Goal: Task Accomplishment & Management: Manage account settings

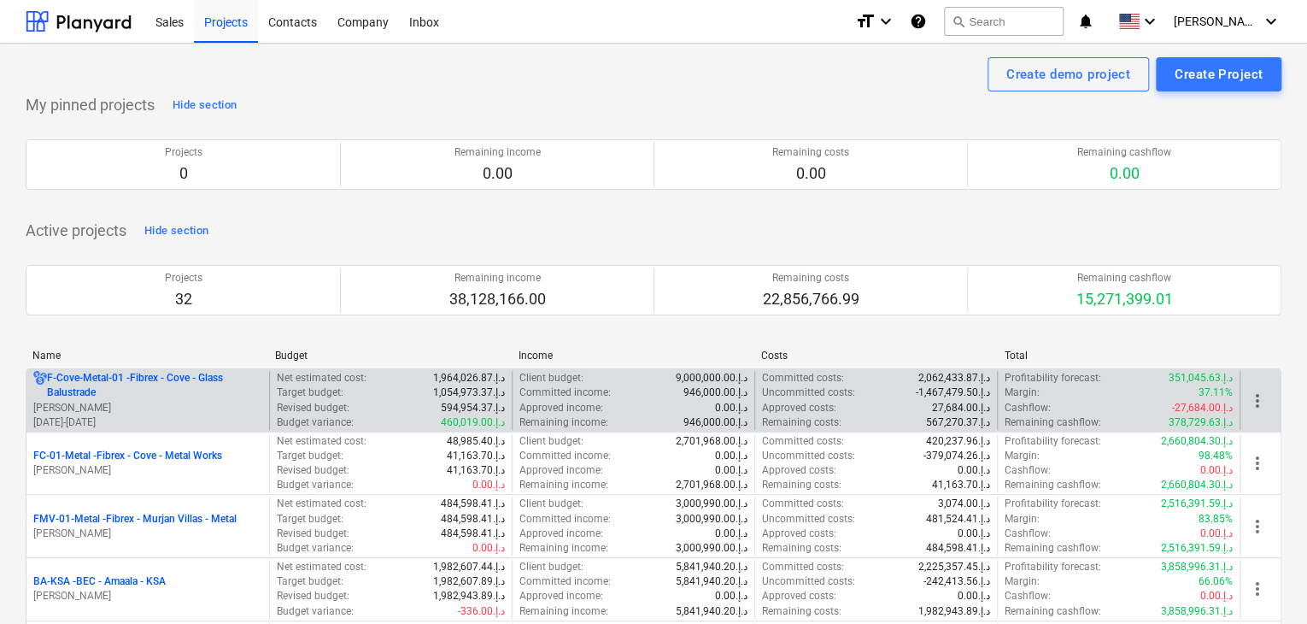
click at [150, 406] on p "[PERSON_NAME]" at bounding box center [147, 408] width 229 height 15
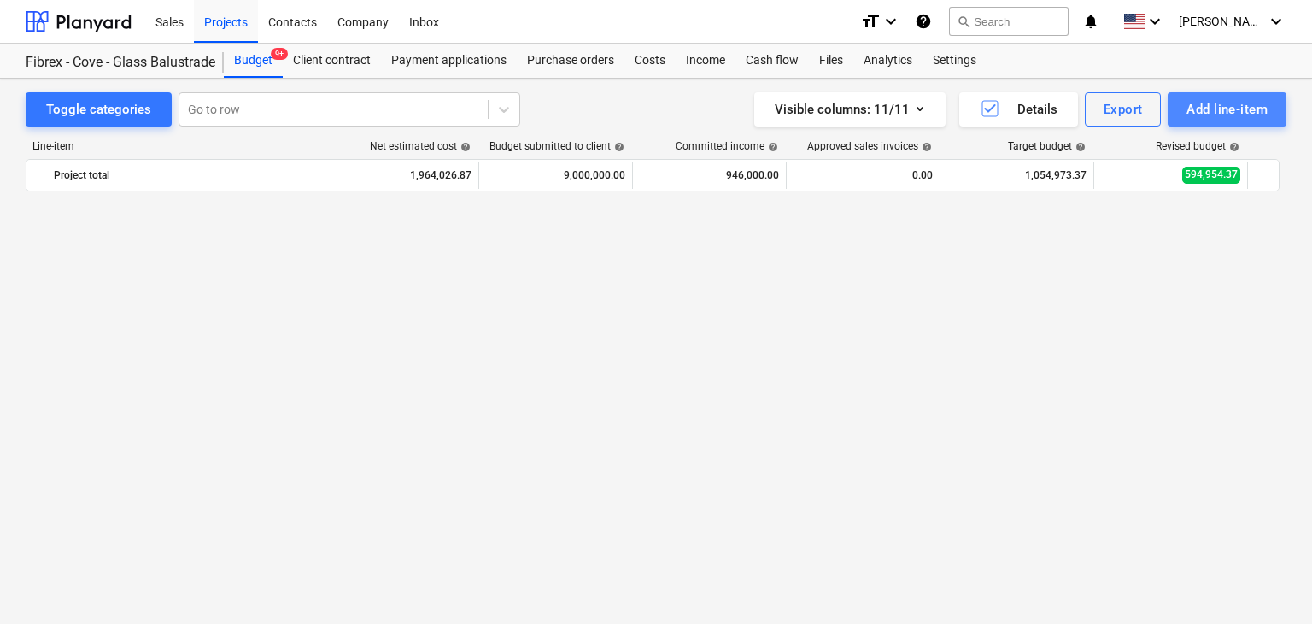
scroll to position [8288, 0]
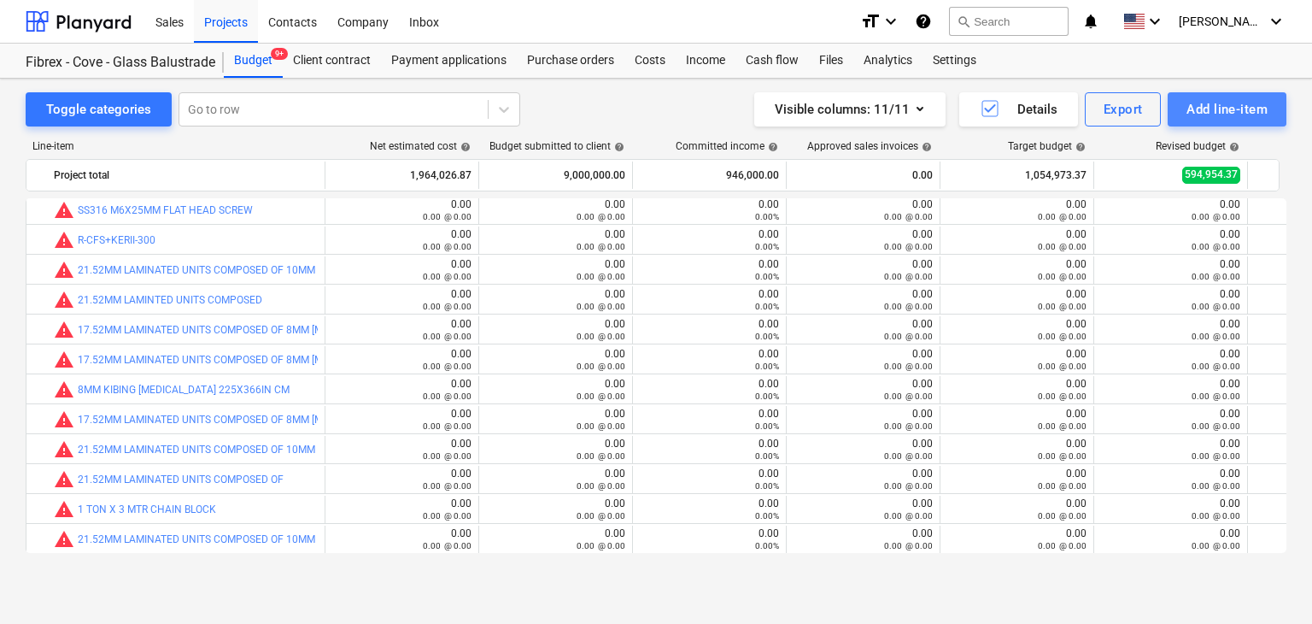
click at [1196, 117] on div "Add line-item" at bounding box center [1227, 109] width 81 height 22
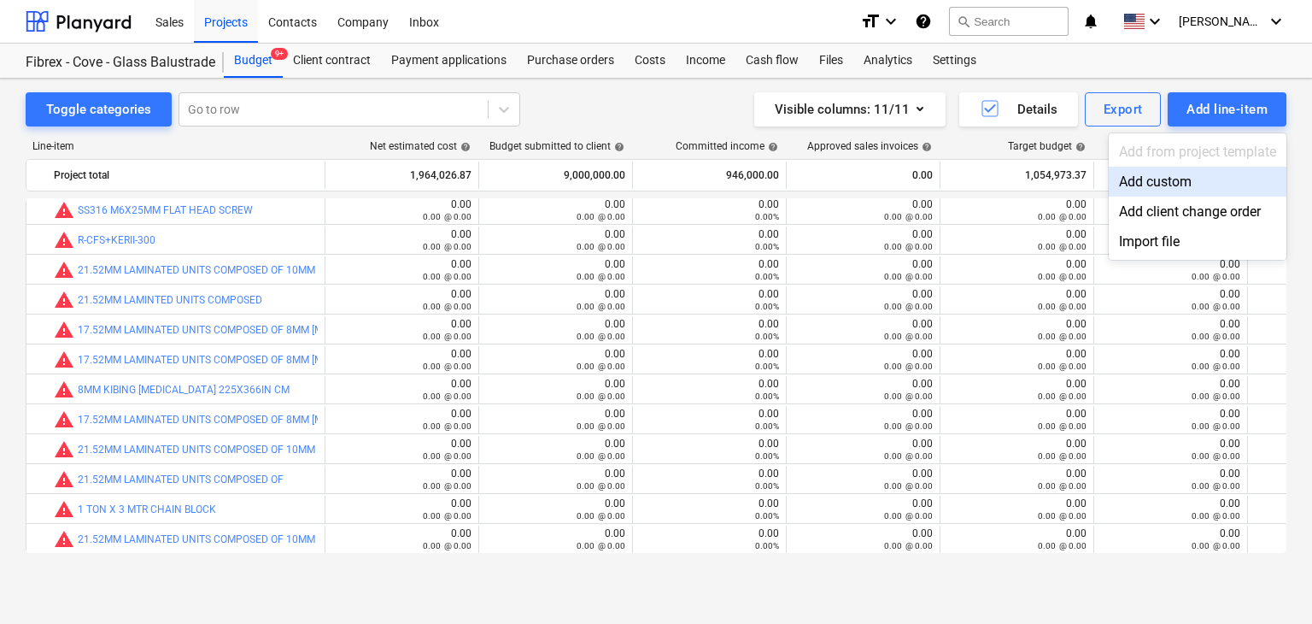
click at [1143, 185] on div "Add custom" at bounding box center [1198, 182] width 178 height 30
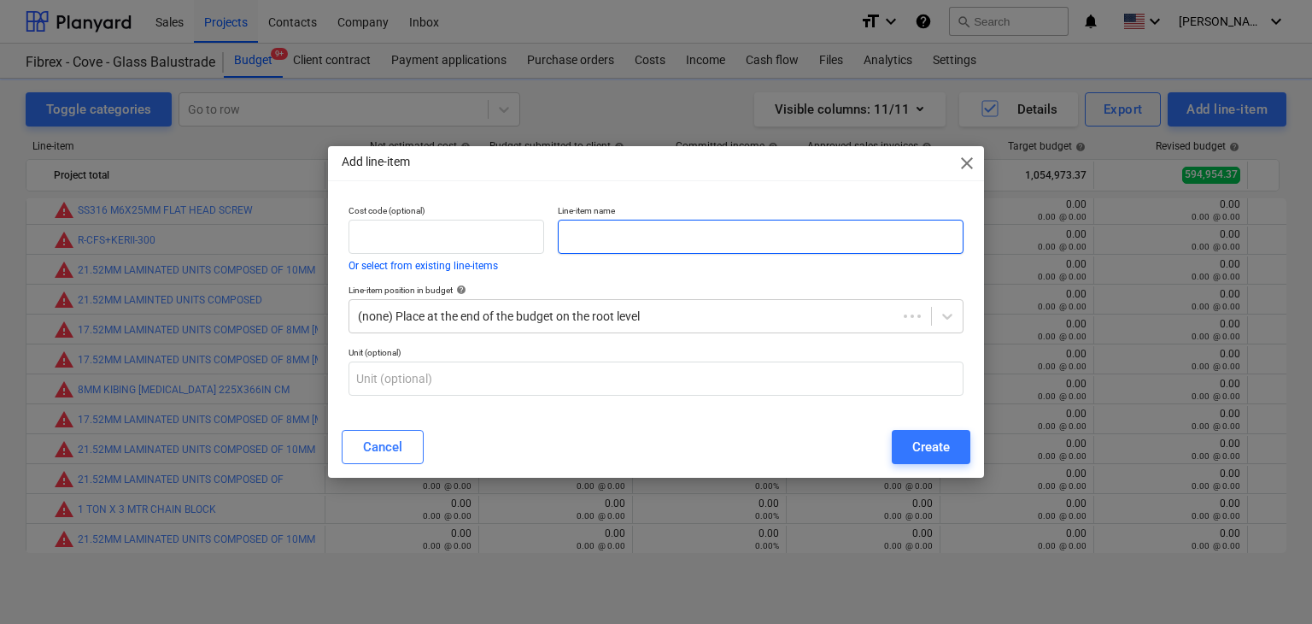
click at [690, 237] on input "text" at bounding box center [761, 237] width 406 height 34
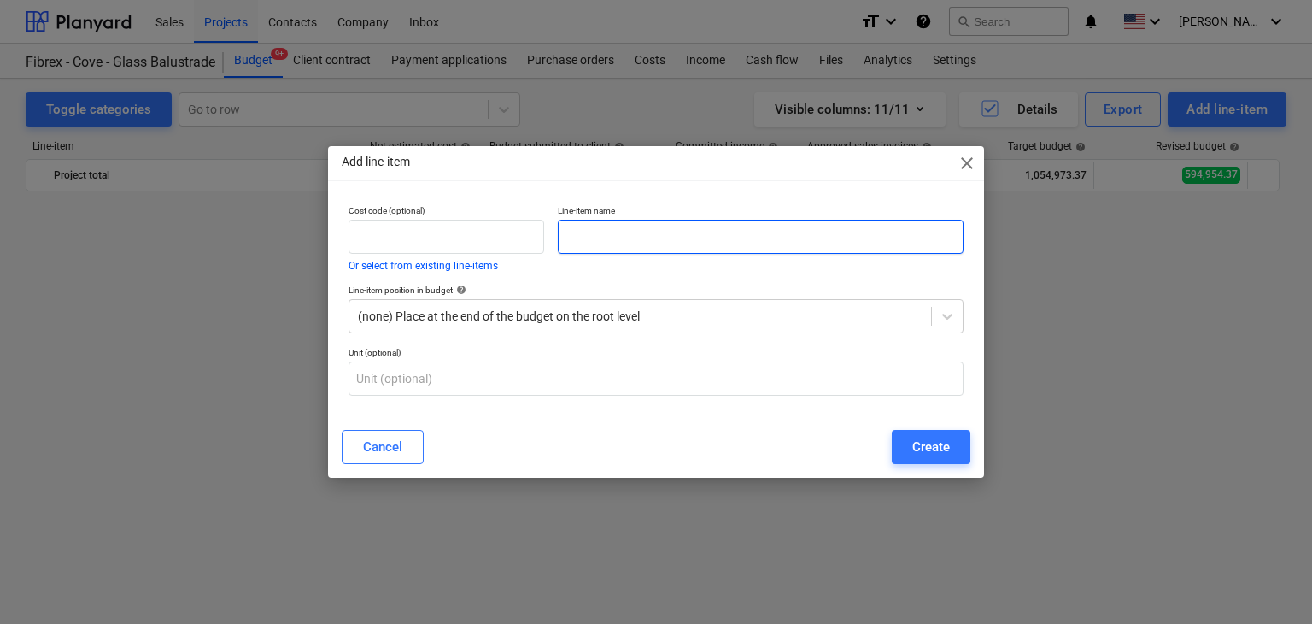
scroll to position [8288, 0]
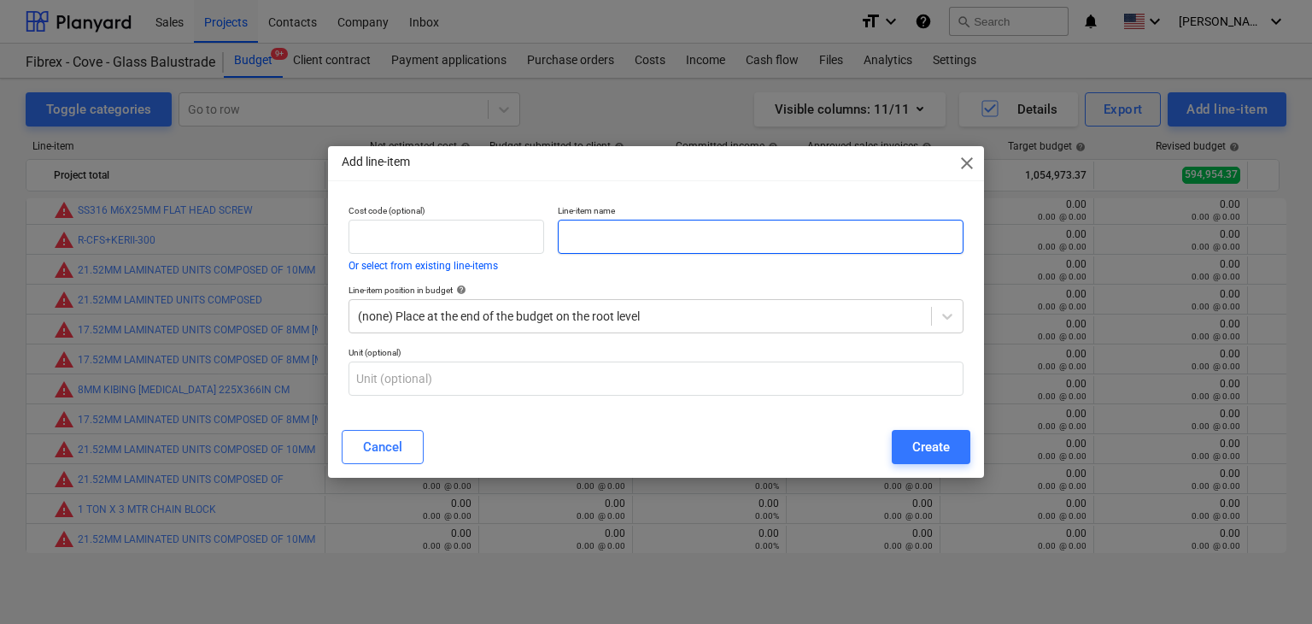
paste input "ASMACO MASKING TAPE 2 INCH X 24 YARD"
type input "ASMACO MASKING TAPE 2 INCH X 24 YARD"
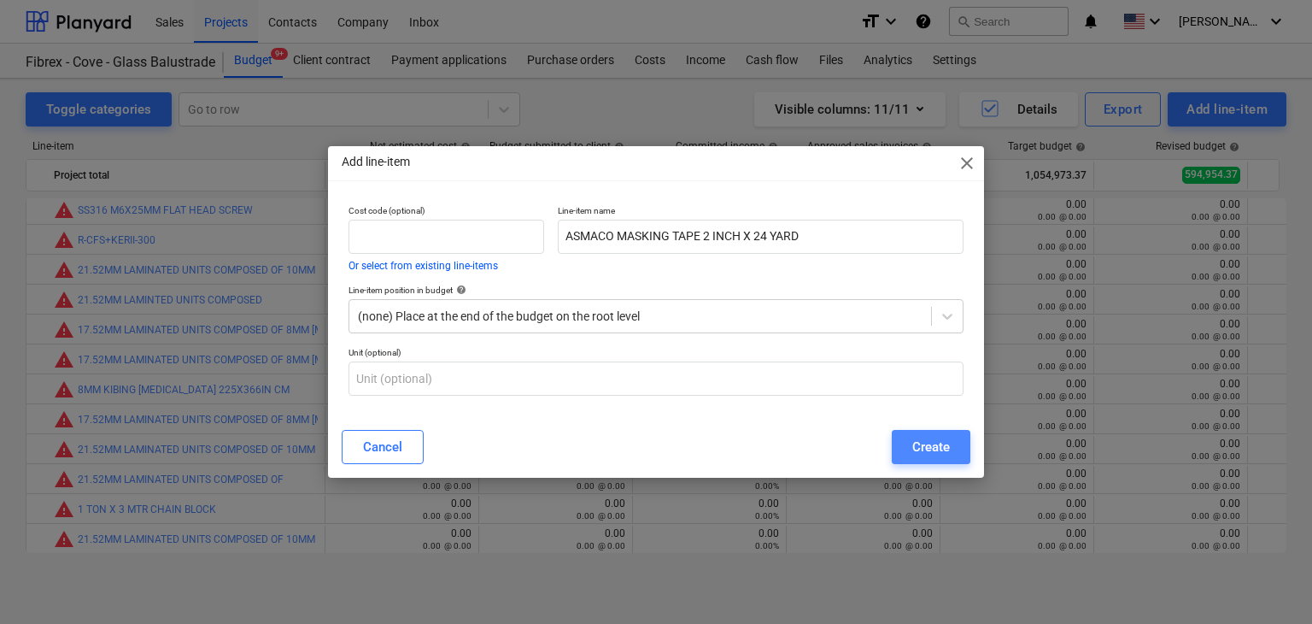
click at [929, 460] on button "Create" at bounding box center [931, 447] width 79 height 34
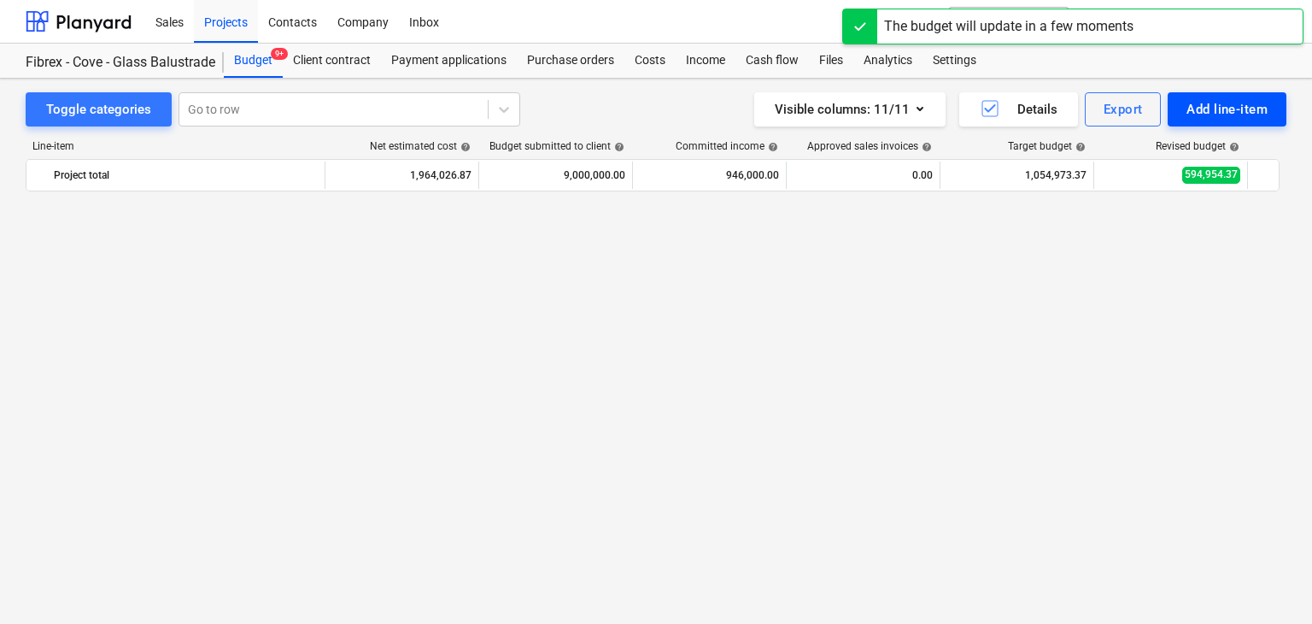
scroll to position [8288, 0]
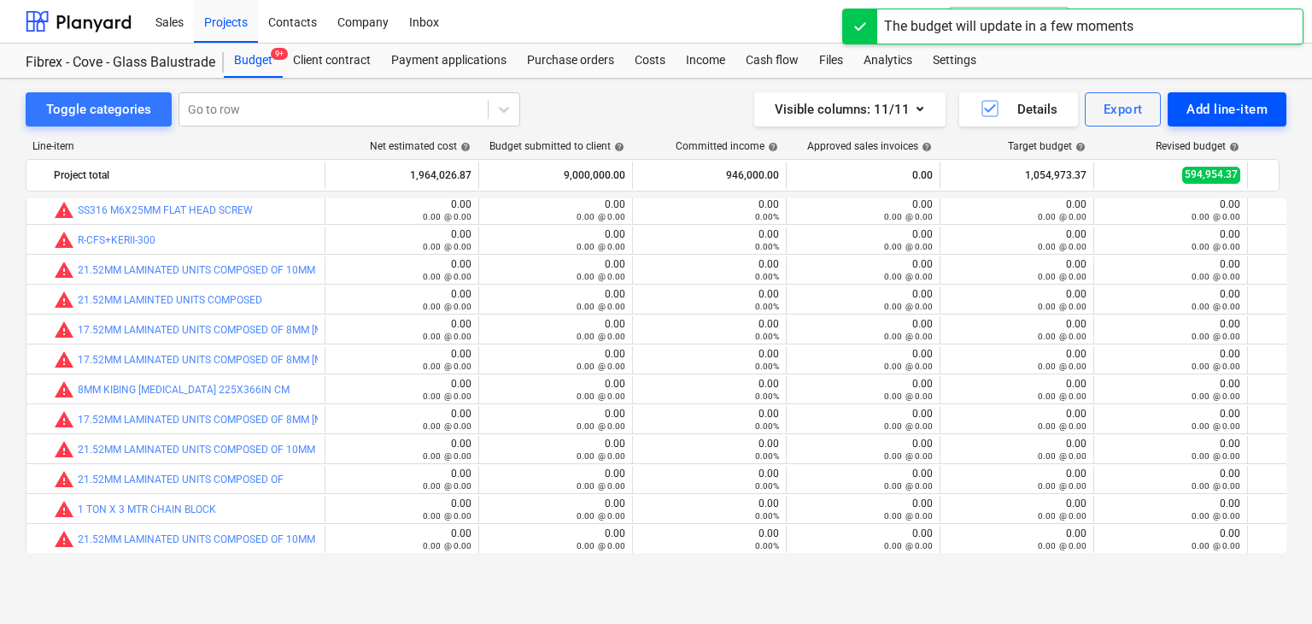
click at [1237, 107] on div "Add line-item" at bounding box center [1227, 109] width 81 height 22
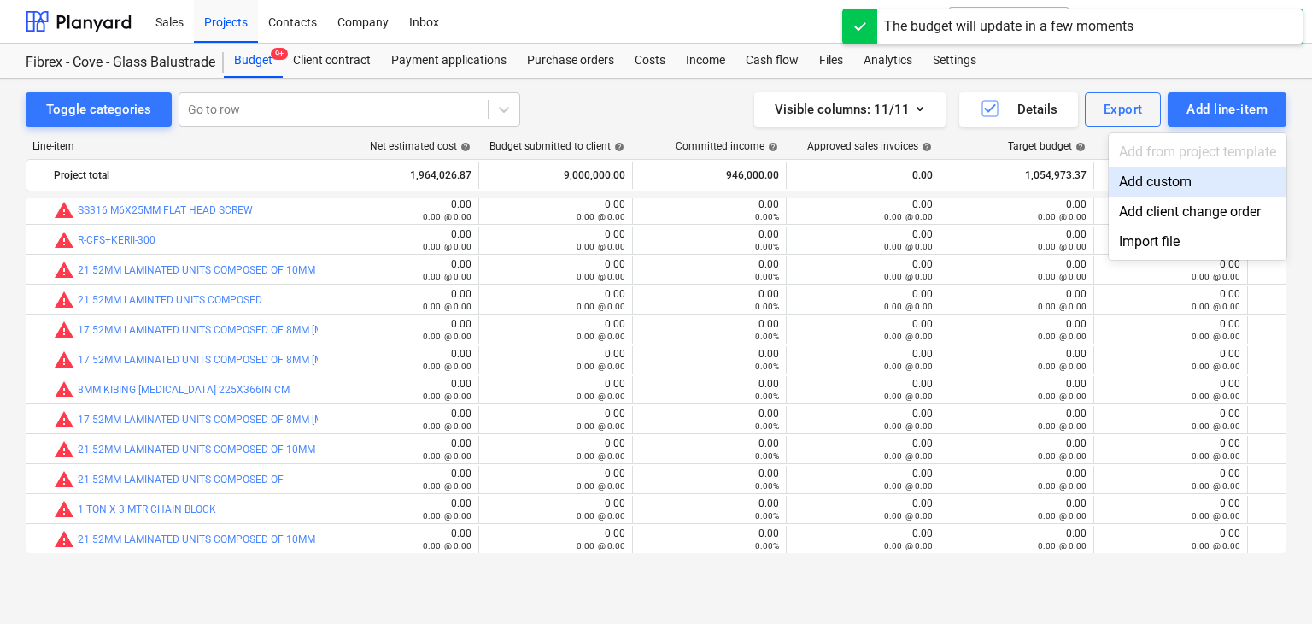
click at [1162, 175] on div "Add custom" at bounding box center [1198, 182] width 178 height 30
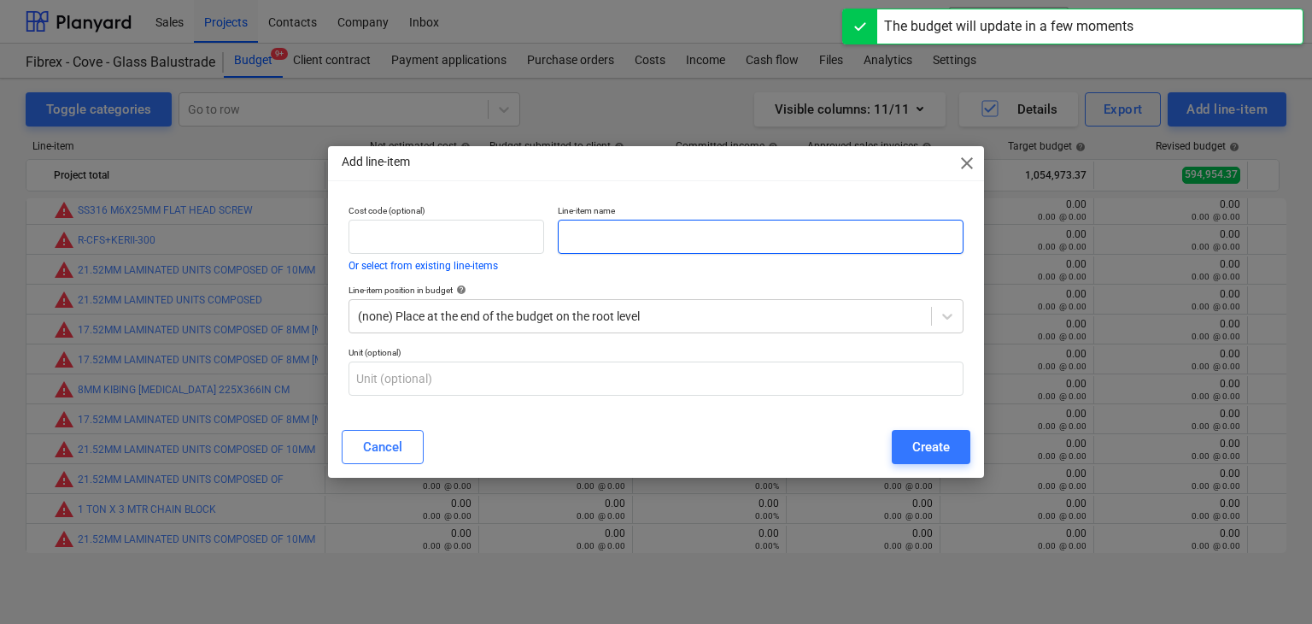
click at [625, 231] on input "text" at bounding box center [761, 237] width 406 height 34
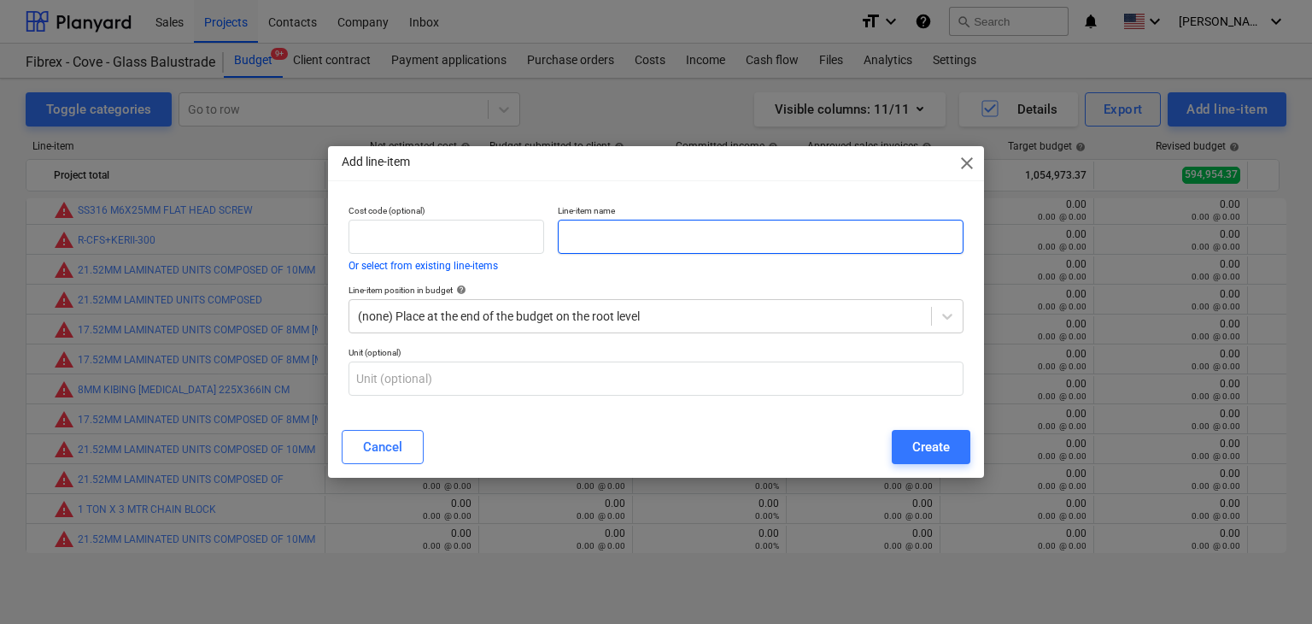
paste input "GLASS CATCHER 3 WAY"
type input "GLASS CATCHER 3 WAY"
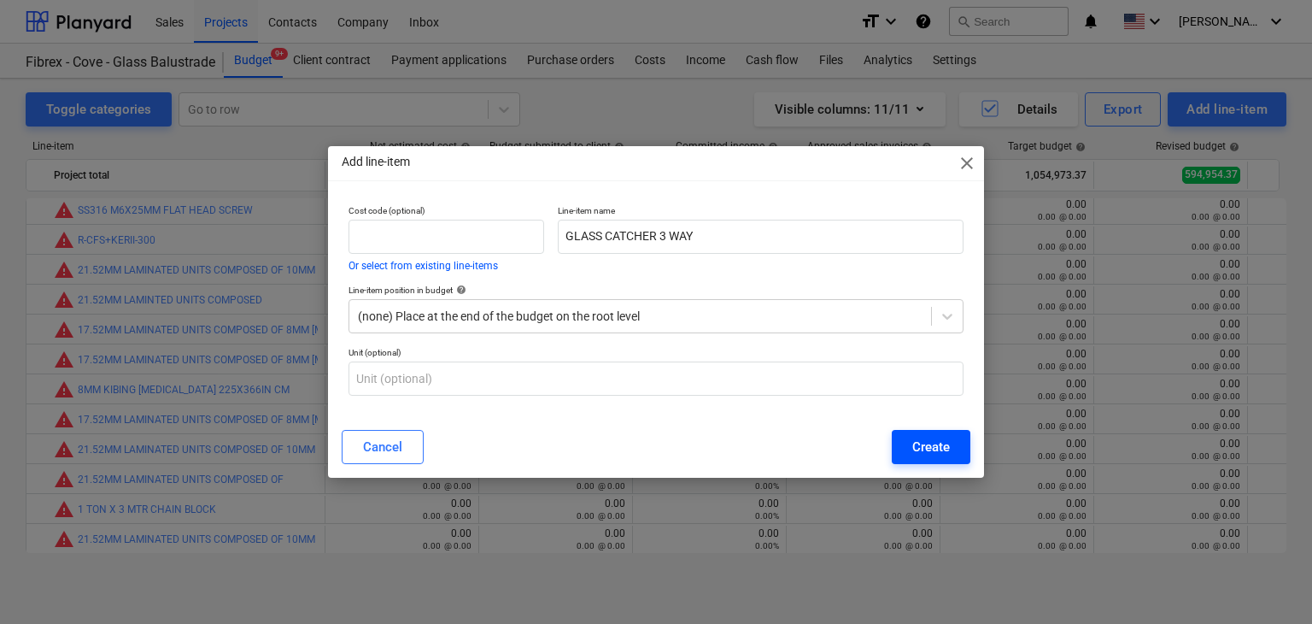
click at [939, 463] on button "Create" at bounding box center [931, 447] width 79 height 34
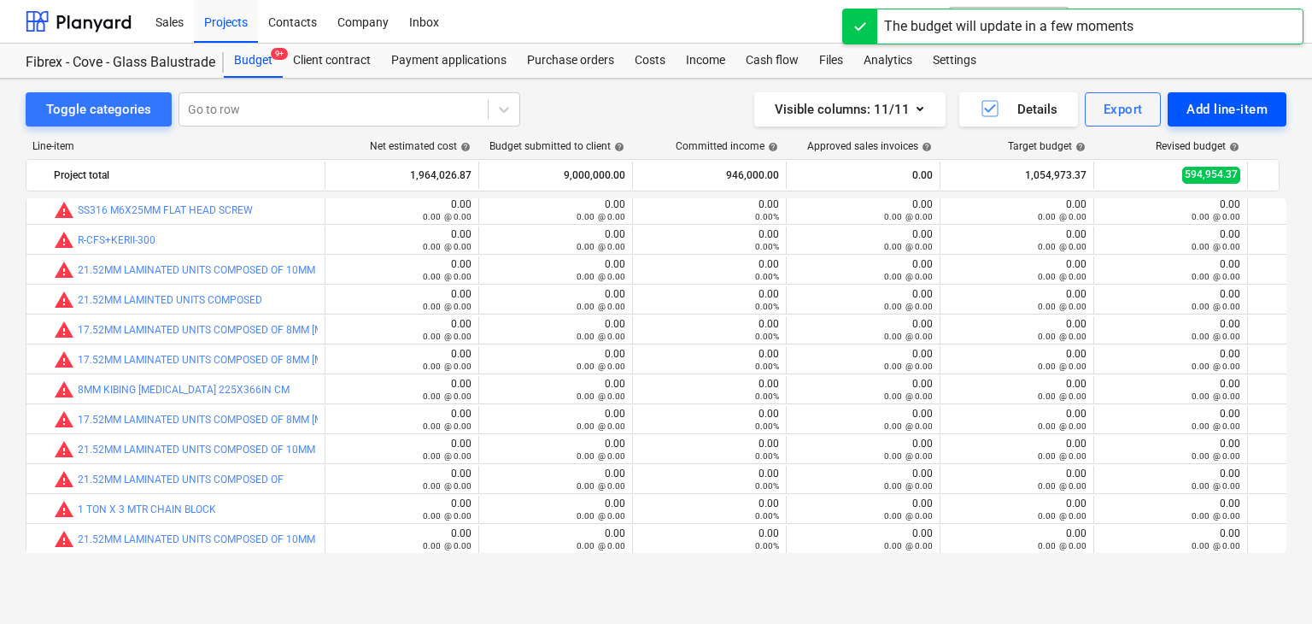
click at [1224, 116] on div "Add line-item" at bounding box center [1227, 109] width 81 height 22
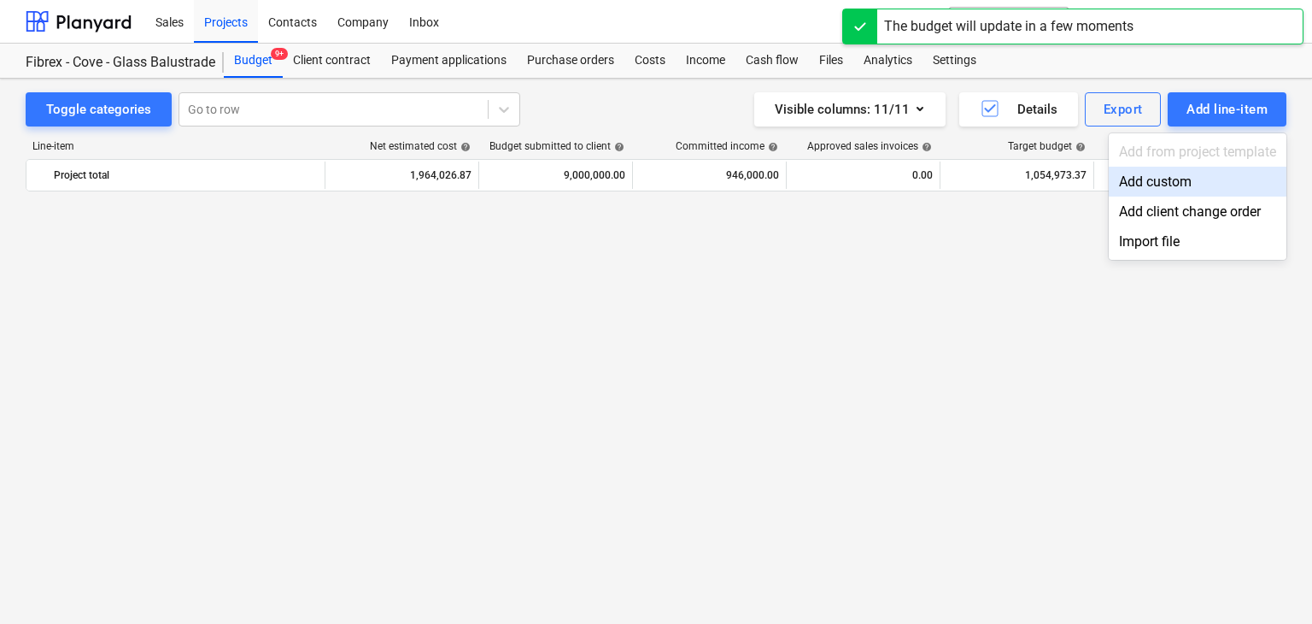
click at [1149, 176] on div "Add custom" at bounding box center [1198, 182] width 178 height 30
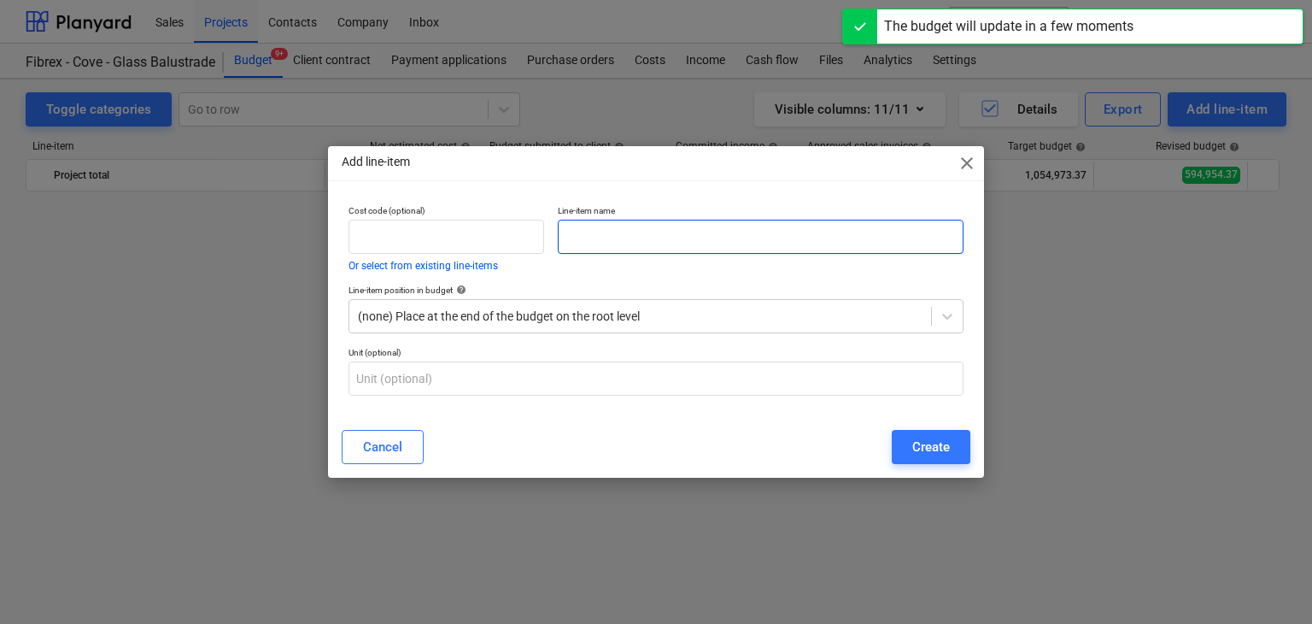
scroll to position [8288, 0]
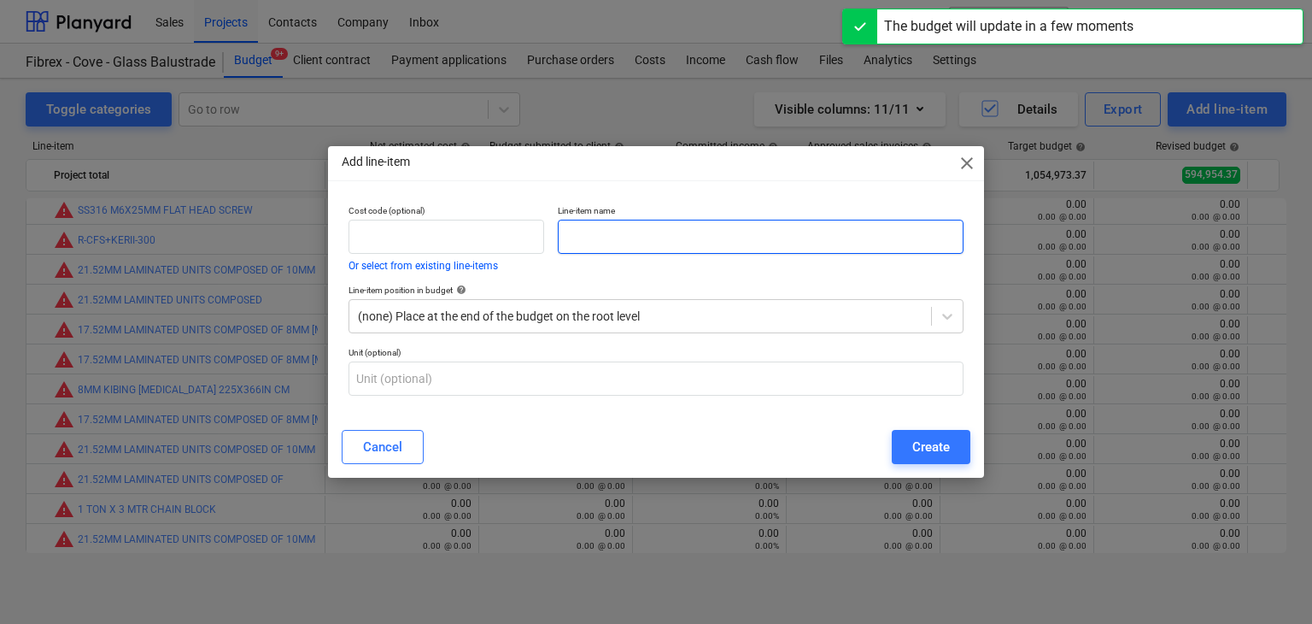
drag, startPoint x: 635, startPoint y: 250, endPoint x: 543, endPoint y: 253, distance: 91.5
click at [633, 250] on input "text" at bounding box center [761, 237] width 406 height 34
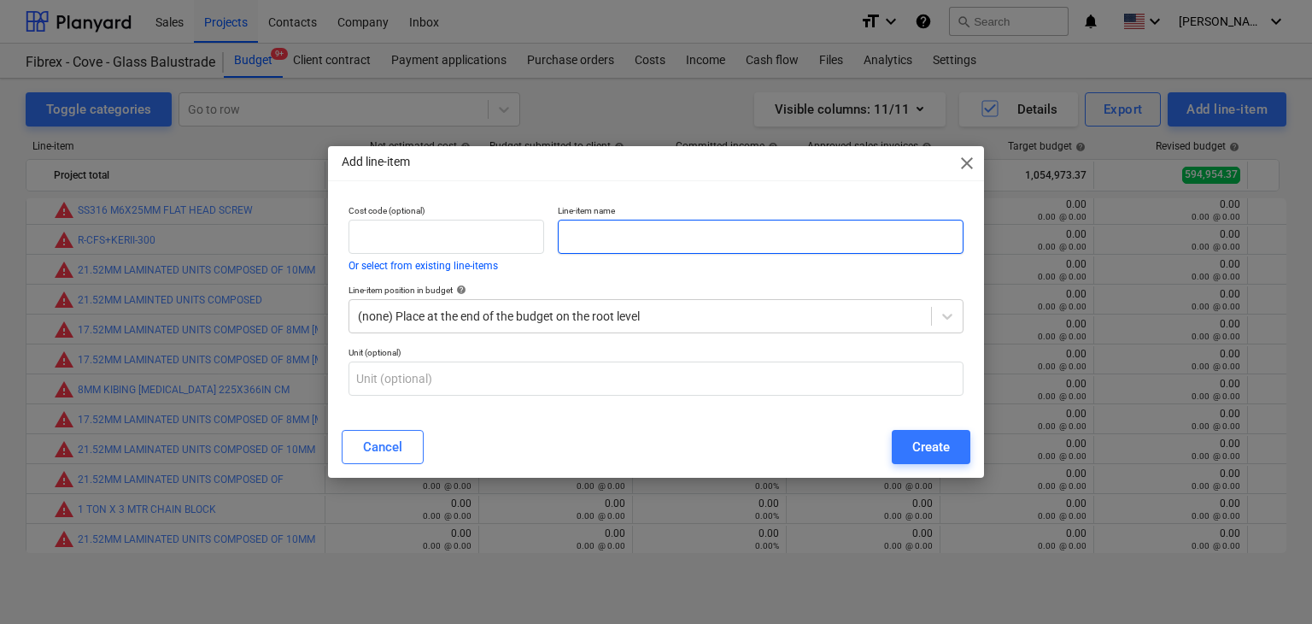
paste input "FIRE BLANKET 1.2X1.2MTR"
type input "FIRE BLANKET 1.2X1.2MTR"
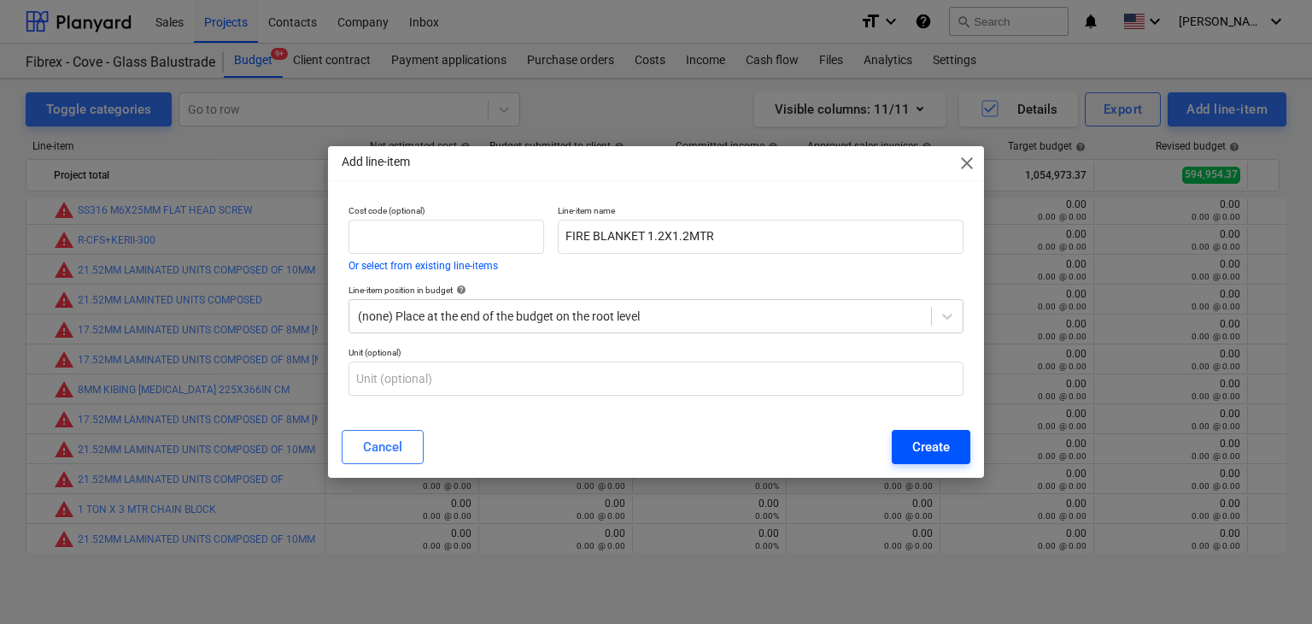
click at [906, 459] on button "Create" at bounding box center [931, 447] width 79 height 34
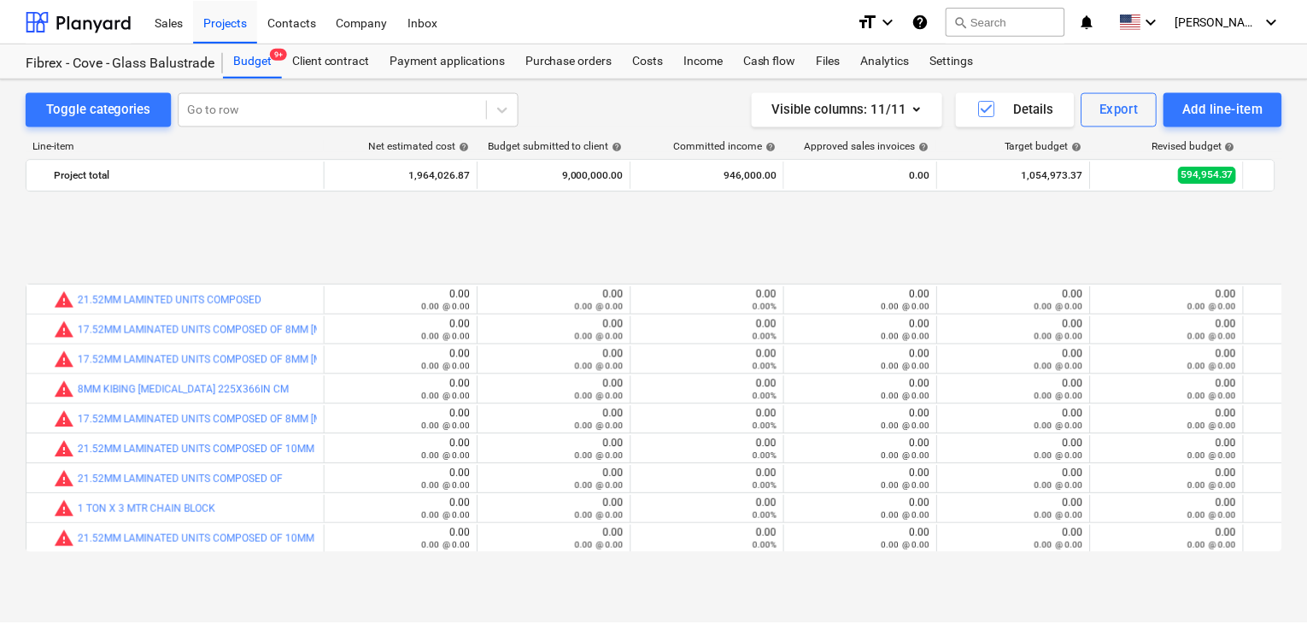
scroll to position [8408, 0]
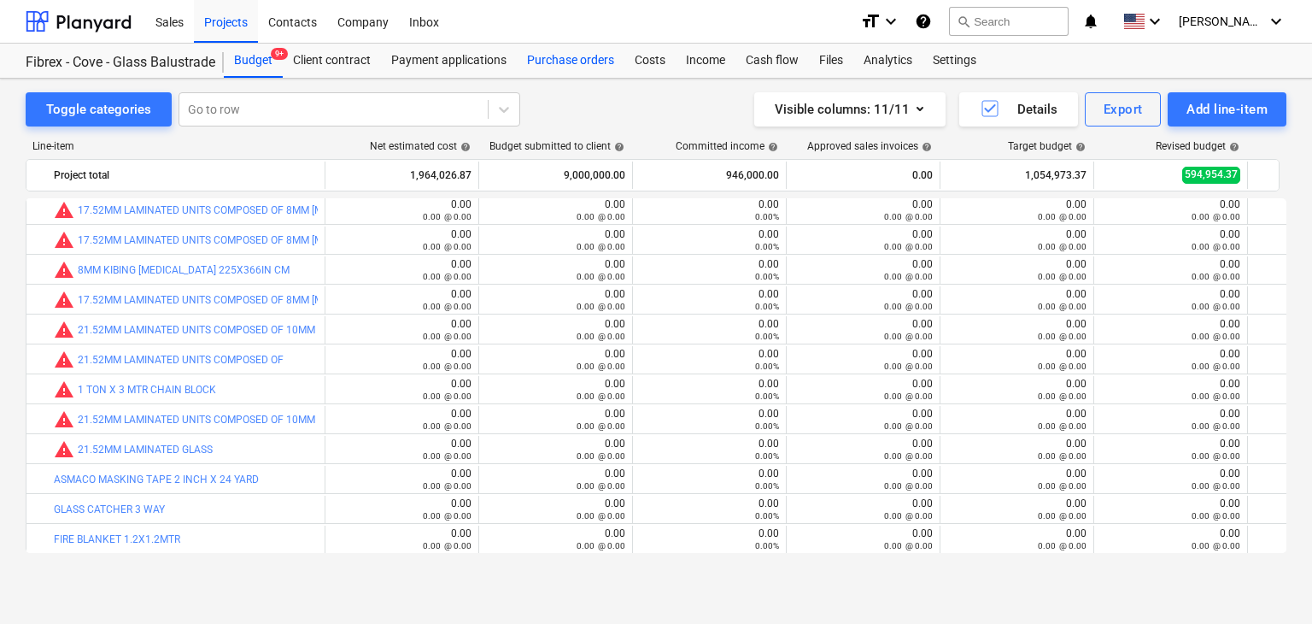
click at [561, 56] on div "Purchase orders" at bounding box center [571, 61] width 108 height 34
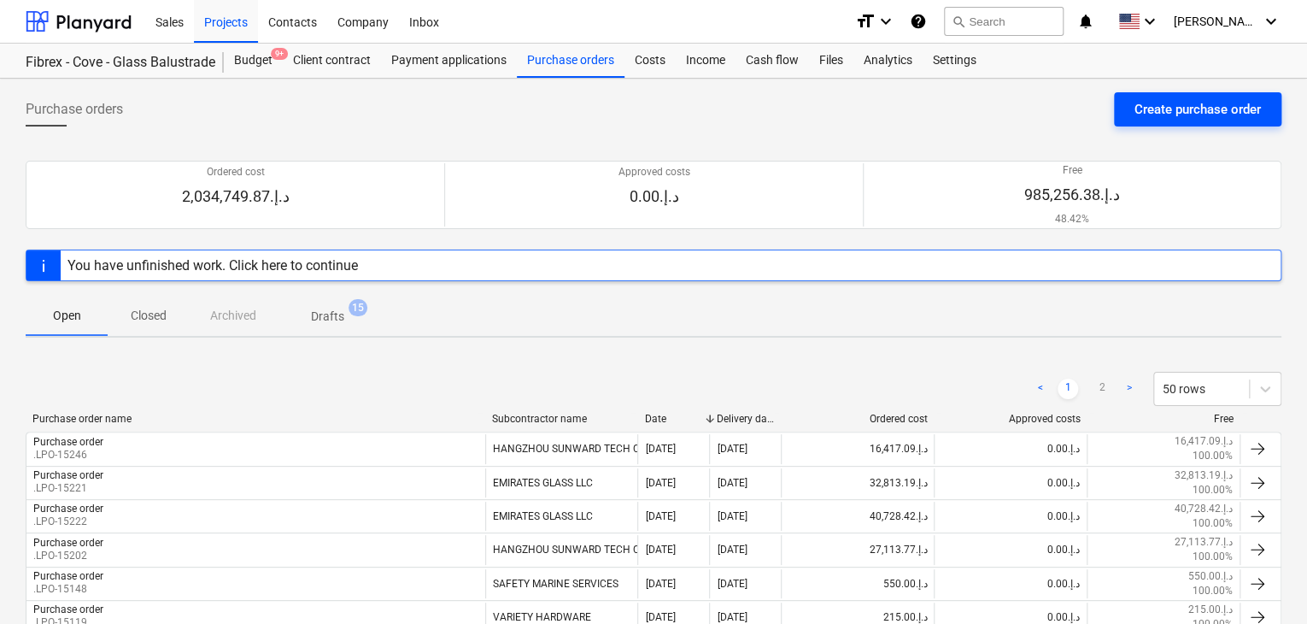
click at [1213, 100] on div "Create purchase order" at bounding box center [1198, 109] width 126 height 22
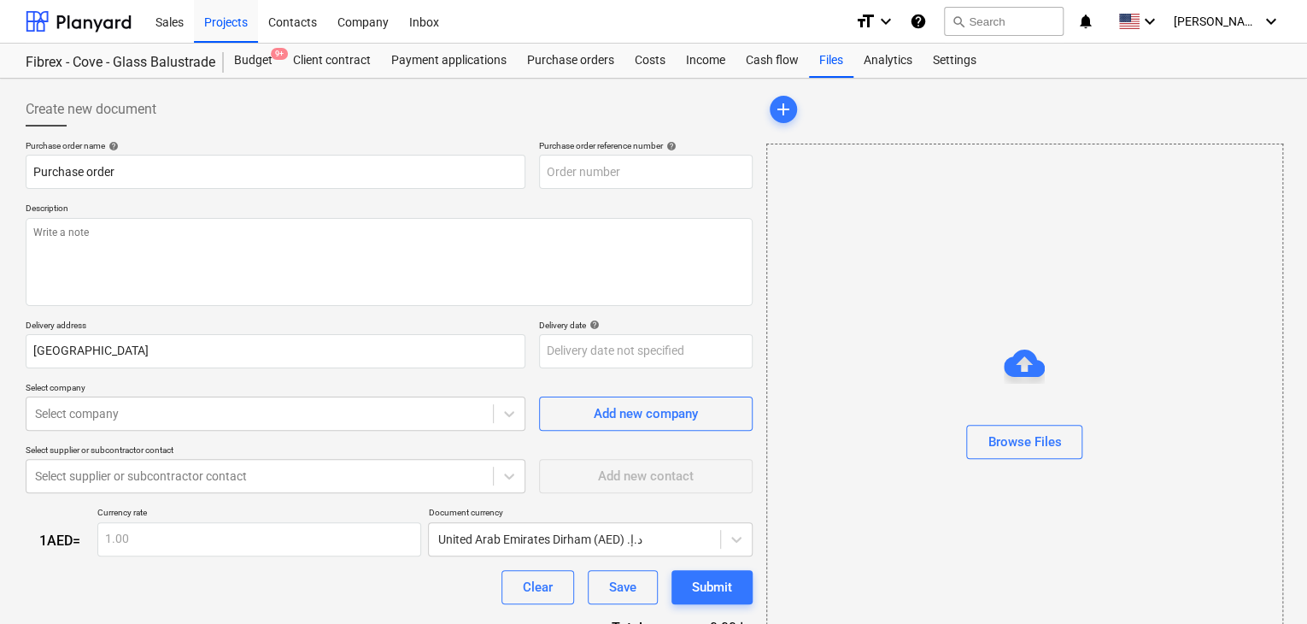
click at [630, 209] on p "Description" at bounding box center [389, 210] width 727 height 15
type textarea "x"
type input "F-Cove-Metal-01-PO-239"
drag, startPoint x: 719, startPoint y: 174, endPoint x: 412, endPoint y: 130, distance: 310.0
click at [412, 130] on div "Create new document Purchase order name help Purchase order Purchase order refe…" at bounding box center [389, 396] width 727 height 608
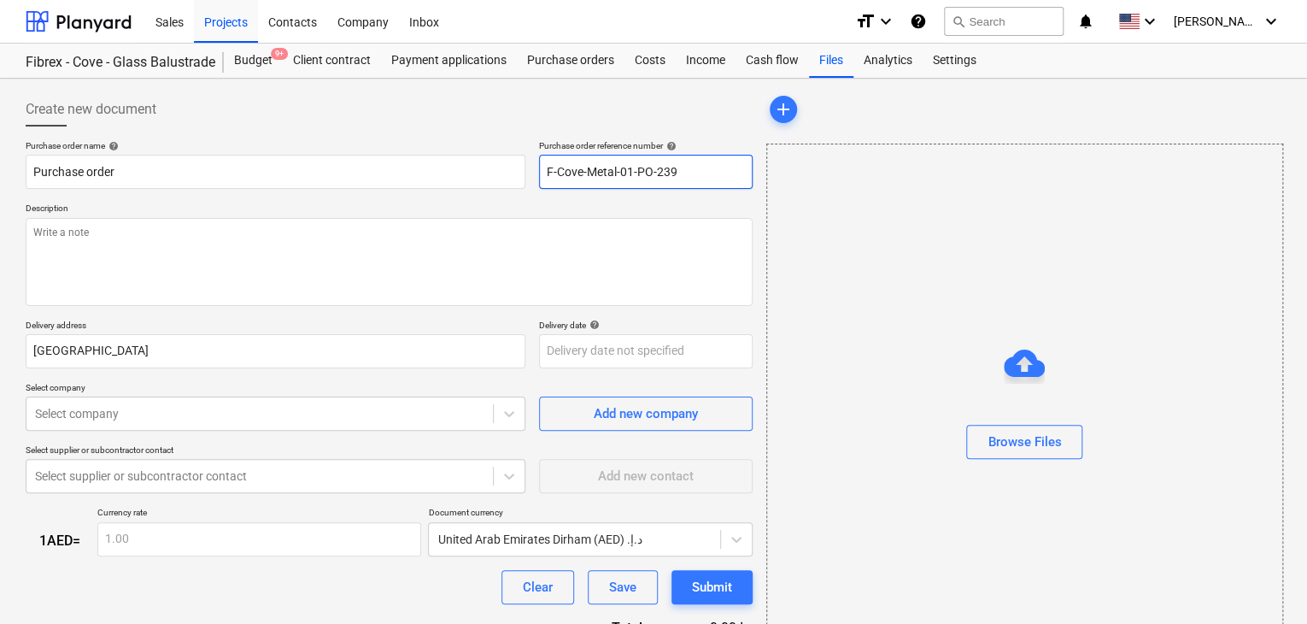
type textarea "x"
type input "."
type textarea "x"
type input ".L"
type textarea "x"
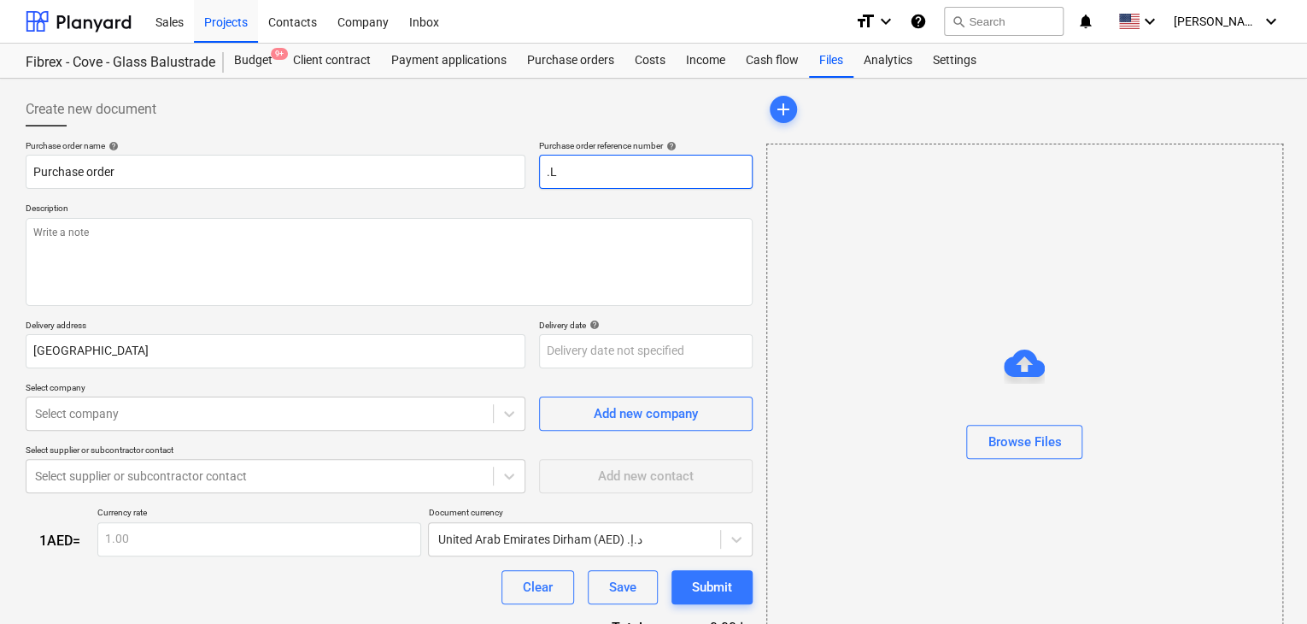
type input ".LP"
type textarea "x"
type input ".LPO"
type textarea "x"
type input ".LPO-"
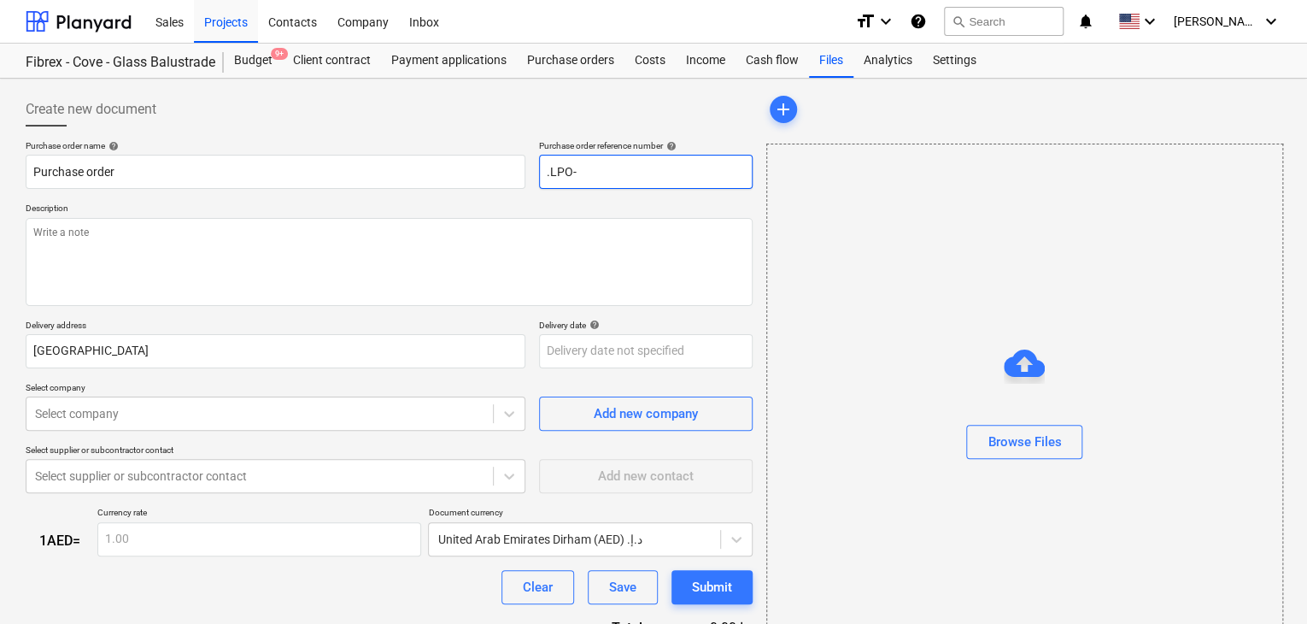
type textarea "x"
type input ".LPO-1"
type textarea "x"
type input ".LPO-15"
type textarea "x"
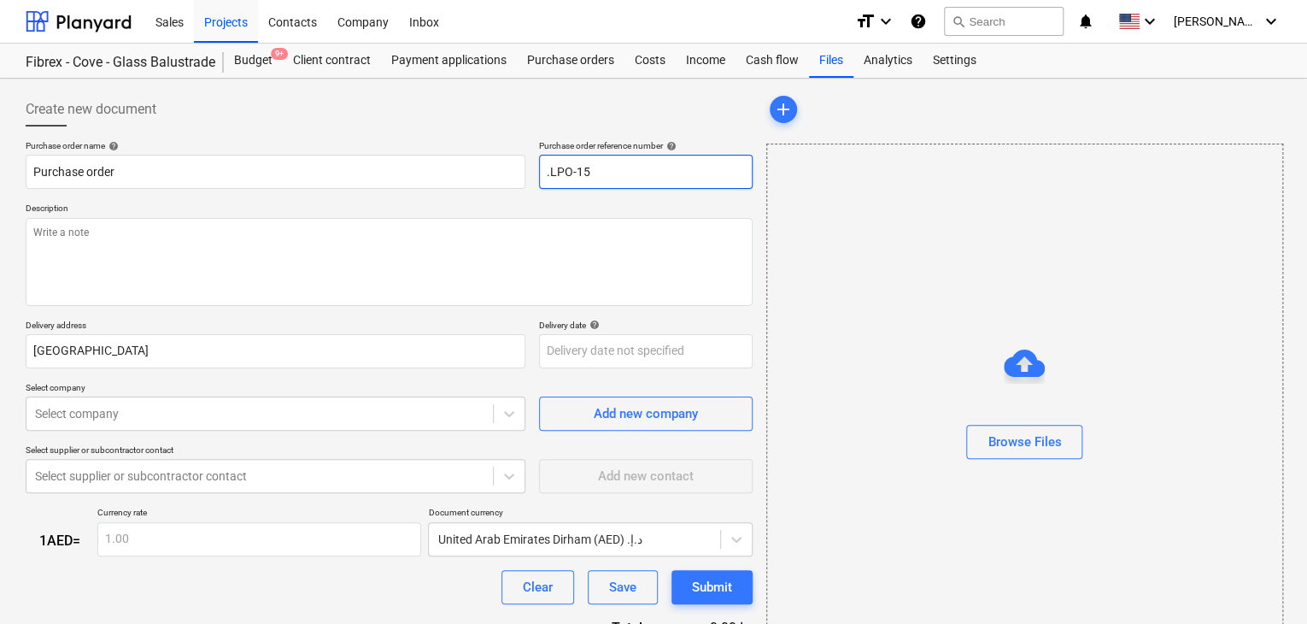
type input ".LPO-152"
type textarea "x"
type input ".LPO-1528"
type textarea "x"
type input ".LPO-15280"
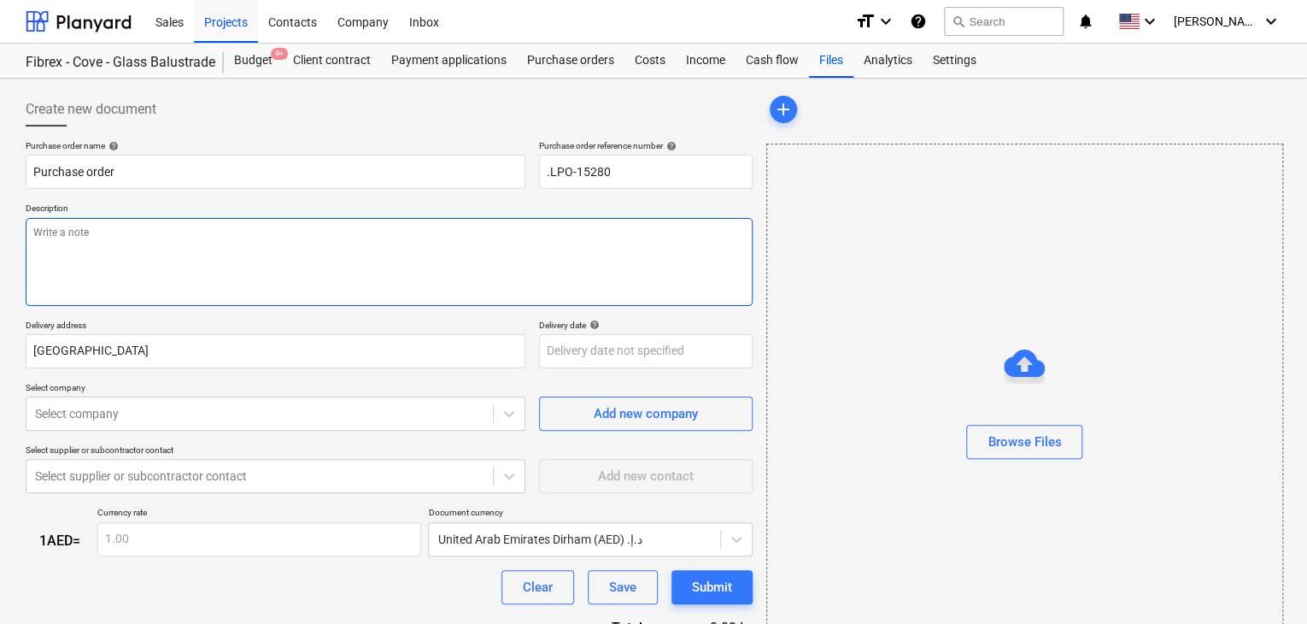
click at [75, 276] on textarea at bounding box center [389, 262] width 727 height 88
type textarea "x"
type textarea "1"
type textarea "x"
type textarea "10"
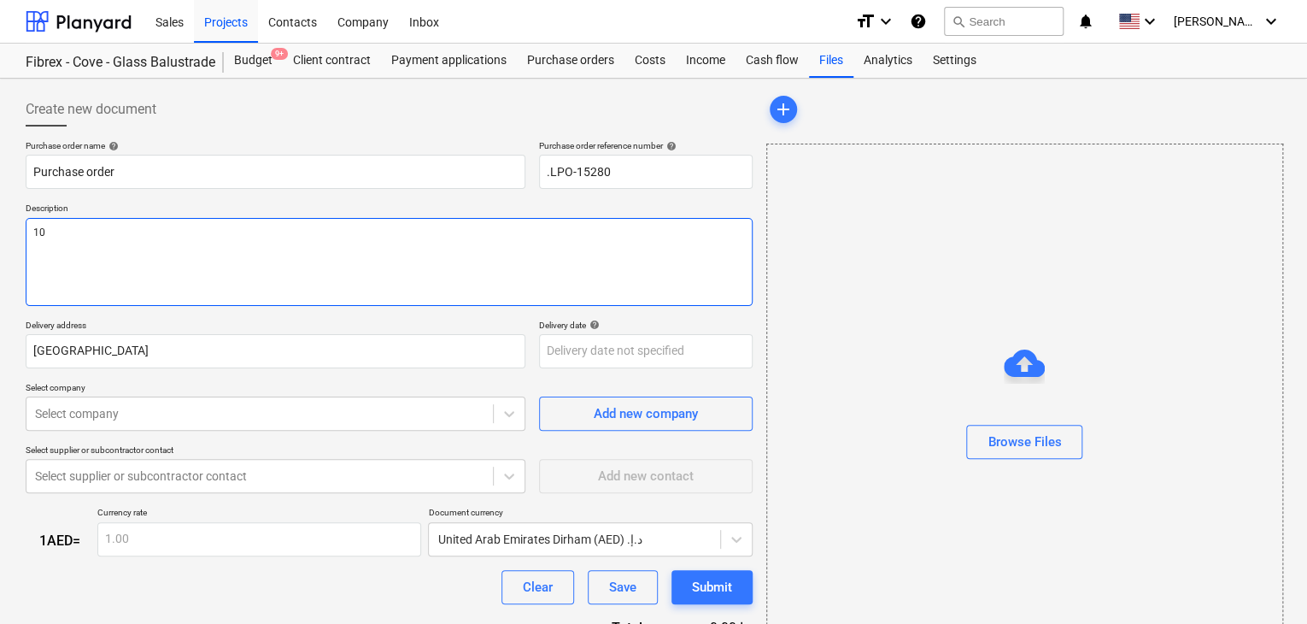
type textarea "x"
type textarea "10/"
type textarea "x"
type textarea "10/A"
type textarea "x"
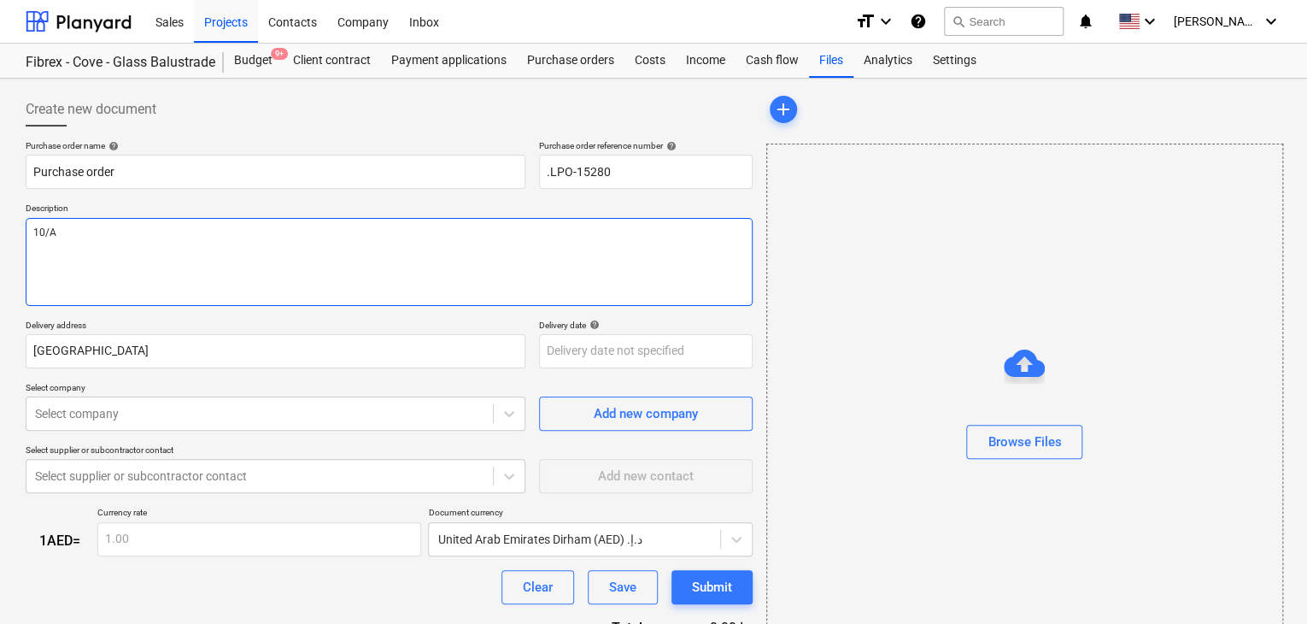
type textarea "10/AU"
type textarea "x"
type textarea "10/AUG"
type textarea "x"
type textarea "10/AUG/"
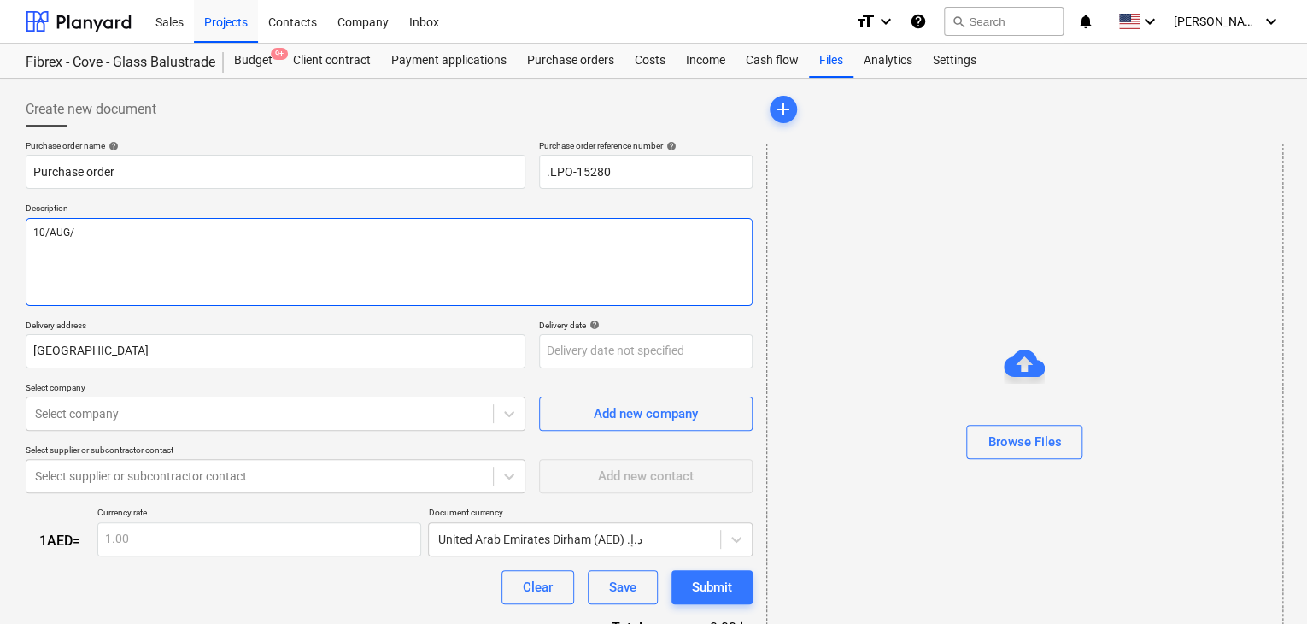
type textarea "x"
type textarea "10/[DATE]"
type textarea "x"
type textarea "[DATE]"
type textarea "x"
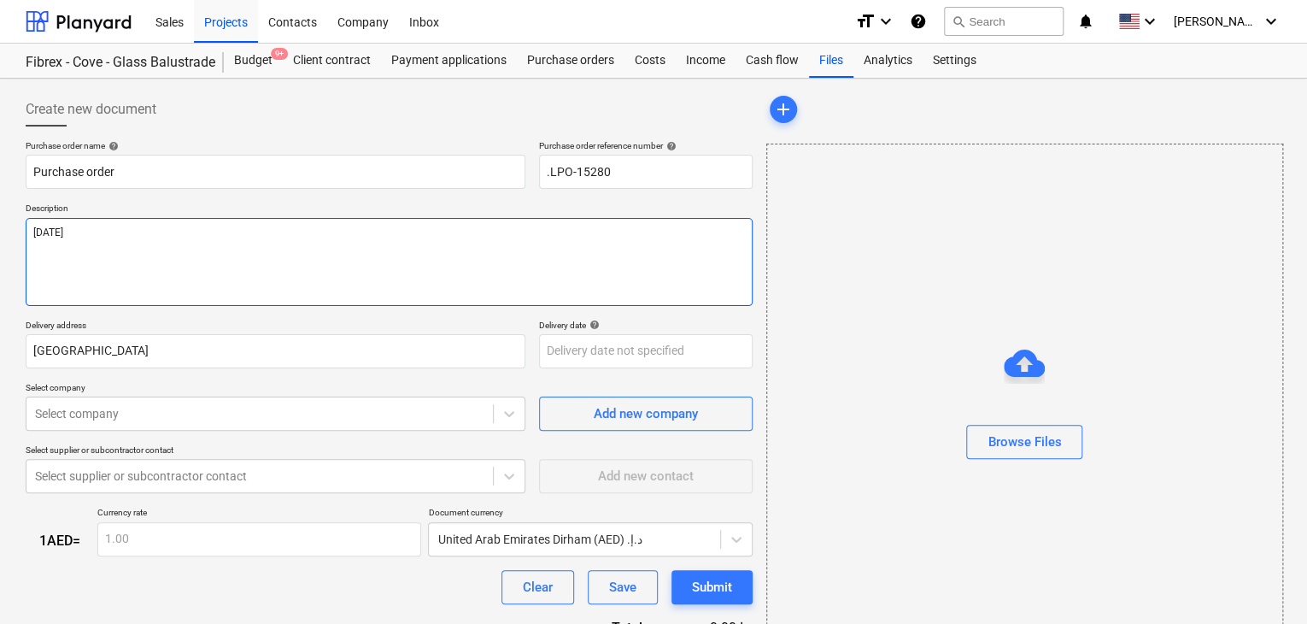
type textarea "[DATE]"
type textarea "x"
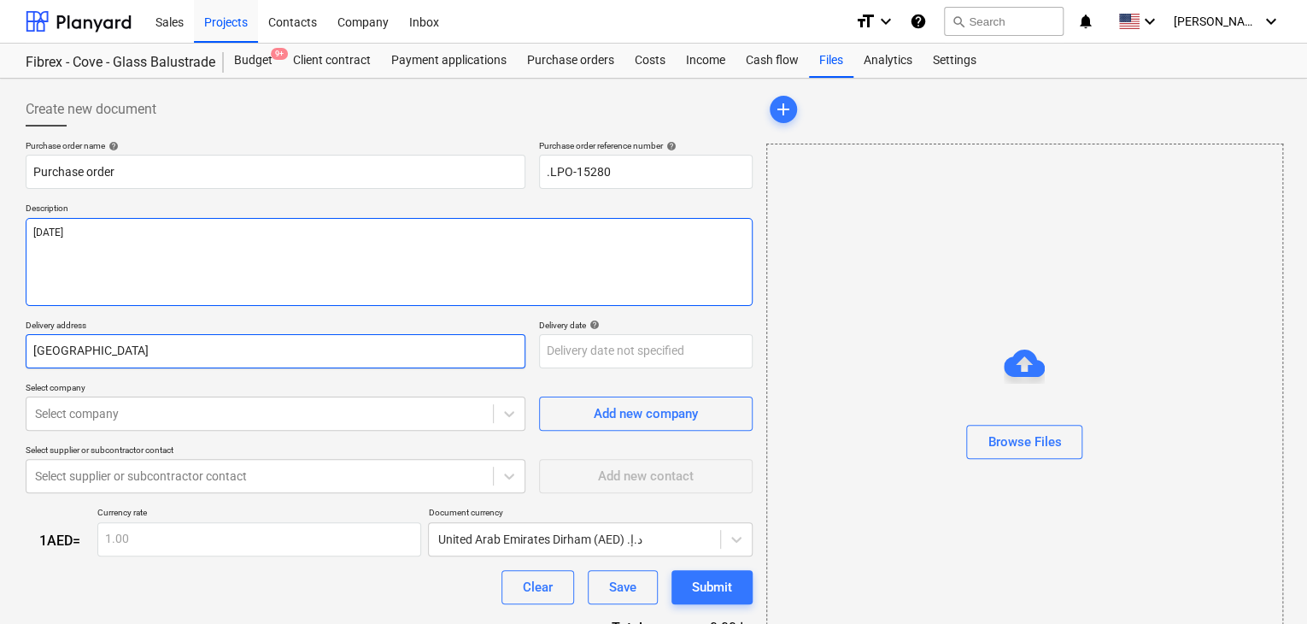
type textarea "[DATE]"
click at [73, 347] on input "[GEOGRAPHIC_DATA]" at bounding box center [276, 351] width 500 height 34
type textarea "x"
type input "Duba"
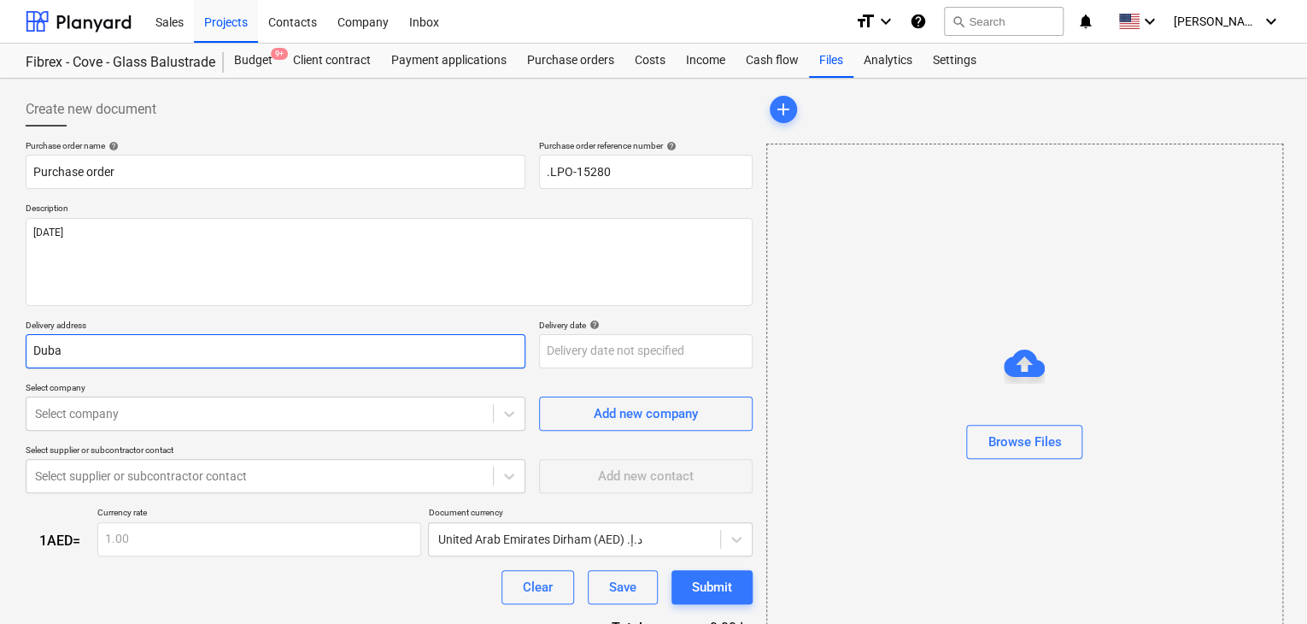
type textarea "x"
type input "Du"
type textarea "x"
type input "D"
type textarea "x"
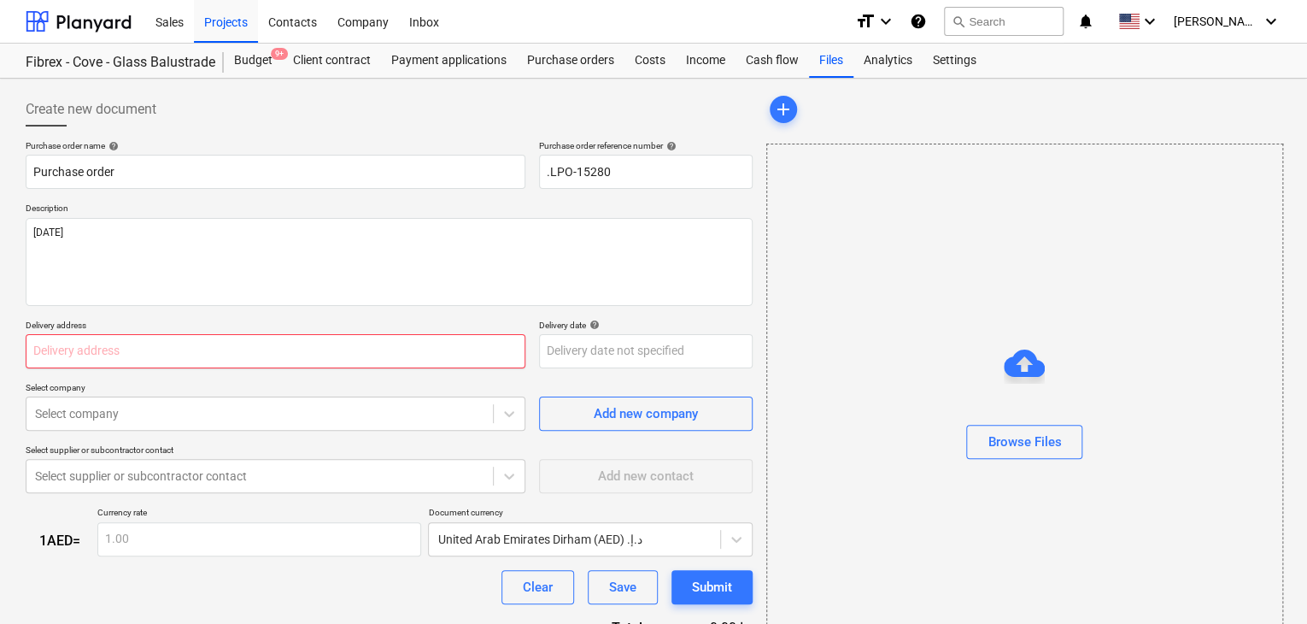
type textarea "x"
type input "L"
type textarea "x"
type input "LU"
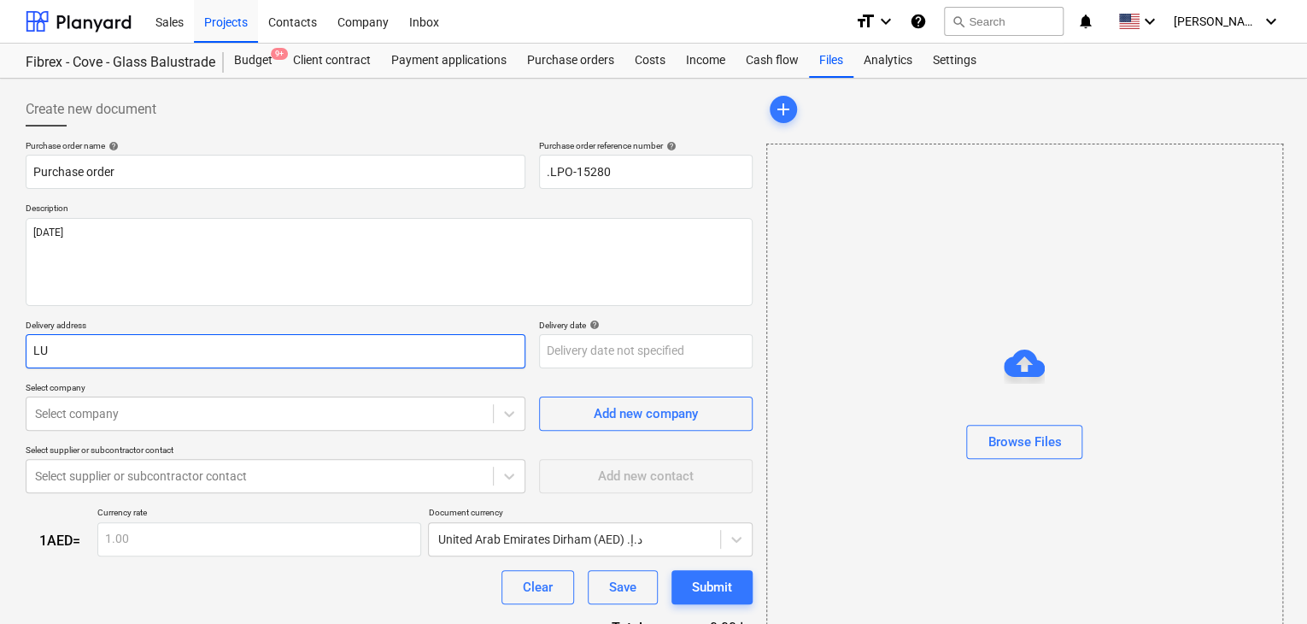
type textarea "x"
type input "LUC"
type textarea "x"
type input "LUCL"
type textarea "x"
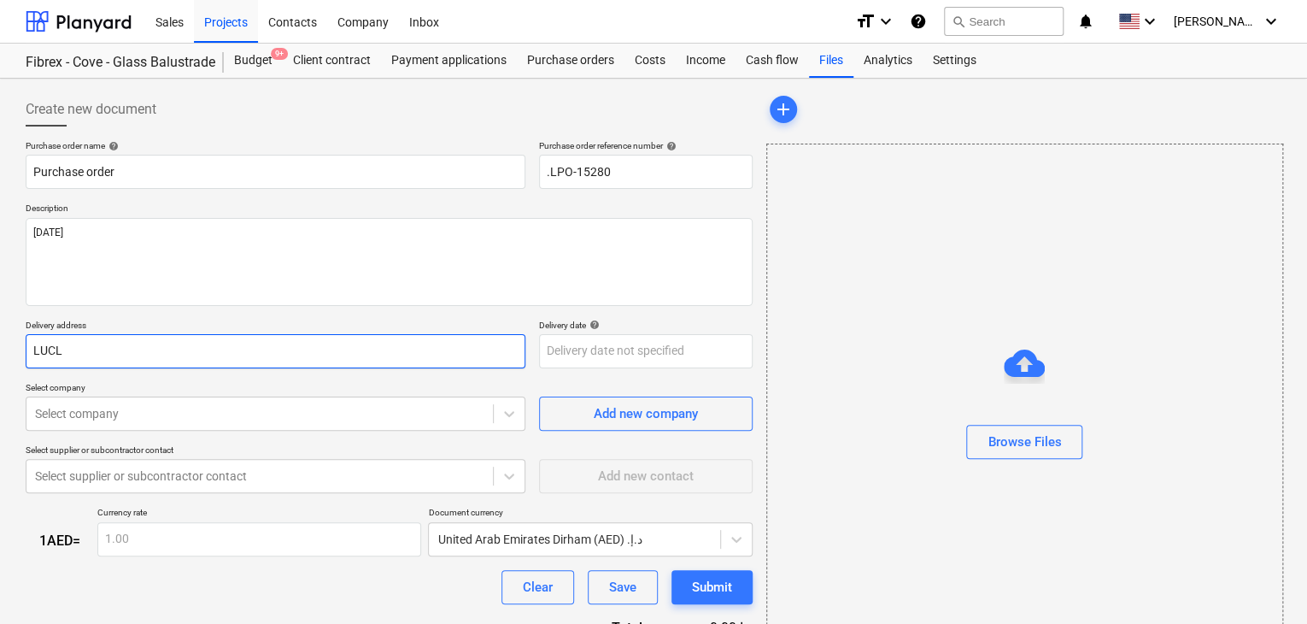
type input "LUC"
type textarea "x"
type input "LUCK"
type textarea "x"
type input "LUCKY"
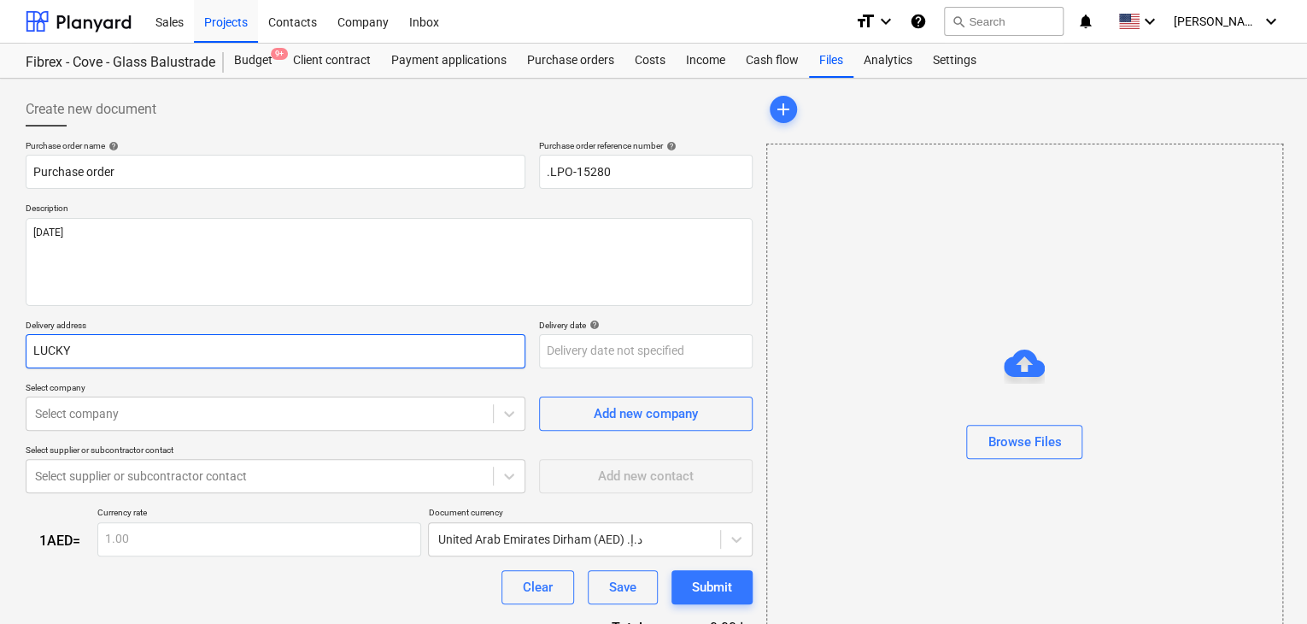
type textarea "x"
type input "LUCKY"
type textarea "x"
type input "LUCKY E"
type textarea "x"
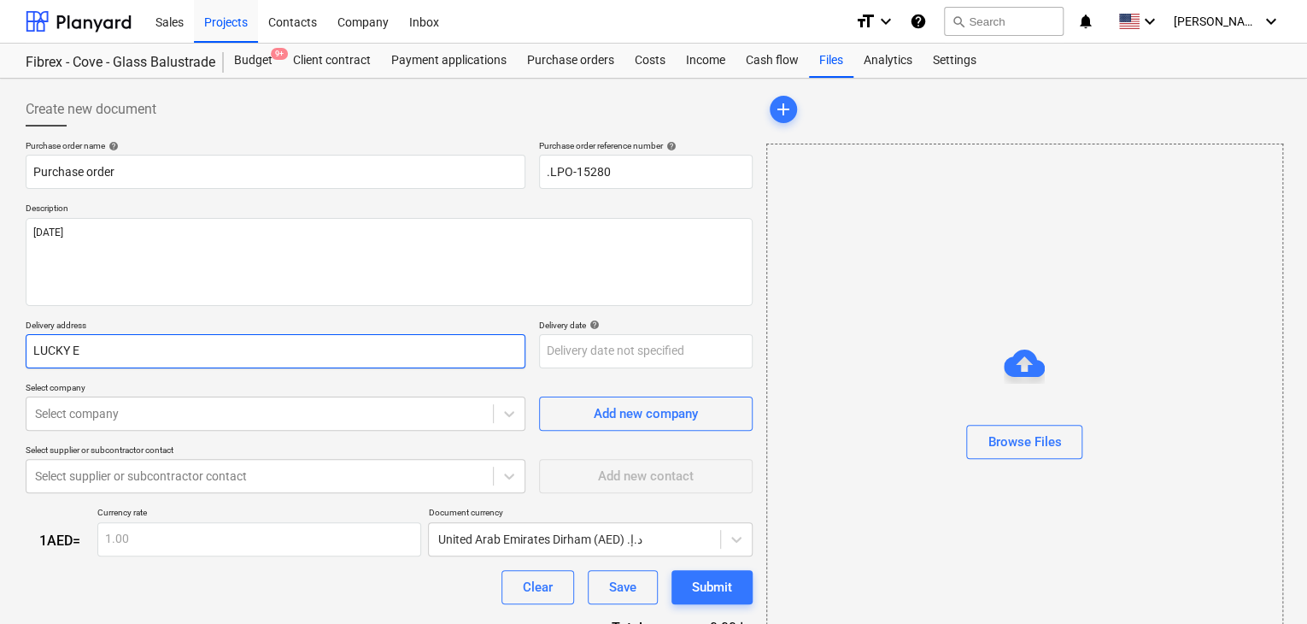
type input "LUCKY EN"
type textarea "x"
type input "LUCKY ENG"
type textarea "x"
type input "LUCKY ENGI"
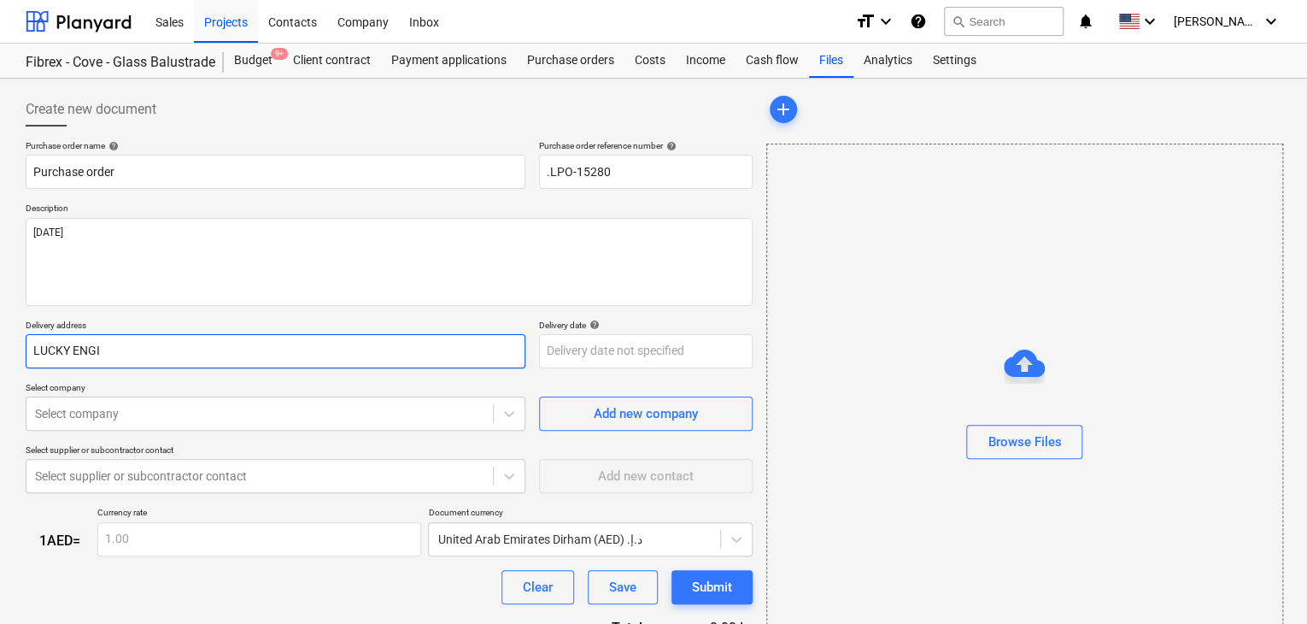
type textarea "x"
type input "LUCKY ENGIN"
type textarea "x"
type input "LUCKY ENGINE"
type textarea "x"
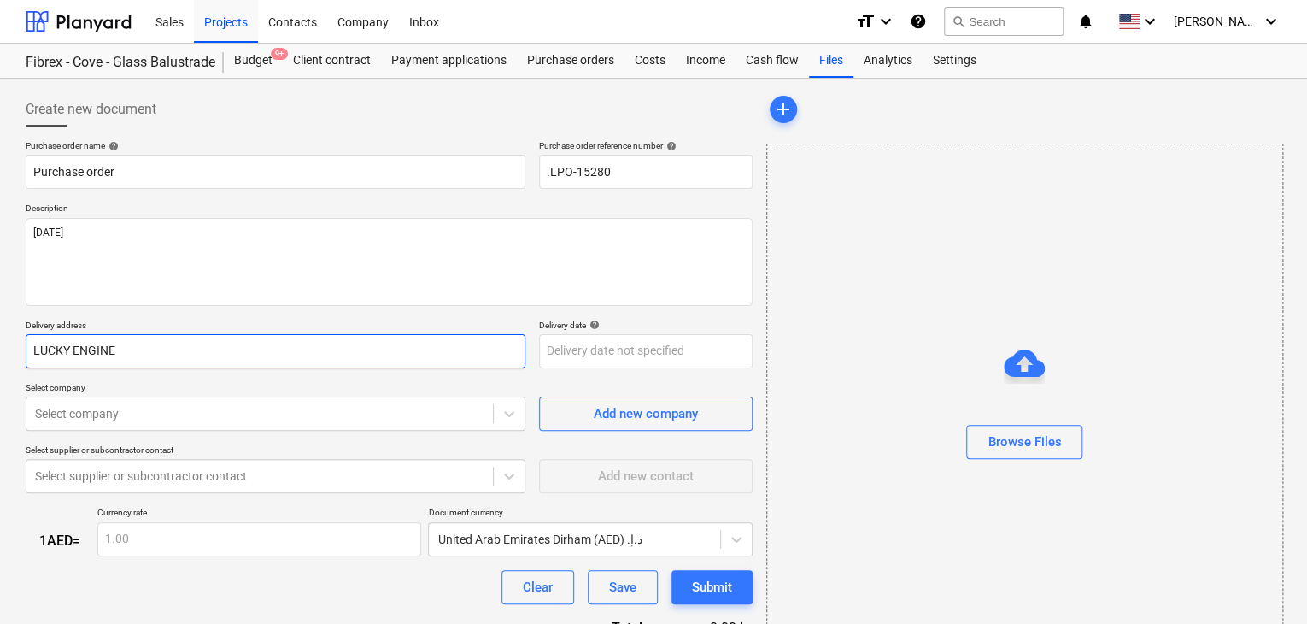
type input "LUCKY ENGINEE"
type textarea "x"
type input "LUCKY ENGINEER"
type textarea "x"
type input "LUCKY ENGINEERI"
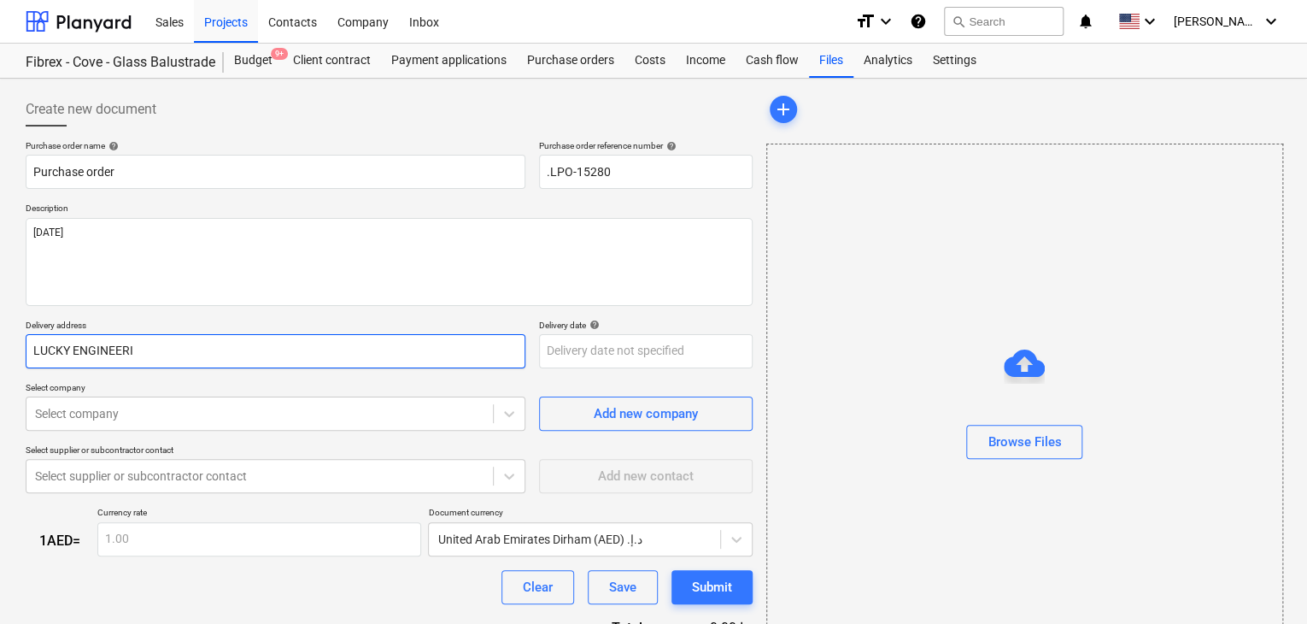
type textarea "x"
type input "LUCKY ENGINEERIN"
type textarea "x"
type input "LUCKY ENGINEERING"
type textarea "x"
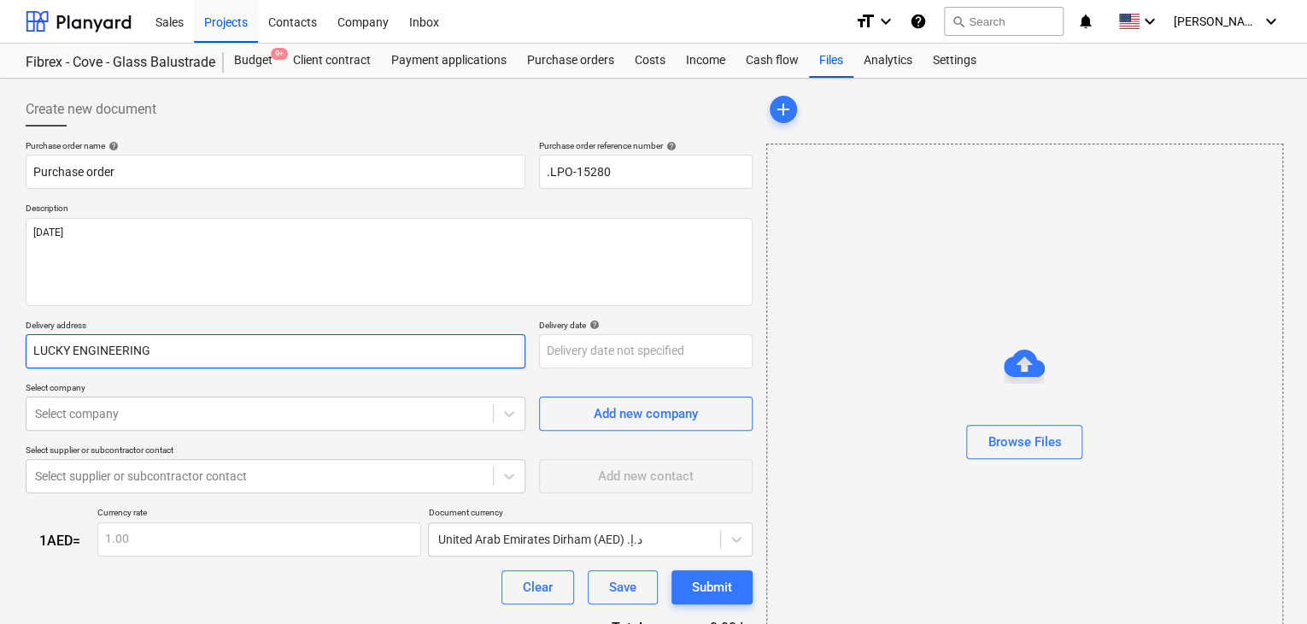
type input "LUCKY ENGINEERING"
type textarea "x"
type input "LUCKY ENGINEERING S"
type textarea "x"
type input "LUCKY ENGINEERING SE"
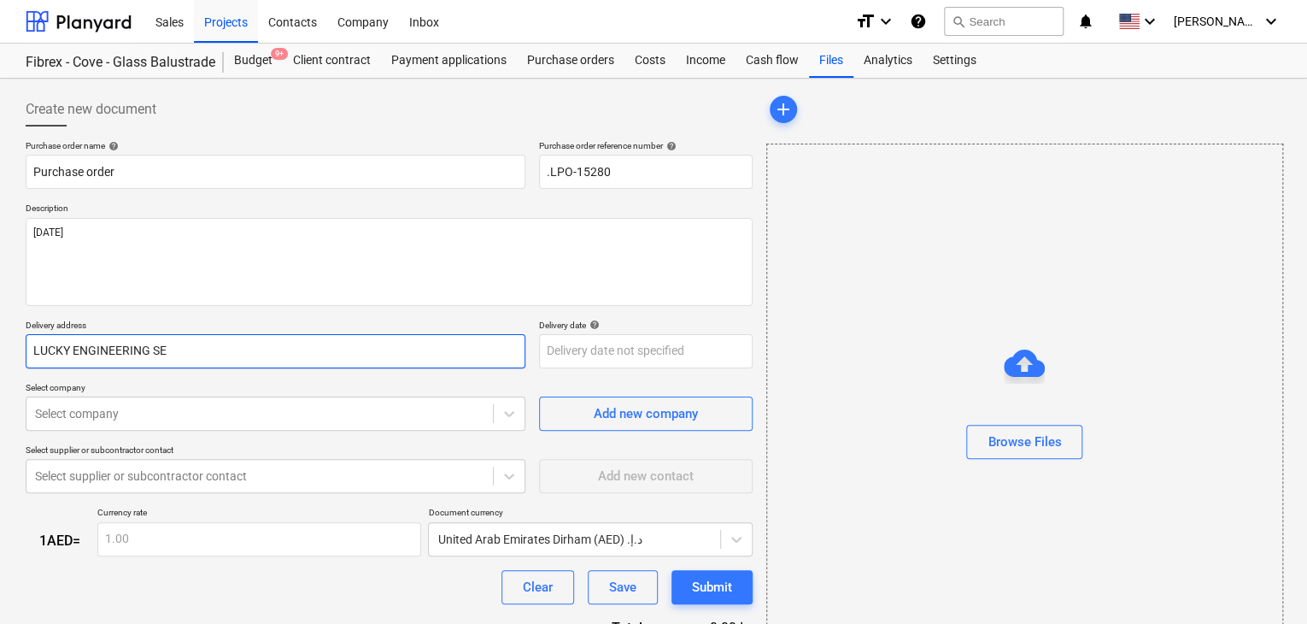
type textarea "x"
type input "LUCKY ENGINEERING SER"
type textarea "x"
type input "LUCKY ENGINEERING SERV"
type textarea "x"
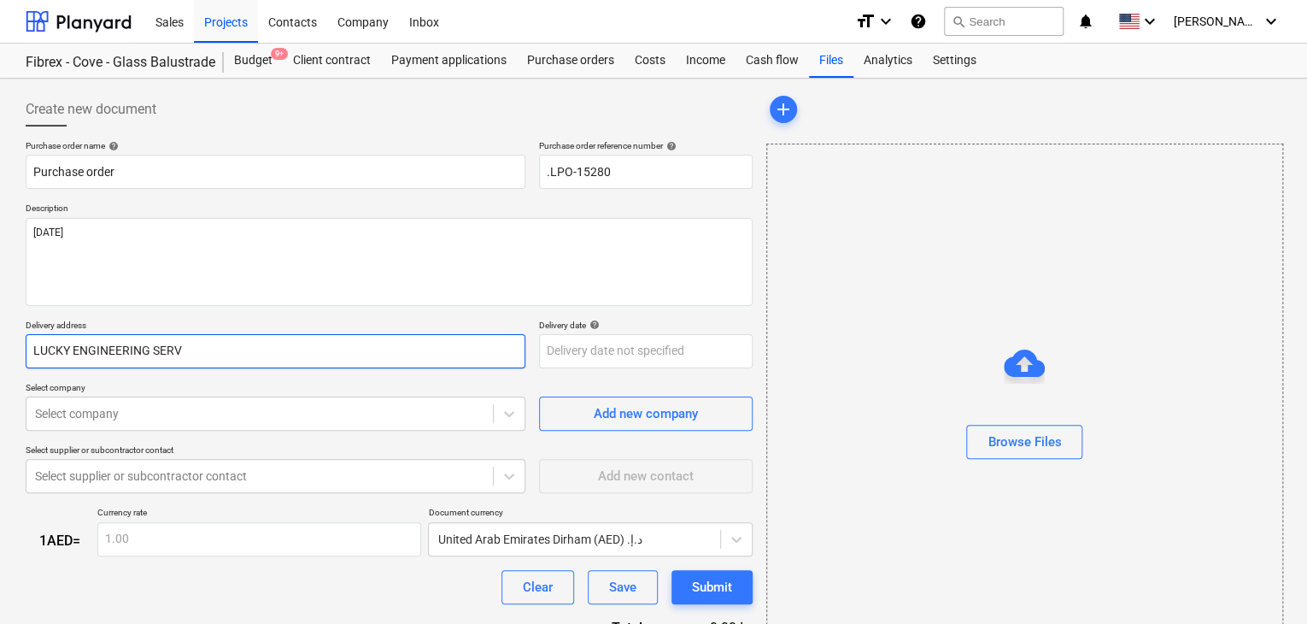
type input "LUCKY ENGINEERING SERVI"
type textarea "x"
type input "LUCKY ENGINEERING SERVIC"
type textarea "x"
type input "LUCKY ENGINEERING SERVICE"
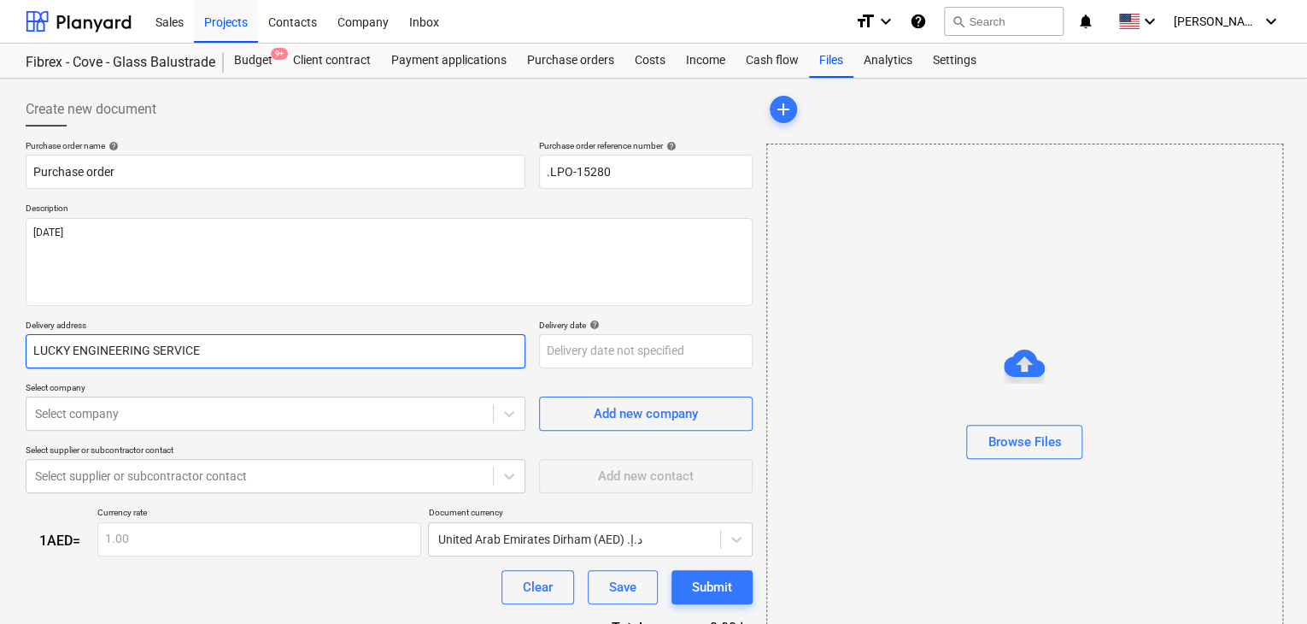
type textarea "x"
type input "LUCKY ENGINEERING SERVICES"
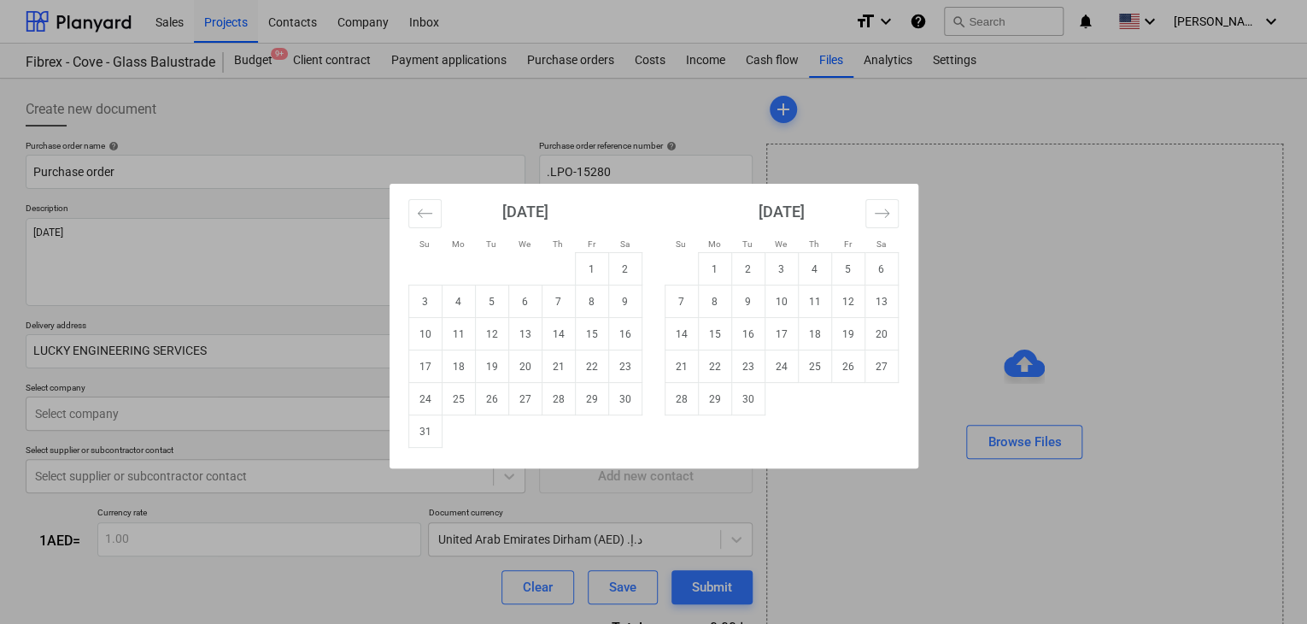
click at [610, 360] on body "Sales Projects Contacts Company Inbox format_size keyboard_arrow_down help sear…" at bounding box center [653, 312] width 1307 height 624
drag, startPoint x: 422, startPoint y: 431, endPoint x: 101, endPoint y: 393, distance: 323.6
click at [419, 431] on td "31" at bounding box center [424, 431] width 33 height 32
type textarea "x"
type input "[DATE]"
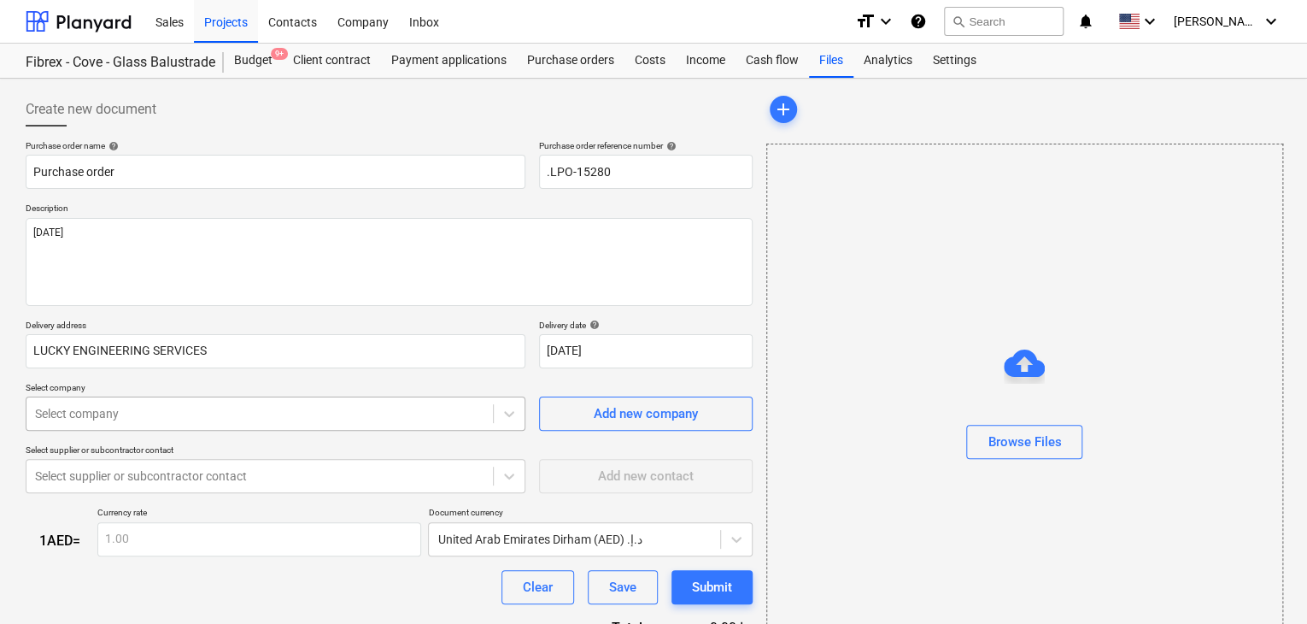
click at [89, 409] on body "Sales Projects Contacts Company Inbox format_size keyboard_arrow_down help sear…" at bounding box center [653, 312] width 1307 height 624
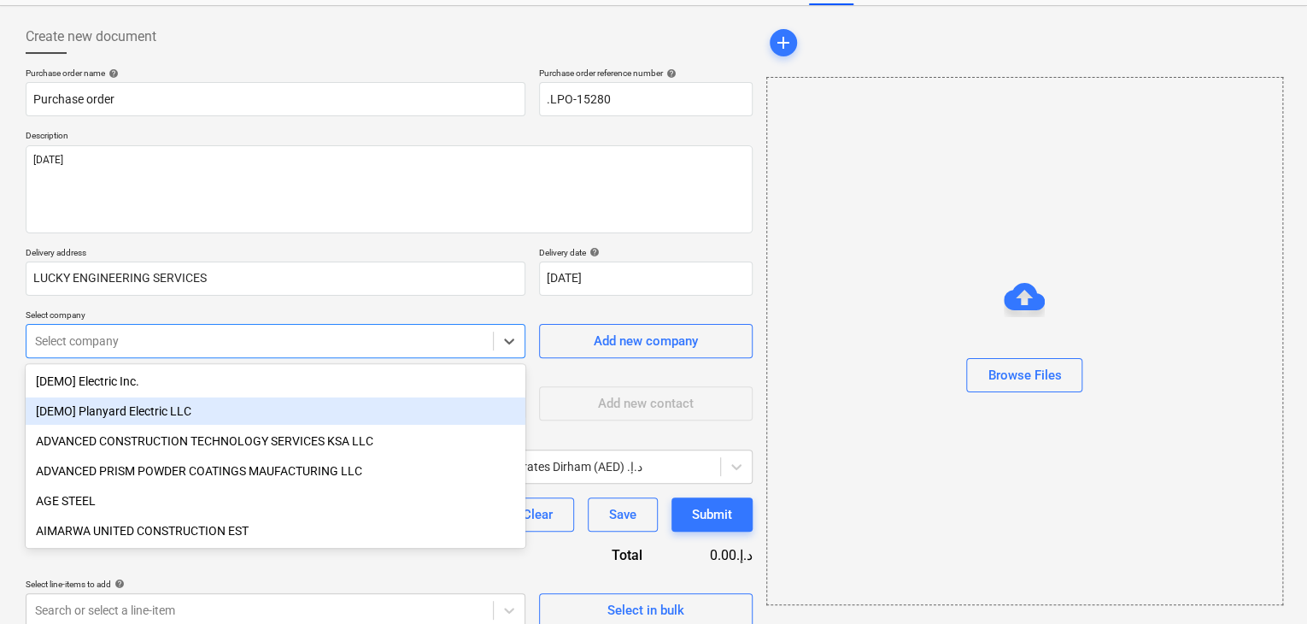
scroll to position [79, 0]
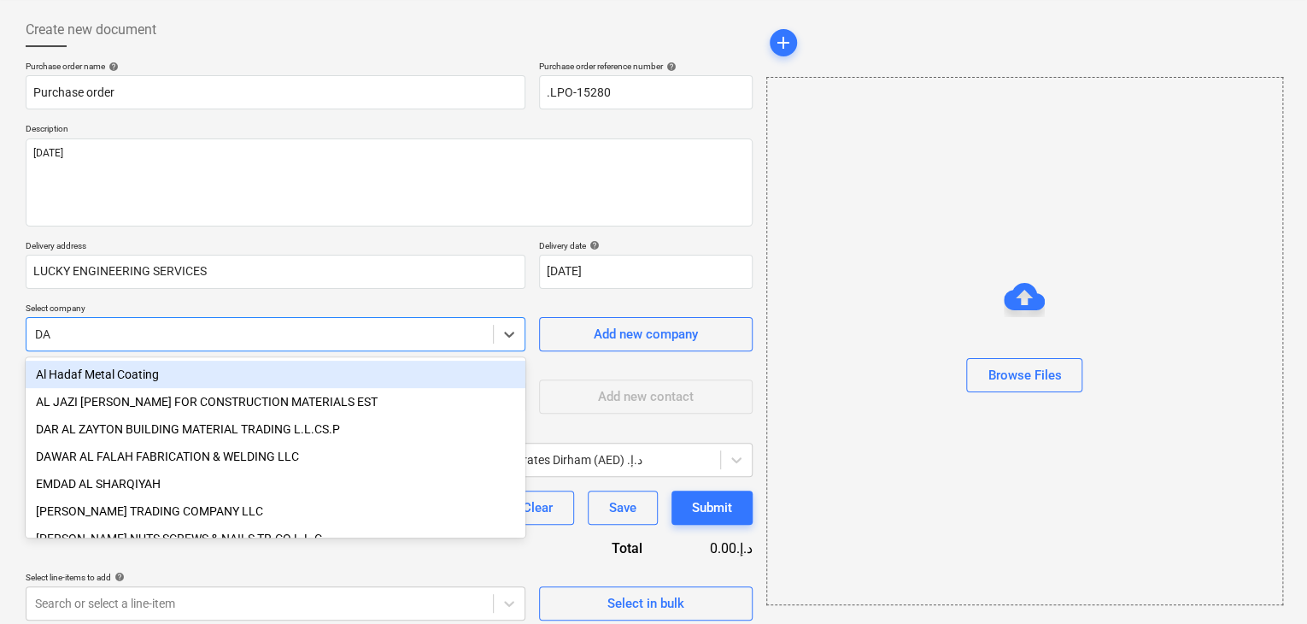
type input "DAR"
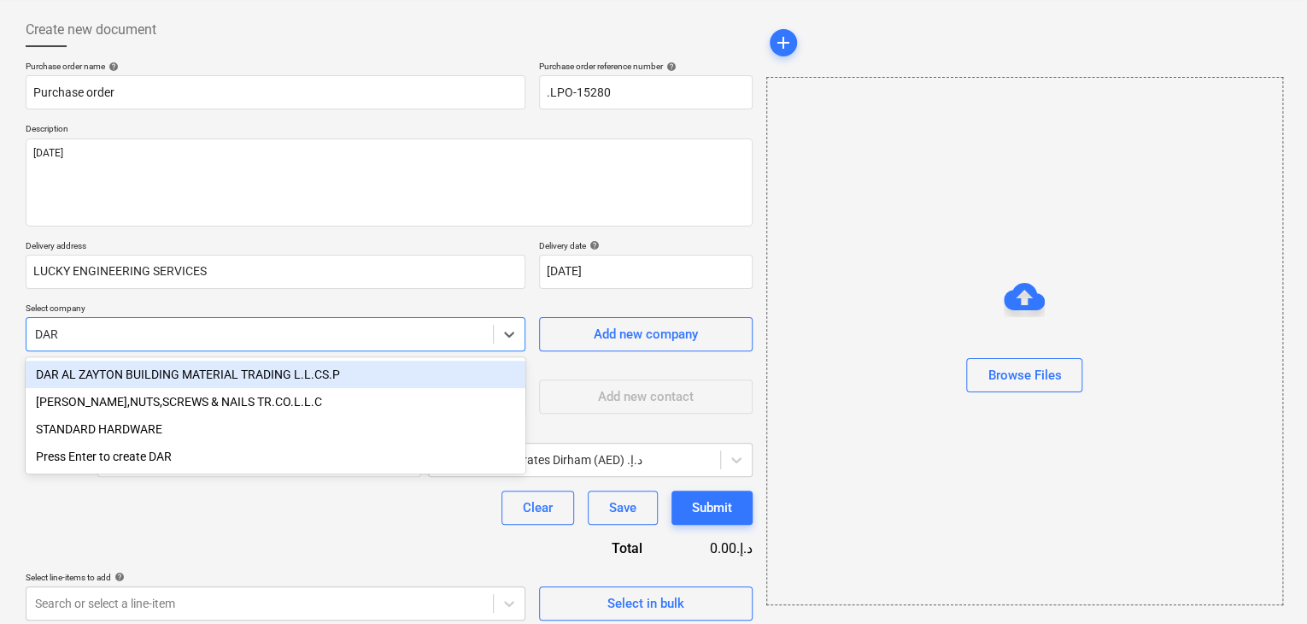
click at [179, 372] on div "DAR AL ZAYTON BUILDING MATERIAL TRADING L.L.CS.P" at bounding box center [276, 374] width 500 height 27
type textarea "x"
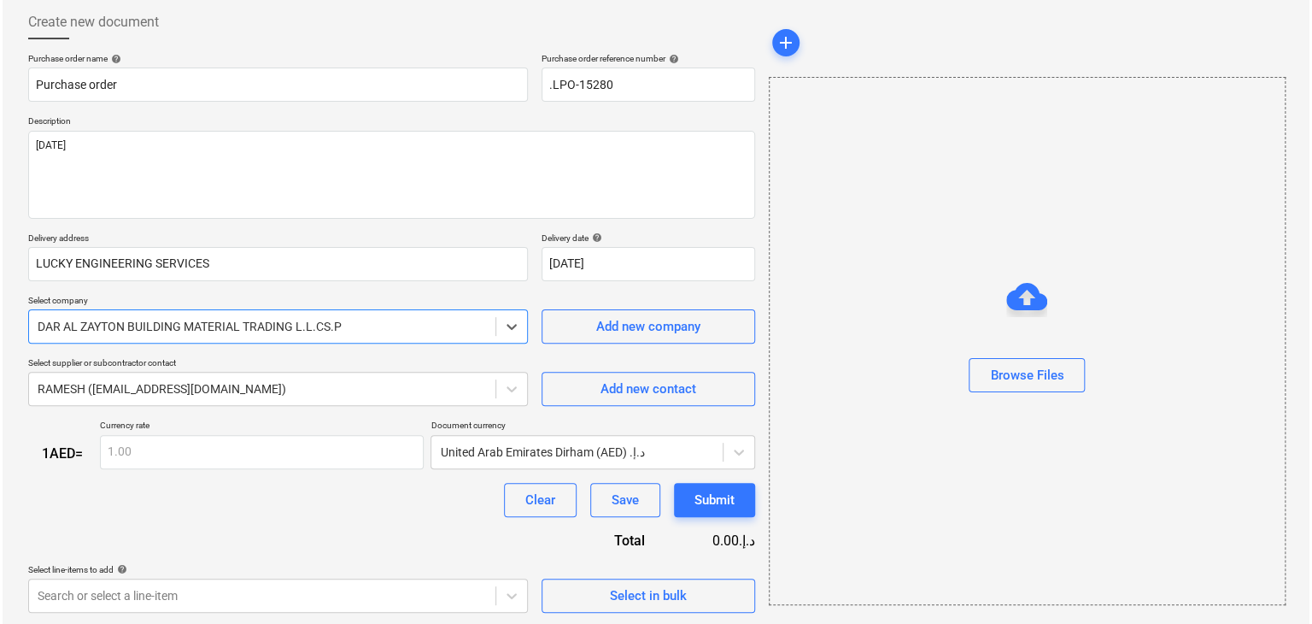
scroll to position [89, 0]
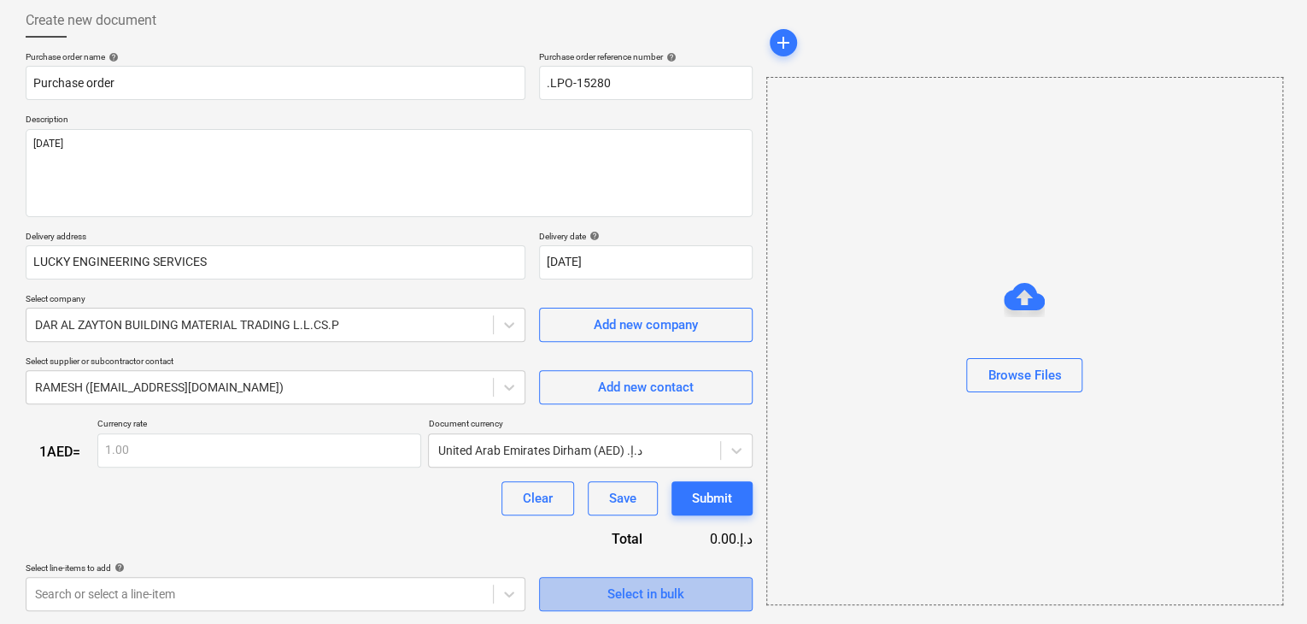
click at [654, 595] on div "Select in bulk" at bounding box center [646, 594] width 77 height 22
type textarea "x"
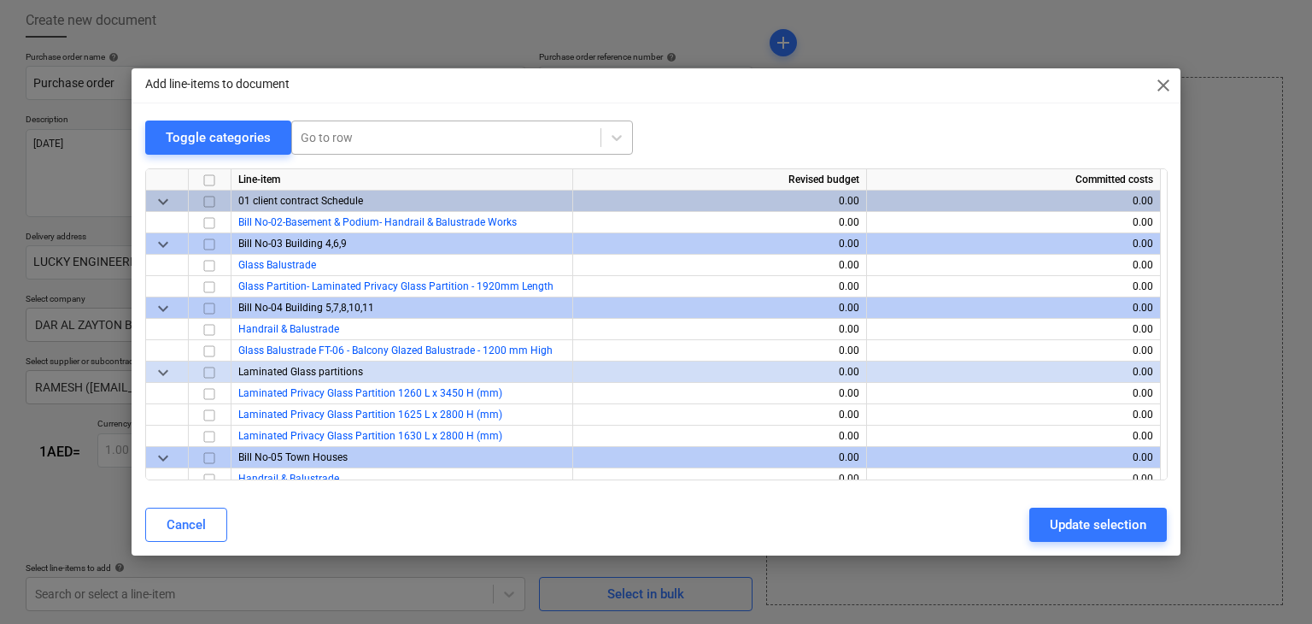
click at [326, 133] on div at bounding box center [446, 137] width 291 height 17
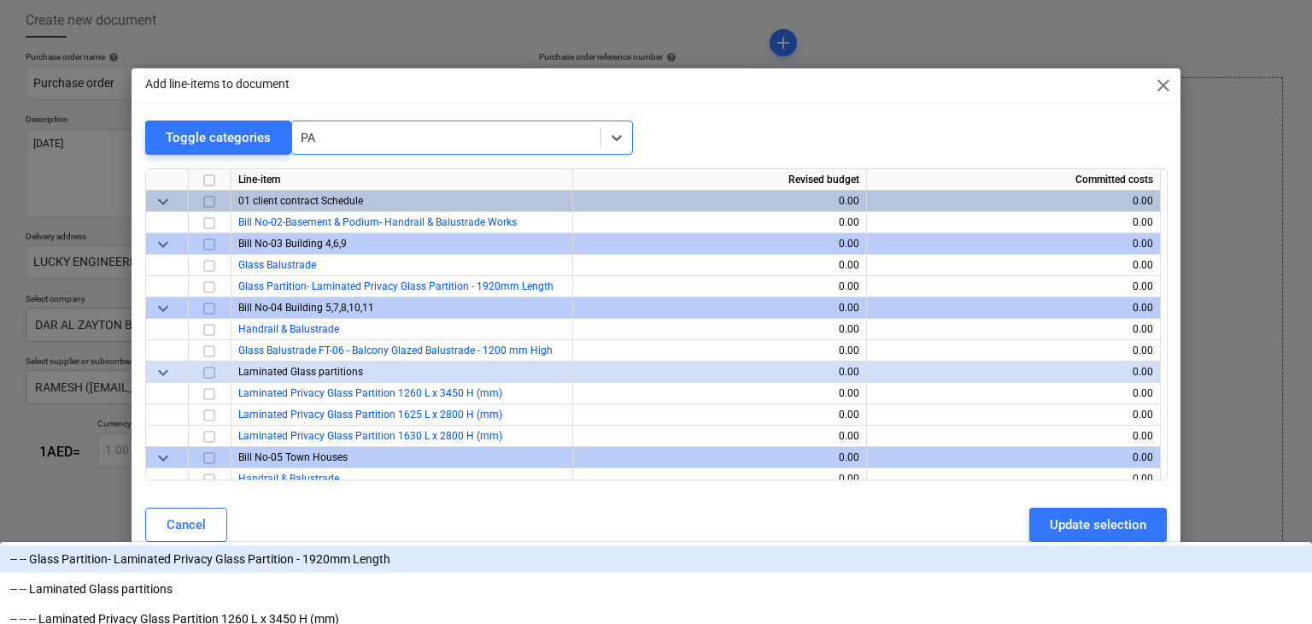
type input "PAC"
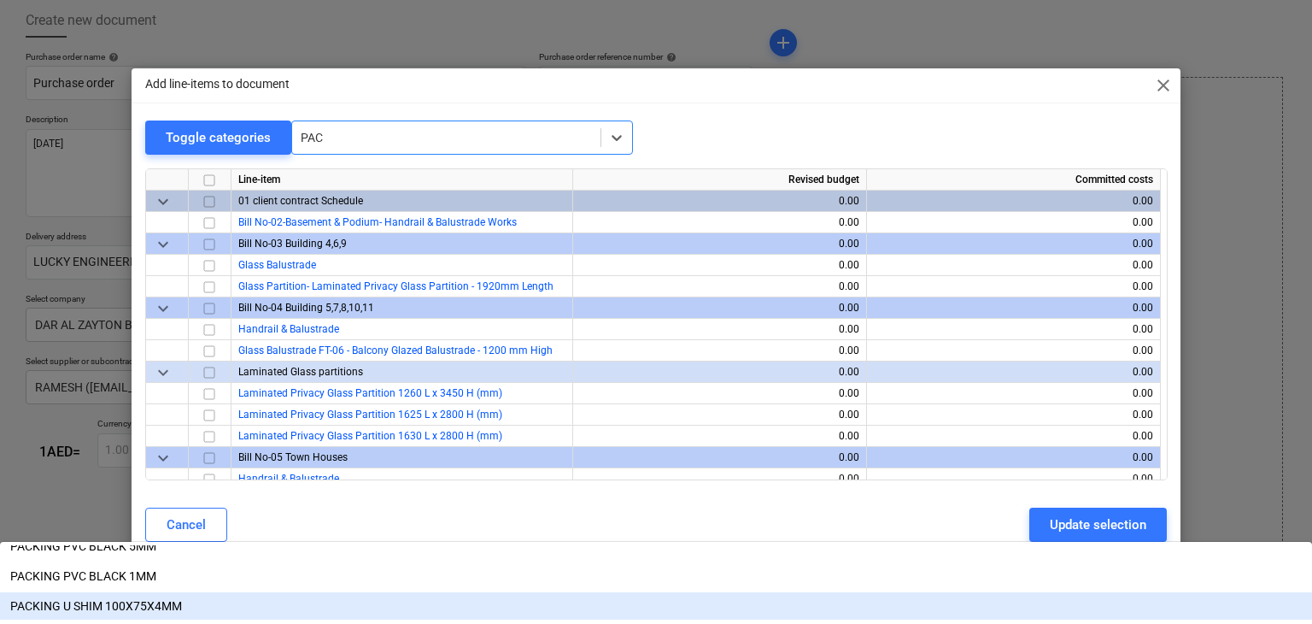
scroll to position [342, 0]
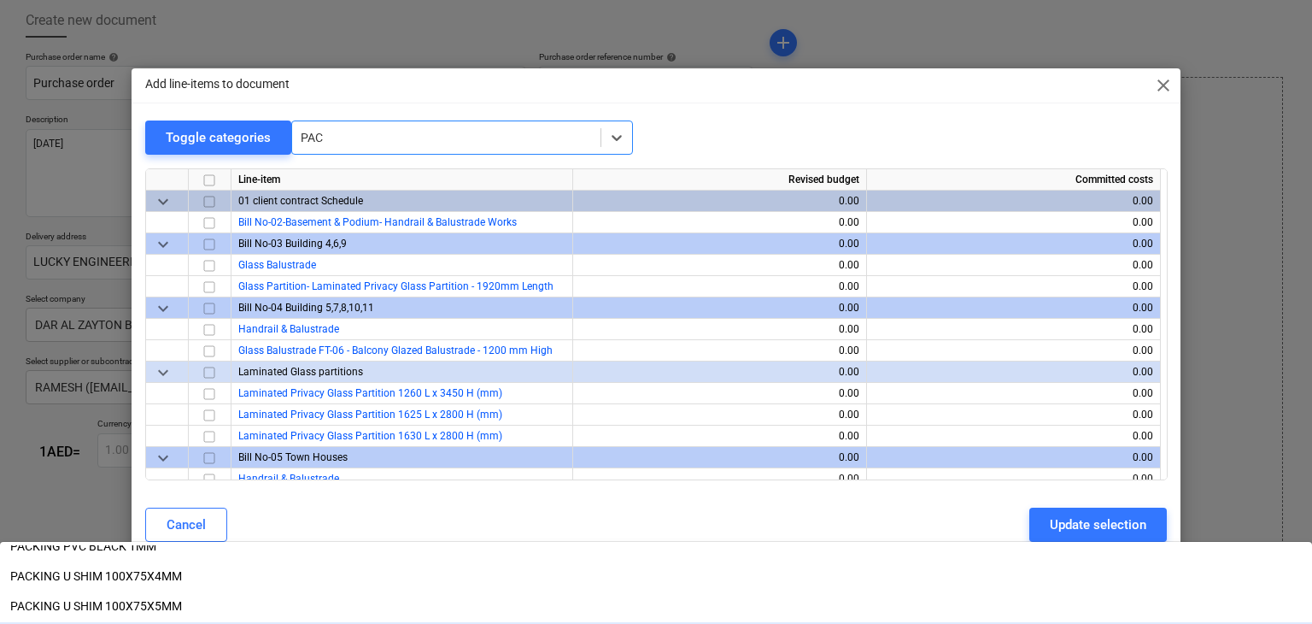
click at [423, 622] on div "PACKING PVC BLACK 2MM" at bounding box center [656, 635] width 1312 height 27
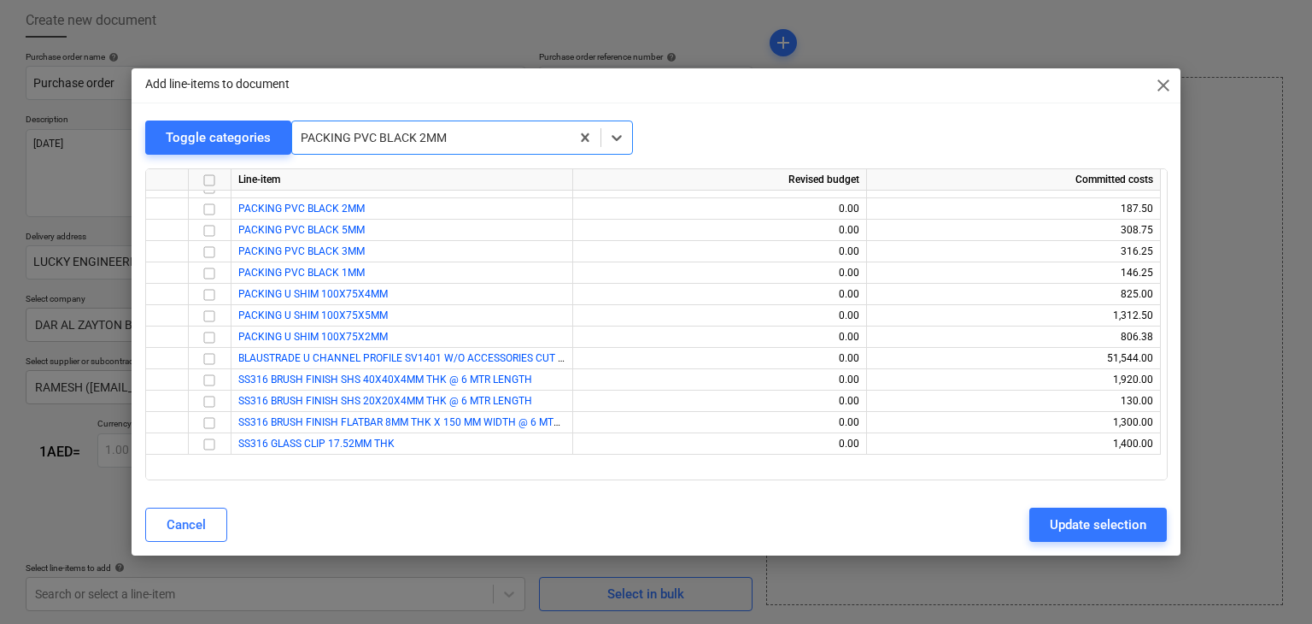
scroll to position [6856, 0]
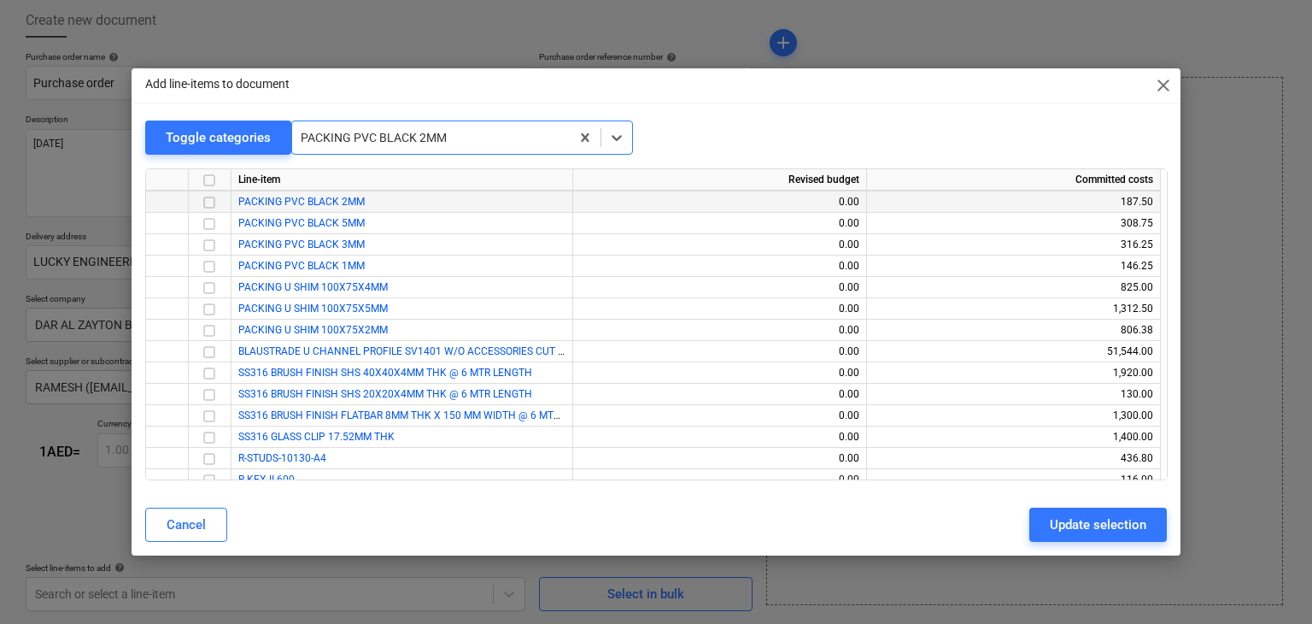
click at [215, 208] on input "checkbox" at bounding box center [209, 202] width 21 height 21
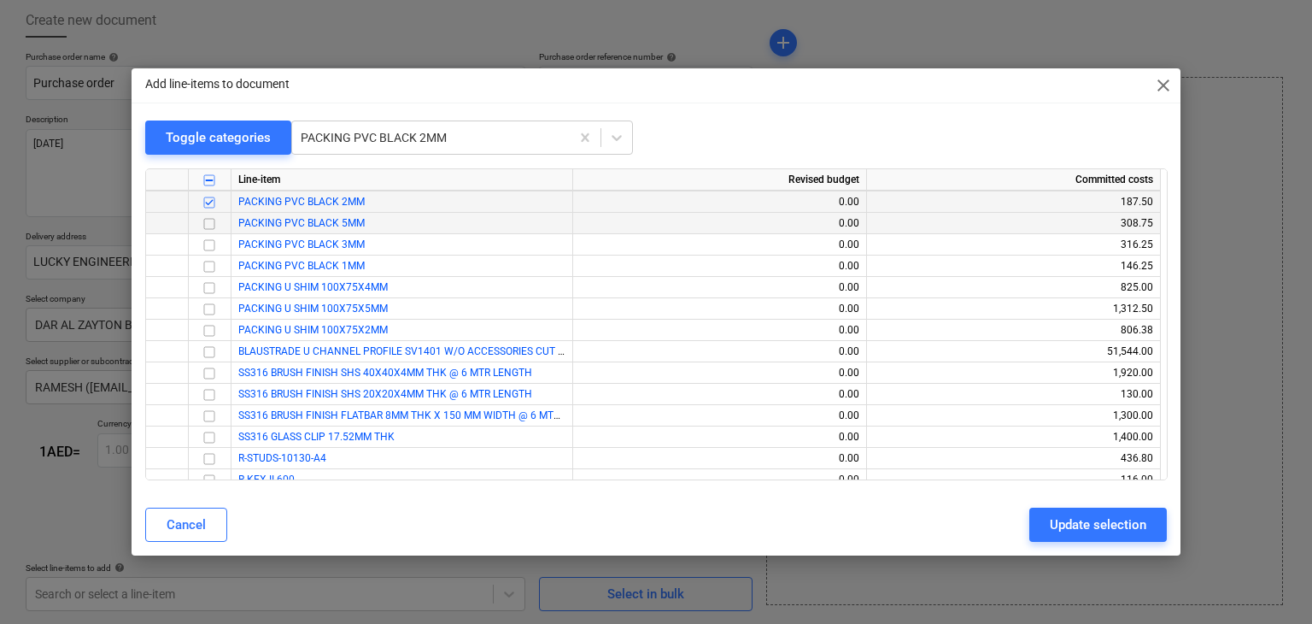
click at [212, 229] on input "checkbox" at bounding box center [209, 224] width 21 height 21
click at [212, 244] on input "checkbox" at bounding box center [209, 245] width 21 height 21
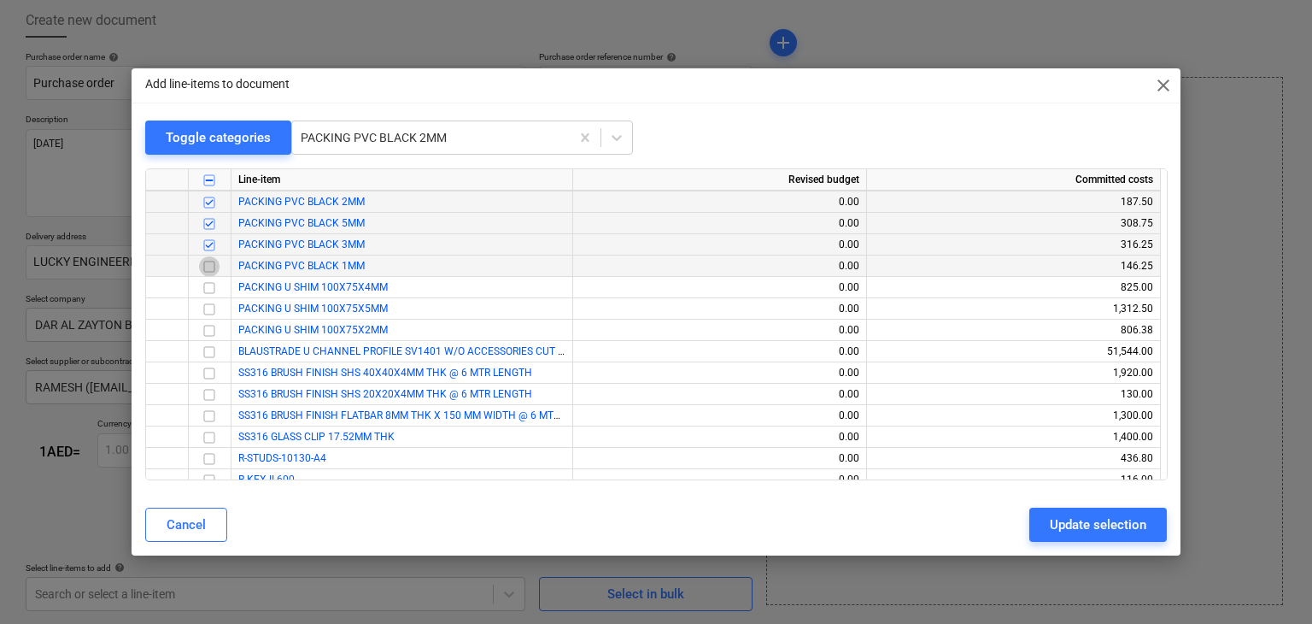
click at [210, 261] on input "checkbox" at bounding box center [209, 266] width 21 height 21
click at [208, 275] on div at bounding box center [210, 265] width 43 height 21
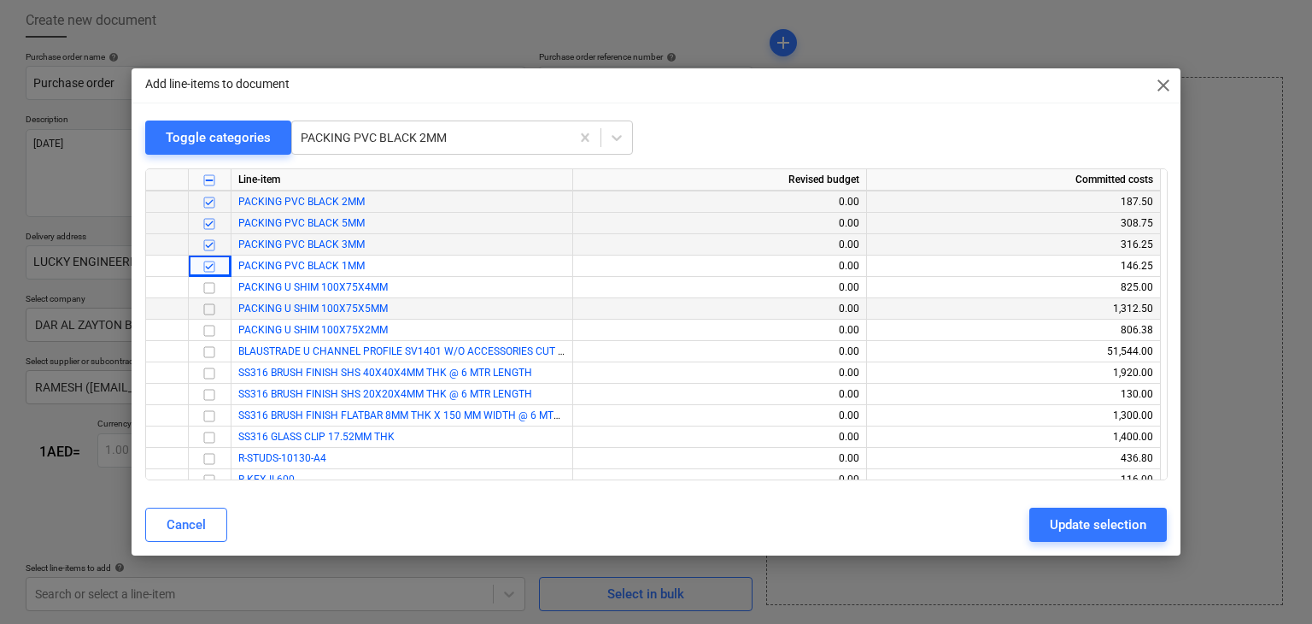
click at [208, 308] on input "checkbox" at bounding box center [209, 309] width 21 height 21
click at [206, 327] on input "checkbox" at bounding box center [209, 330] width 21 height 21
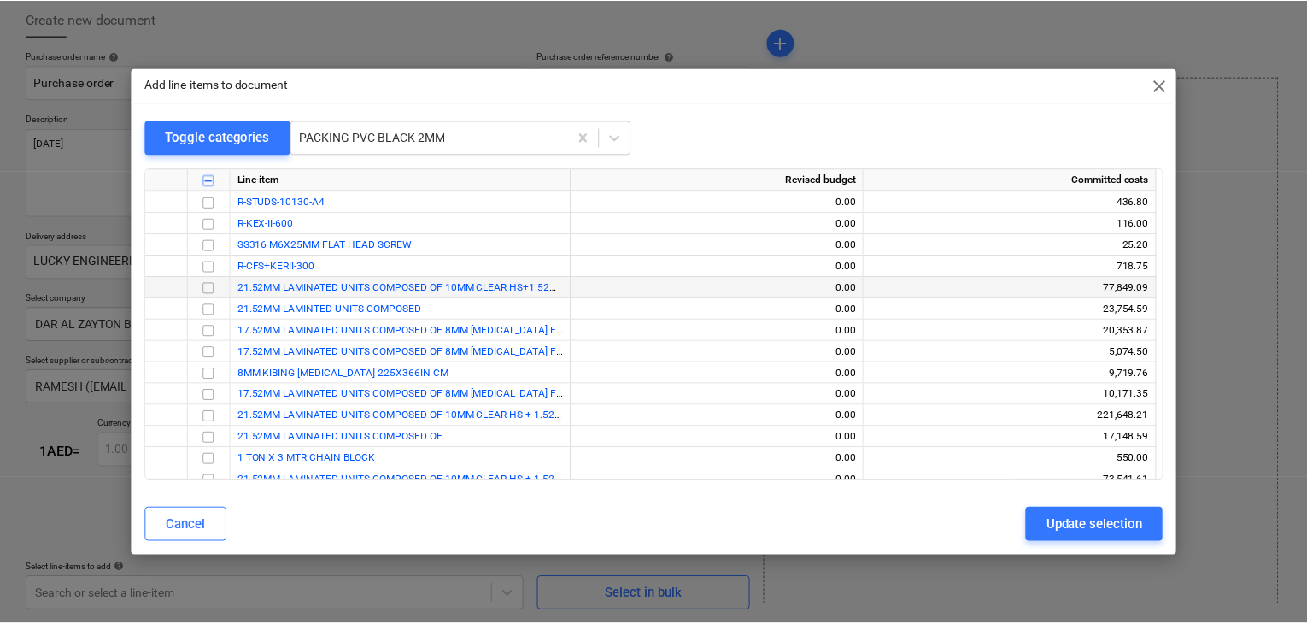
scroll to position [7208, 0]
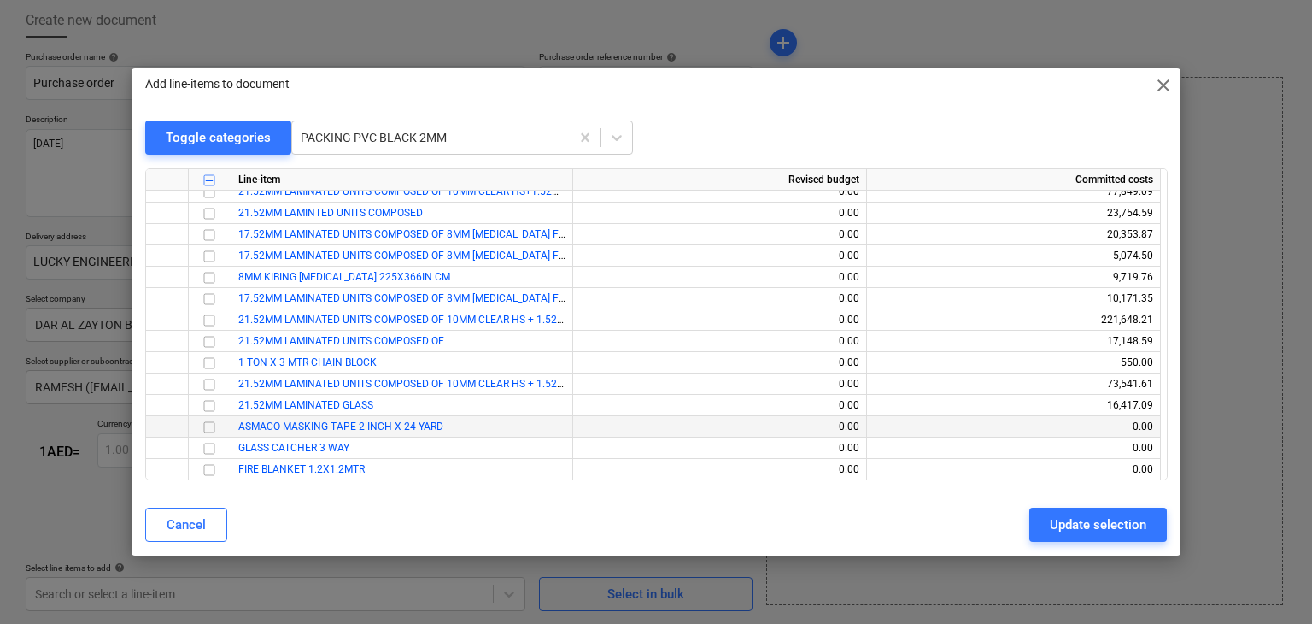
click at [219, 428] on div at bounding box center [210, 426] width 43 height 21
click at [215, 428] on input "checkbox" at bounding box center [209, 427] width 21 height 21
click at [213, 448] on input "checkbox" at bounding box center [209, 448] width 21 height 21
click at [208, 467] on input "checkbox" at bounding box center [209, 470] width 21 height 21
click at [1090, 518] on div "Update selection" at bounding box center [1098, 525] width 97 height 22
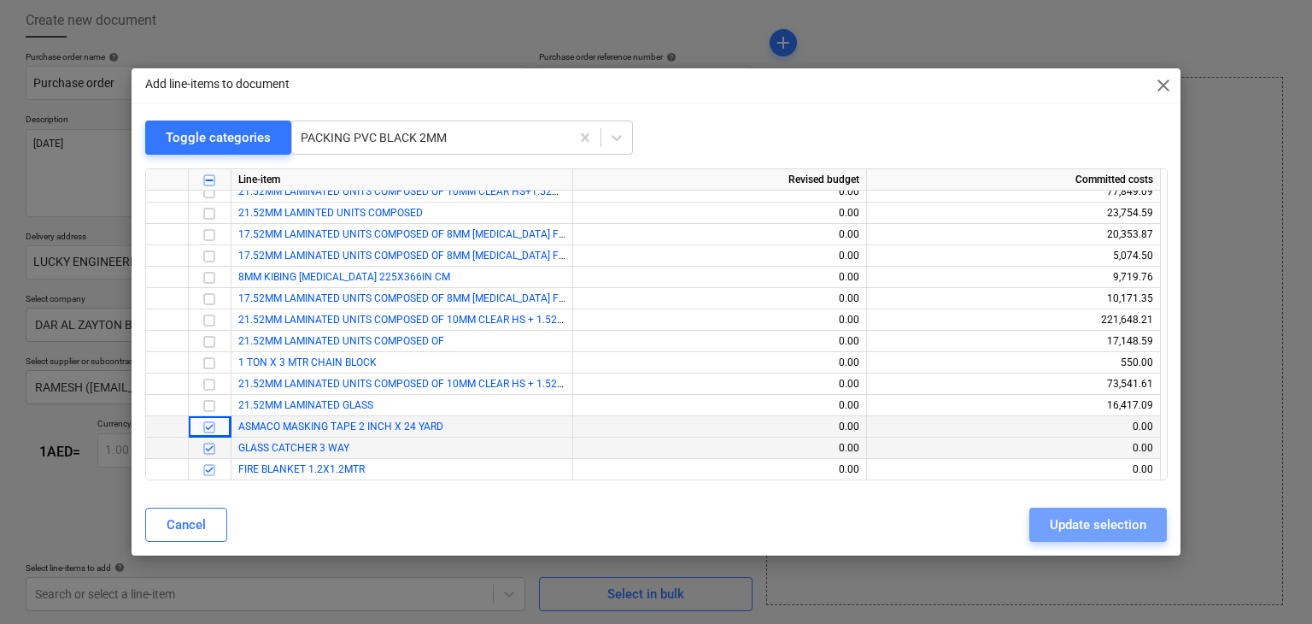
type textarea "x"
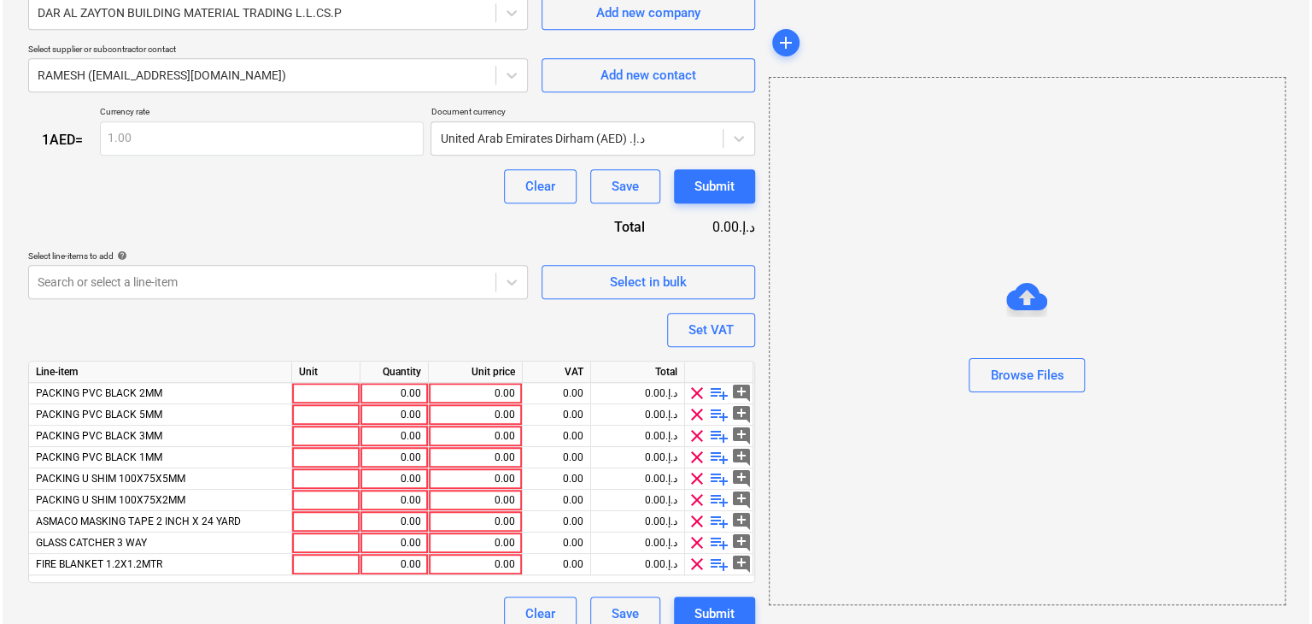
scroll to position [420, 0]
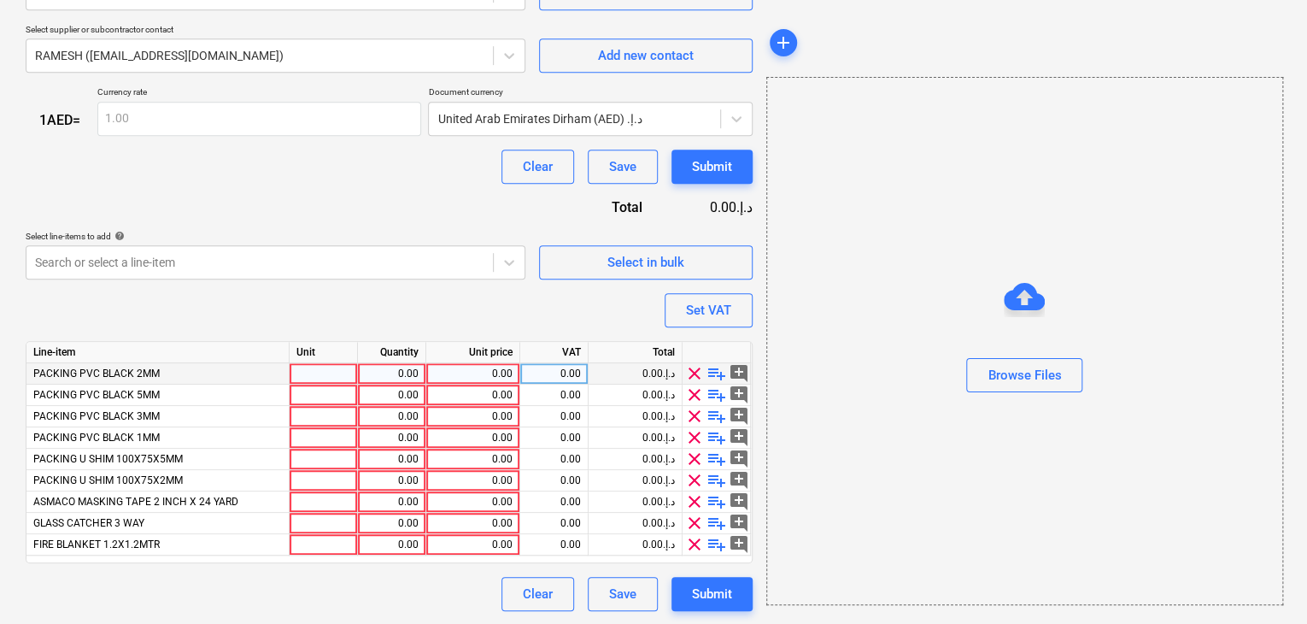
click at [306, 370] on div at bounding box center [324, 373] width 68 height 21
type input "NOS"
type textarea "x"
type input "NOS"
type textarea "x"
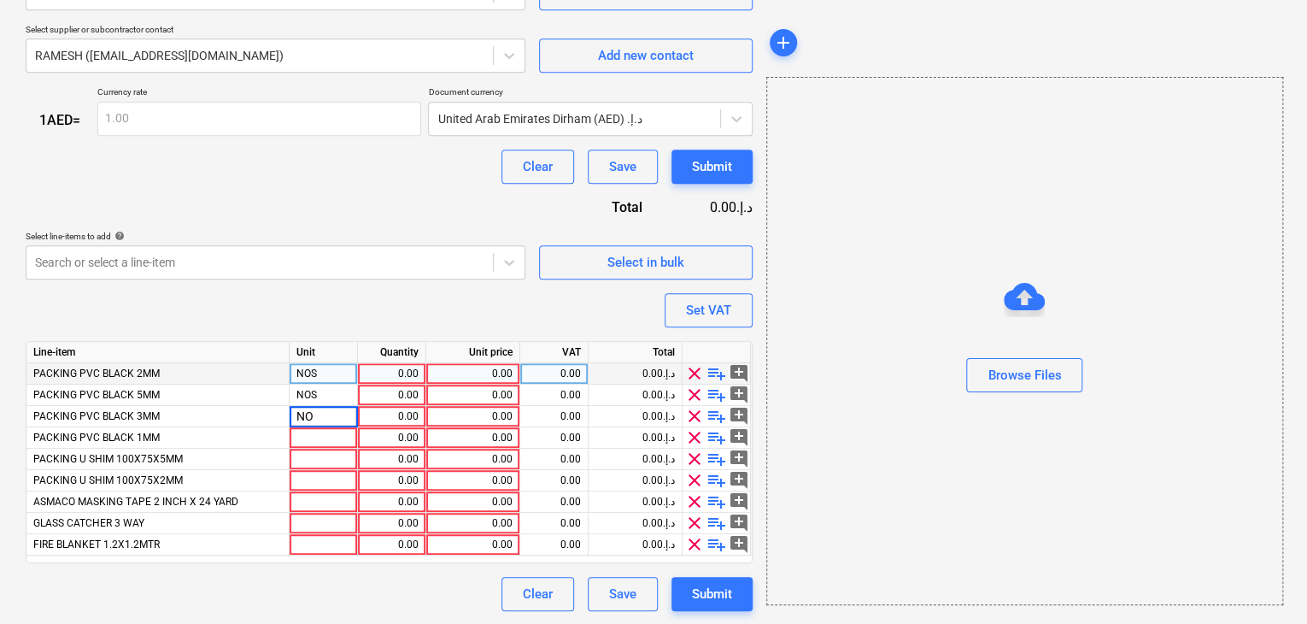
type input "NOS"
type textarea "x"
type input "NOS"
type textarea "x"
type input "NOS"
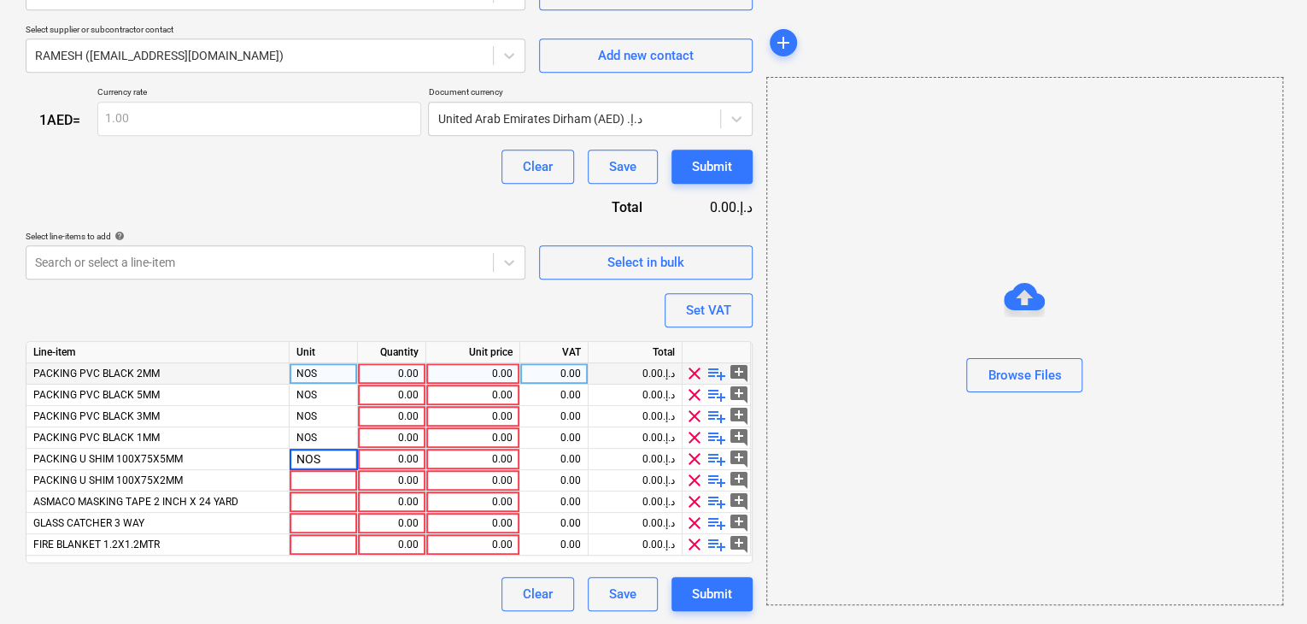
type textarea "x"
type input "NOS"
type textarea "x"
type input "CTN"
type textarea "x"
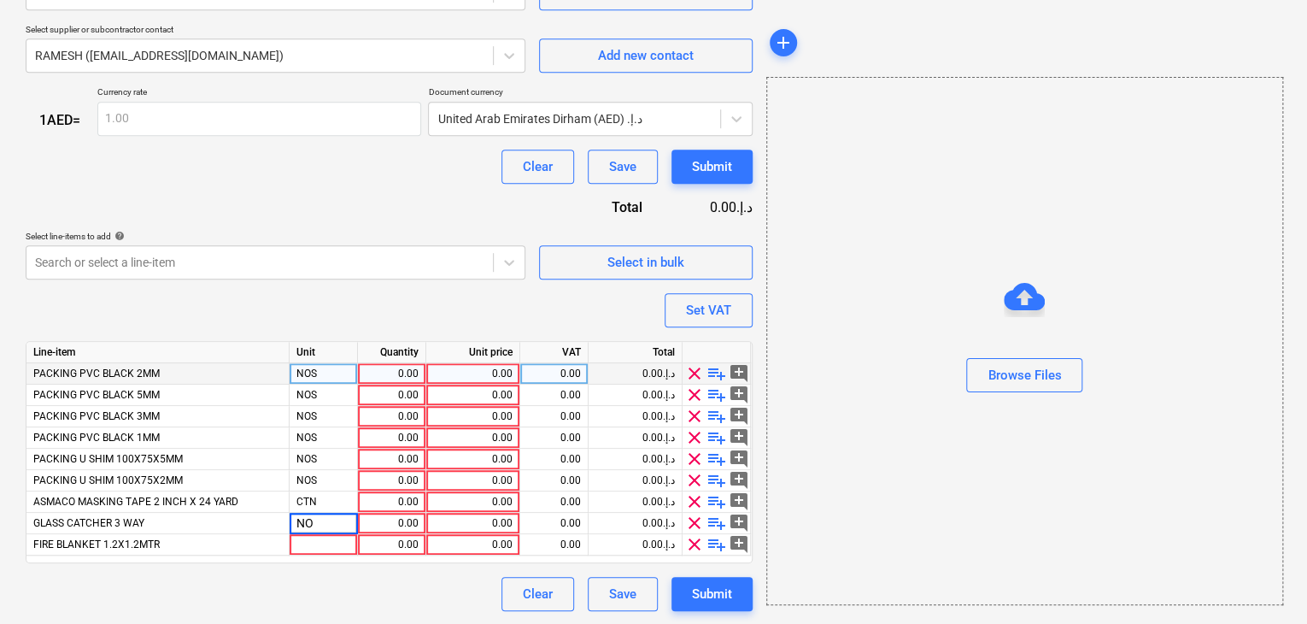
type input "NOS"
type textarea "x"
type input "NOS"
type textarea "x"
click at [380, 373] on div "0.00" at bounding box center [392, 373] width 54 height 21
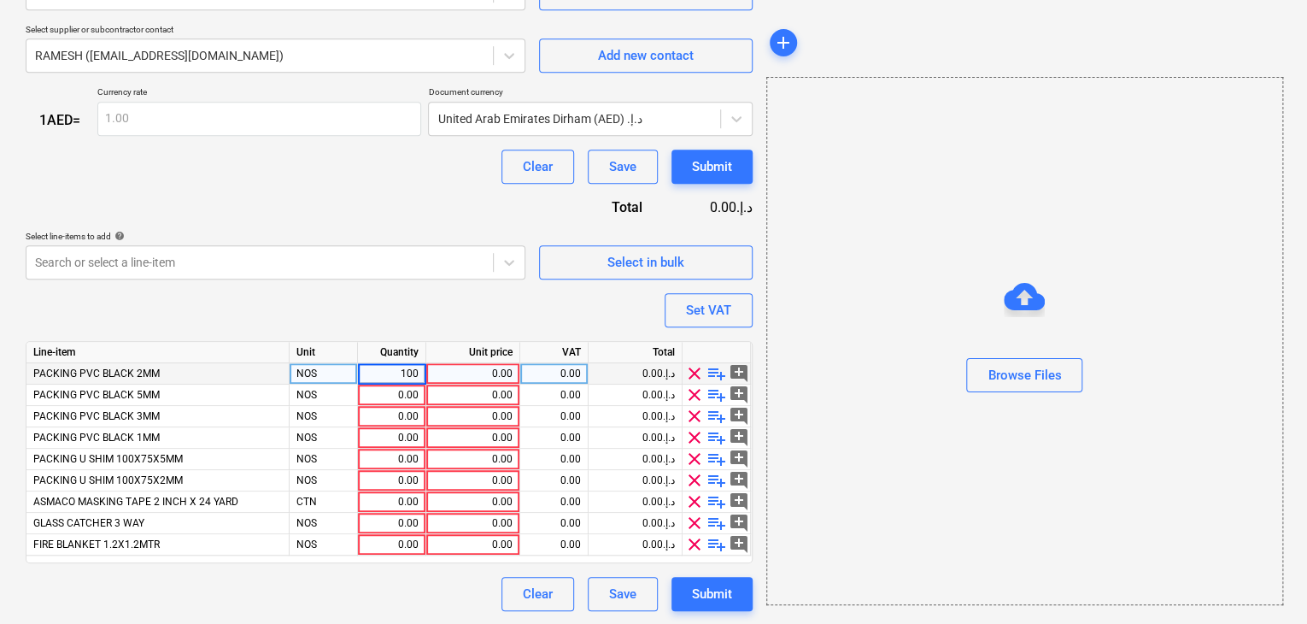
type input "1000"
type textarea "x"
type input "1000"
type textarea "x"
type input "1000"
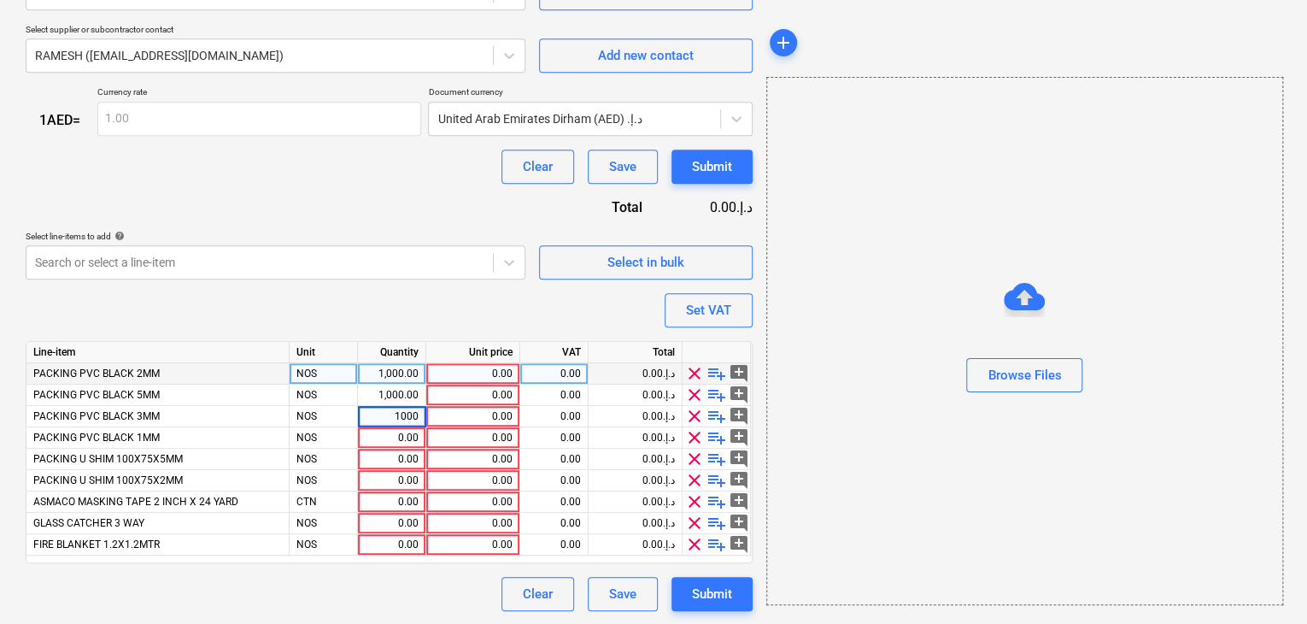
type textarea "x"
type input "1000"
type textarea "x"
type input "500"
type textarea "x"
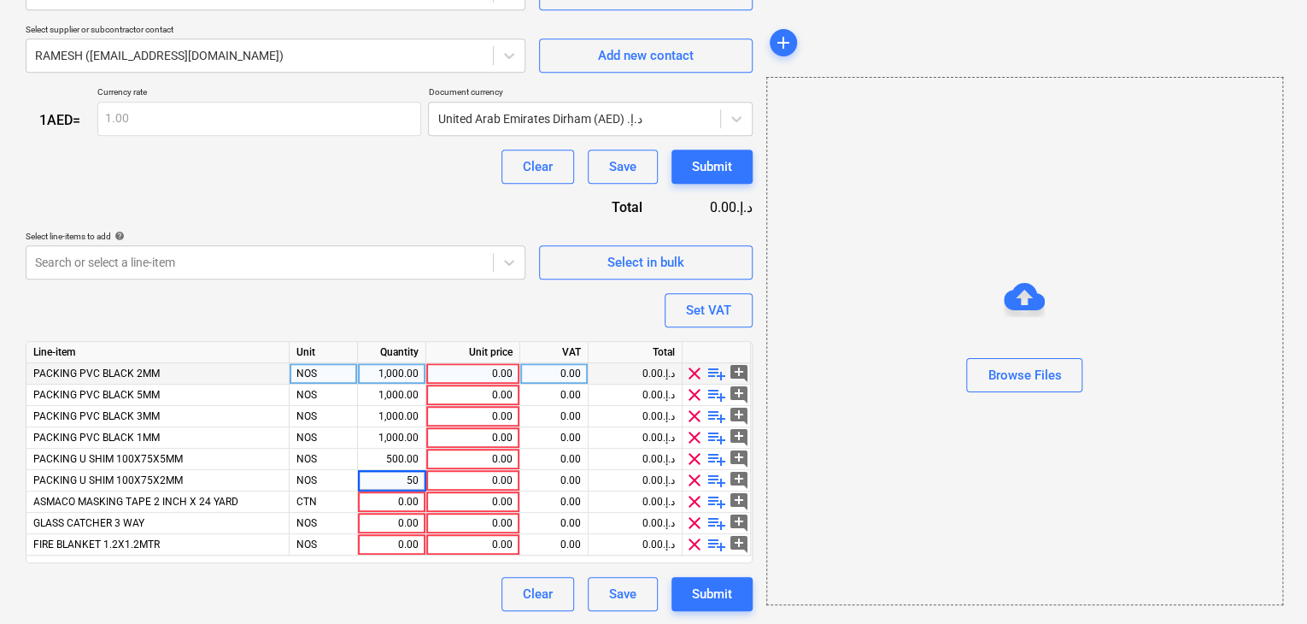
type input "500"
type textarea "x"
click at [469, 363] on div "0.00" at bounding box center [472, 373] width 79 height 21
type input "0.055"
type textarea "x"
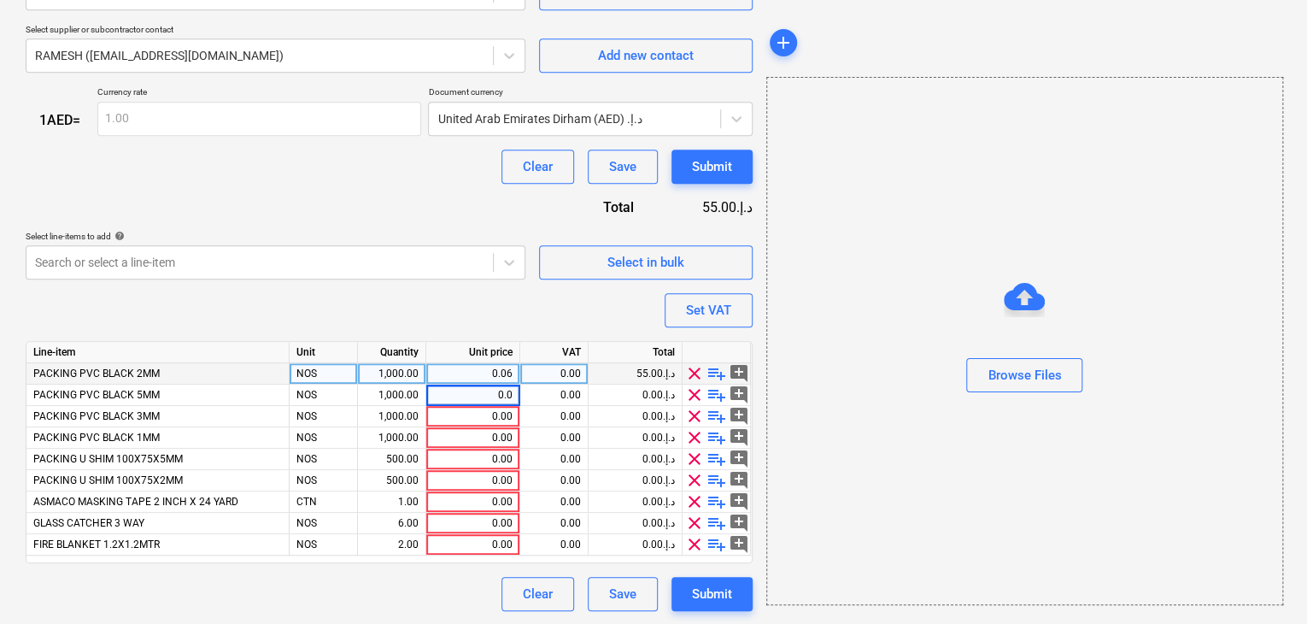
type input "0.05"
type textarea "x"
type input "006"
type textarea "x"
click at [496, 373] on div "0.06" at bounding box center [472, 373] width 79 height 21
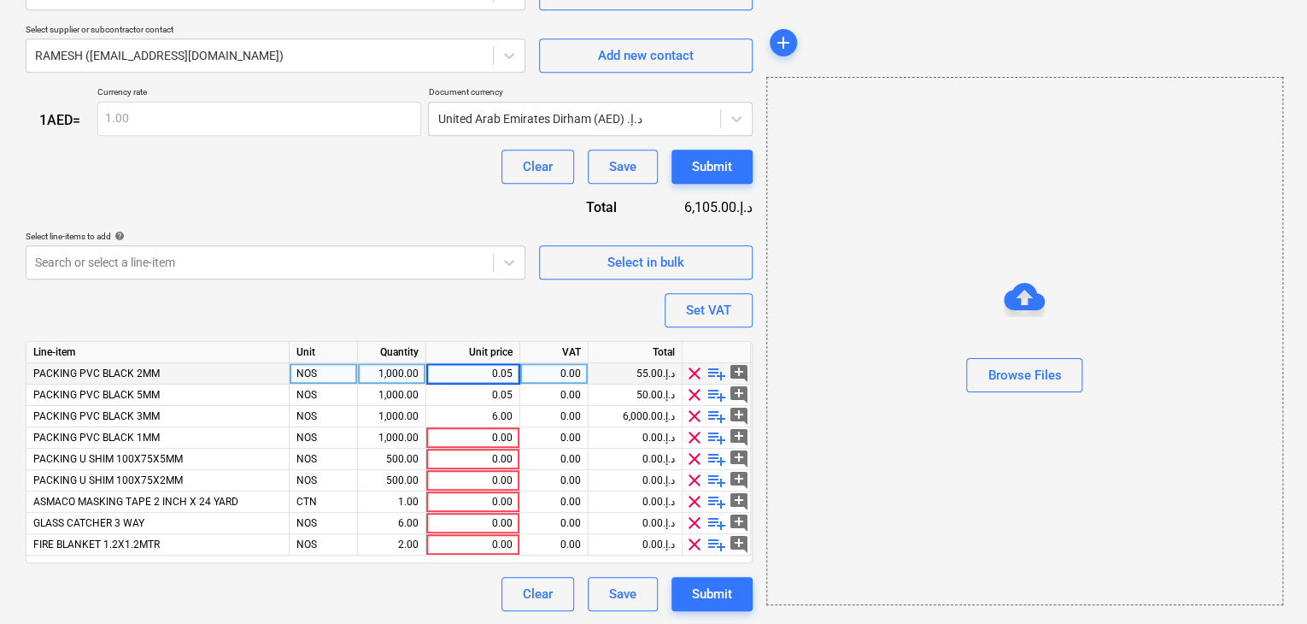
type input "0.055"
type textarea "x"
type input "0.07"
type textarea "x"
type input "0.06"
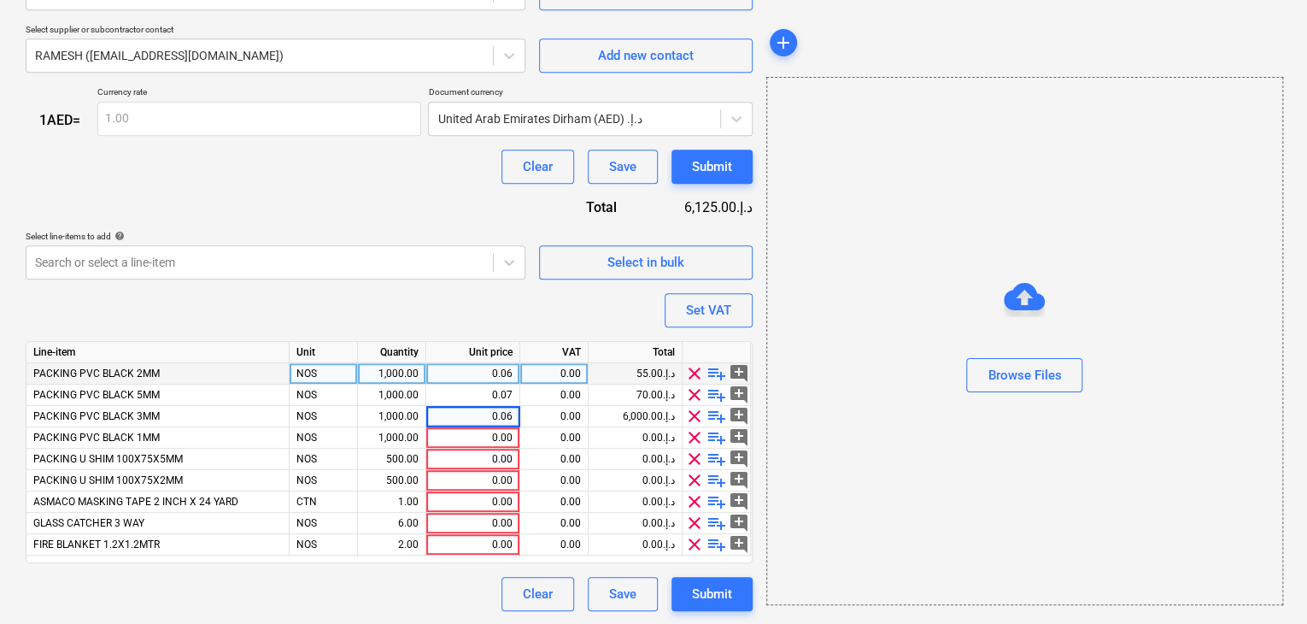
type textarea "x"
type input "0.05"
type textarea "x"
type input "0.45"
type textarea "x"
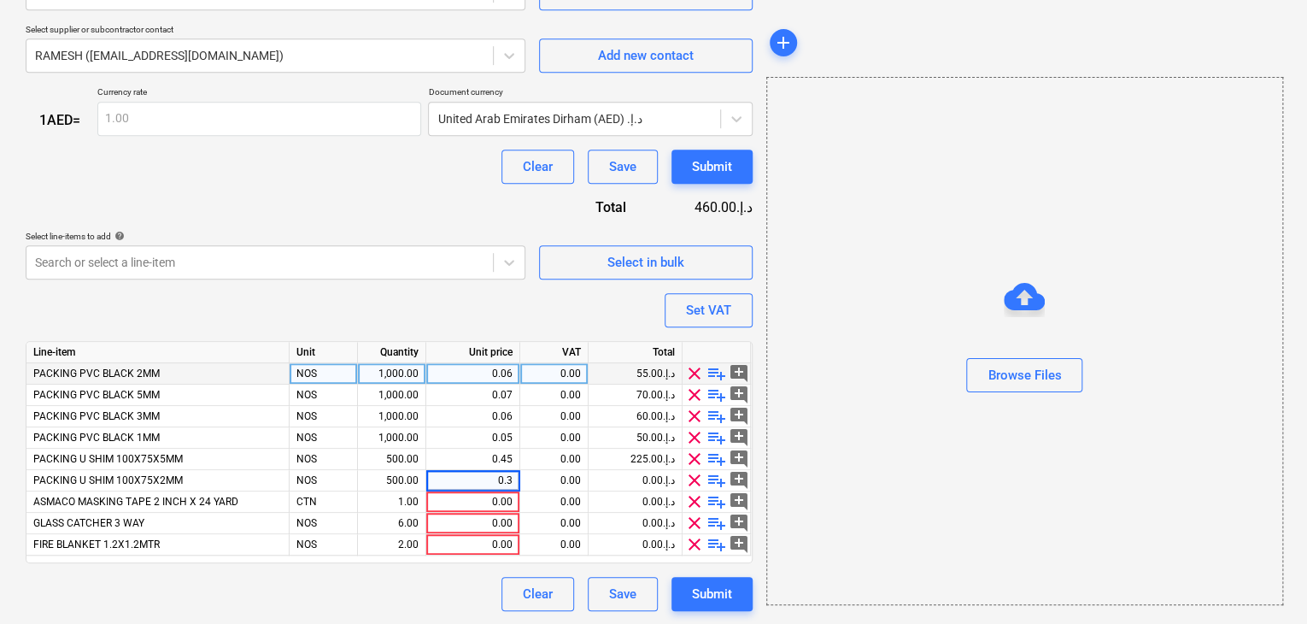
type input "0.35"
type textarea "x"
type input "35"
type textarea "x"
type input "45"
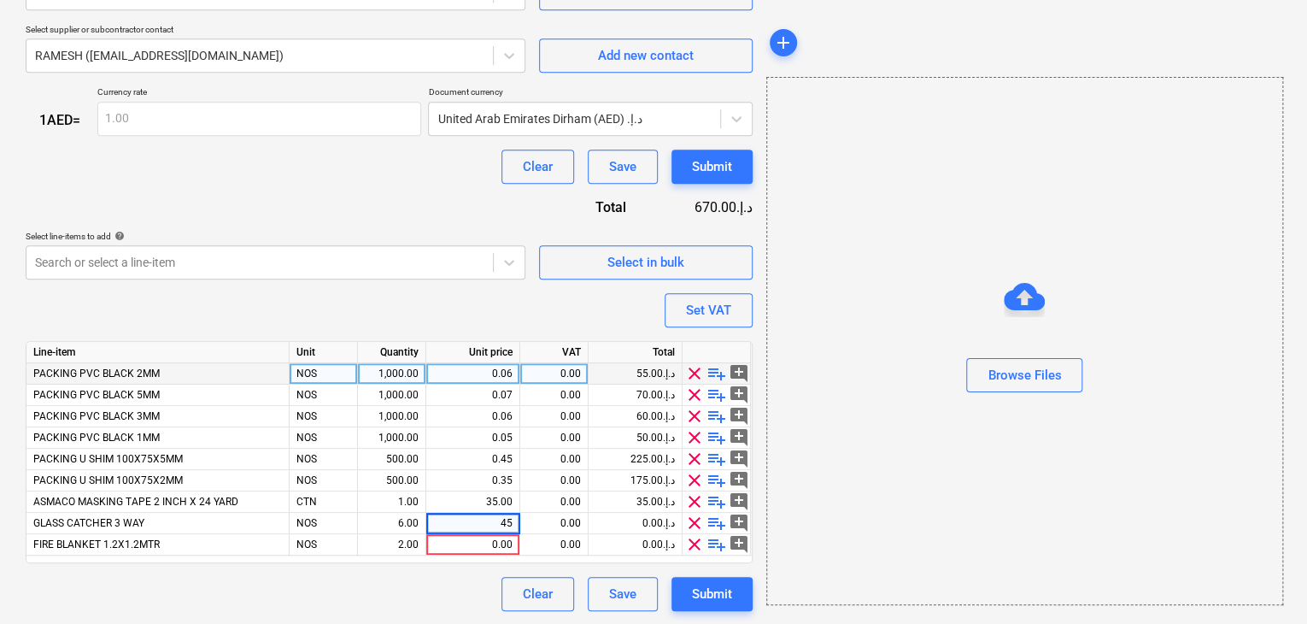
type textarea "x"
type input "20"
type textarea "x"
click at [793, 298] on div "Browse Files" at bounding box center [1024, 341] width 515 height 130
click at [720, 302] on div "Set VAT" at bounding box center [708, 310] width 45 height 22
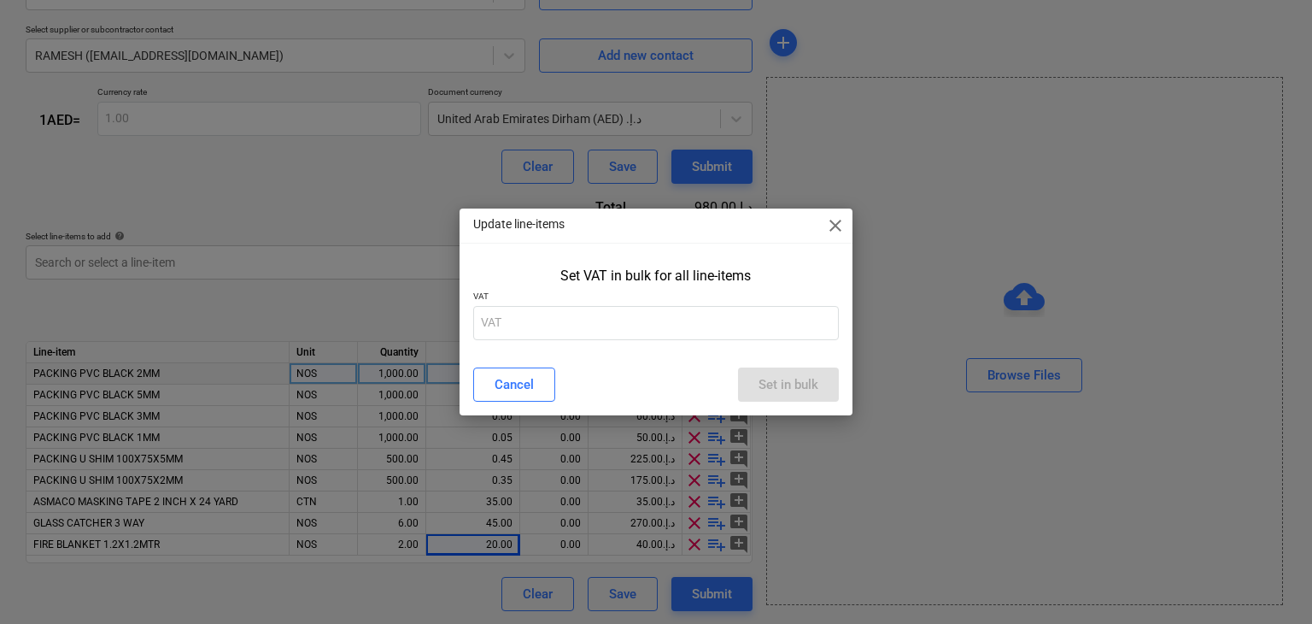
drag, startPoint x: 578, startPoint y: 263, endPoint x: 557, endPoint y: 290, distance: 34.0
click at [573, 270] on div "Set VAT in bulk for all line-items" at bounding box center [656, 276] width 367 height 30
click at [530, 323] on input "text" at bounding box center [656, 323] width 367 height 34
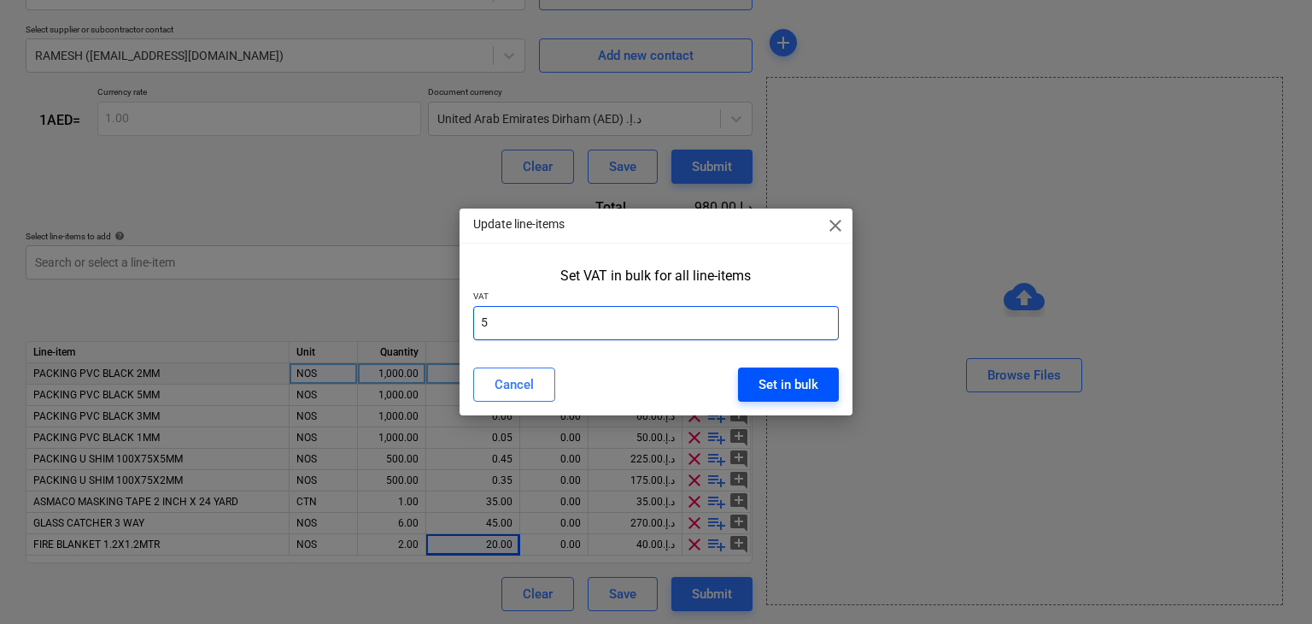
type input "5"
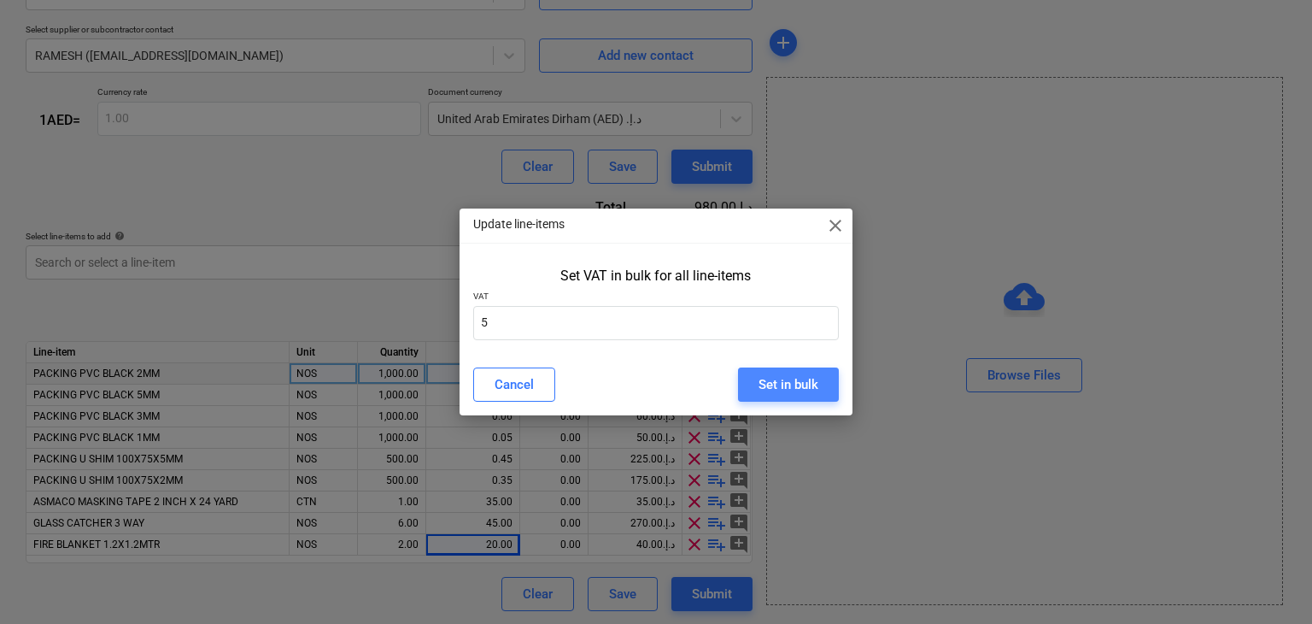
click at [793, 385] on div "Set in bulk" at bounding box center [789, 384] width 60 height 22
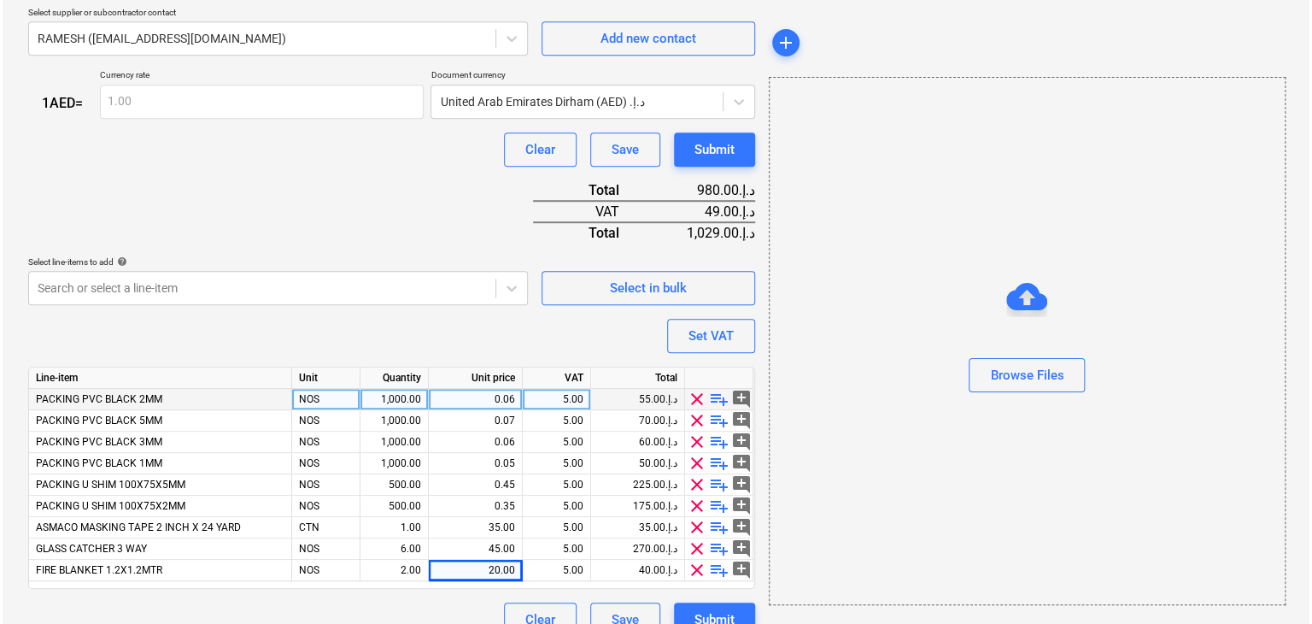
scroll to position [463, 0]
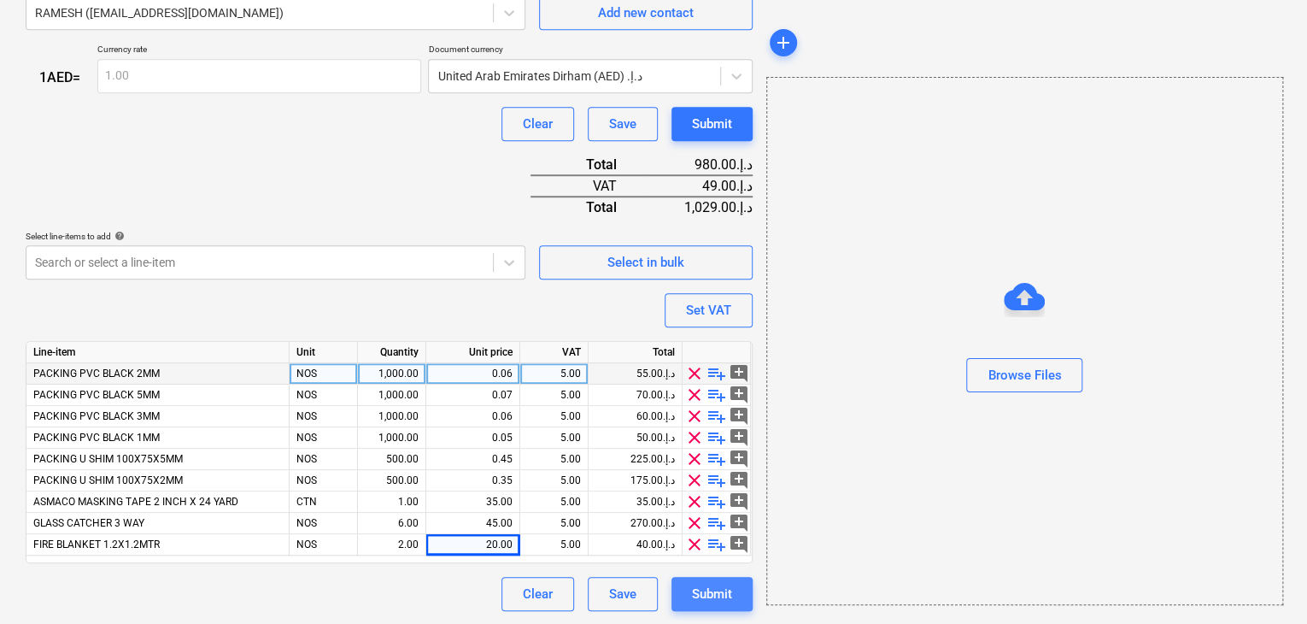
click at [696, 585] on div "Submit" at bounding box center [712, 594] width 40 height 22
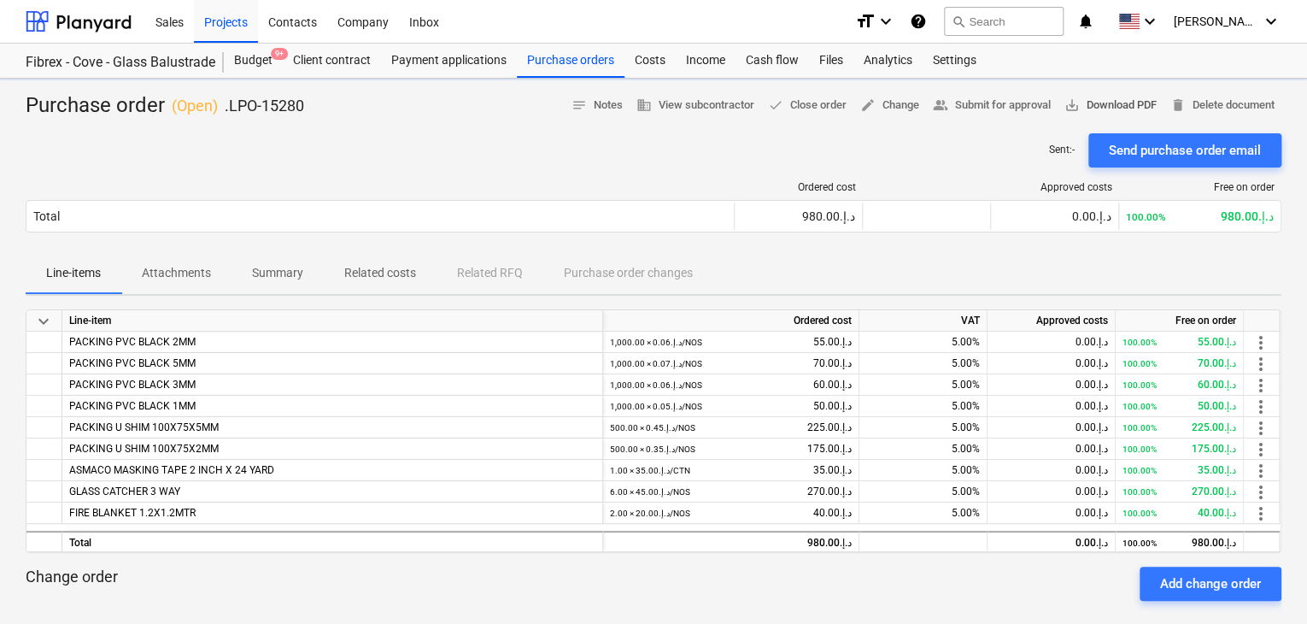
click at [1107, 105] on span "save_alt Download PDF" at bounding box center [1111, 106] width 92 height 20
click at [1114, 105] on span "save_alt Download PDF" at bounding box center [1111, 106] width 92 height 20
click at [232, 29] on div "Projects" at bounding box center [226, 21] width 64 height 44
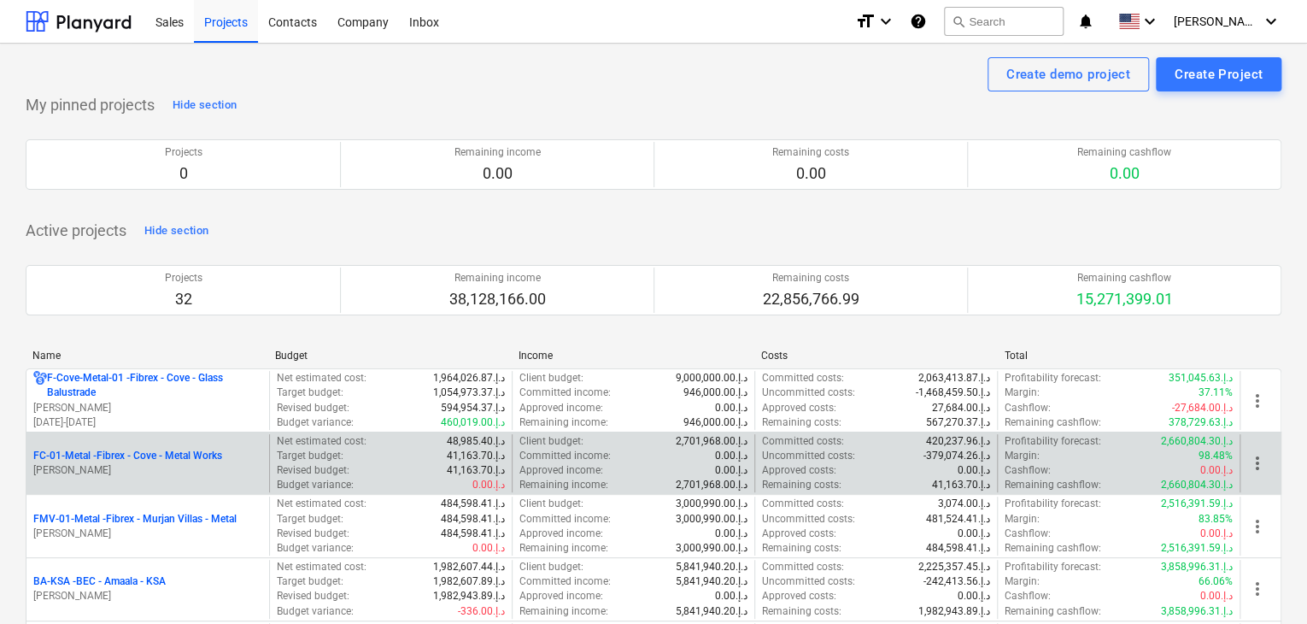
click at [124, 481] on div "FC-01-Metal - Fibrex - Cove - Metal Works [PERSON_NAME]" at bounding box center [147, 463] width 243 height 59
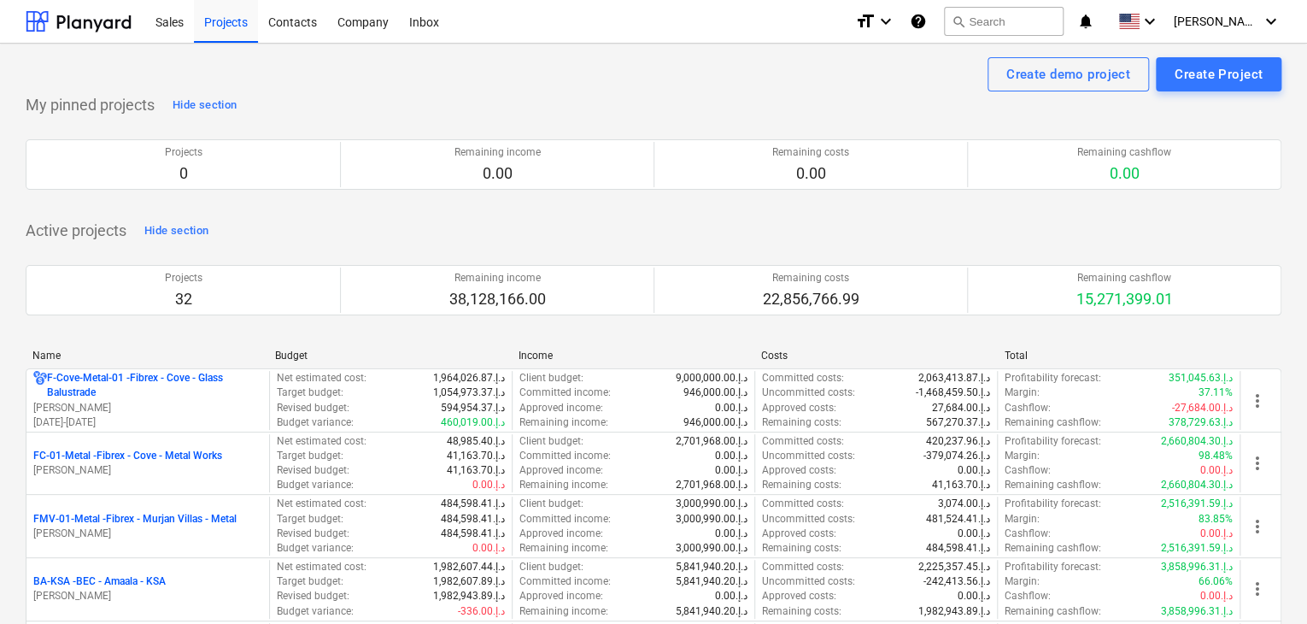
click at [132, 466] on p "[PERSON_NAME]" at bounding box center [147, 470] width 229 height 15
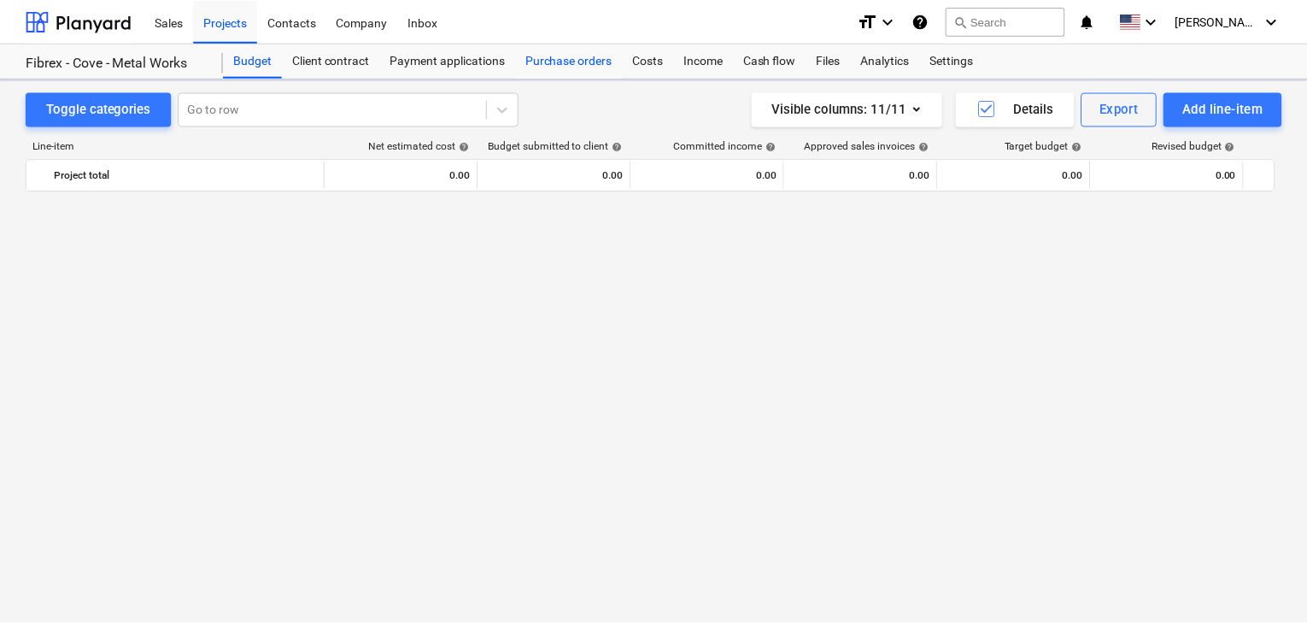
scroll to position [20993, 0]
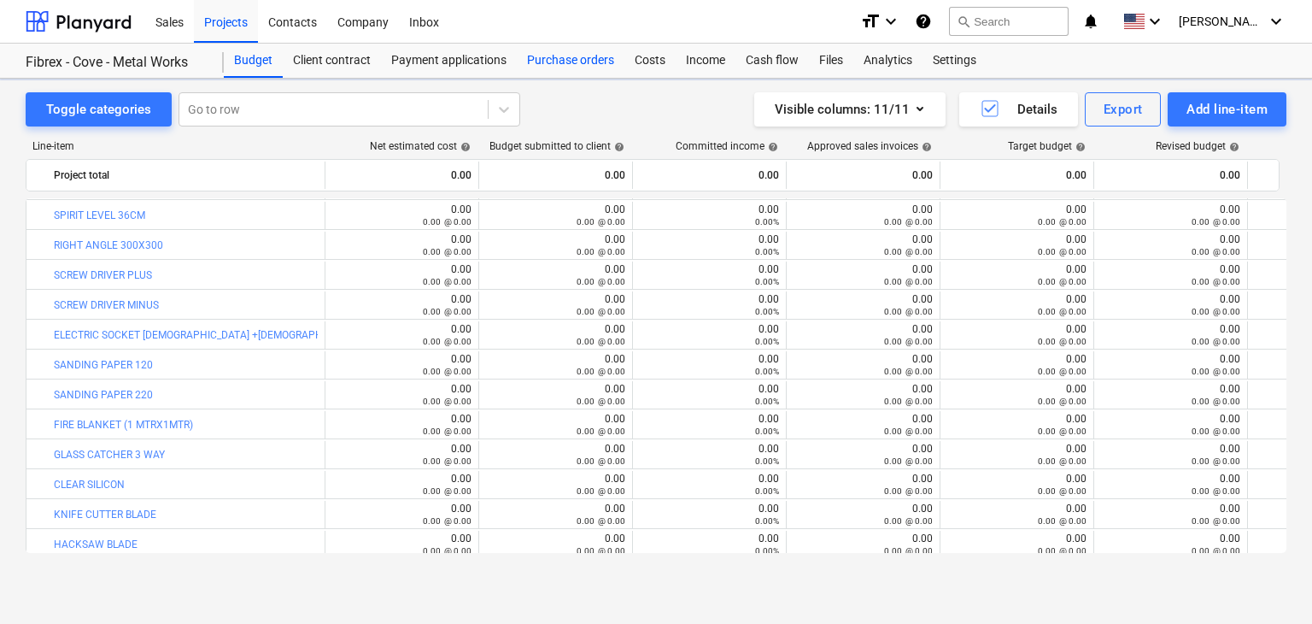
click at [561, 70] on div "Purchase orders" at bounding box center [571, 61] width 108 height 34
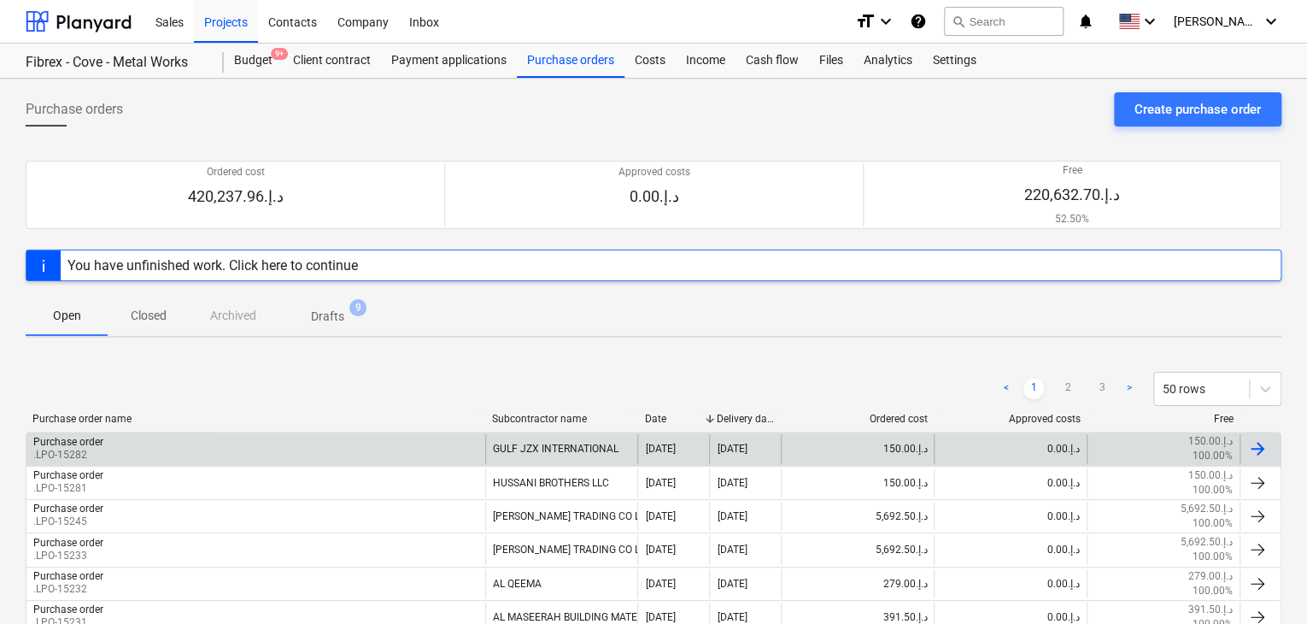
click at [153, 437] on div "Purchase order .LPO-15282" at bounding box center [255, 448] width 459 height 29
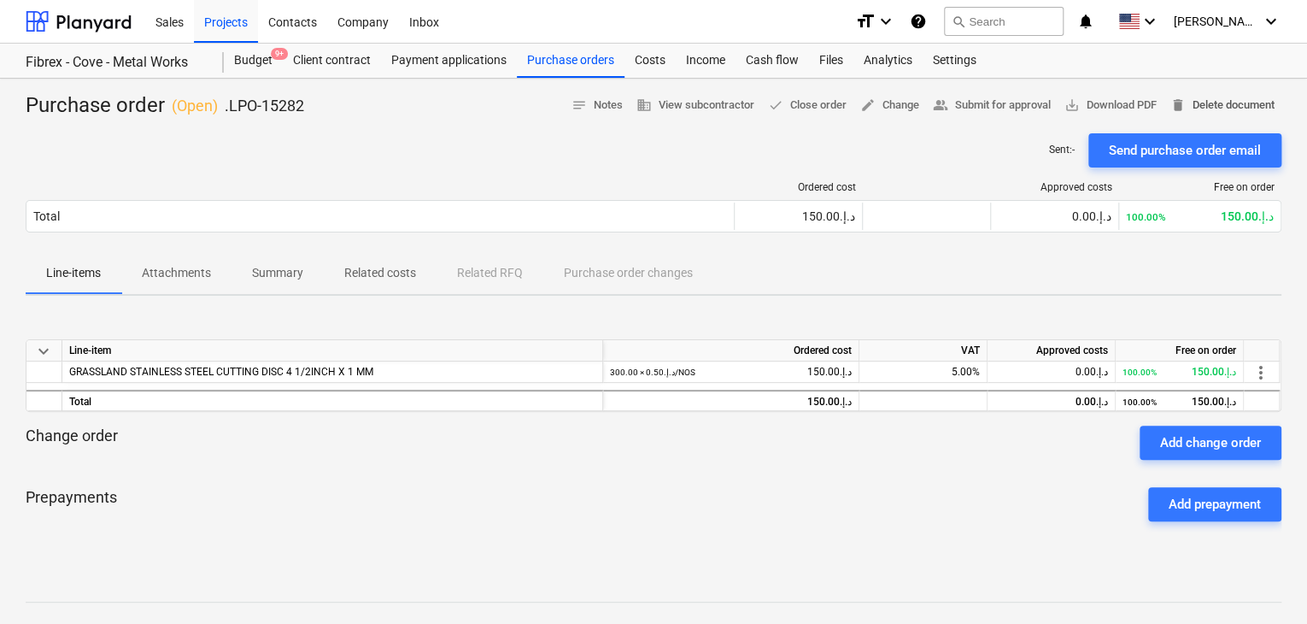
click at [1213, 106] on span "delete Delete document" at bounding box center [1223, 106] width 104 height 20
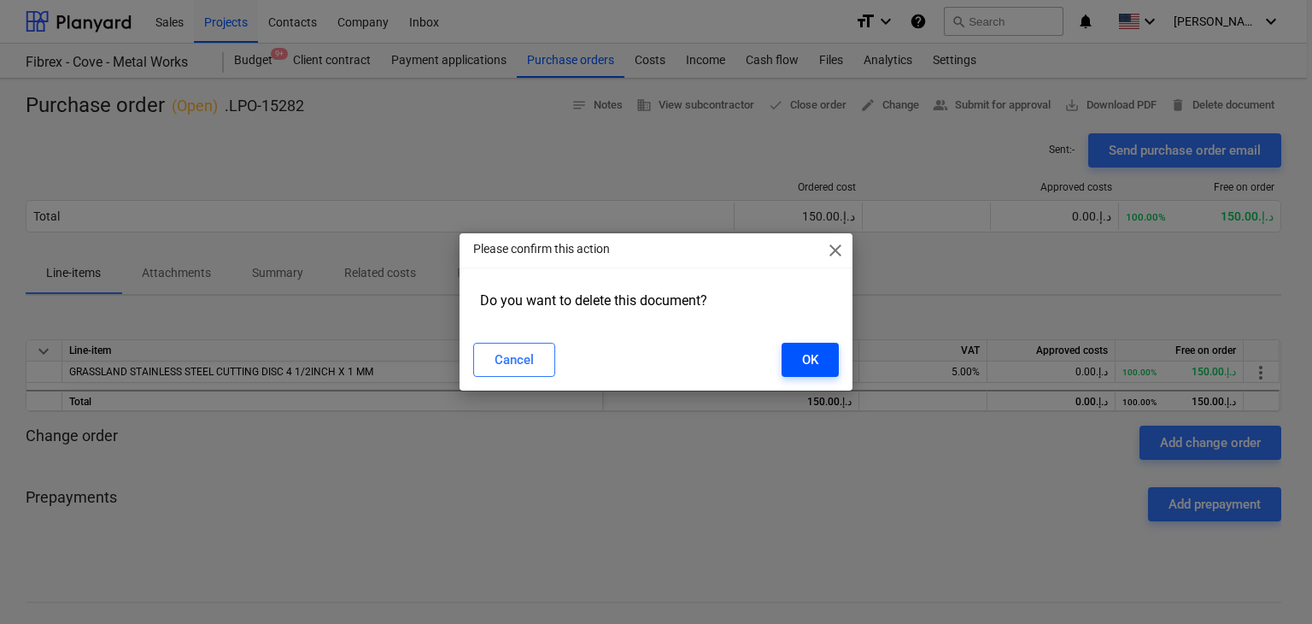
click at [823, 359] on button "OK" at bounding box center [810, 360] width 57 height 34
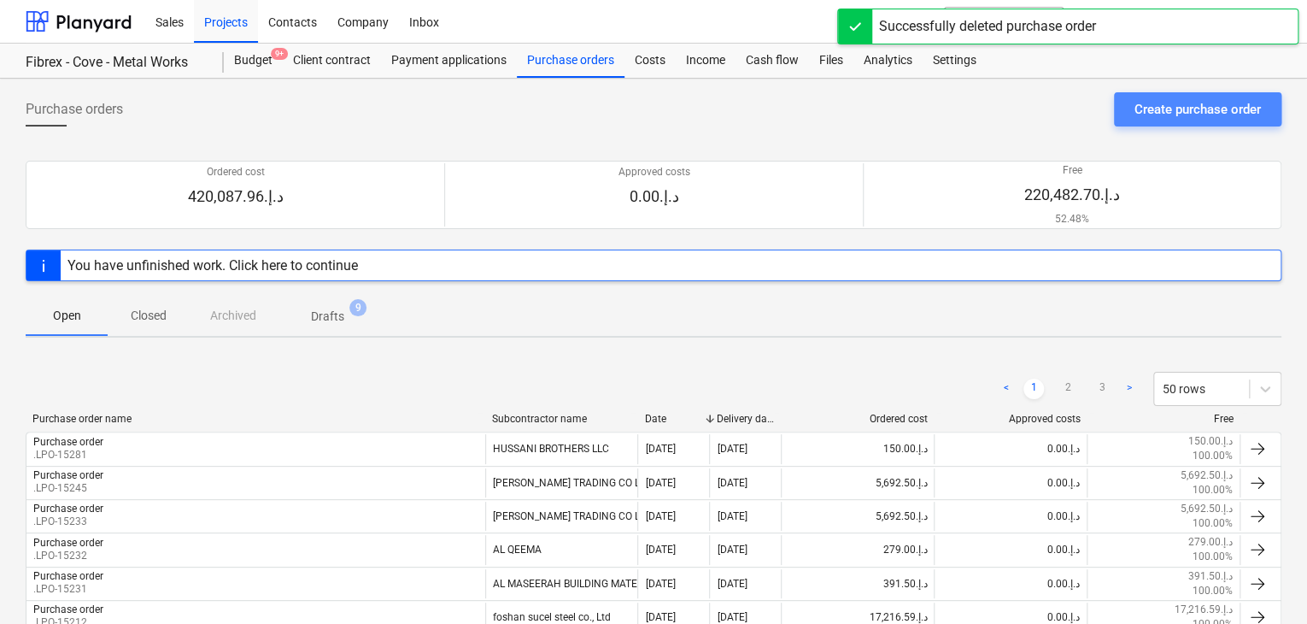
click at [1170, 114] on div "Create purchase order" at bounding box center [1198, 109] width 126 height 22
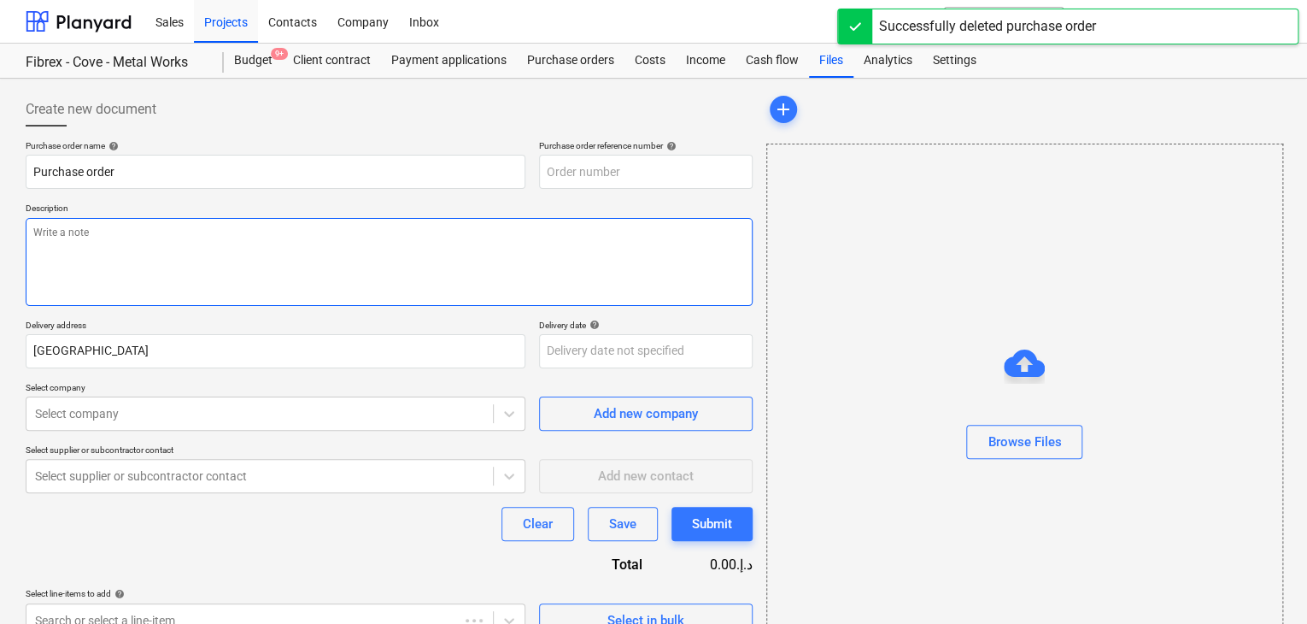
type textarea "x"
type input "FC-01-Metal-PO-251"
click at [571, 226] on textarea at bounding box center [389, 262] width 727 height 88
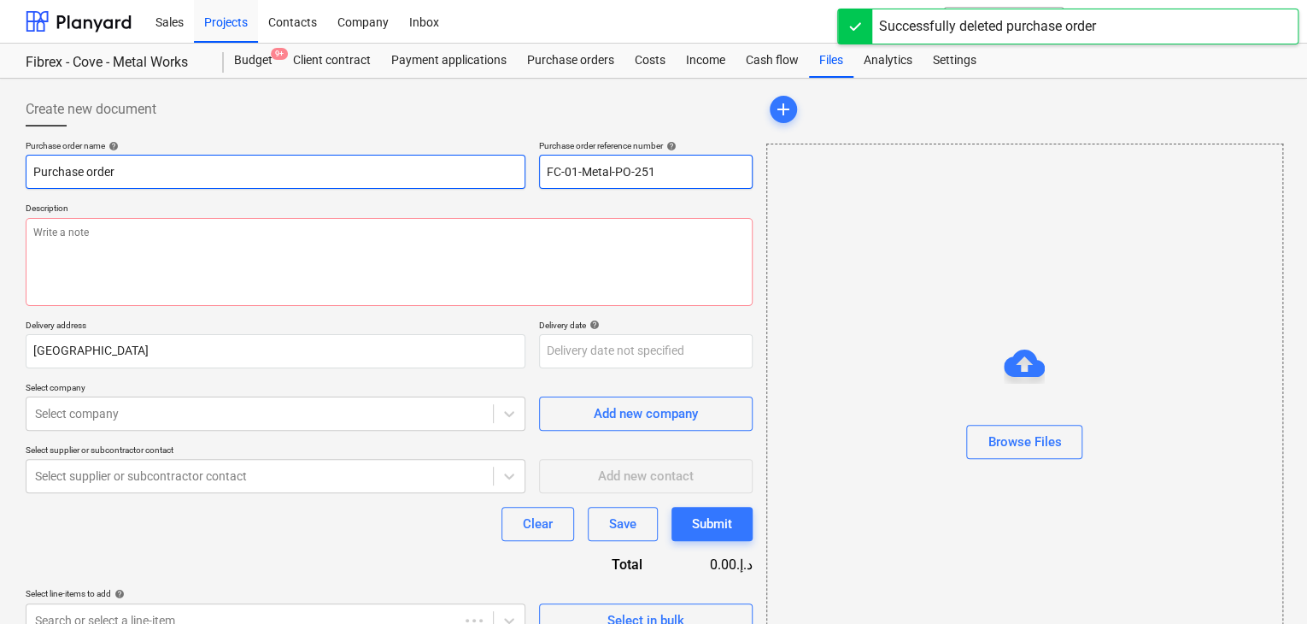
drag, startPoint x: 668, startPoint y: 168, endPoint x: 492, endPoint y: 166, distance: 176.0
click at [492, 166] on div "Purchase order name help Purchase order Purchase order reference number help FC…" at bounding box center [389, 164] width 727 height 49
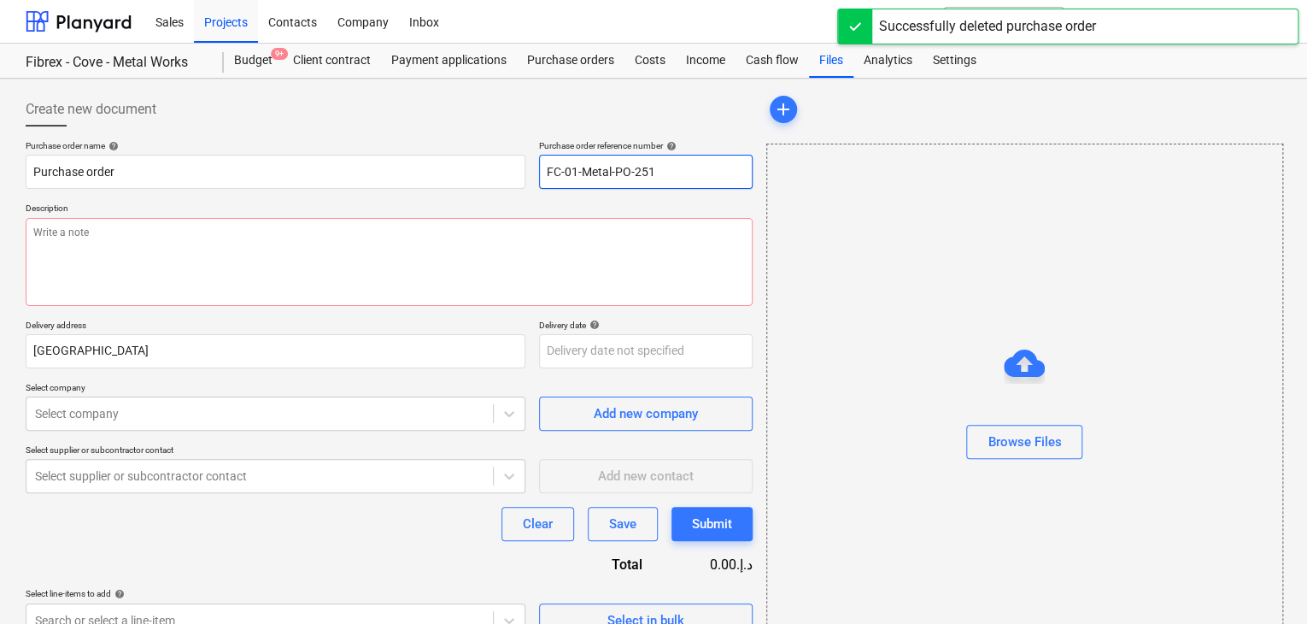
type textarea "x"
type input "."
type textarea "x"
type input ".L"
type textarea "x"
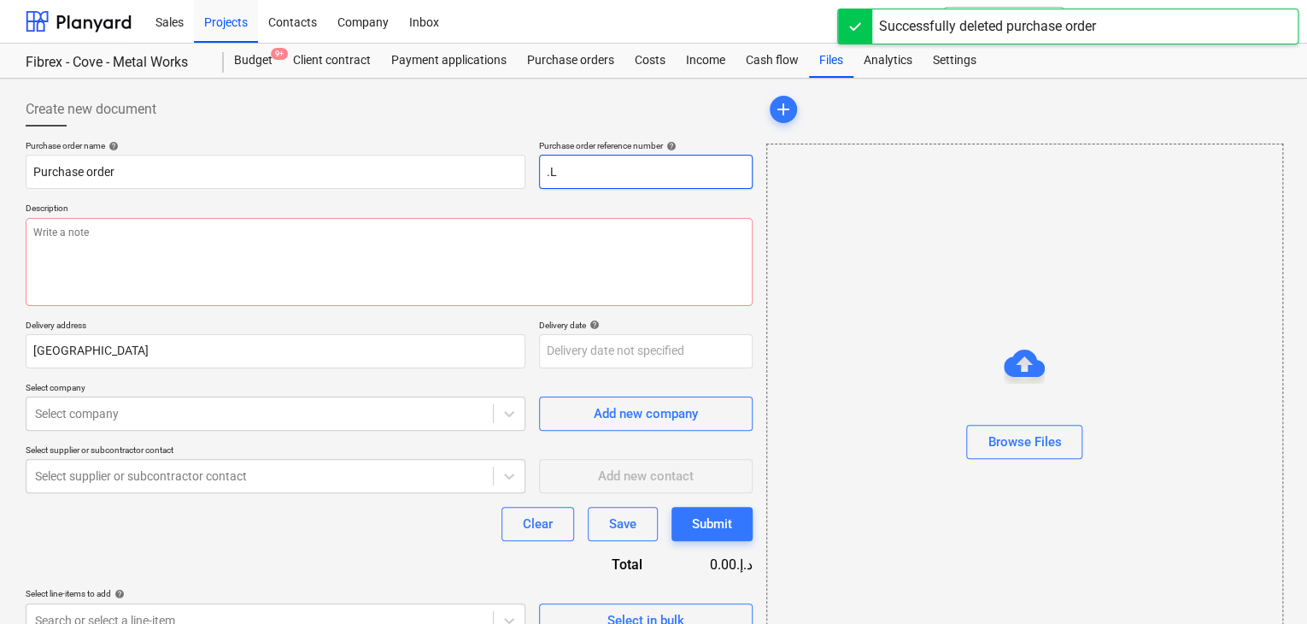
type input ".LP"
type textarea "x"
type input ".LPO"
type textarea "x"
type input ".LPO-"
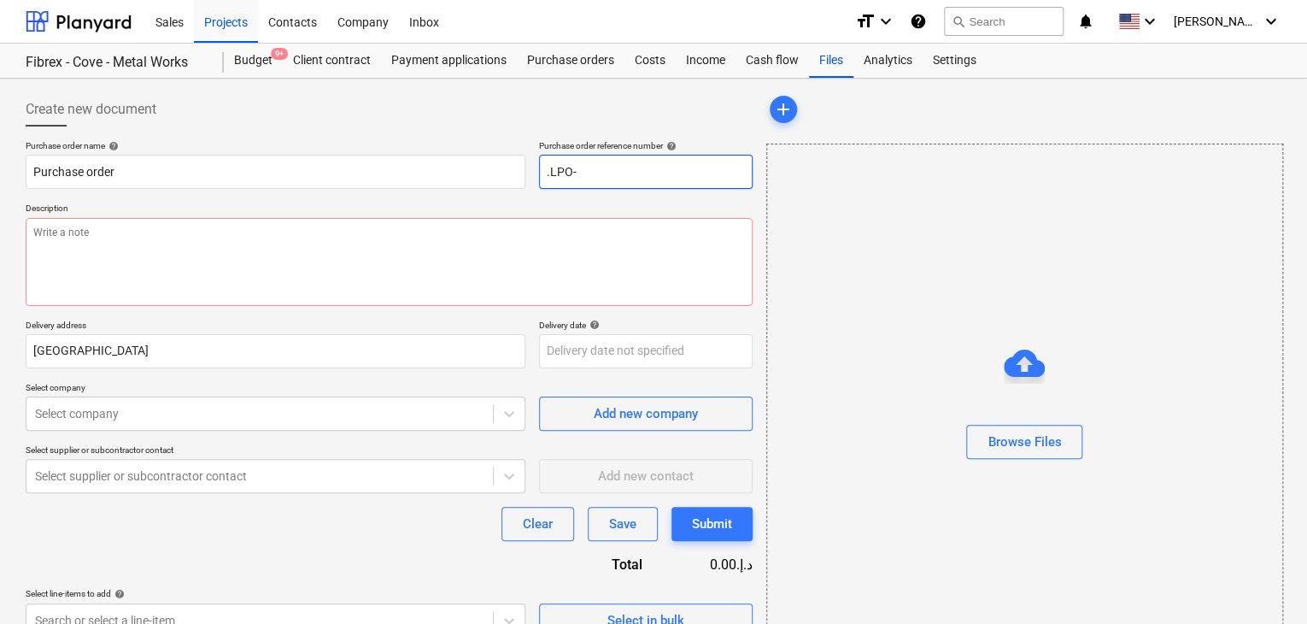
type textarea "x"
type input ".LPO-1"
type textarea "x"
type input ".LPO-15"
type textarea "x"
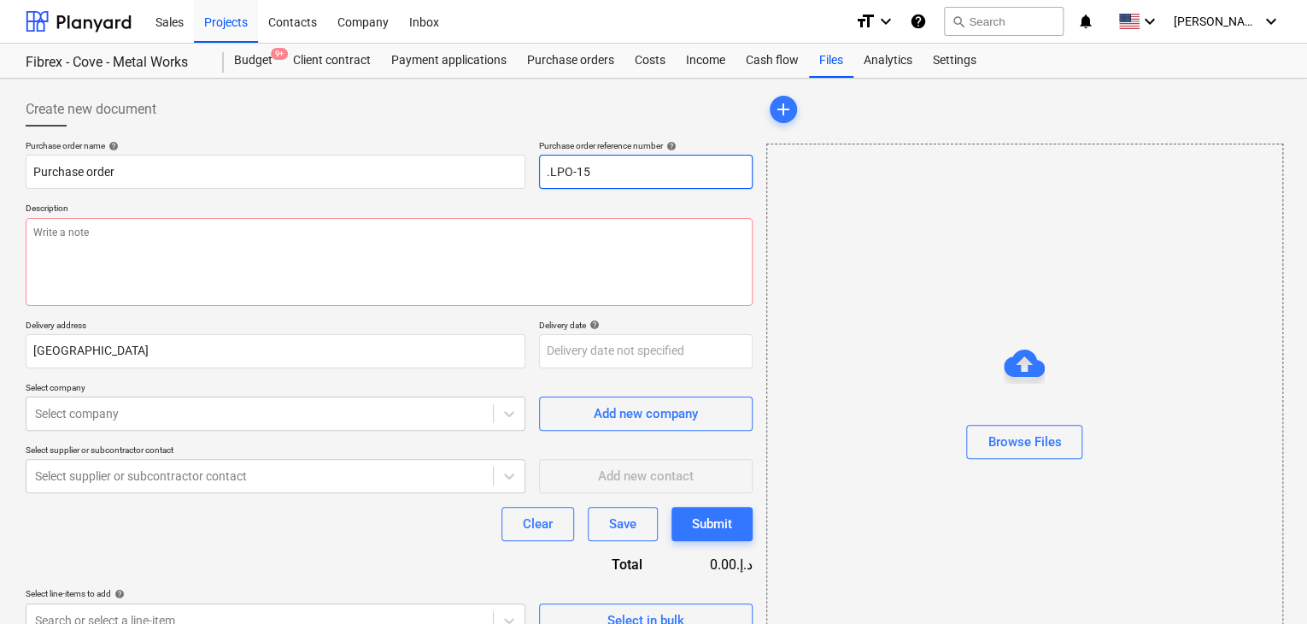
type input ".LPO-152"
type textarea "x"
type input ".LPO-1528"
type textarea "x"
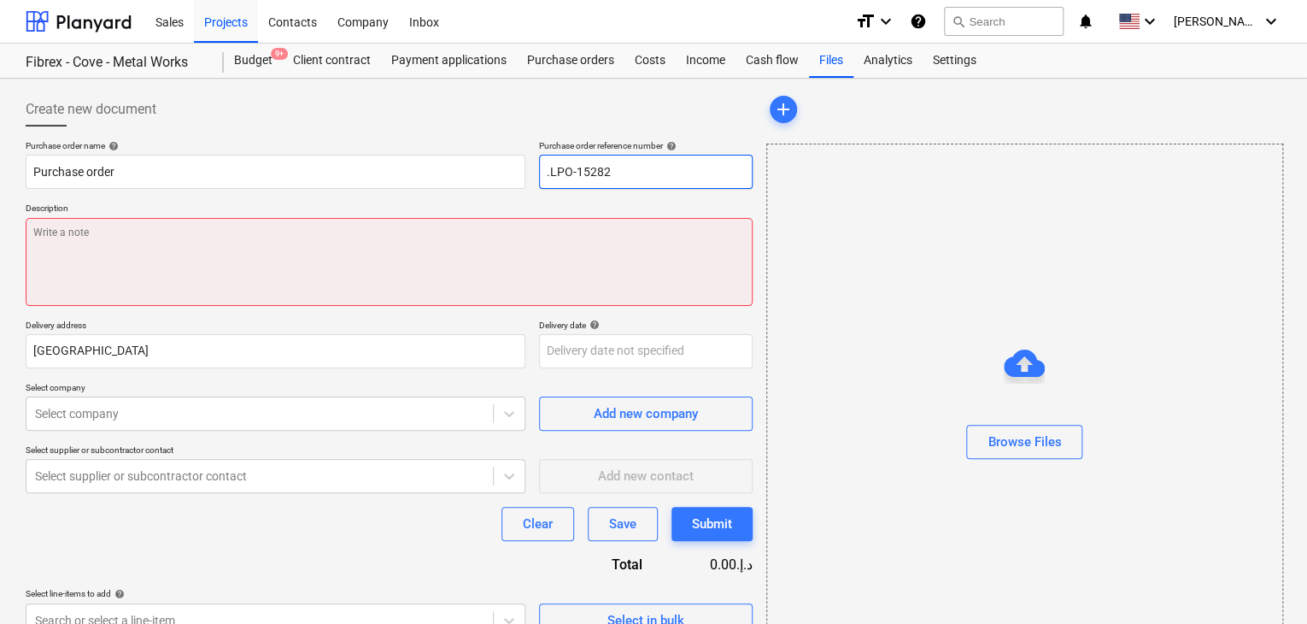
type input ".LPO-15282"
click at [225, 230] on textarea at bounding box center [389, 262] width 727 height 88
type textarea "x"
type textarea "1"
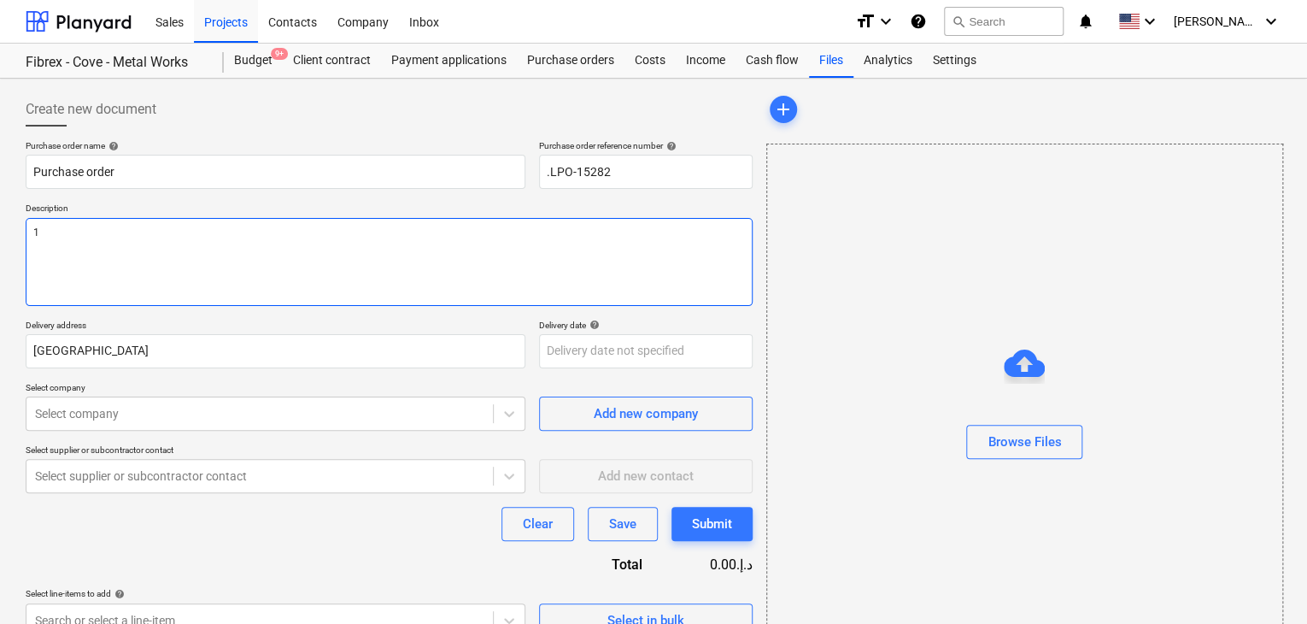
type textarea "x"
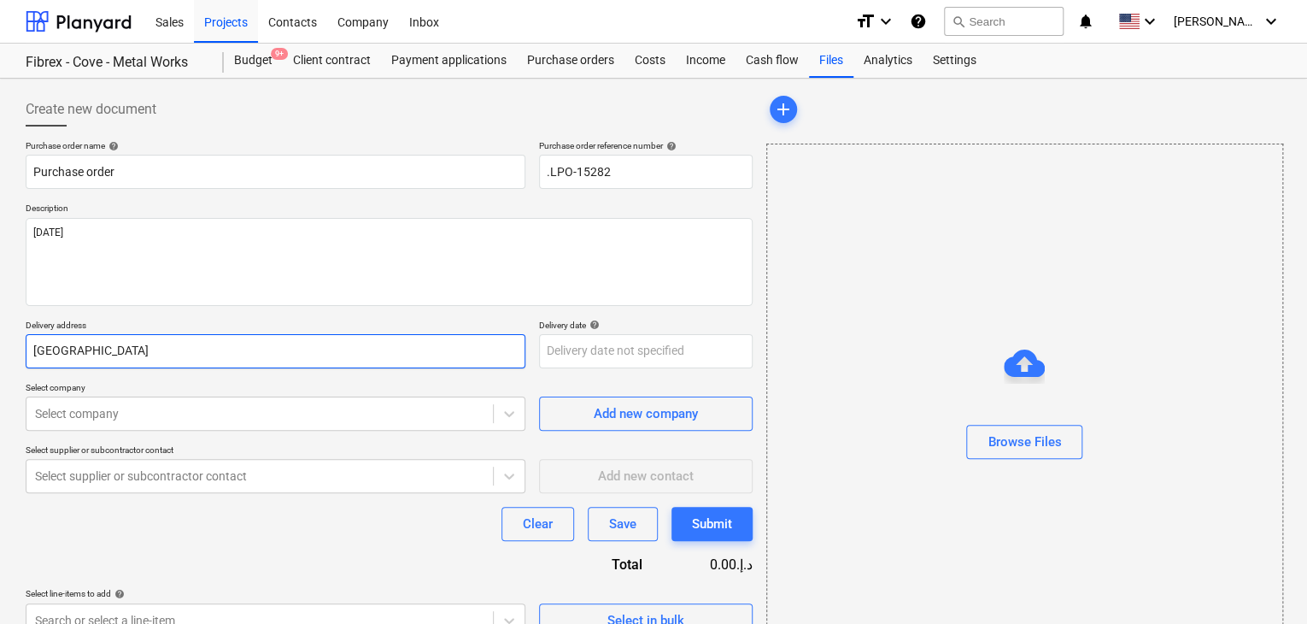
click at [101, 354] on input "[GEOGRAPHIC_DATA]" at bounding box center [276, 351] width 500 height 34
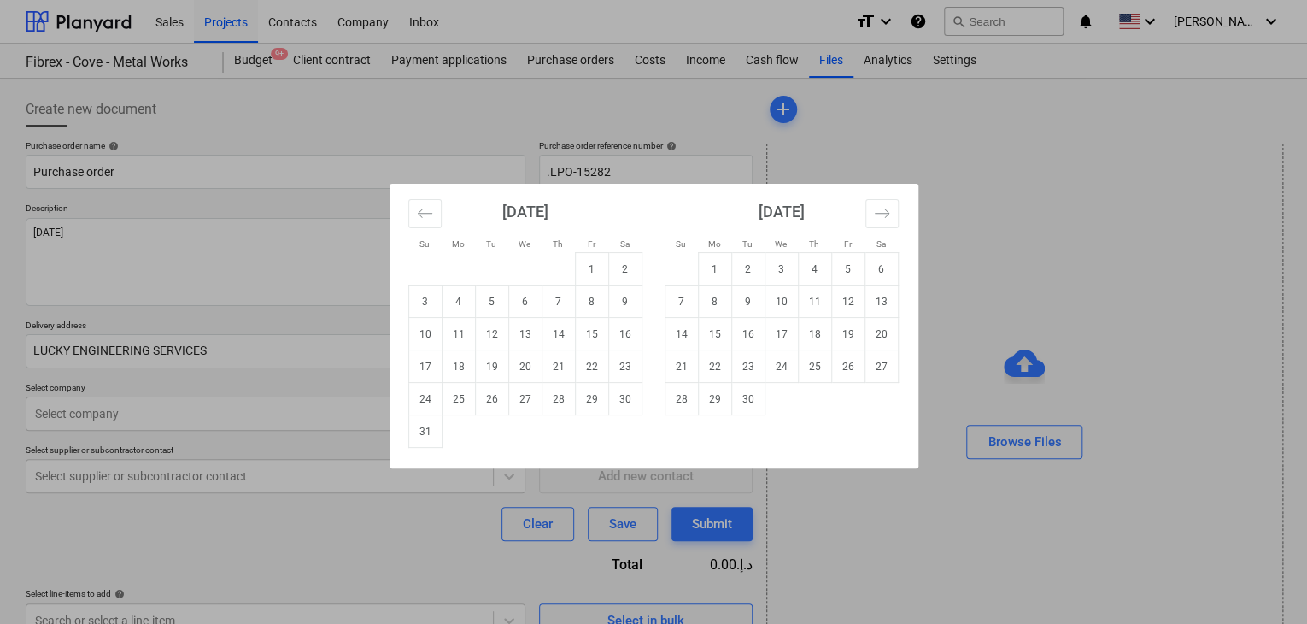
click at [561, 361] on body "Sales Projects Contacts Company Inbox format_size keyboard_arrow_down help sear…" at bounding box center [653, 312] width 1307 height 624
click at [436, 431] on td "31" at bounding box center [424, 431] width 33 height 32
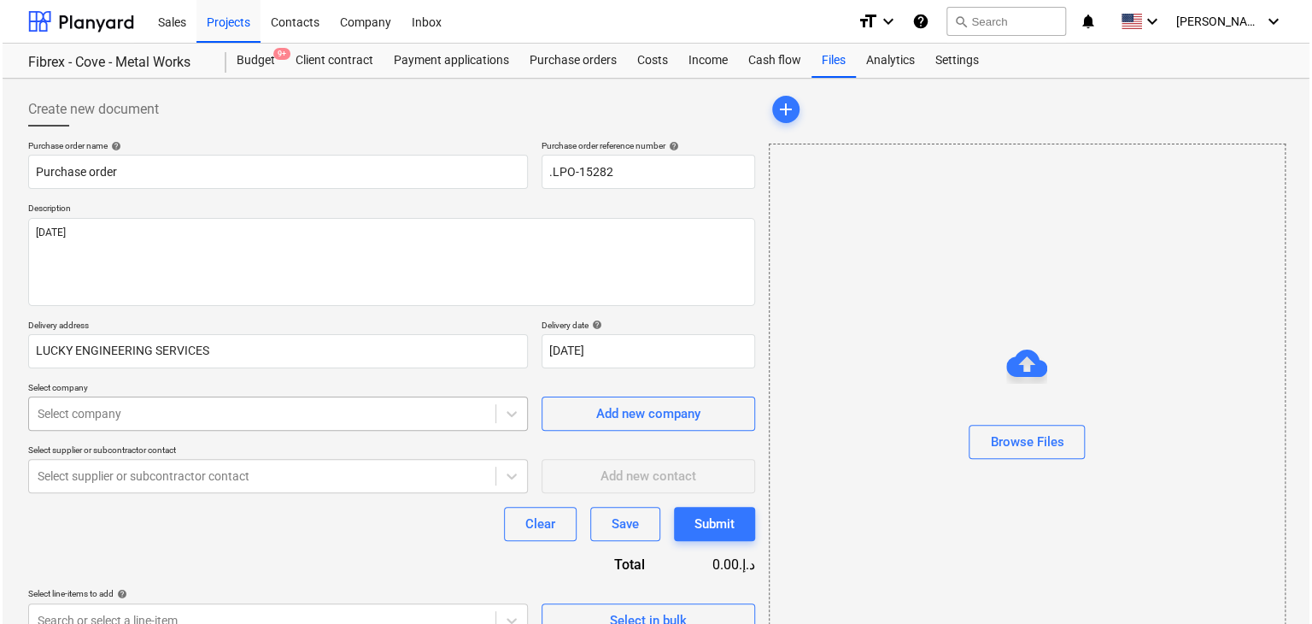
scroll to position [61, 0]
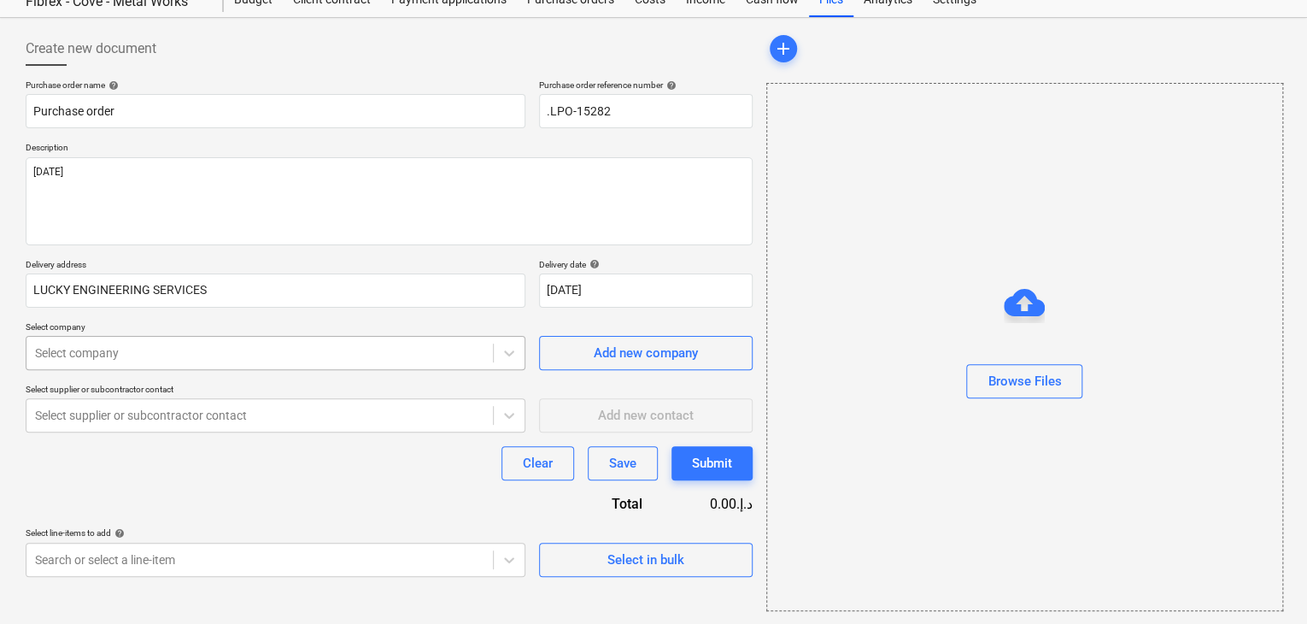
click at [173, 396] on body "Sales Projects Contacts Company Inbox format_size keyboard_arrow_down help sear…" at bounding box center [653, 251] width 1307 height 624
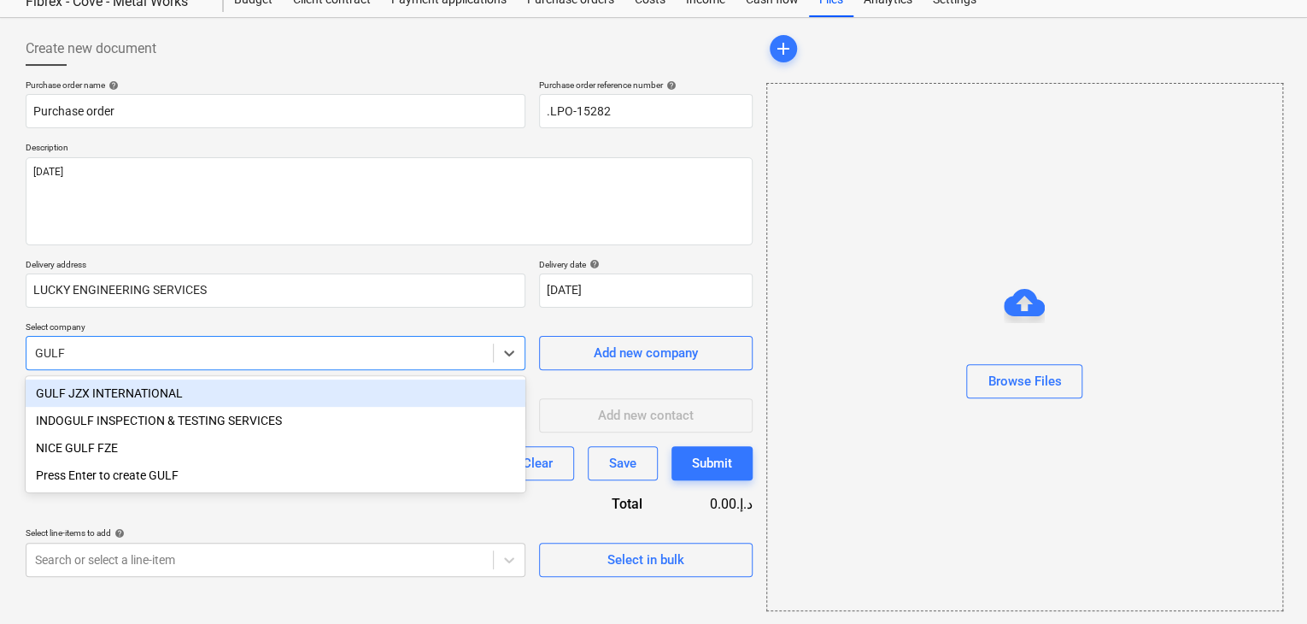
click at [173, 396] on div "GULF JZX INTERNATIONAL" at bounding box center [276, 392] width 500 height 27
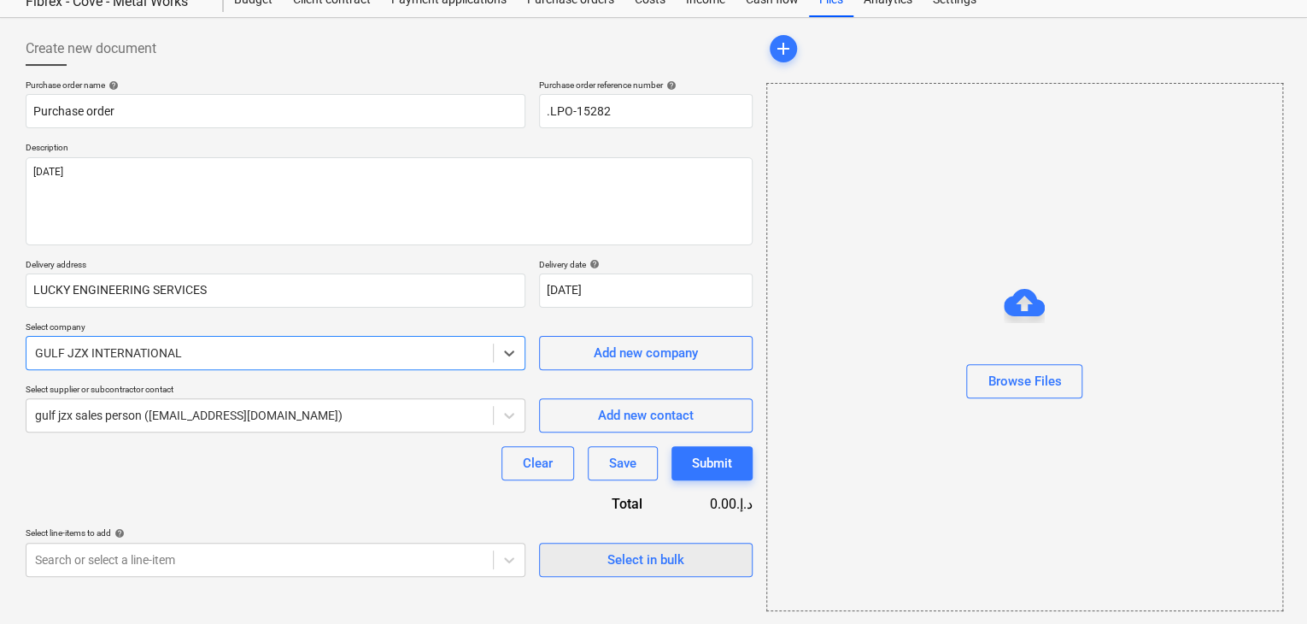
click at [574, 572] on button "Select in bulk" at bounding box center [646, 560] width 214 height 34
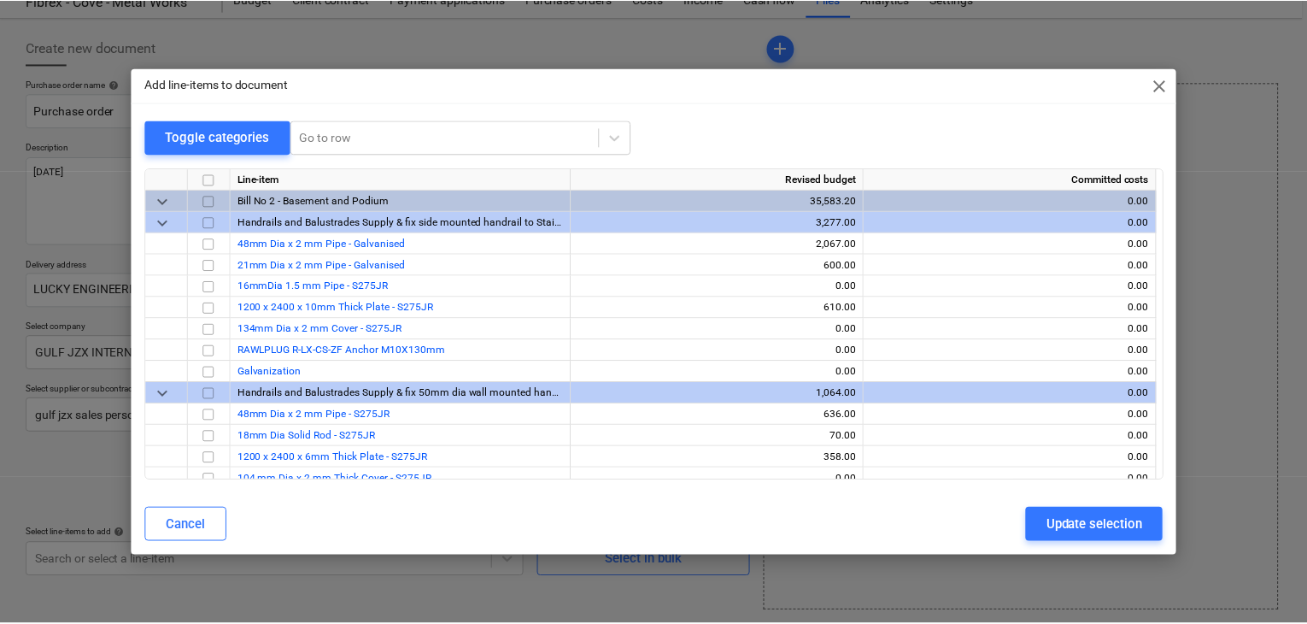
scroll to position [18189, 0]
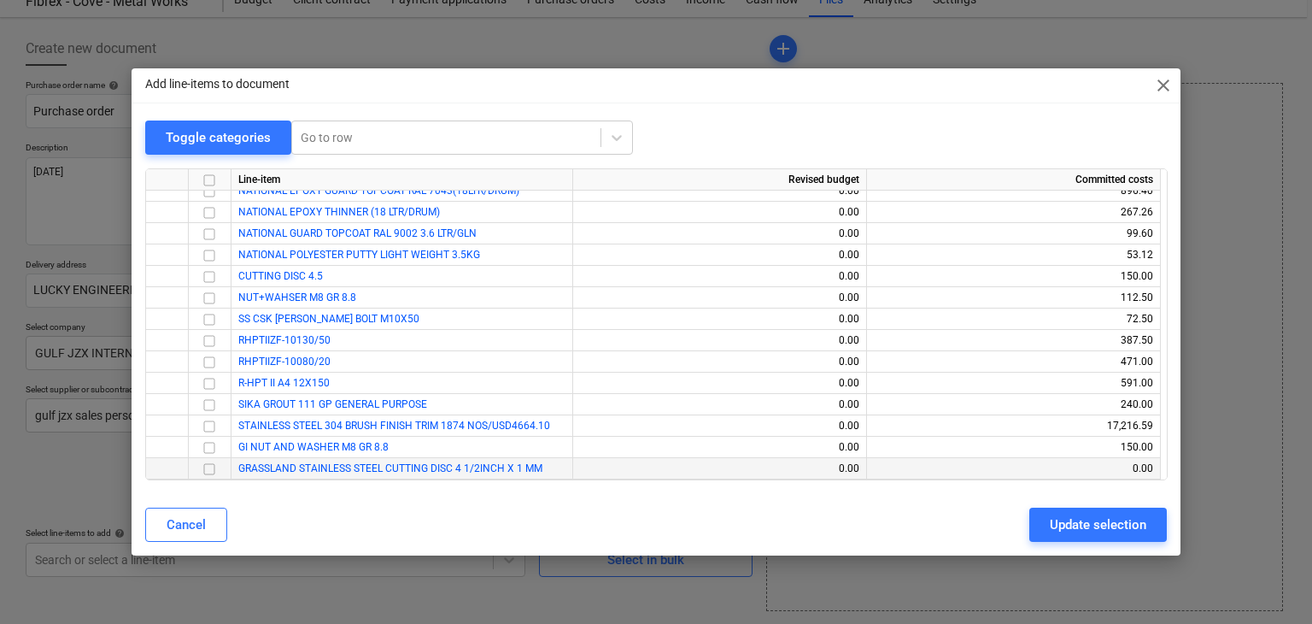
click at [208, 473] on input "checkbox" at bounding box center [209, 469] width 21 height 21
drag, startPoint x: 1056, startPoint y: 520, endPoint x: 403, endPoint y: 506, distance: 653.0
click at [1055, 520] on div "Update selection" at bounding box center [1098, 525] width 97 height 22
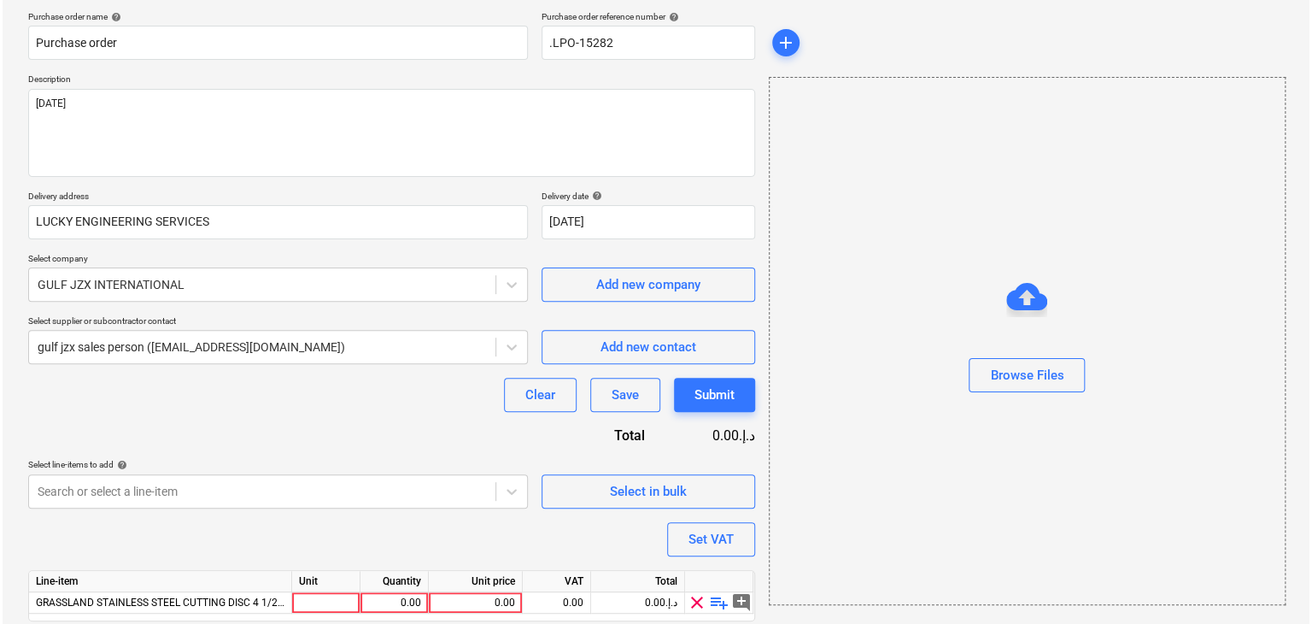
scroll to position [188, 0]
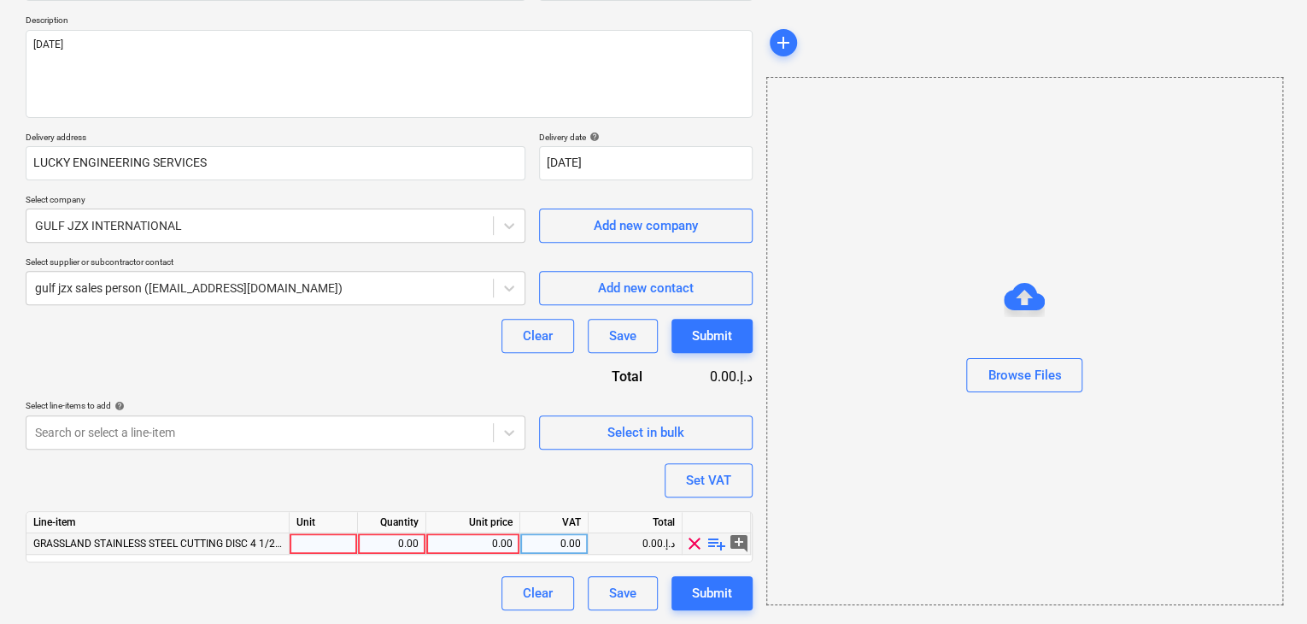
click at [310, 538] on div at bounding box center [324, 543] width 68 height 21
click at [386, 553] on div "0.00" at bounding box center [392, 543] width 54 height 21
click at [498, 546] on div "0.00" at bounding box center [472, 543] width 79 height 21
click at [941, 420] on div "Browse Files" at bounding box center [1024, 341] width 517 height 528
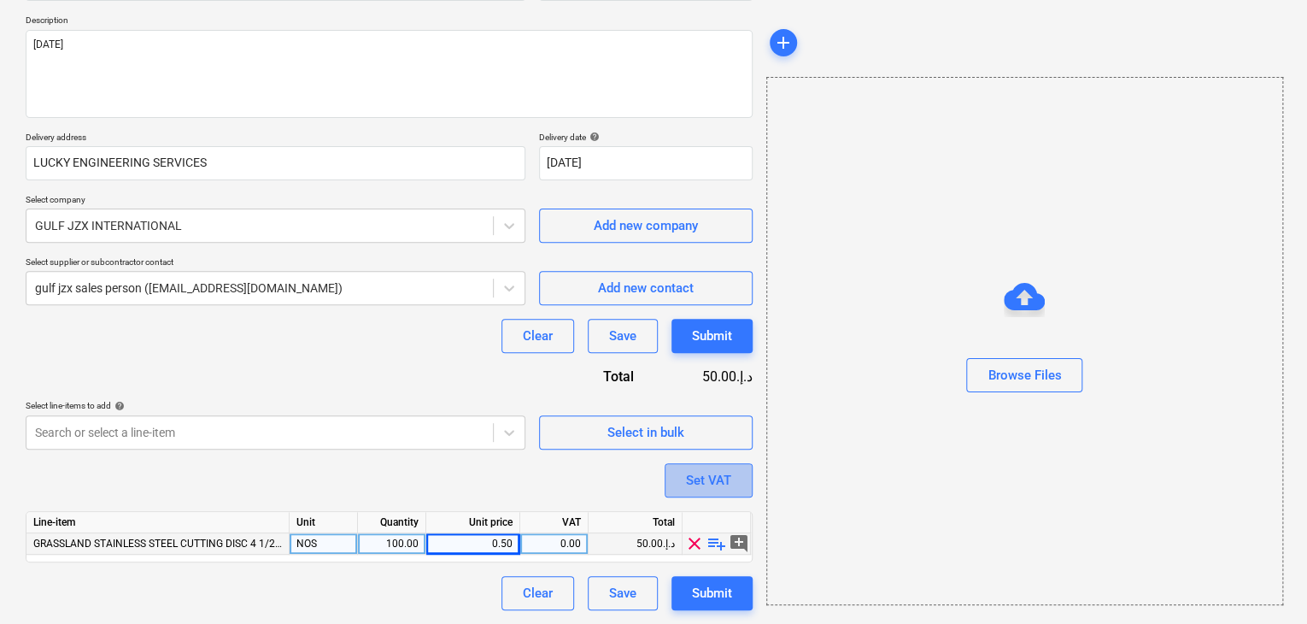
click at [747, 483] on button "Set VAT" at bounding box center [709, 480] width 88 height 34
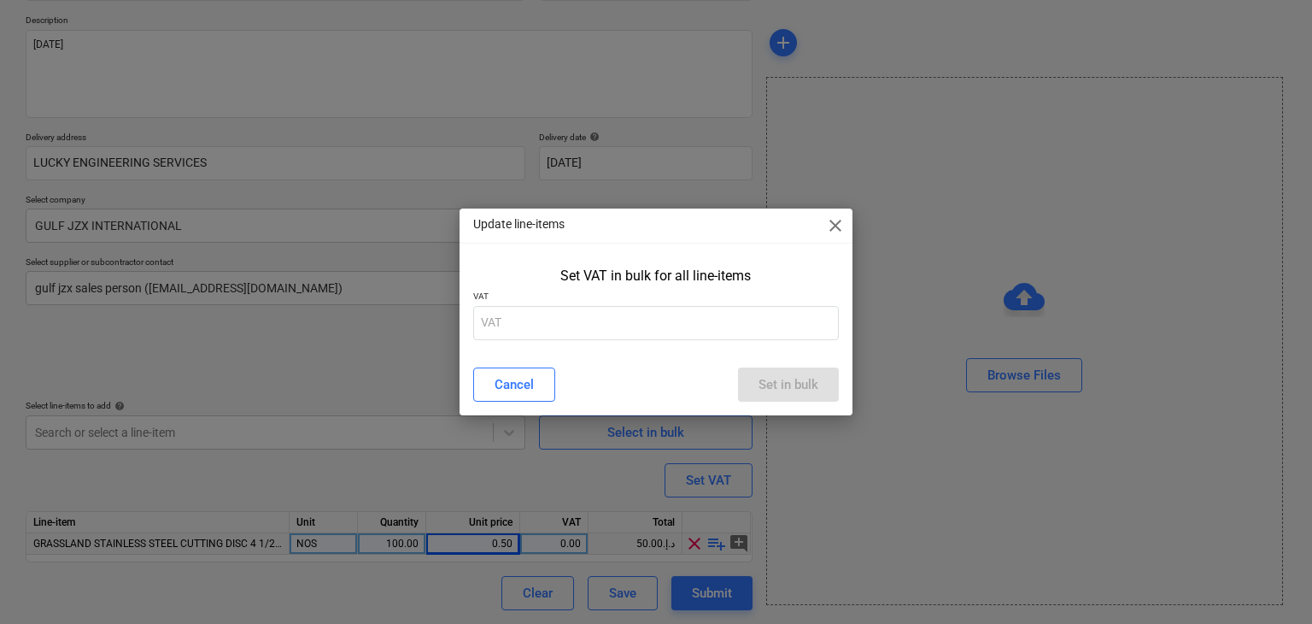
click at [621, 340] on div "Set VAT in bulk for all line-items VAT" at bounding box center [657, 307] width 394 height 92
click at [608, 315] on input "text" at bounding box center [656, 323] width 367 height 34
click at [772, 379] on div "Set in bulk" at bounding box center [789, 384] width 60 height 22
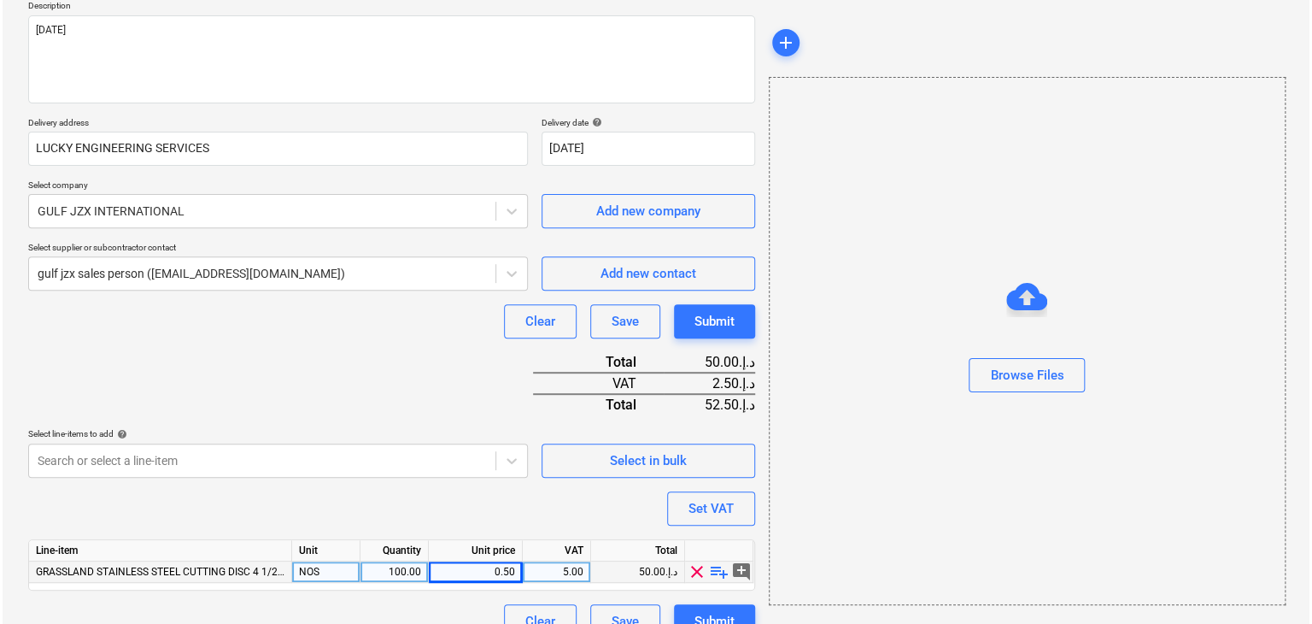
scroll to position [230, 0]
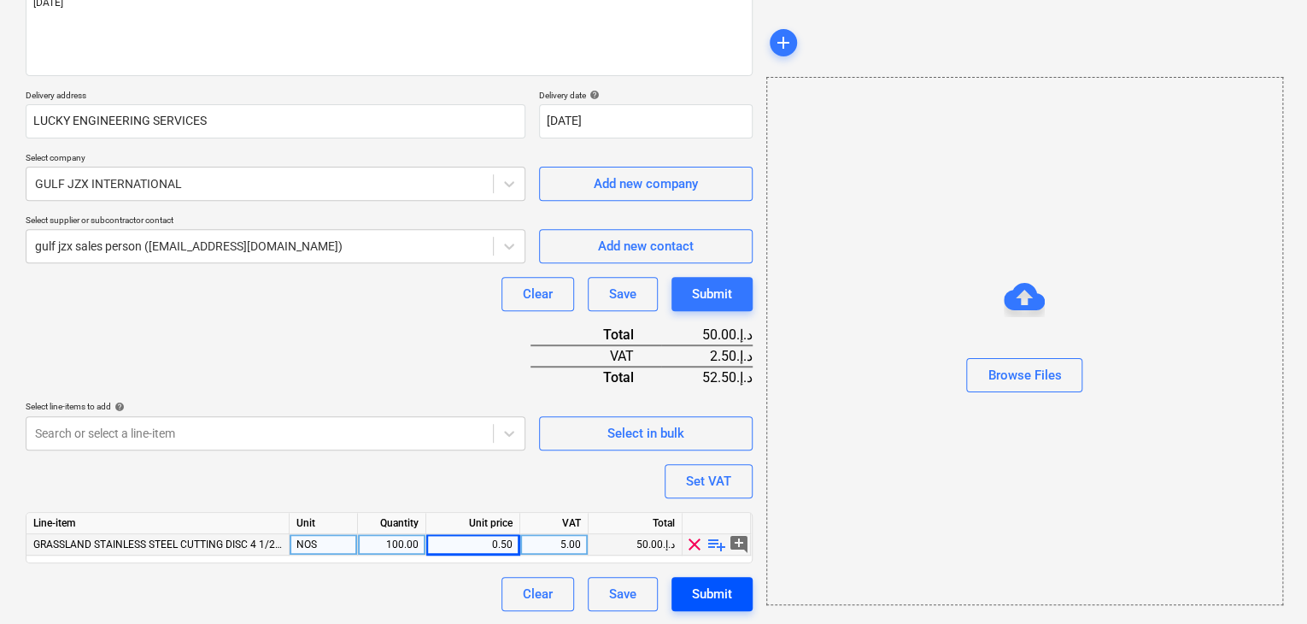
click at [720, 587] on div "Submit" at bounding box center [712, 594] width 40 height 22
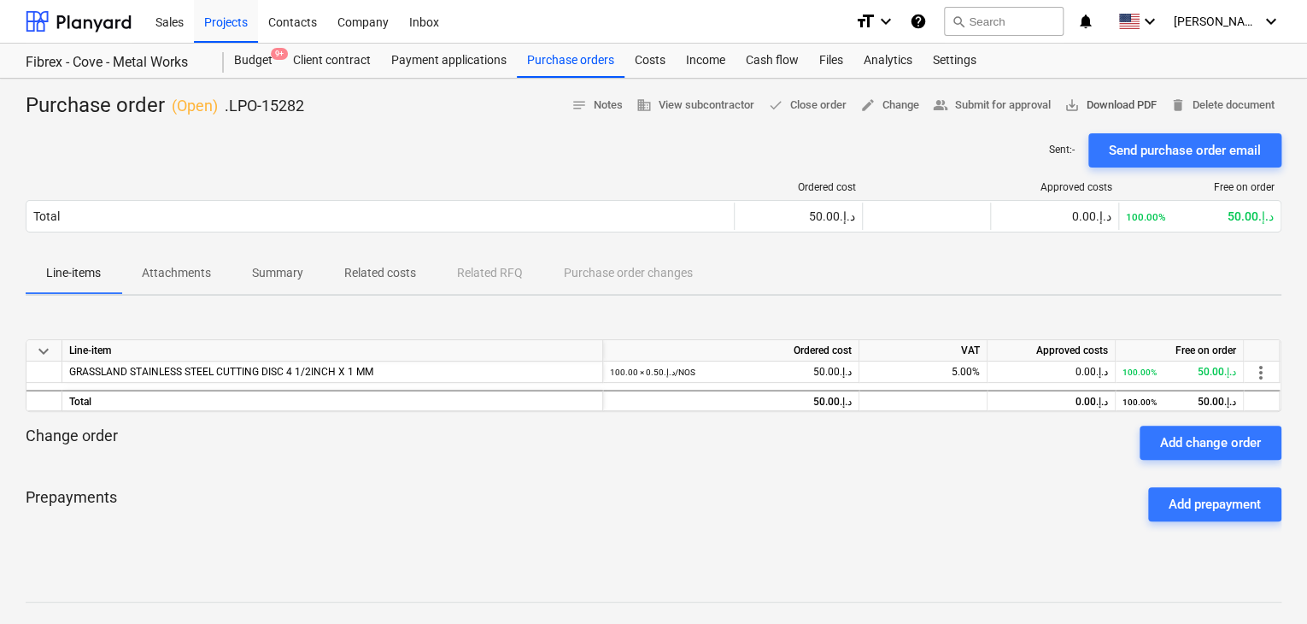
click at [1136, 102] on span "save_alt Download PDF" at bounding box center [1111, 106] width 92 height 20
click at [225, 26] on div "Projects" at bounding box center [226, 21] width 64 height 44
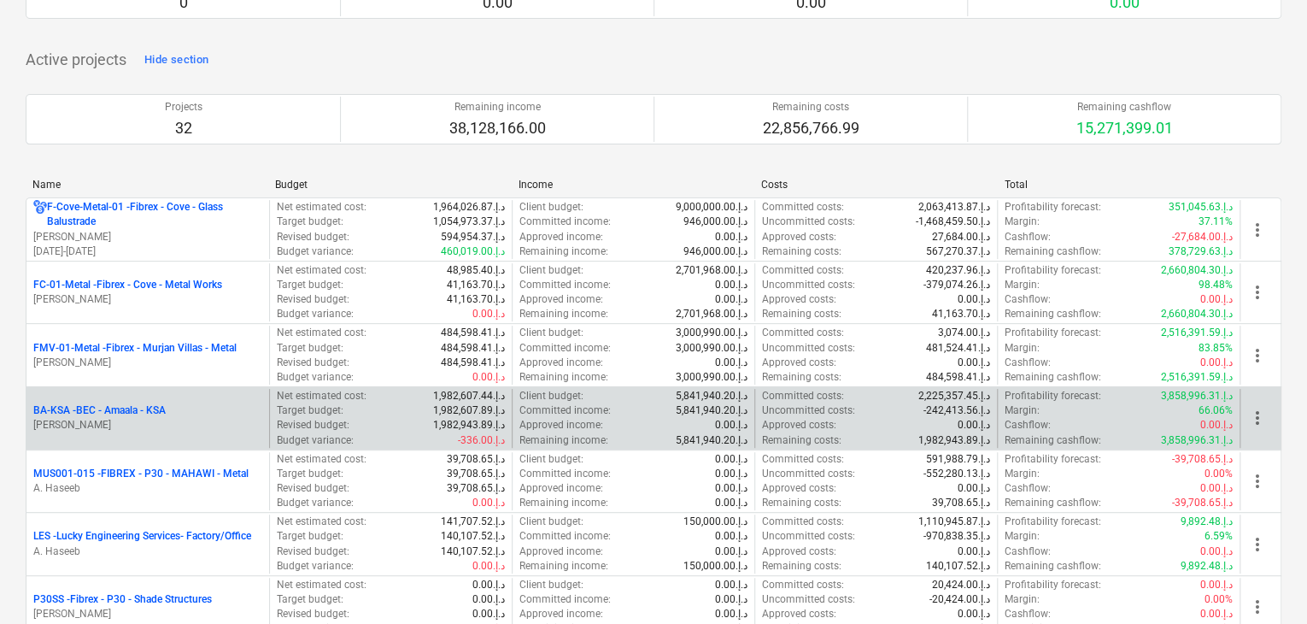
scroll to position [342, 0]
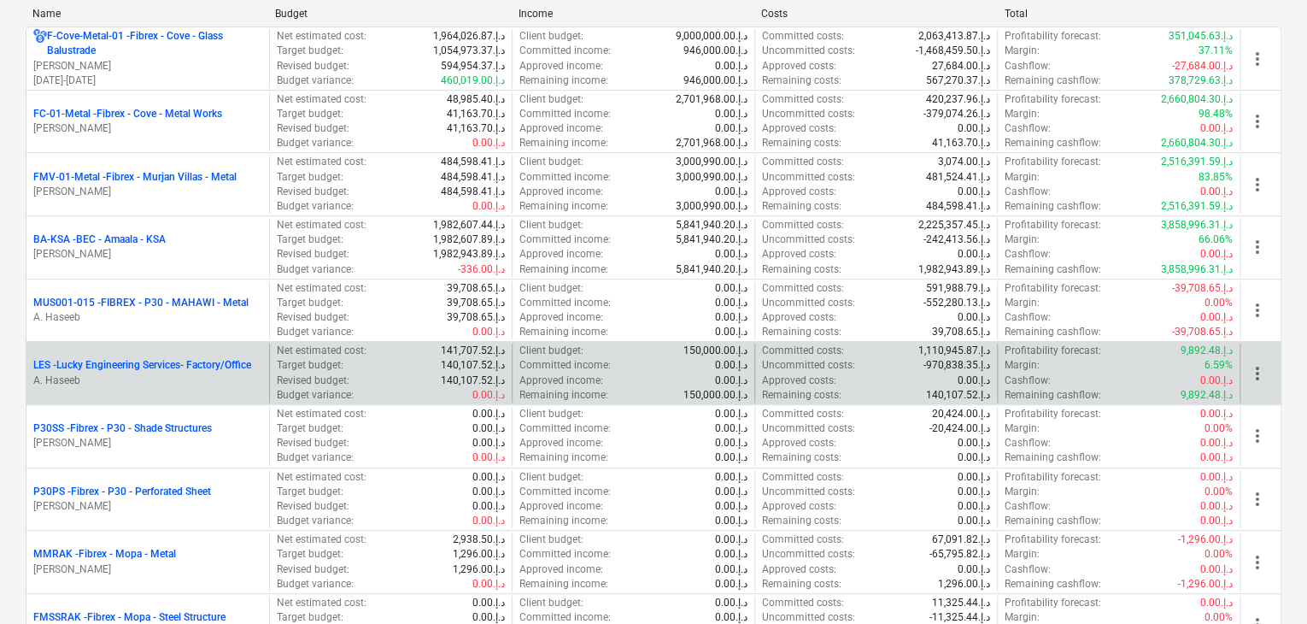
click at [169, 373] on p "A. Haseeb" at bounding box center [147, 380] width 229 height 15
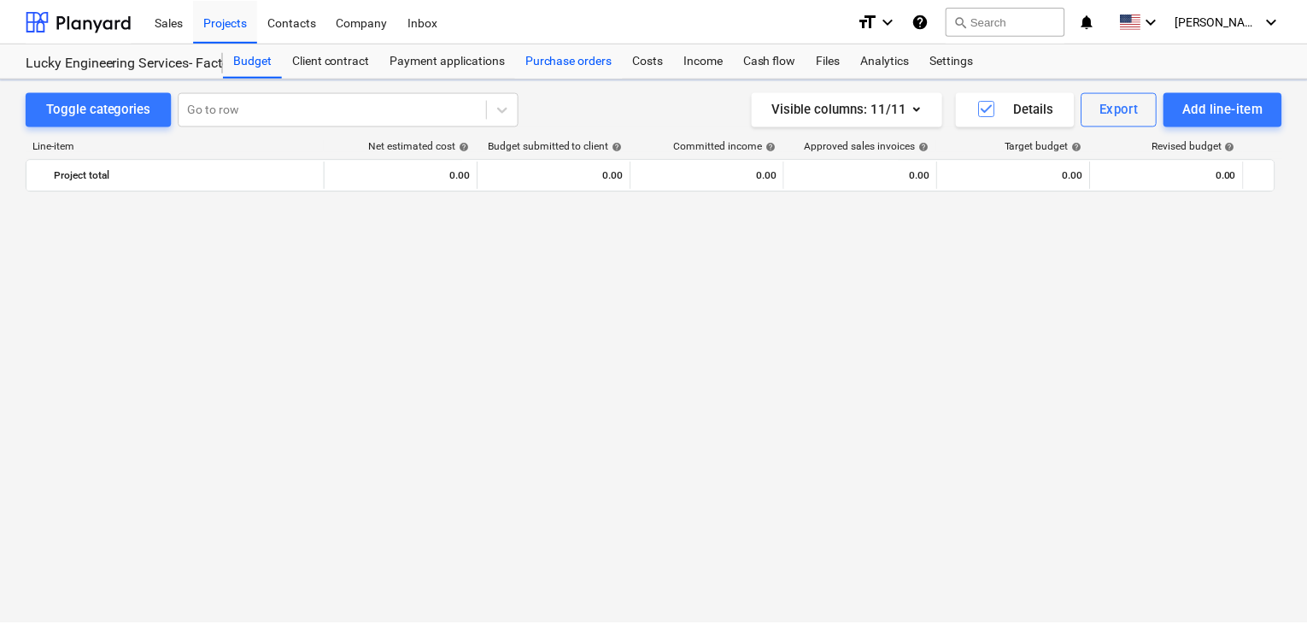
scroll to position [26389, 0]
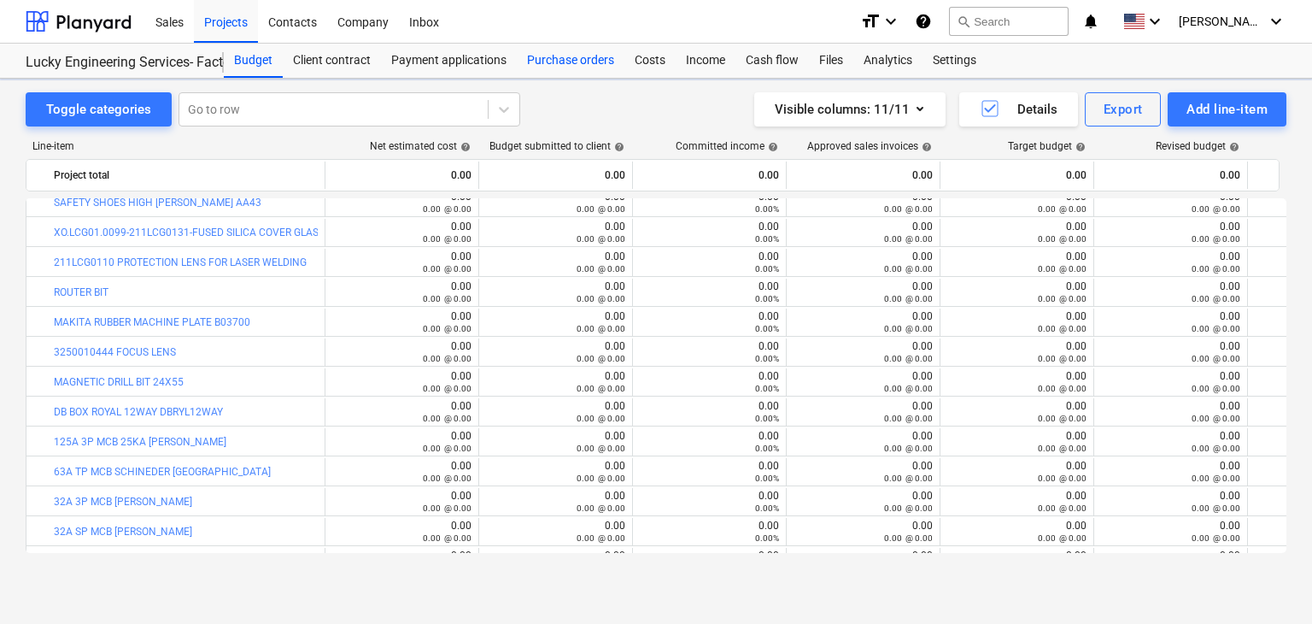
click at [562, 68] on div "Purchase orders" at bounding box center [571, 61] width 108 height 34
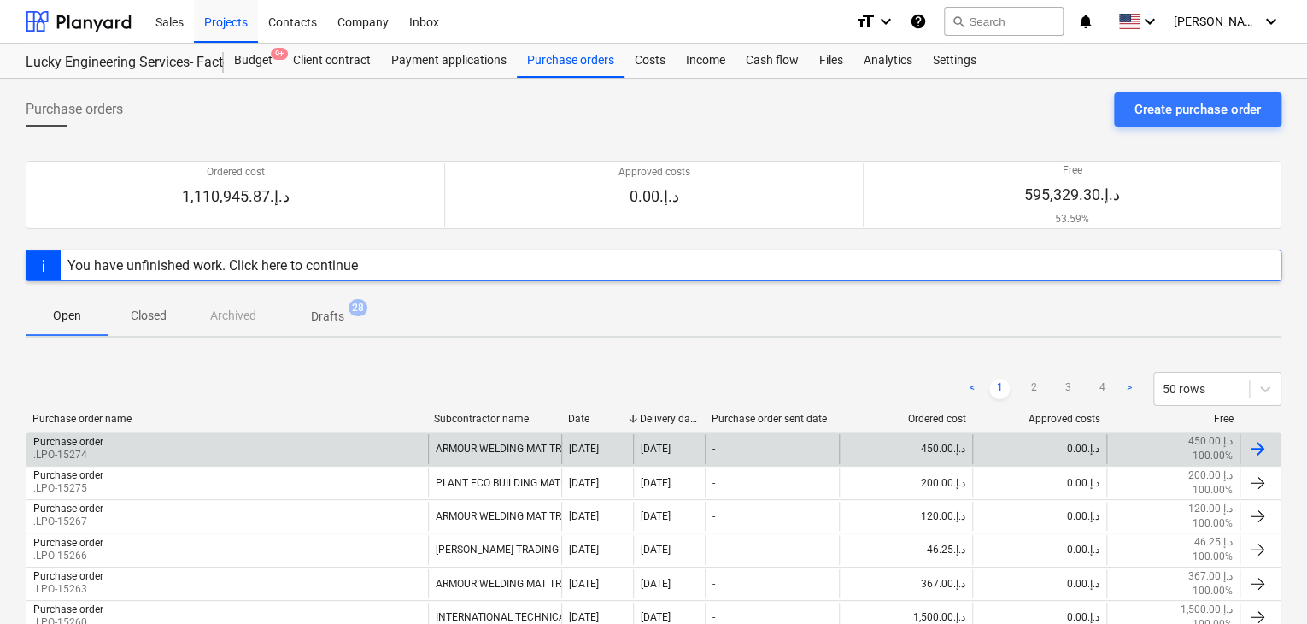
click at [304, 459] on div "Purchase order .LPO-15274" at bounding box center [227, 448] width 402 height 29
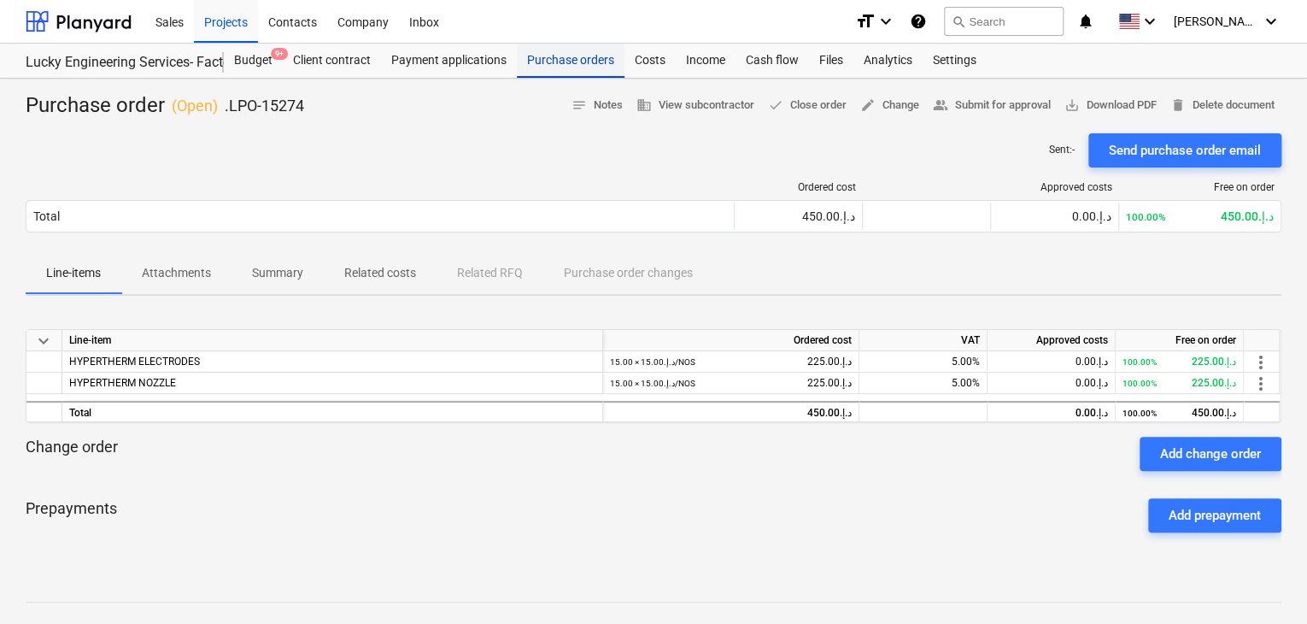
click at [561, 66] on div "Purchase orders" at bounding box center [571, 61] width 108 height 34
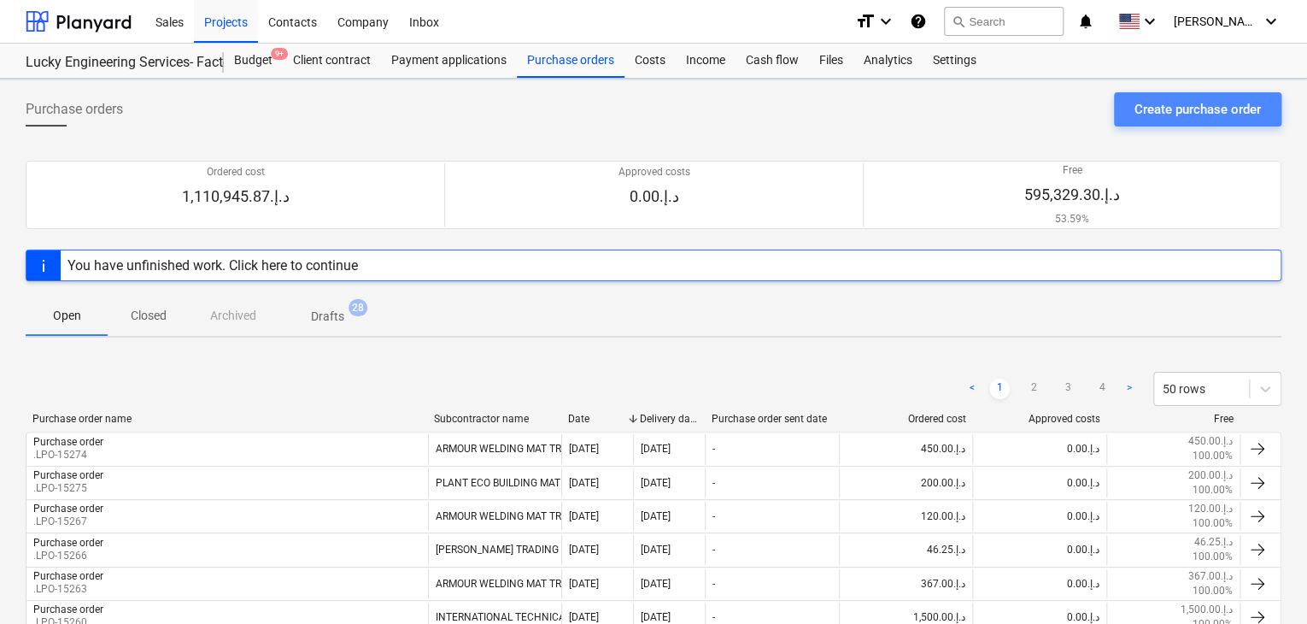
click at [1176, 117] on div "Create purchase order" at bounding box center [1198, 109] width 126 height 22
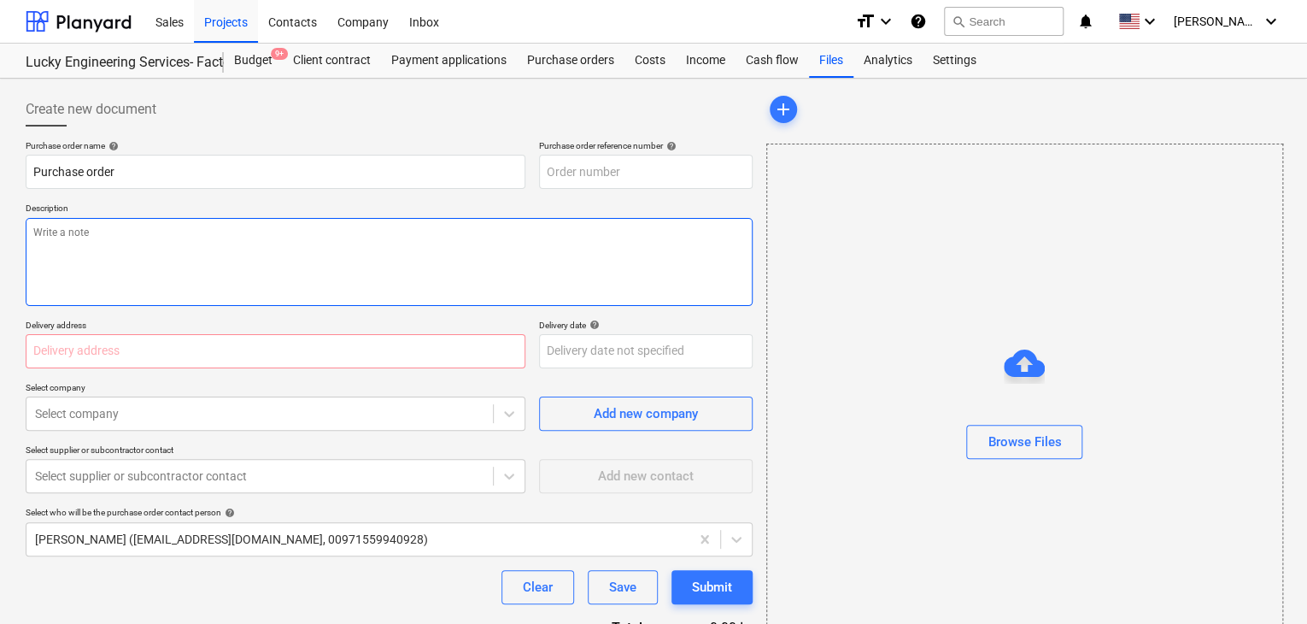
click at [548, 239] on textarea at bounding box center [389, 262] width 727 height 88
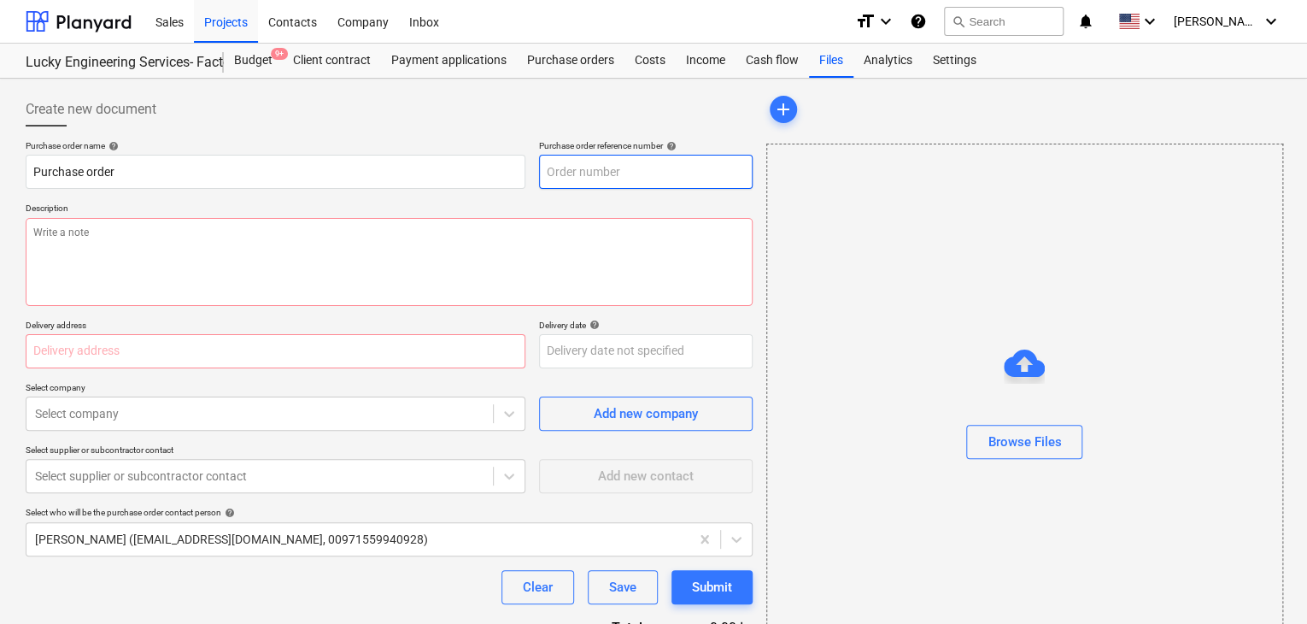
click at [660, 175] on input "text" at bounding box center [646, 172] width 214 height 34
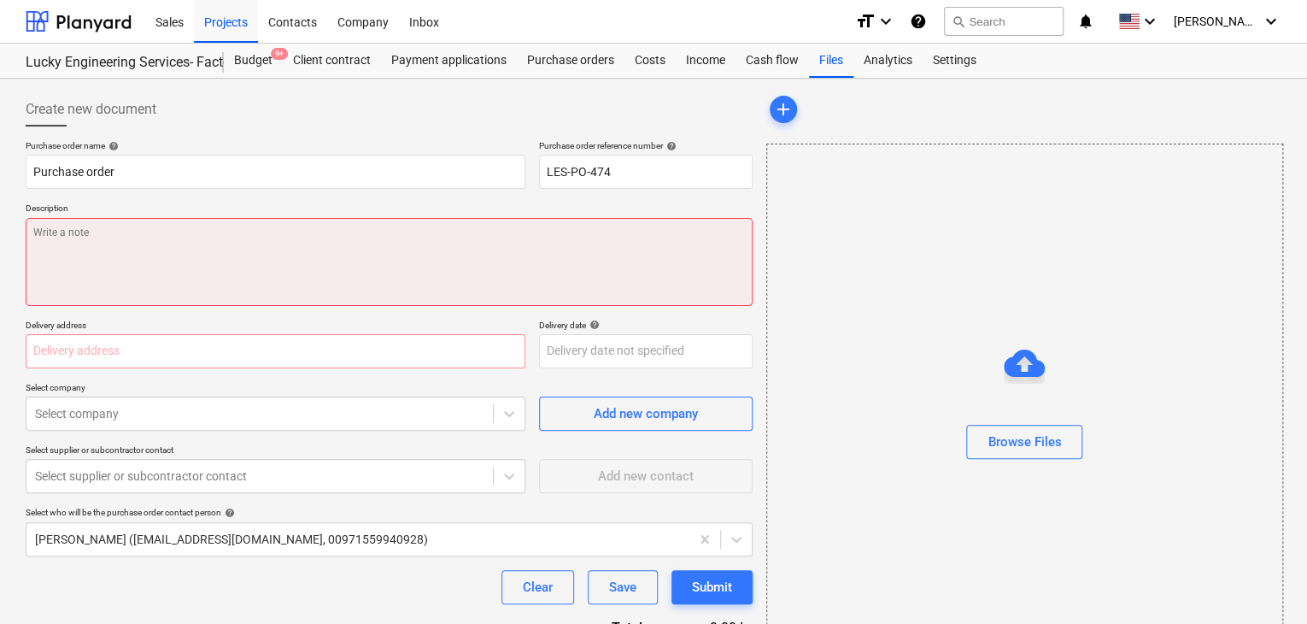
click at [573, 247] on textarea at bounding box center [389, 262] width 727 height 88
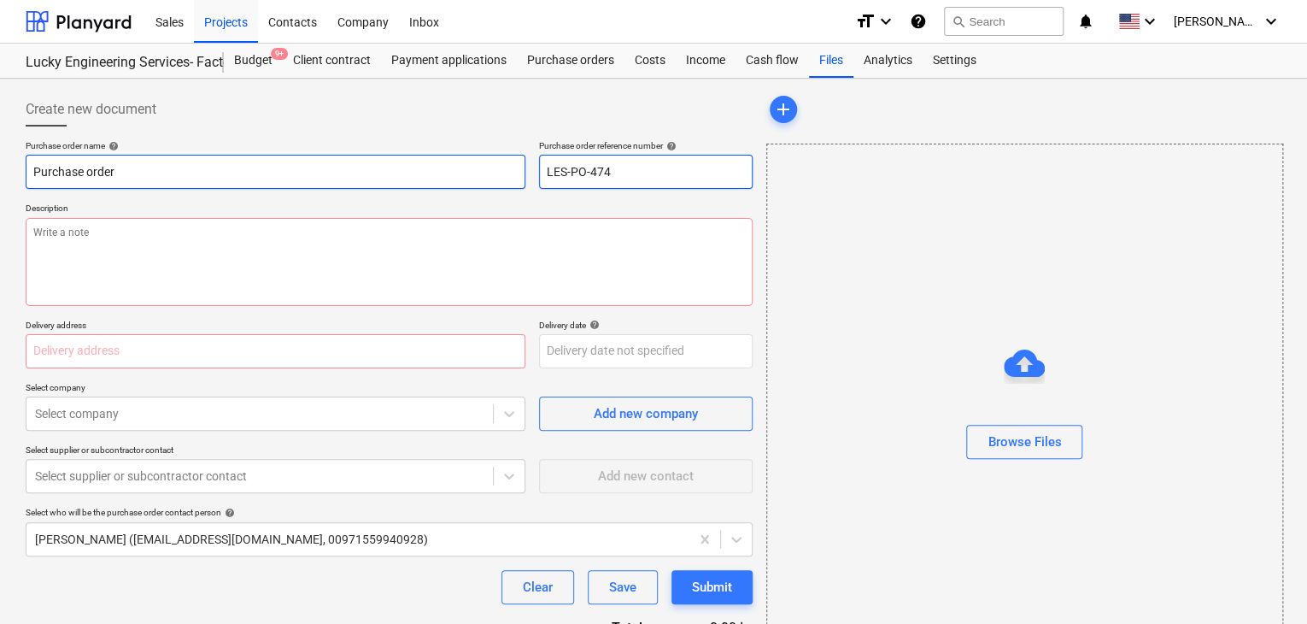
drag, startPoint x: 629, startPoint y: 176, endPoint x: 441, endPoint y: 170, distance: 188.1
click at [441, 170] on div "Purchase order name help Purchase order Purchase order reference number help LE…" at bounding box center [389, 164] width 727 height 49
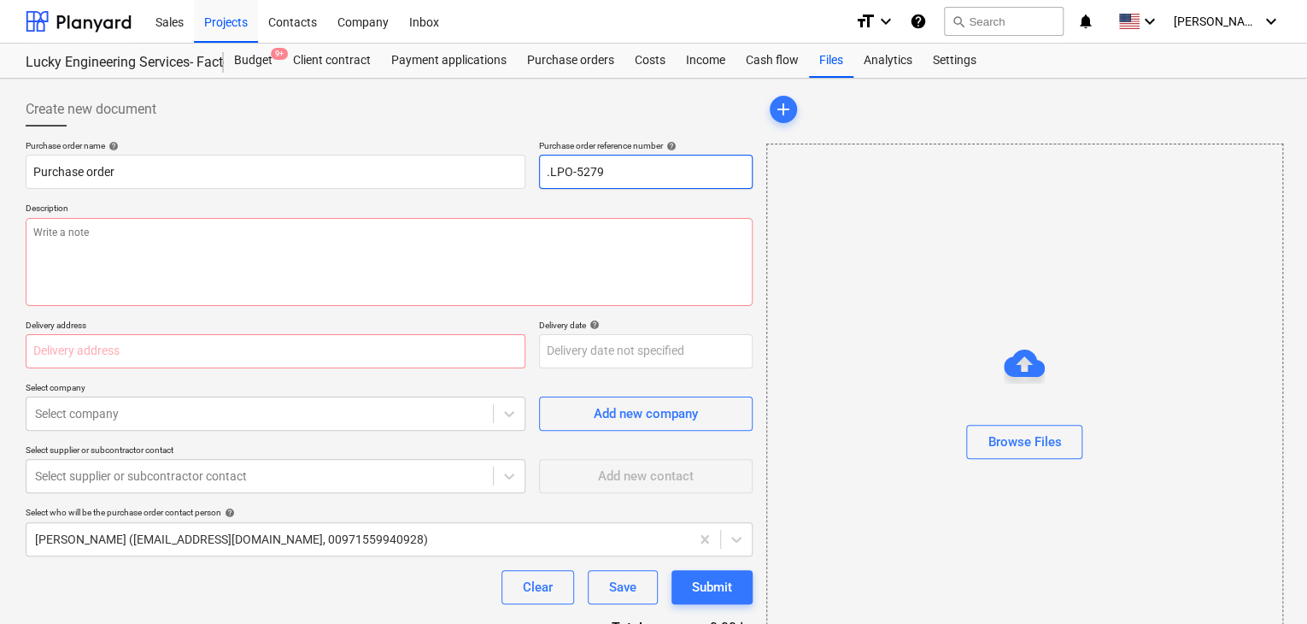
click at [580, 170] on input ".LPO-5279" at bounding box center [646, 172] width 214 height 34
click at [578, 173] on input ".LPO-5279" at bounding box center [646, 172] width 214 height 34
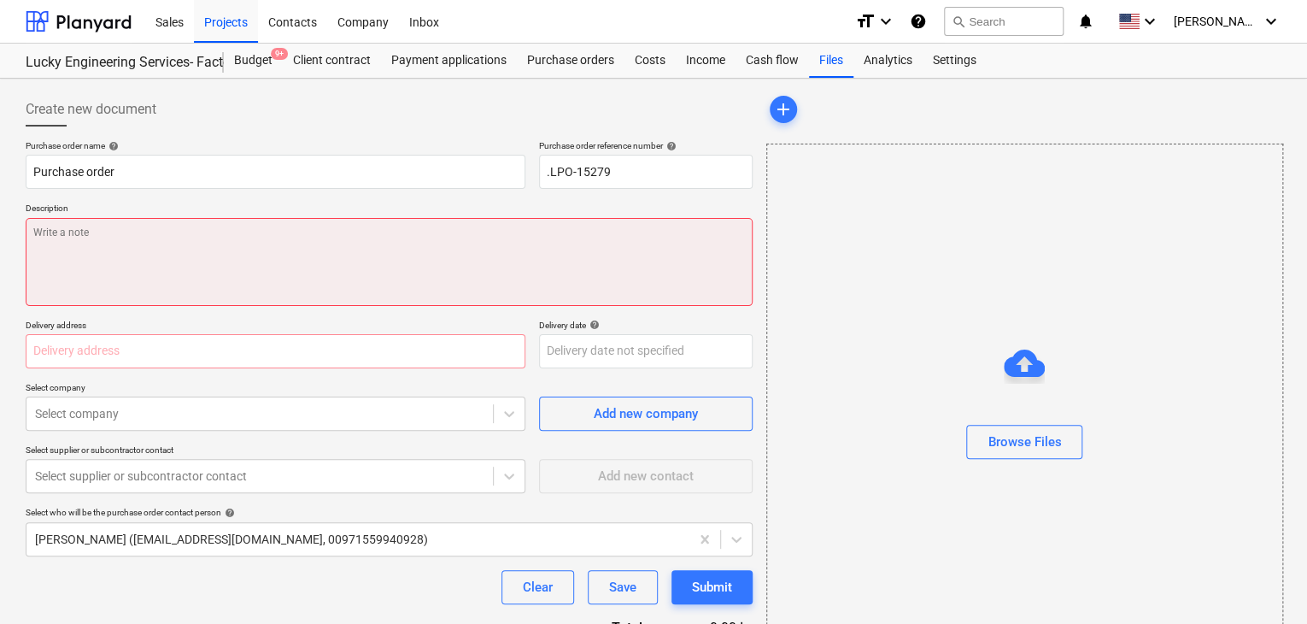
click at [362, 248] on textarea at bounding box center [389, 262] width 727 height 88
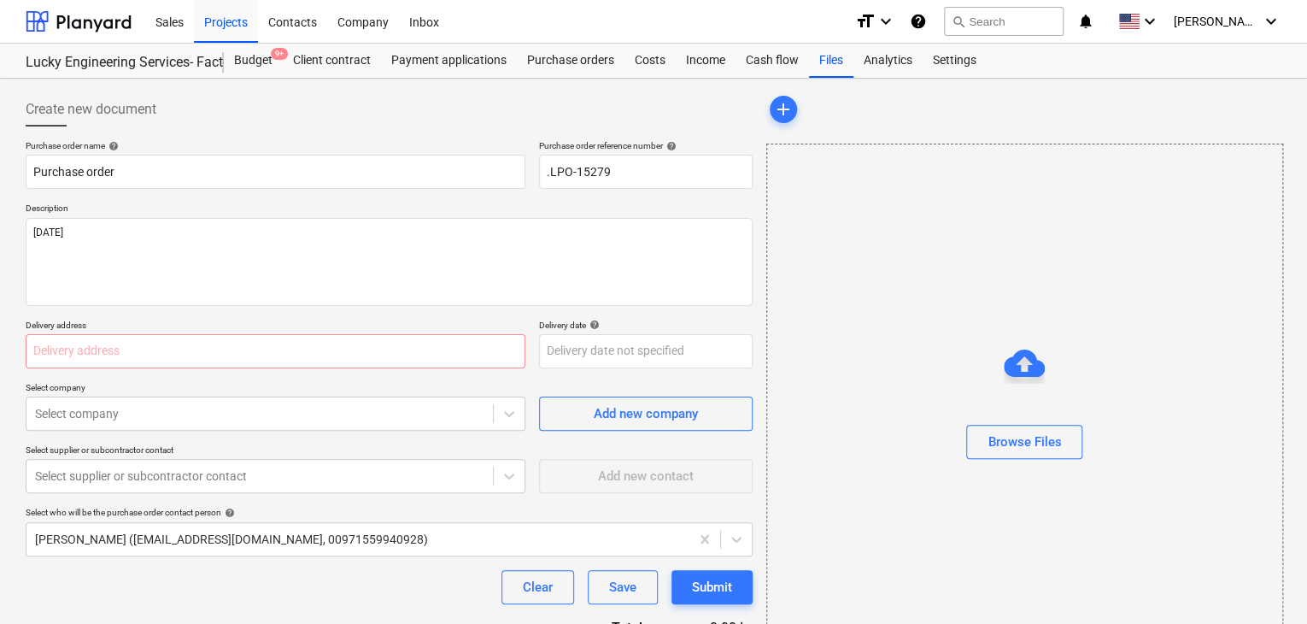
click at [88, 373] on div "Purchase order name help Purchase order Purchase order reference number help .L…" at bounding box center [389, 420] width 727 height 560
click at [107, 360] on input "text" at bounding box center [276, 351] width 500 height 34
click at [612, 346] on body "Sales Projects Contacts Company Inbox format_size keyboard_arrow_down help sear…" at bounding box center [653, 312] width 1307 height 624
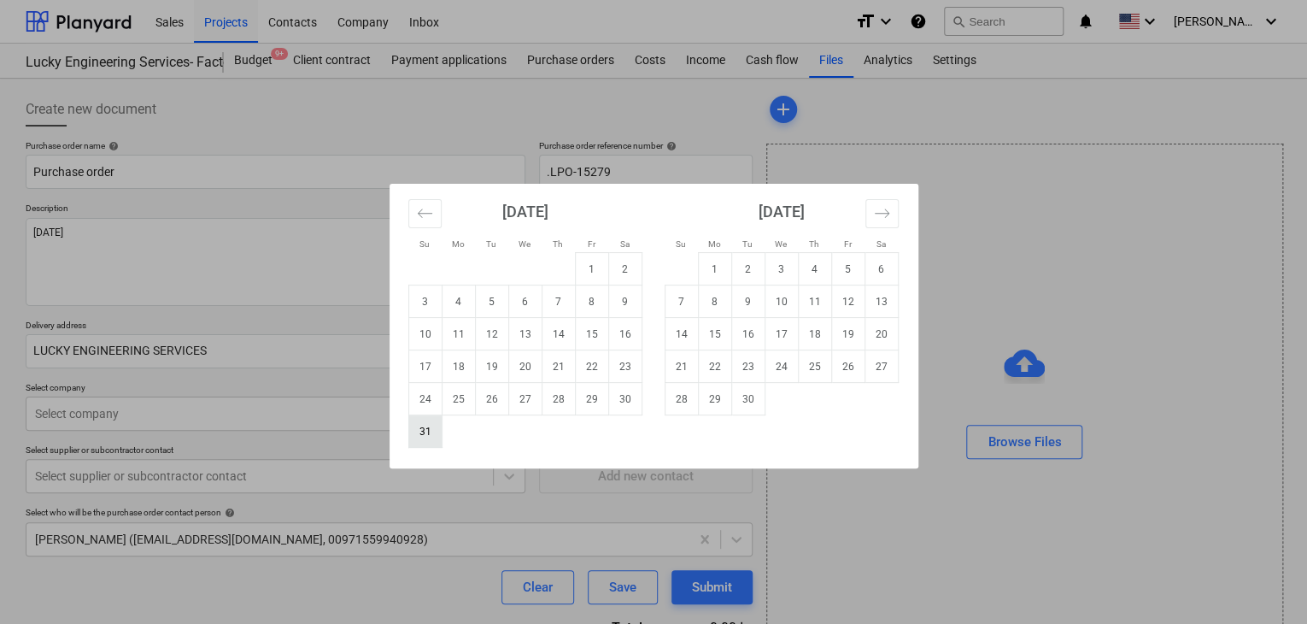
click at [420, 423] on td "31" at bounding box center [424, 431] width 33 height 32
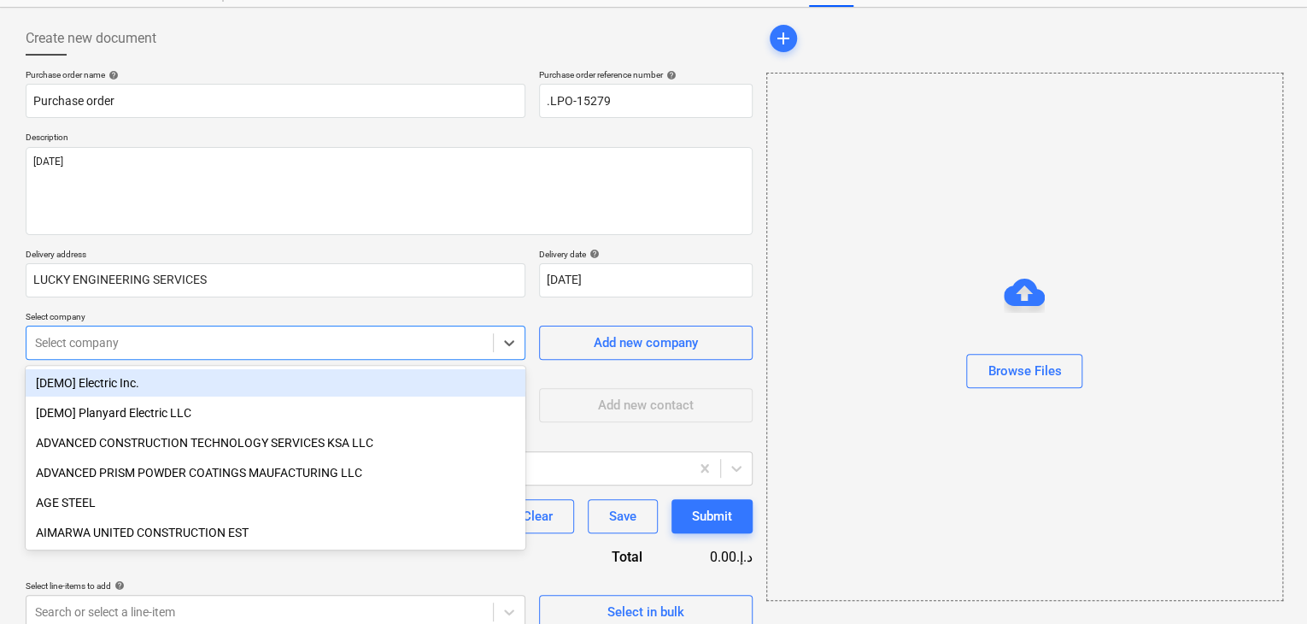
click at [182, 404] on body "Sales Projects Contacts Company Inbox format_size keyboard_arrow_down help sear…" at bounding box center [653, 241] width 1307 height 624
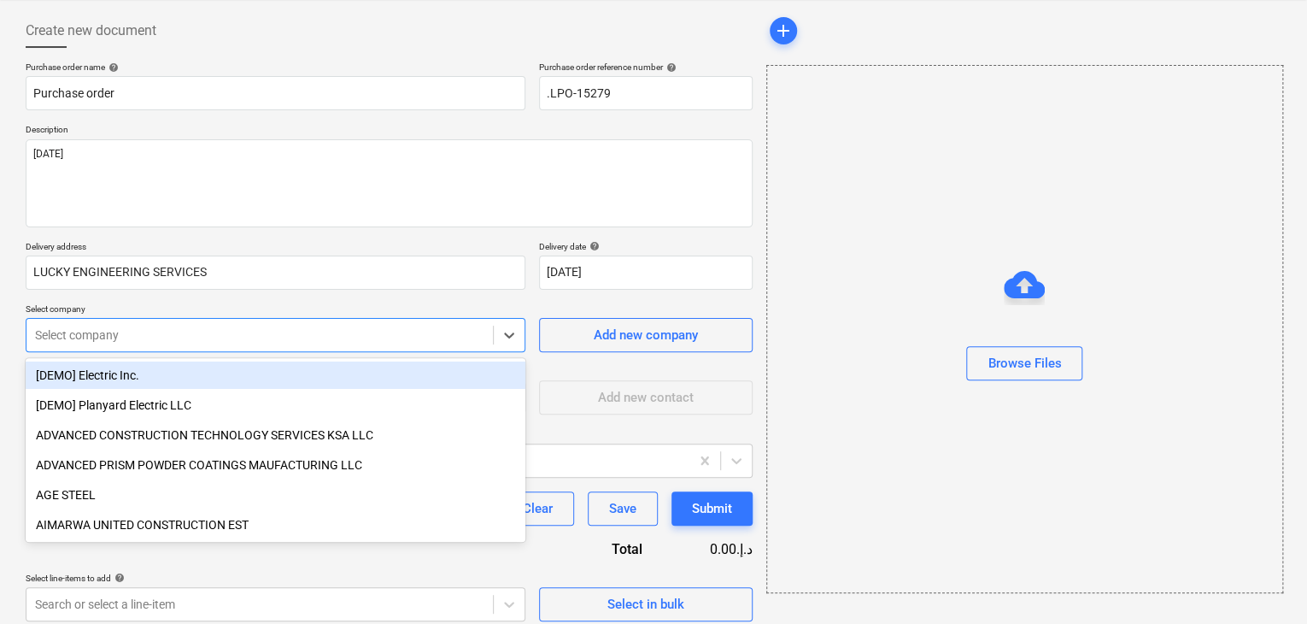
scroll to position [79, 0]
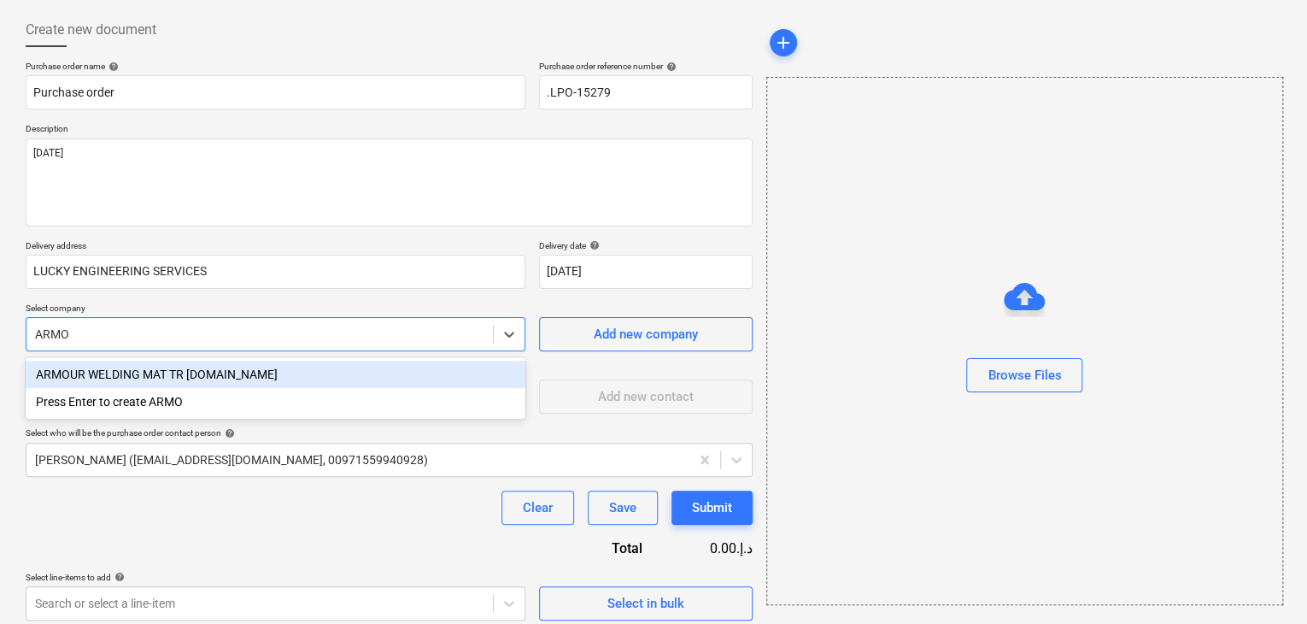
click at [166, 361] on div "ARMOUR WELDING MAT TR [DOMAIN_NAME]" at bounding box center [276, 374] width 500 height 27
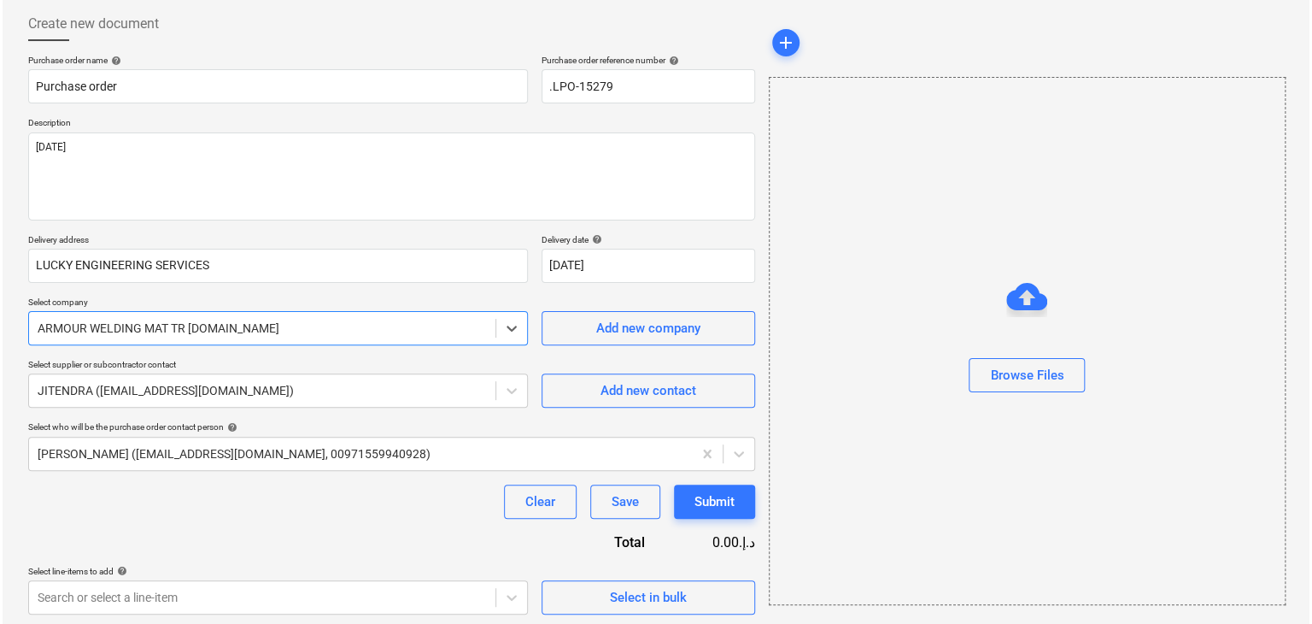
scroll to position [89, 0]
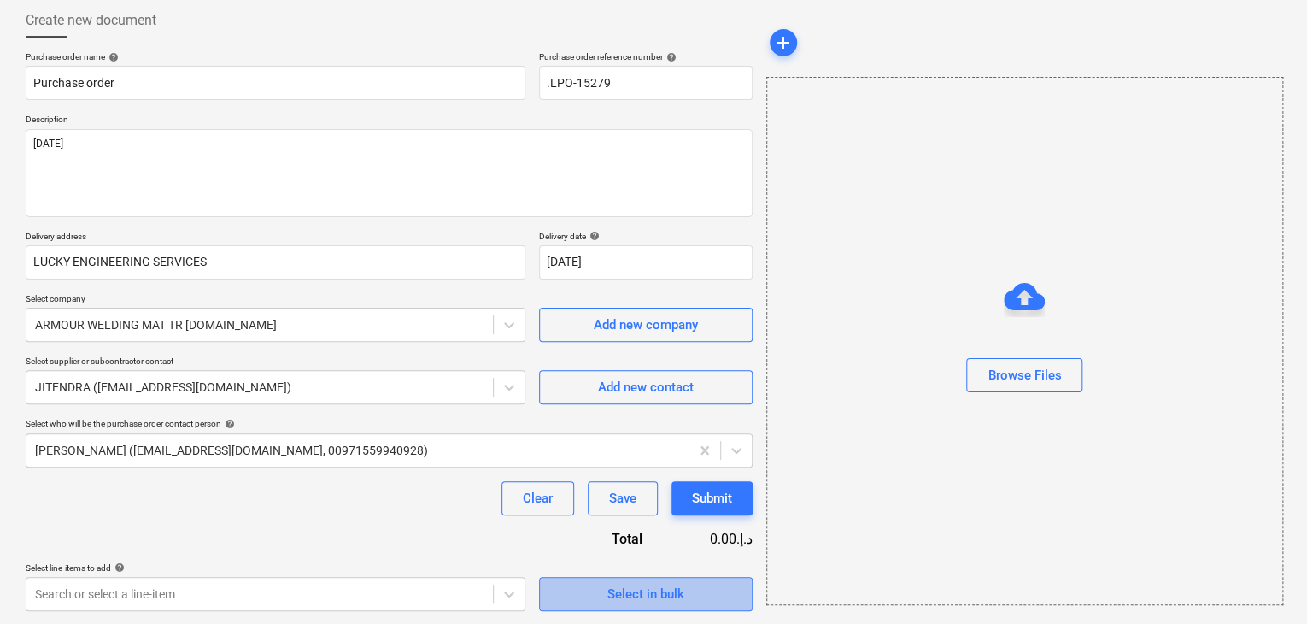
click at [584, 589] on span "Select in bulk" at bounding box center [646, 594] width 171 height 22
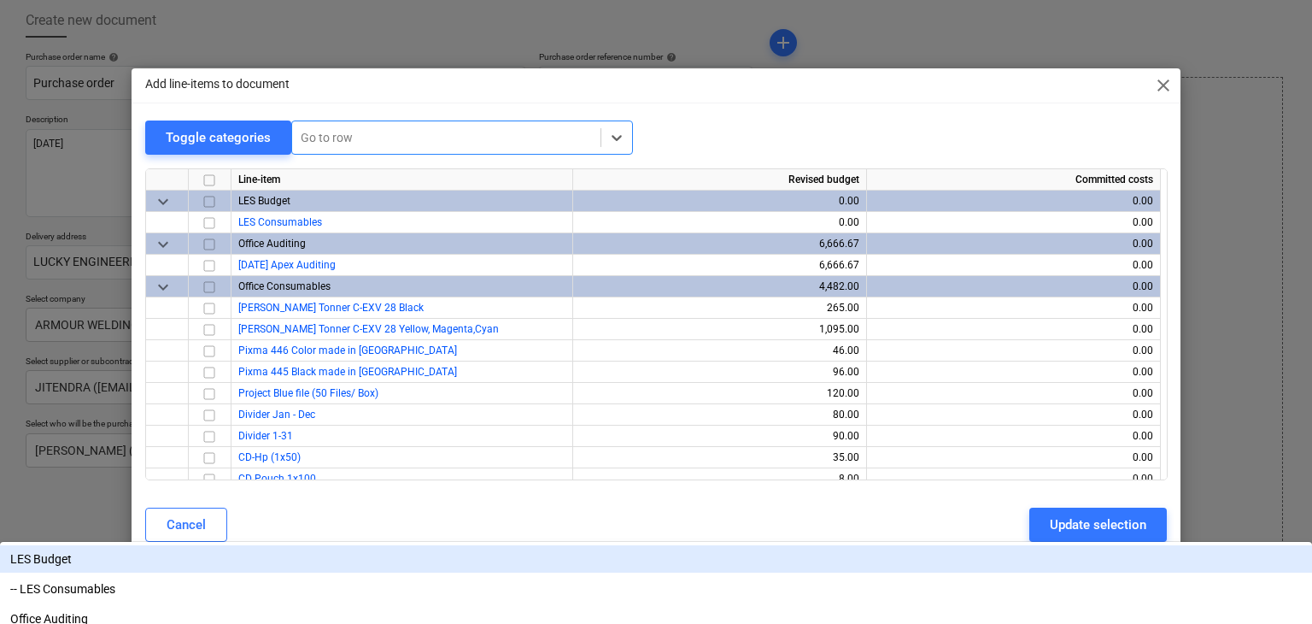
click at [315, 142] on div at bounding box center [446, 137] width 291 height 17
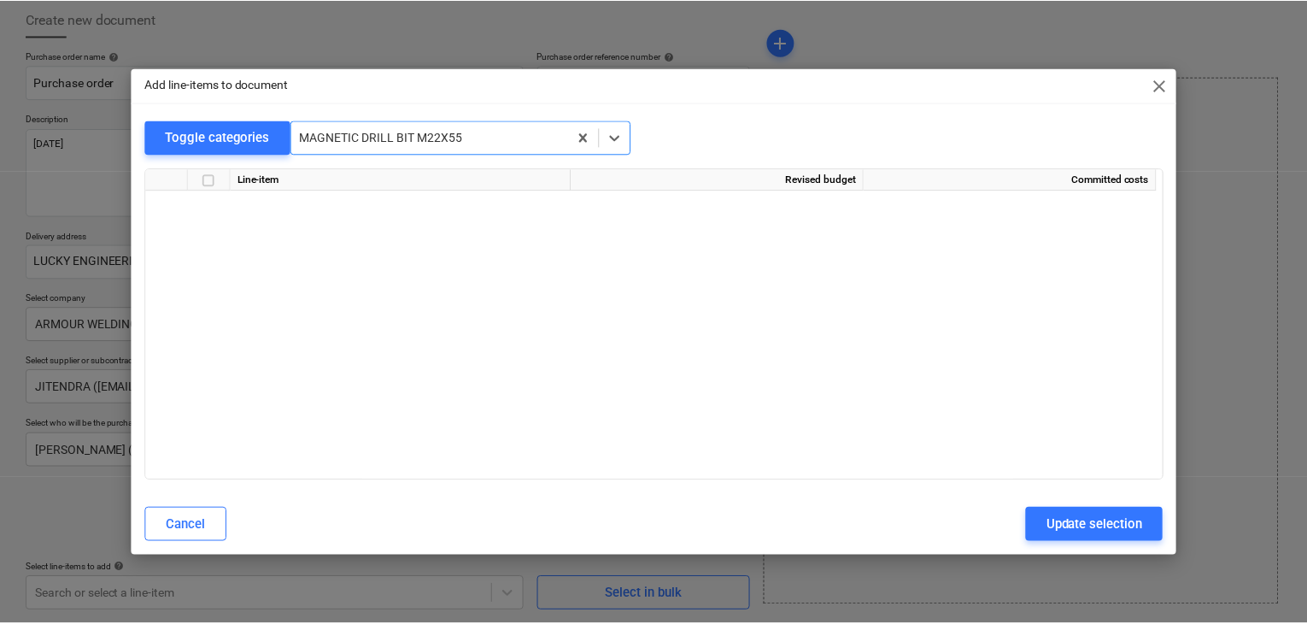
scroll to position [20464, 0]
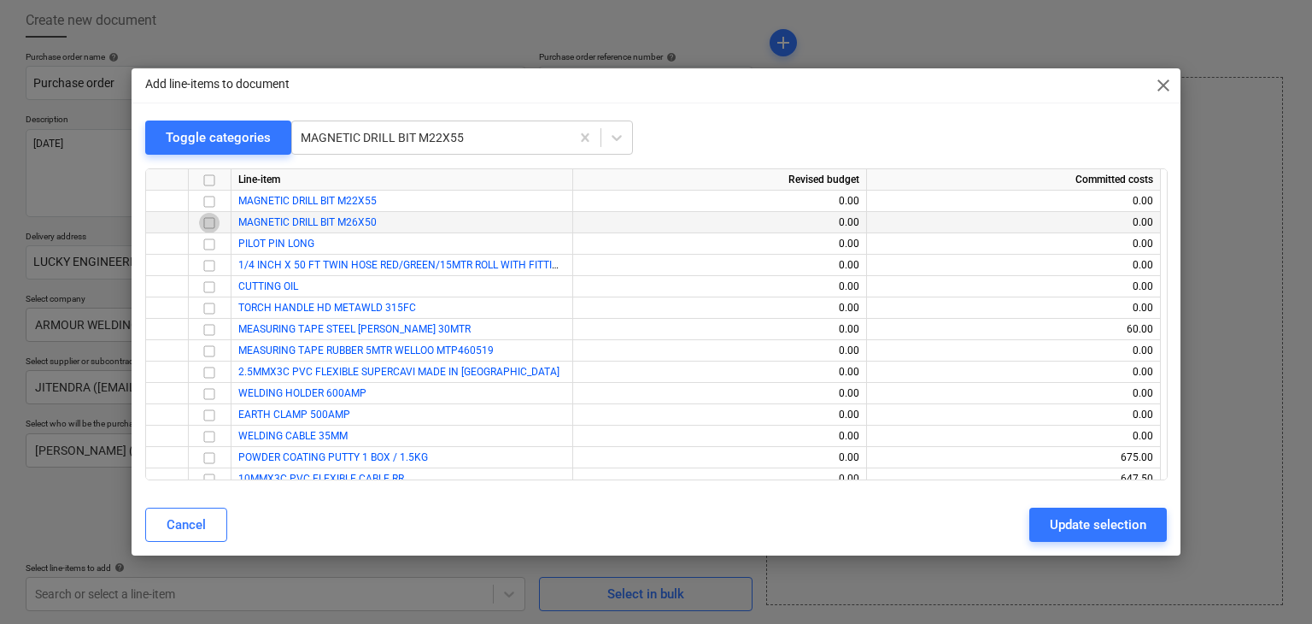
click at [216, 223] on input "checkbox" at bounding box center [209, 223] width 21 height 21
click at [208, 235] on input "checkbox" at bounding box center [209, 244] width 21 height 21
click at [230, 218] on div at bounding box center [210, 222] width 43 height 21
click at [212, 220] on input "checkbox" at bounding box center [209, 223] width 21 height 21
click at [208, 204] on input "checkbox" at bounding box center [209, 201] width 21 height 21
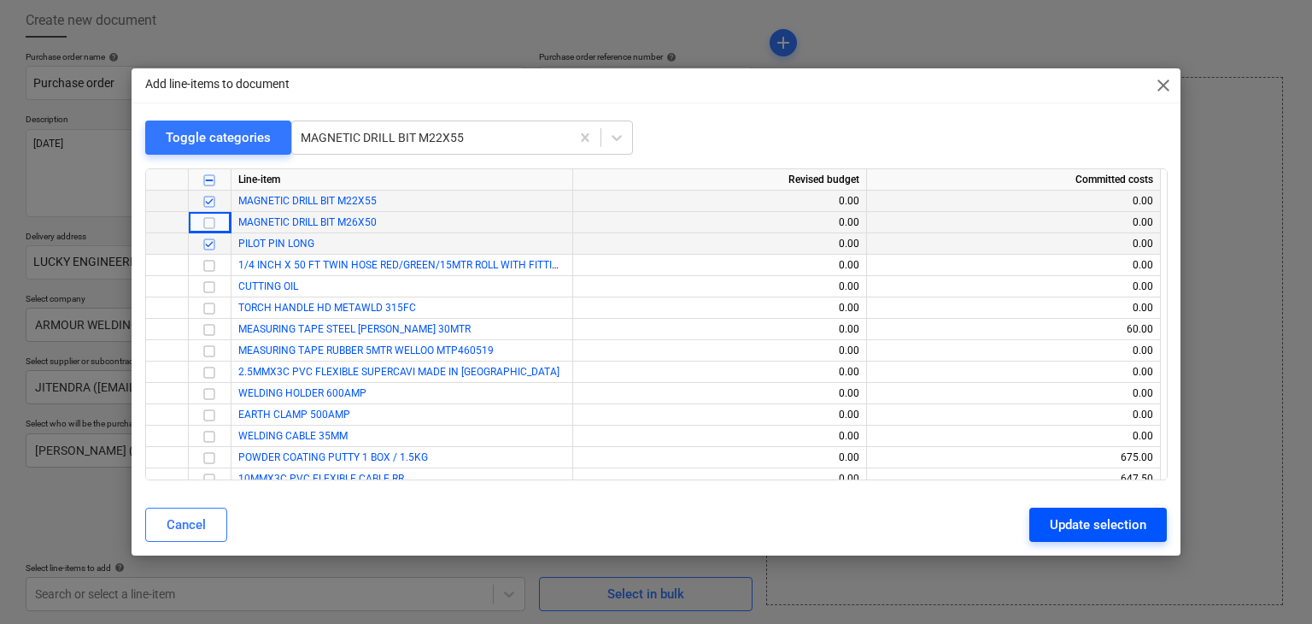
click at [1056, 530] on div "Update selection" at bounding box center [1098, 525] width 97 height 22
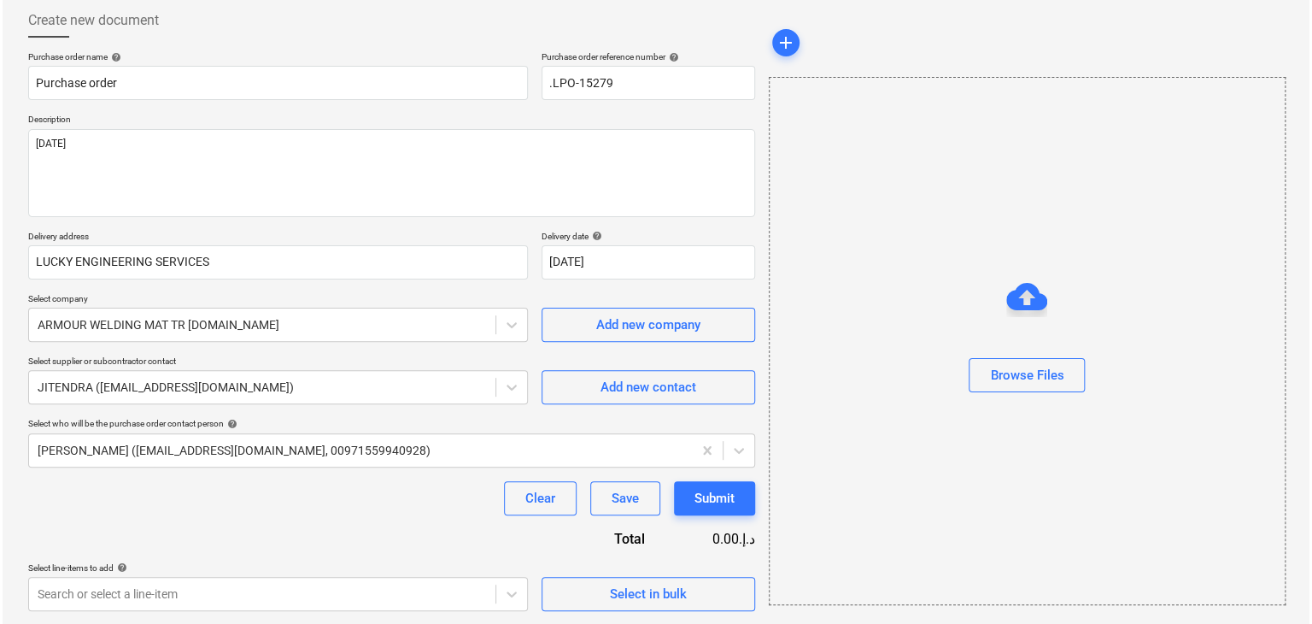
scroll to position [271, 0]
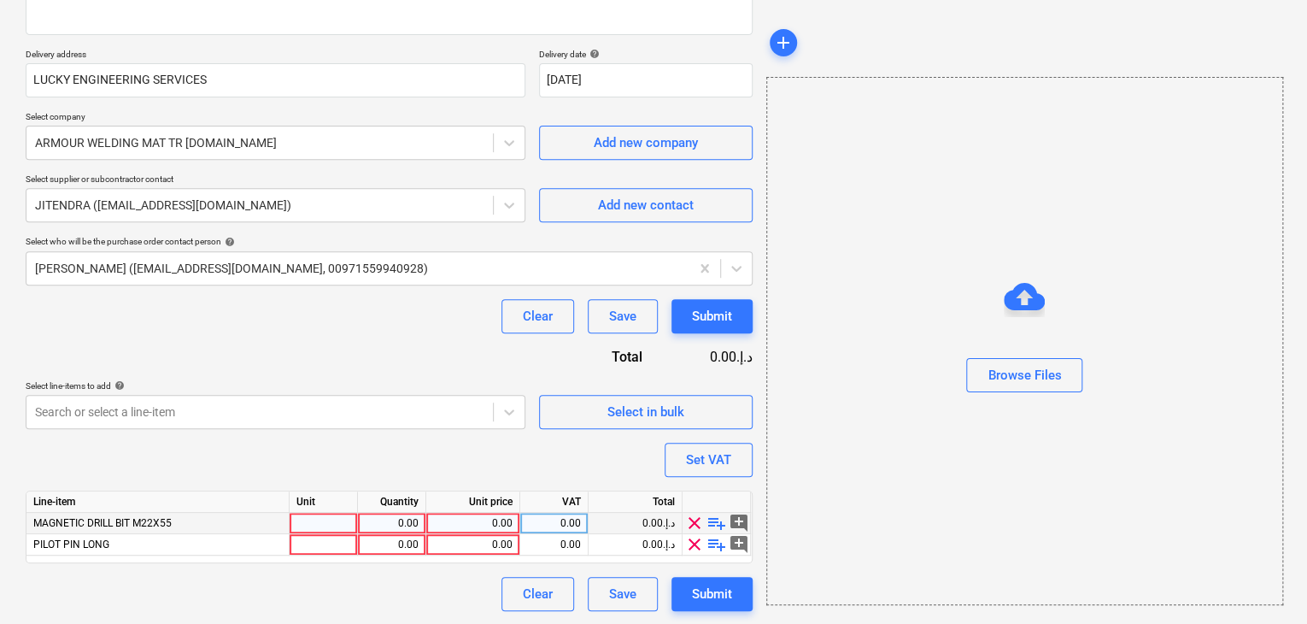
click at [315, 516] on div at bounding box center [324, 523] width 68 height 21
click at [394, 515] on div "0.00" at bounding box center [392, 523] width 54 height 21
click at [482, 526] on div "0.00" at bounding box center [472, 523] width 79 height 21
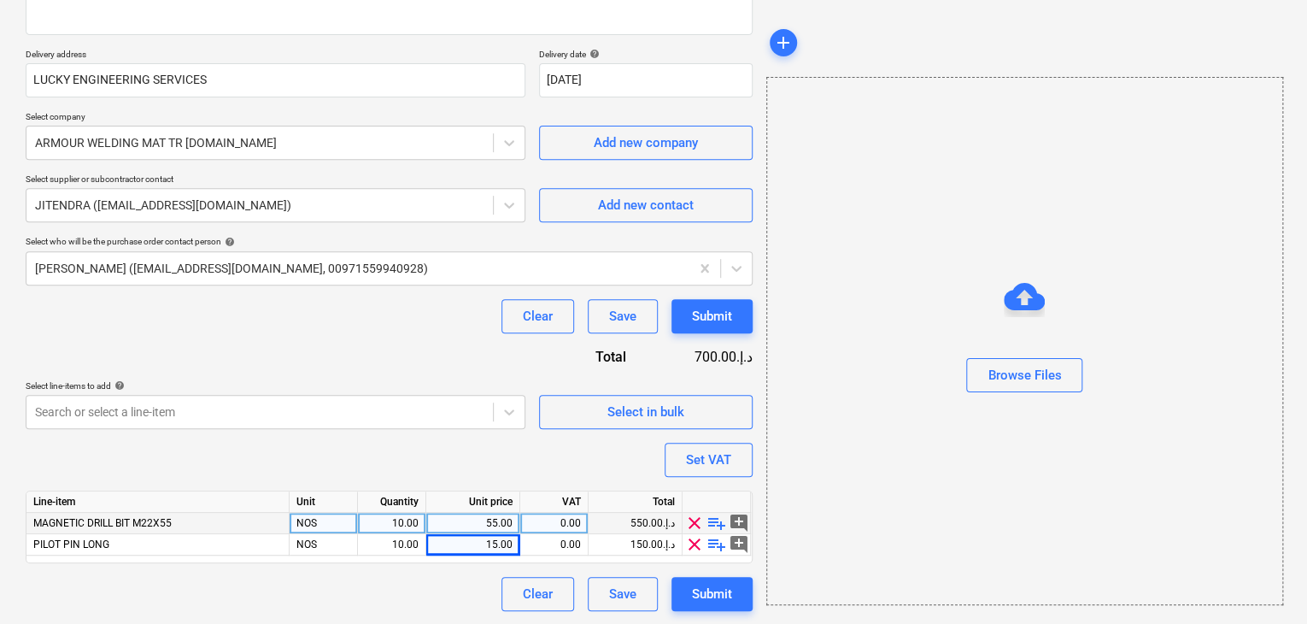
click at [783, 381] on div "Browse Files" at bounding box center [1024, 341] width 515 height 130
click at [721, 456] on div "Set VAT" at bounding box center [708, 460] width 45 height 22
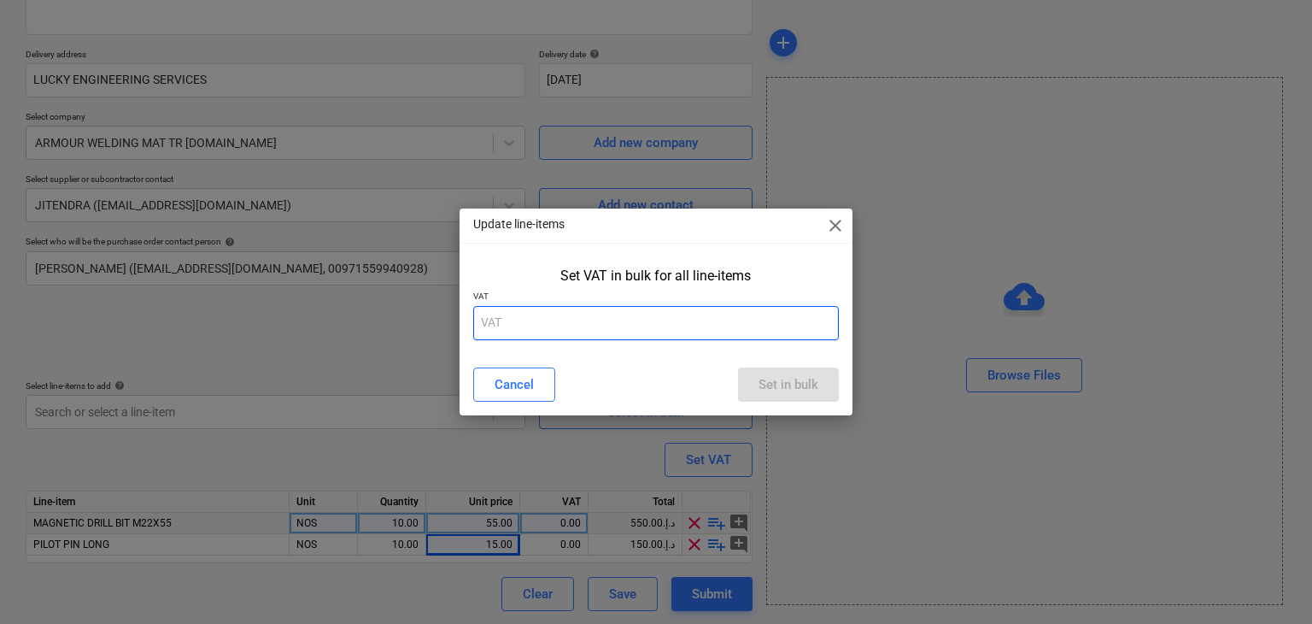
click at [565, 326] on input "text" at bounding box center [656, 323] width 367 height 34
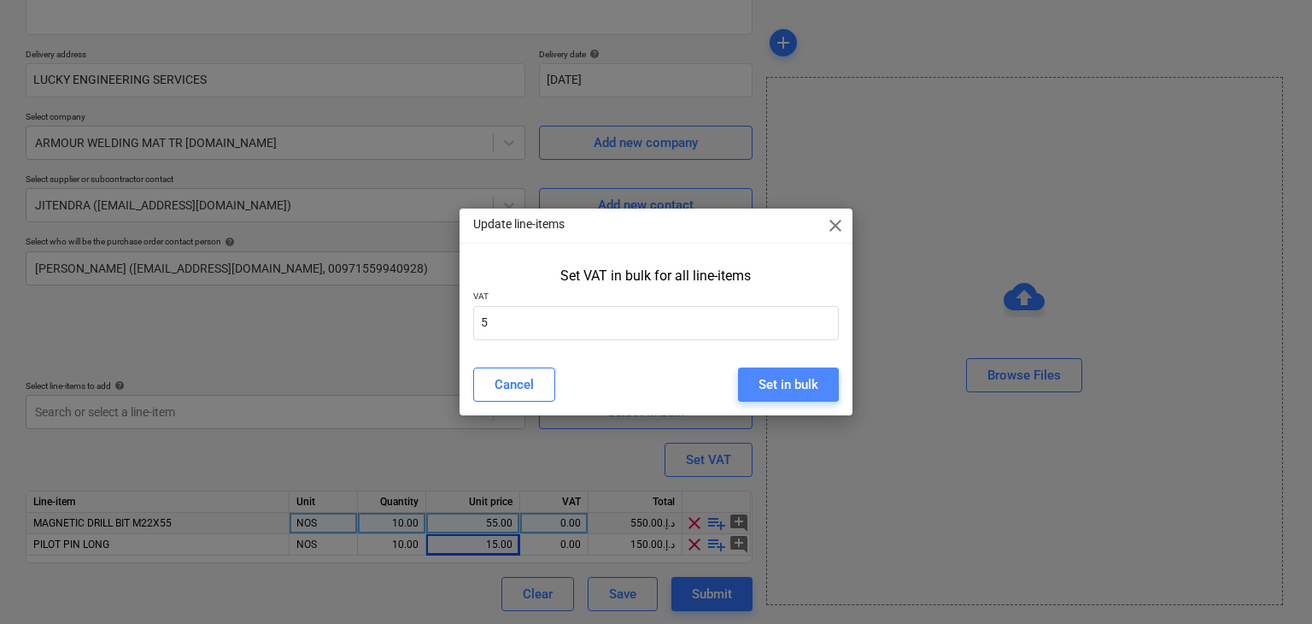
click at [781, 392] on div "Set in bulk" at bounding box center [789, 384] width 60 height 22
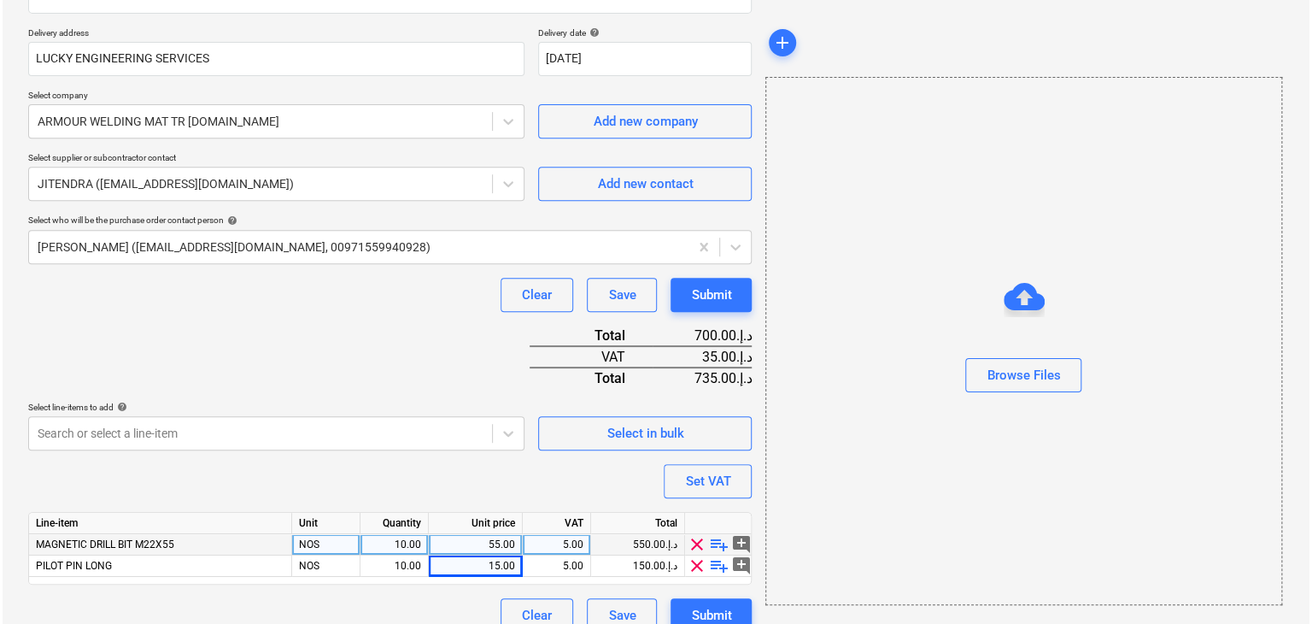
scroll to position [314, 0]
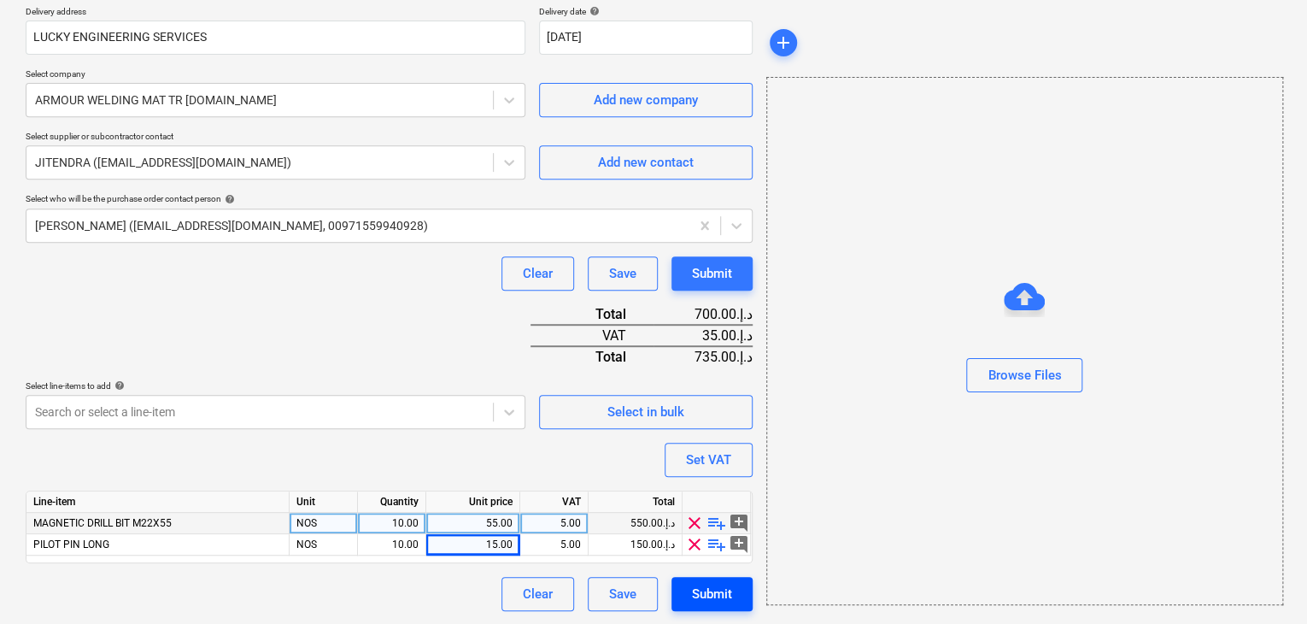
click at [720, 577] on button "Submit" at bounding box center [712, 594] width 81 height 34
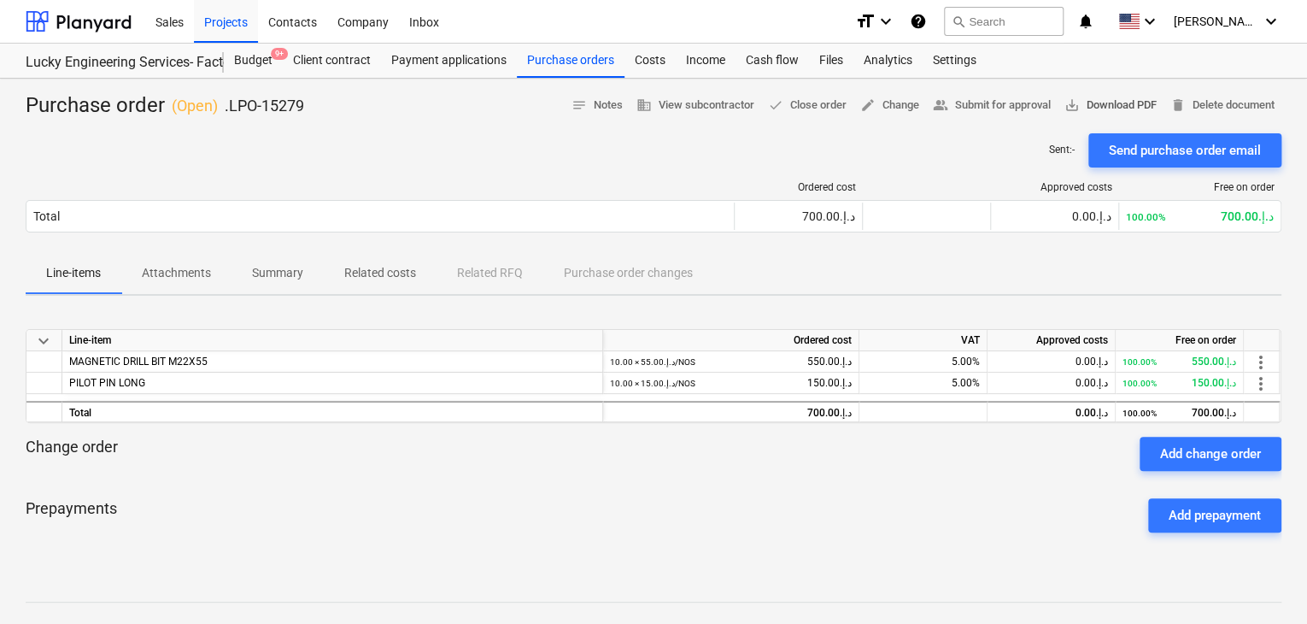
click at [1126, 114] on span "save_alt Download PDF" at bounding box center [1111, 106] width 92 height 20
click at [525, 62] on div "Purchase orders" at bounding box center [571, 61] width 108 height 34
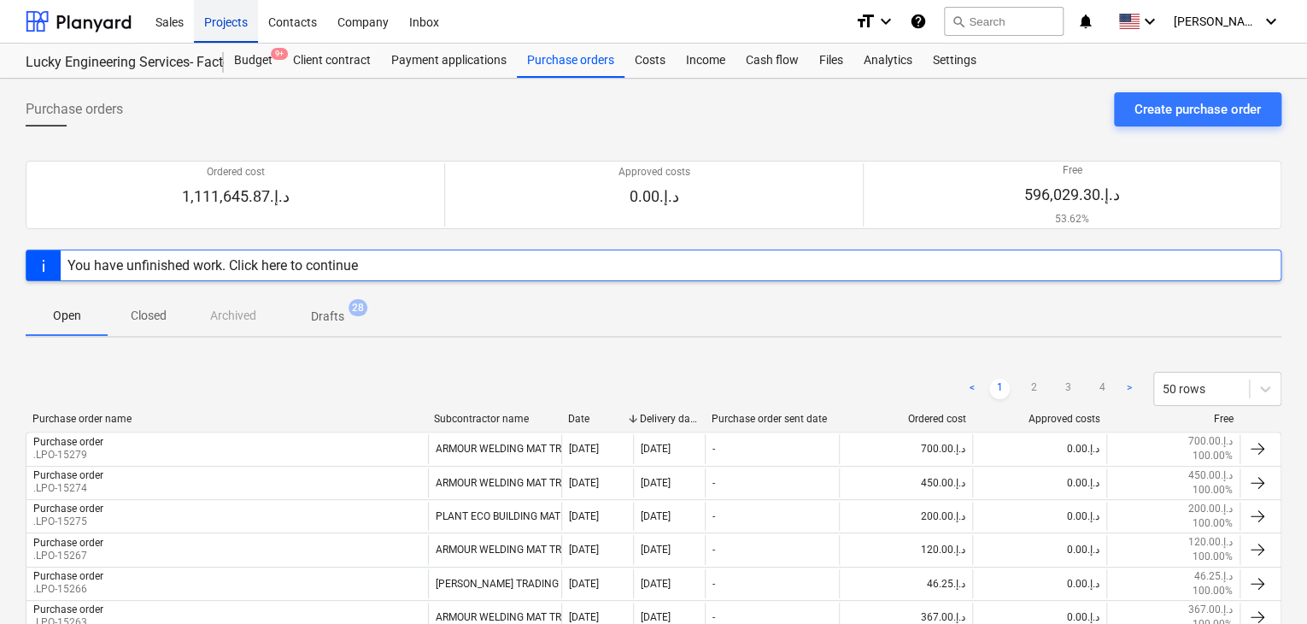
click at [227, 30] on div "Projects" at bounding box center [226, 21] width 64 height 44
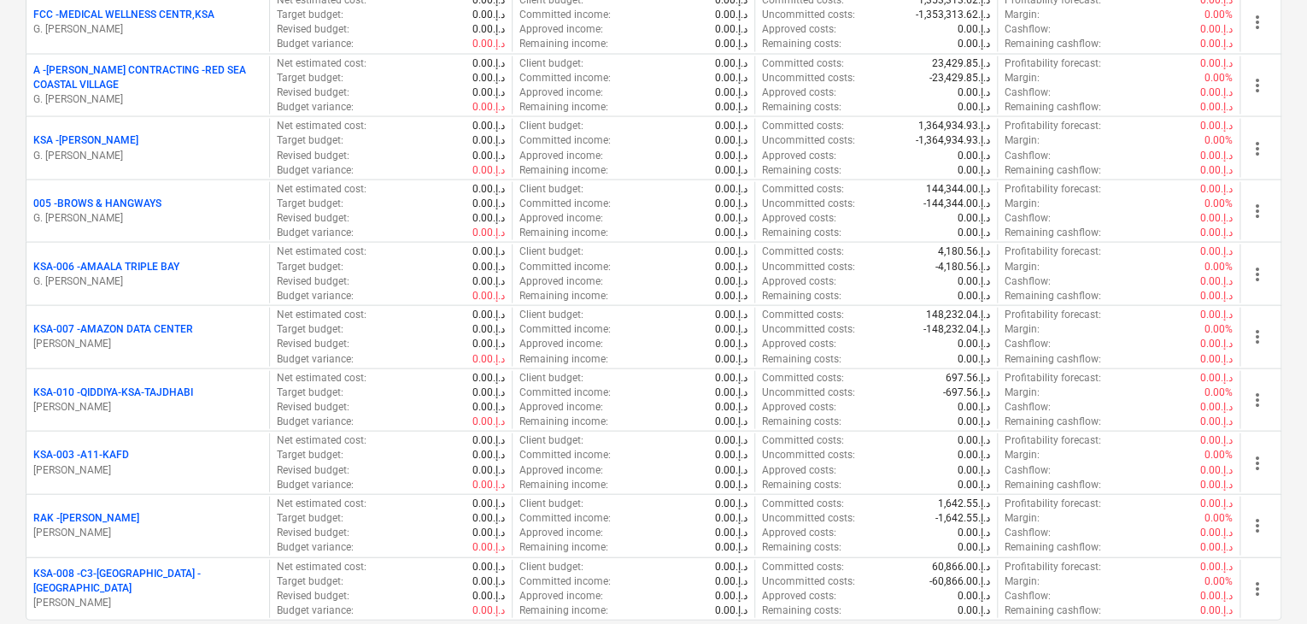
scroll to position [1880, 0]
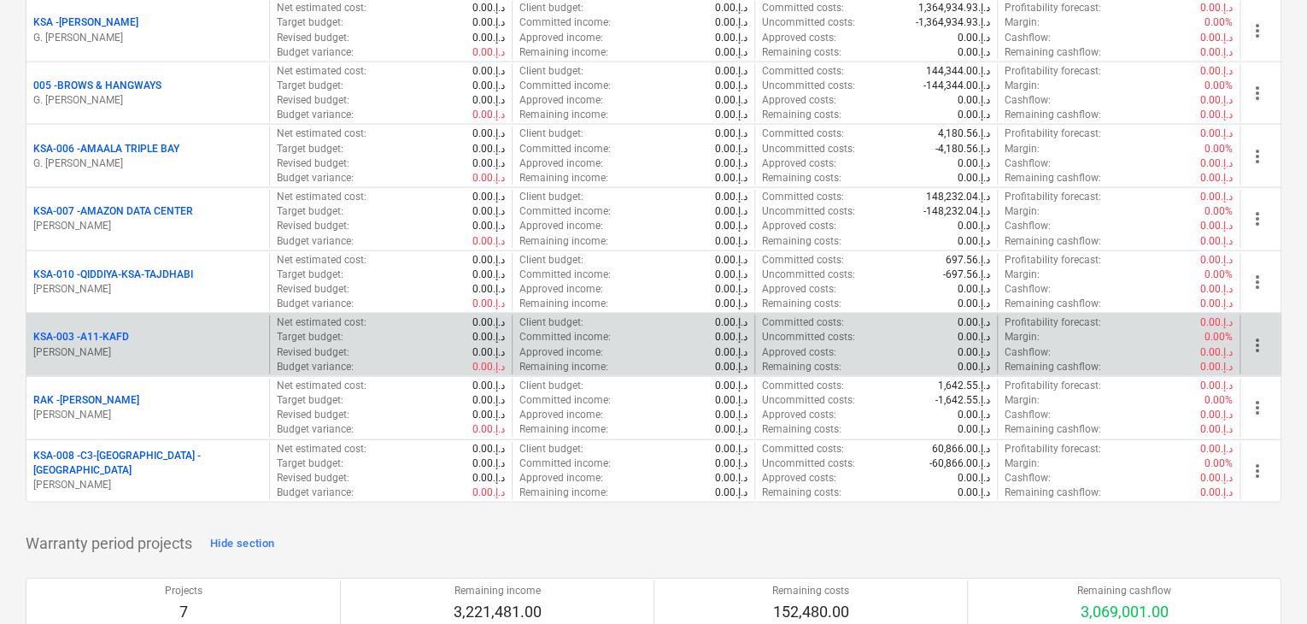
click at [96, 338] on p "KSA-003 - A11-KAFD" at bounding box center [81, 337] width 96 height 15
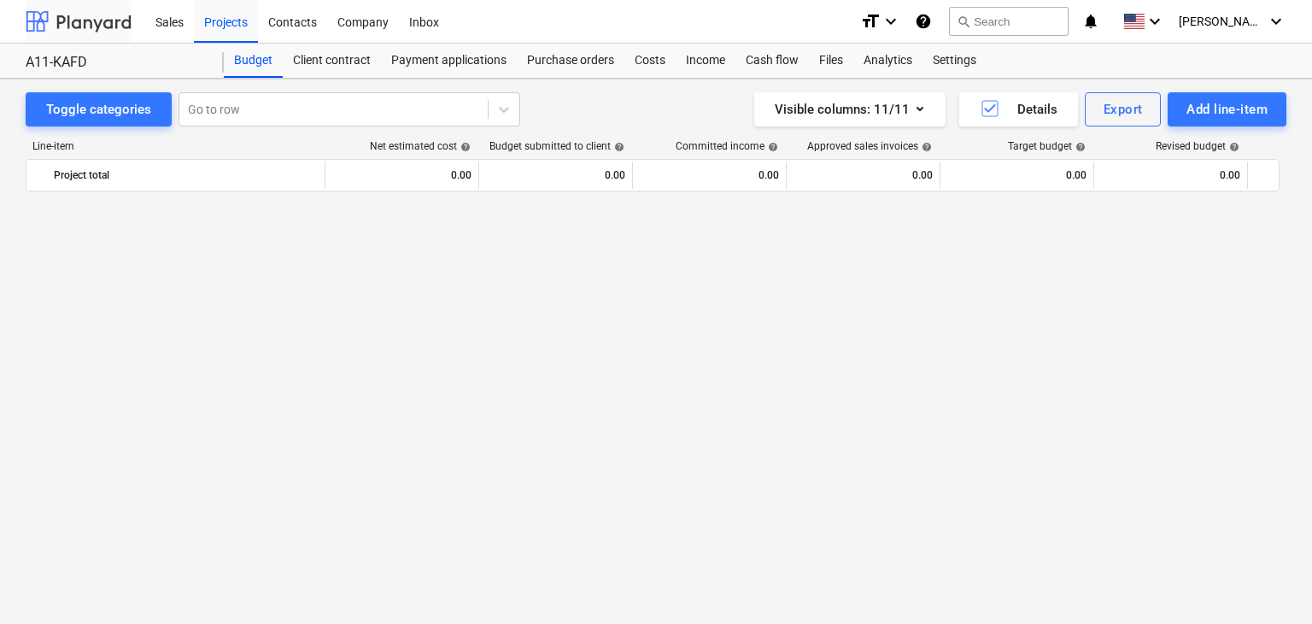
scroll to position [2007, 0]
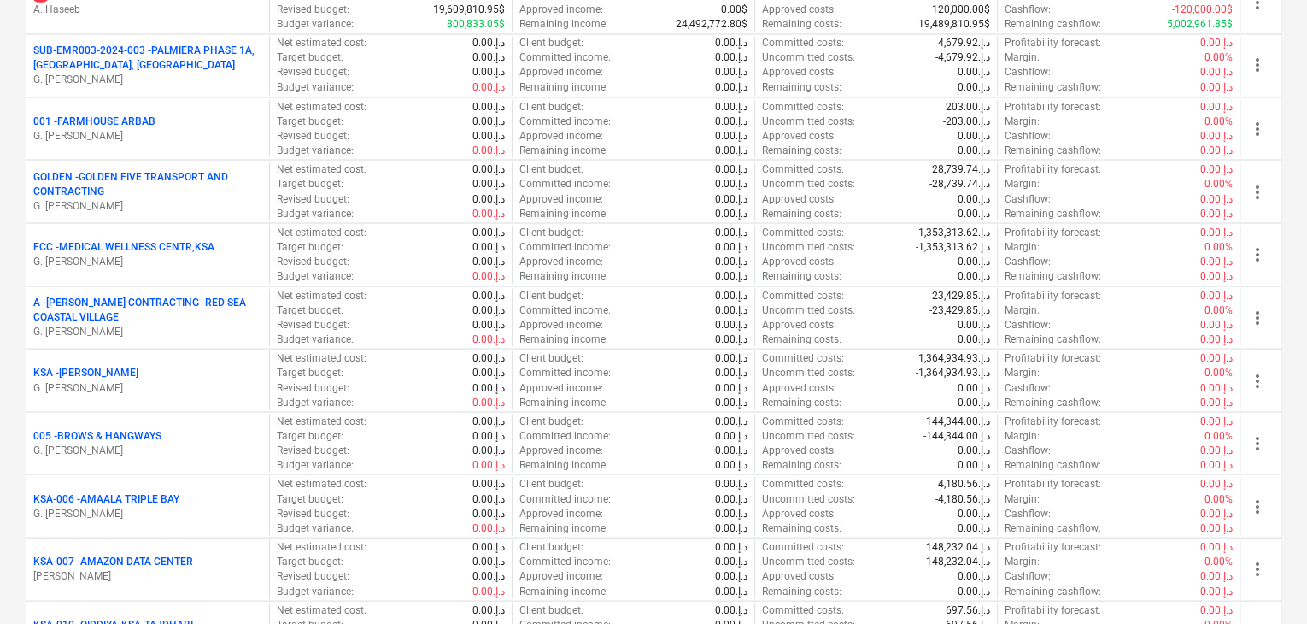
scroll to position [1623, 0]
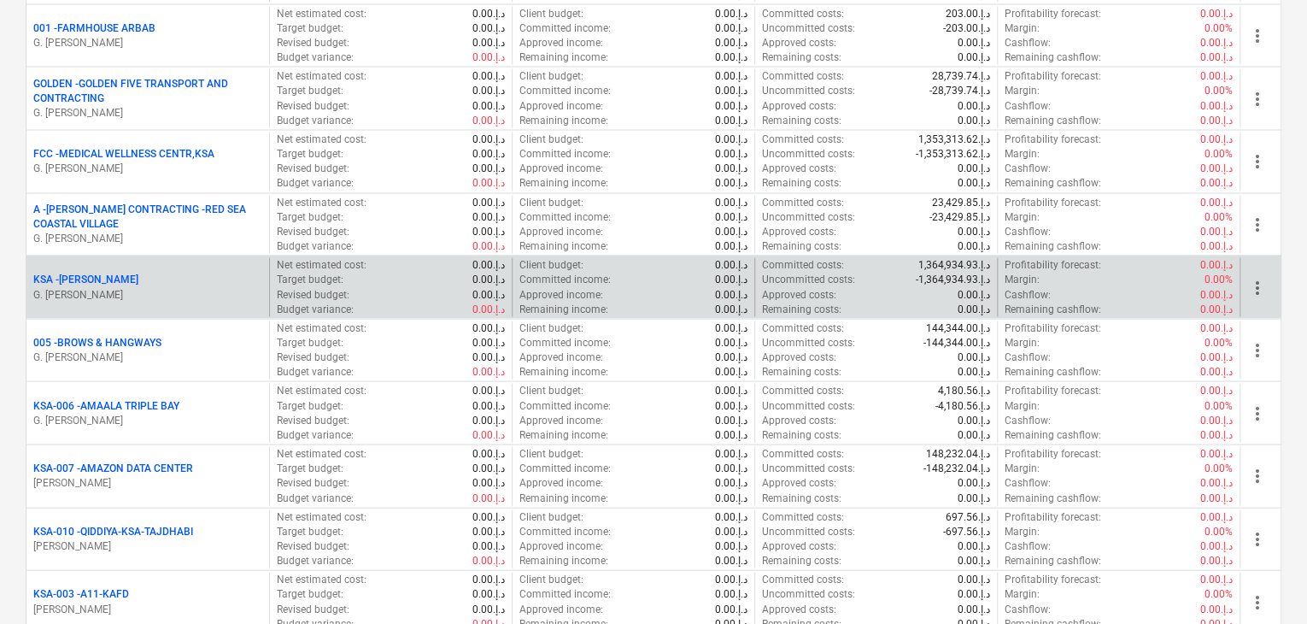
click at [139, 261] on div "KSA - [PERSON_NAME] [PERSON_NAME]" at bounding box center [147, 286] width 243 height 59
click at [135, 287] on p "G. [PERSON_NAME]" at bounding box center [147, 294] width 229 height 15
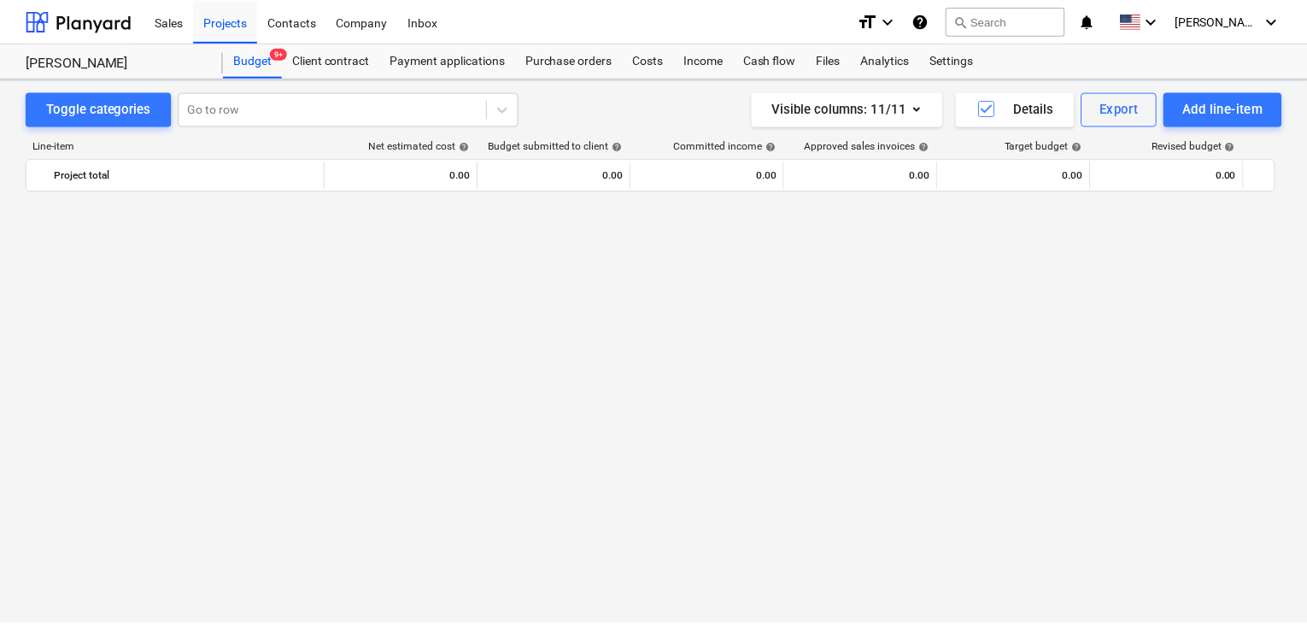
scroll to position [5715, 0]
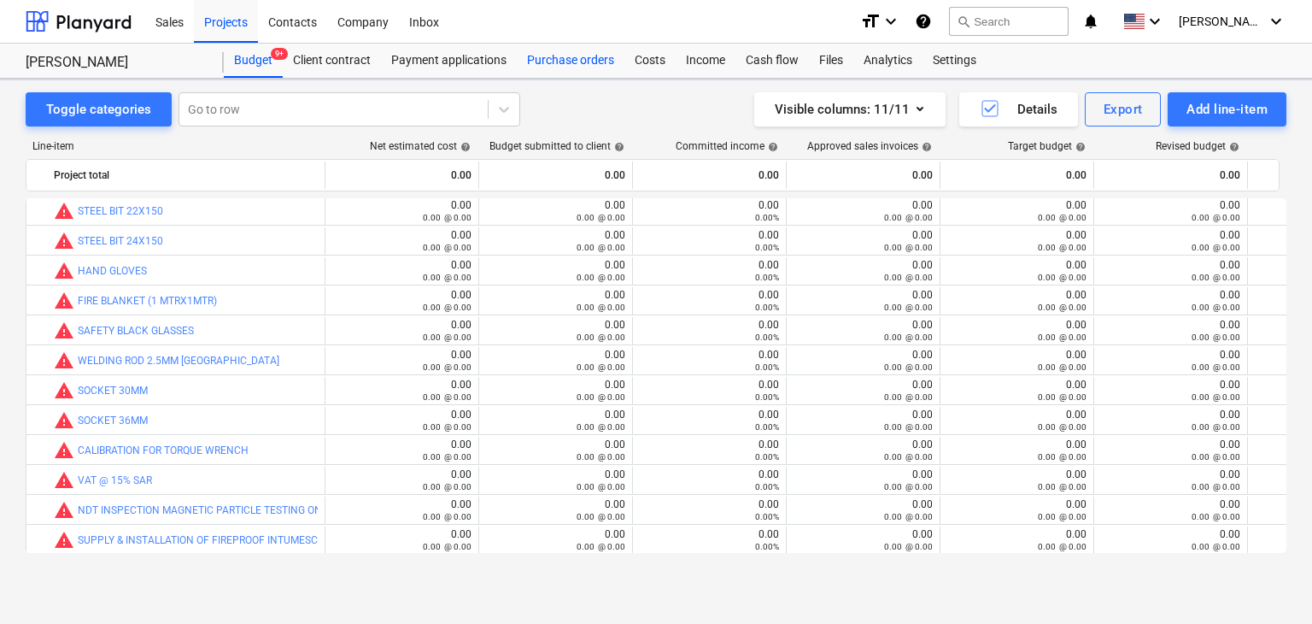
click at [579, 74] on div "Purchase orders" at bounding box center [571, 61] width 108 height 34
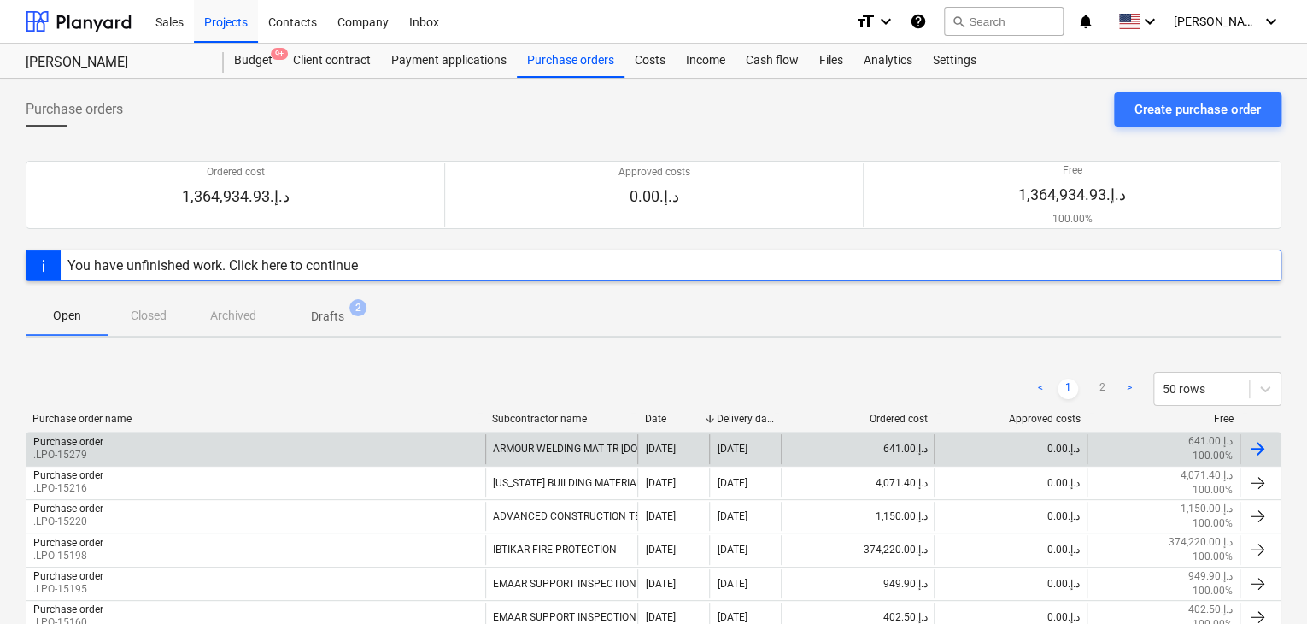
click at [156, 437] on div "Purchase order .LPO-15279" at bounding box center [255, 448] width 459 height 29
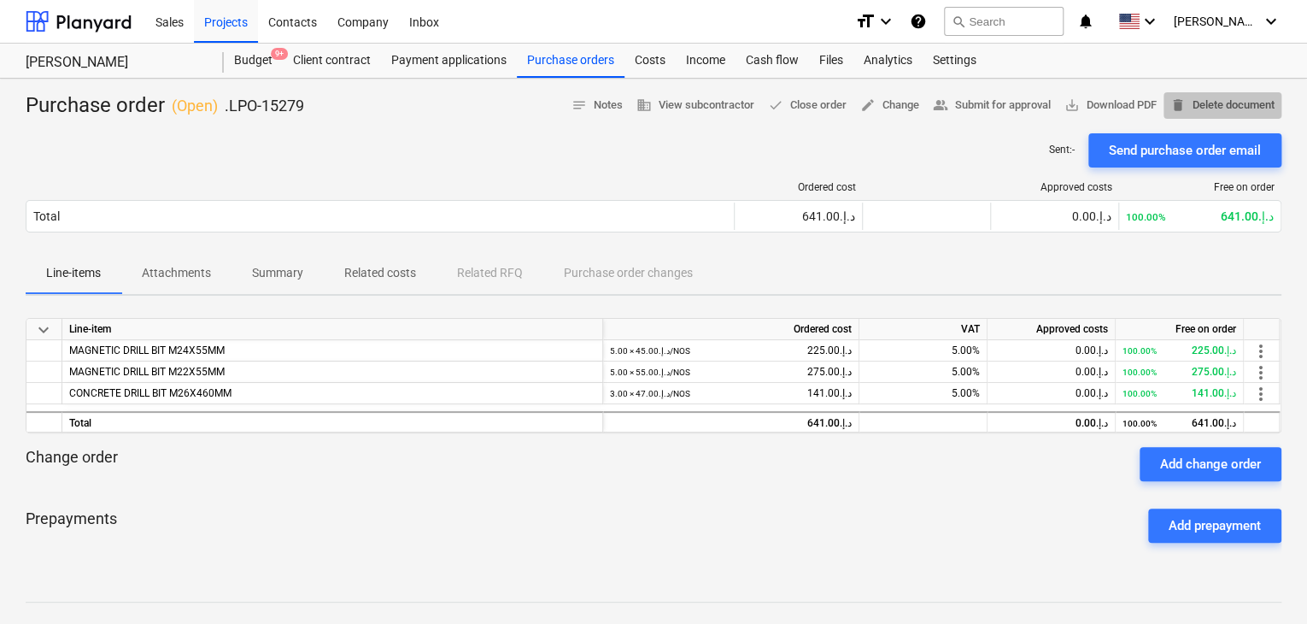
click at [1225, 101] on span "delete Delete document" at bounding box center [1223, 106] width 104 height 20
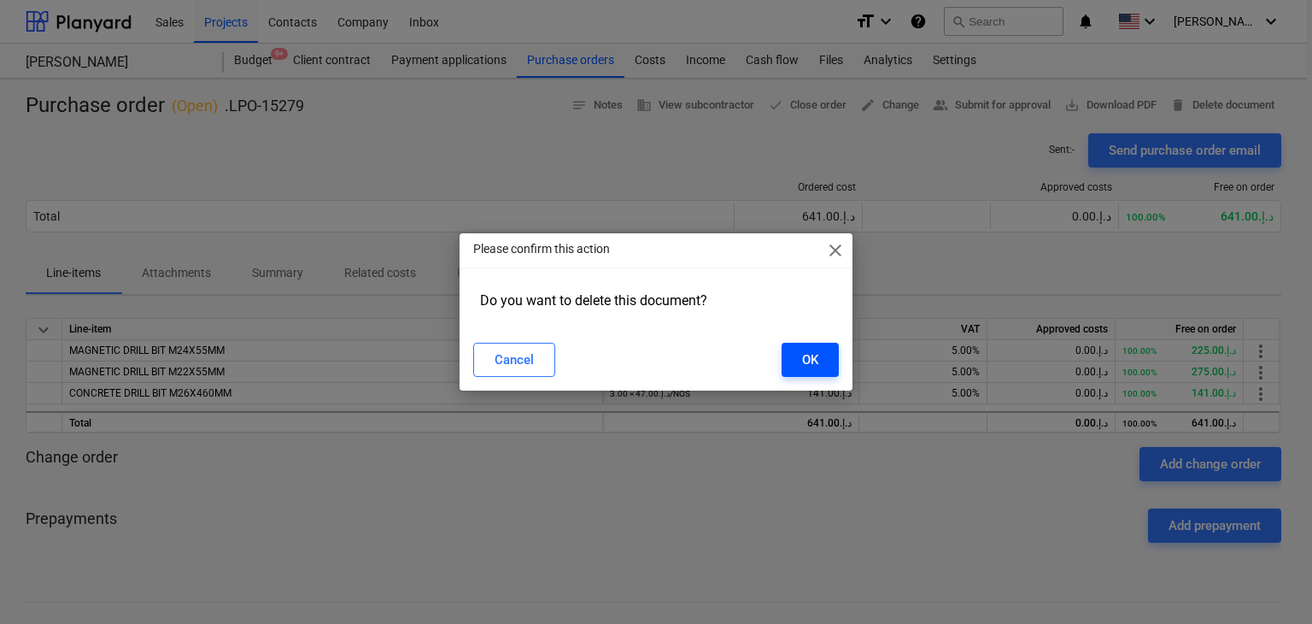
click at [811, 357] on div "OK" at bounding box center [810, 360] width 16 height 22
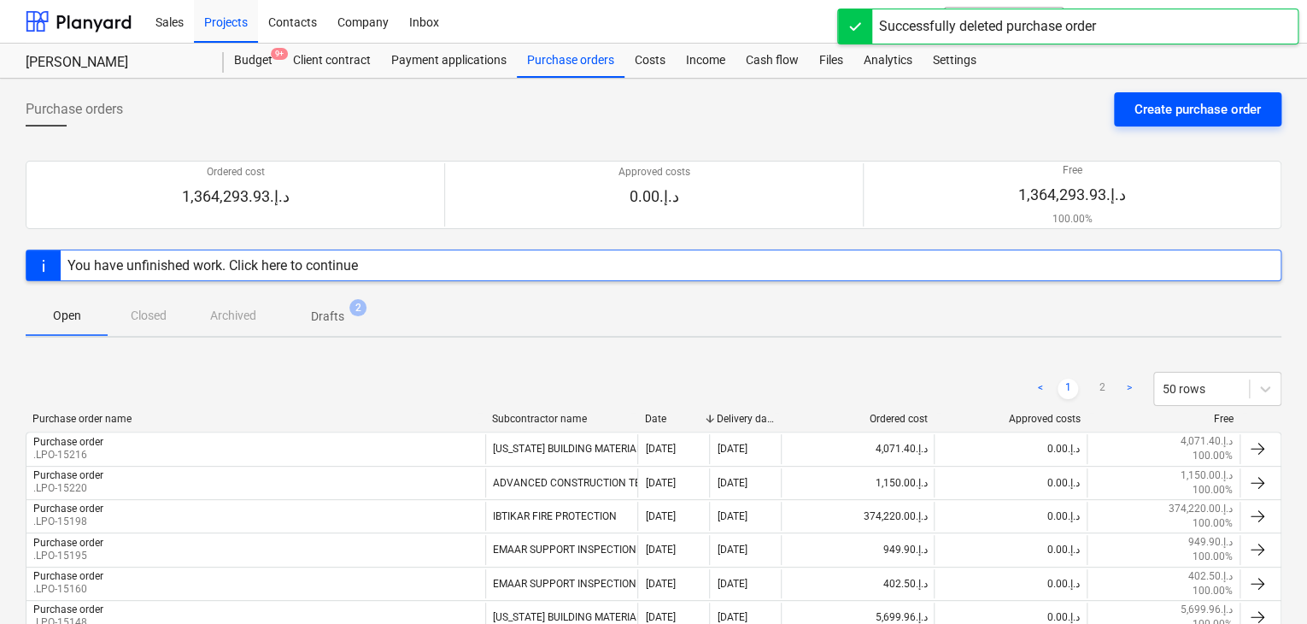
click at [1196, 114] on div "Create purchase order" at bounding box center [1198, 109] width 126 height 22
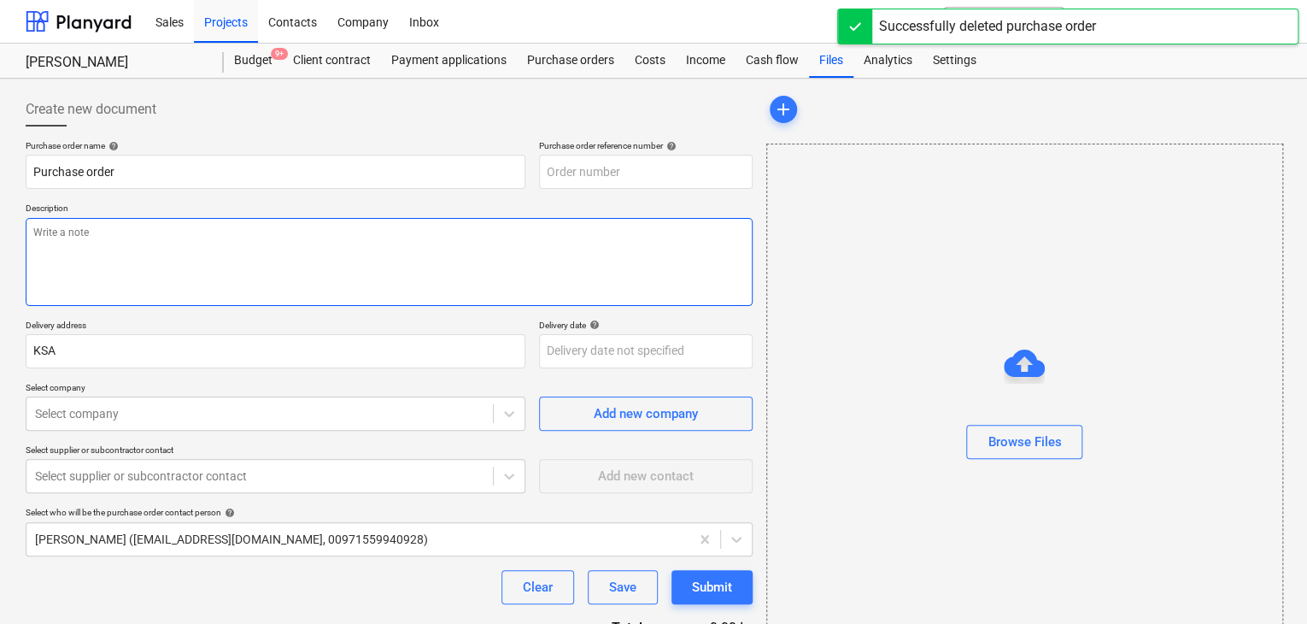
click at [444, 237] on textarea at bounding box center [389, 262] width 727 height 88
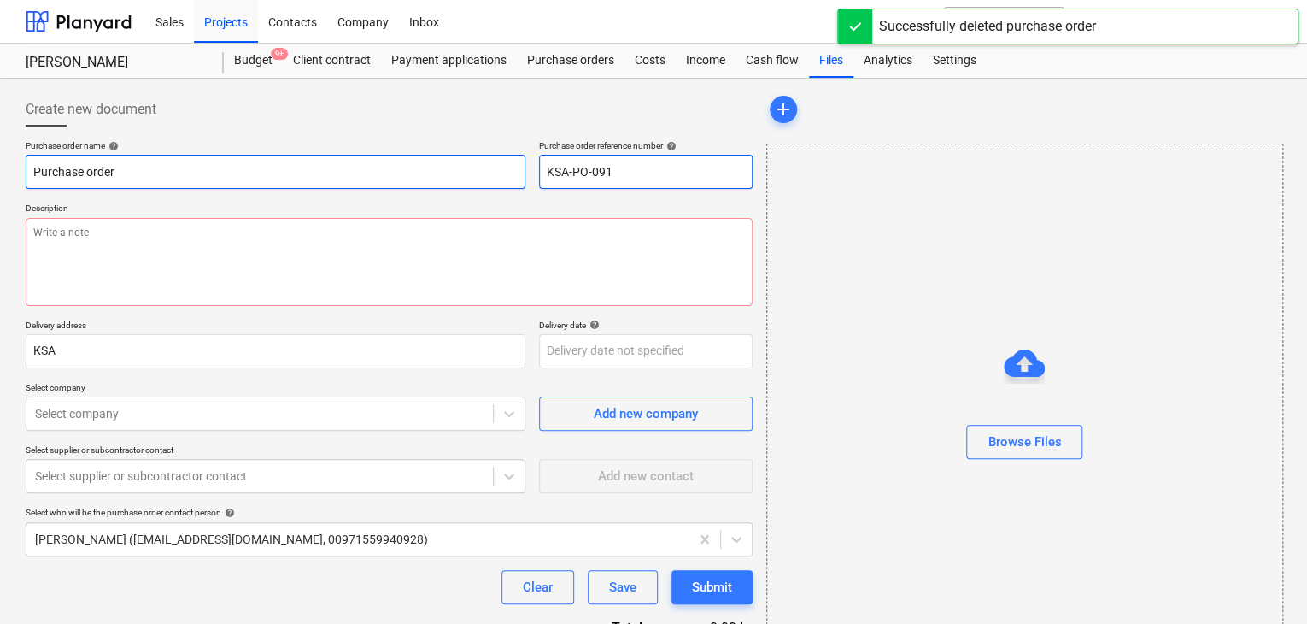
drag, startPoint x: 668, startPoint y: 177, endPoint x: 425, endPoint y: 165, distance: 243.8
click at [425, 165] on div "Purchase order name help Purchase order Purchase order reference number help KS…" at bounding box center [389, 164] width 727 height 49
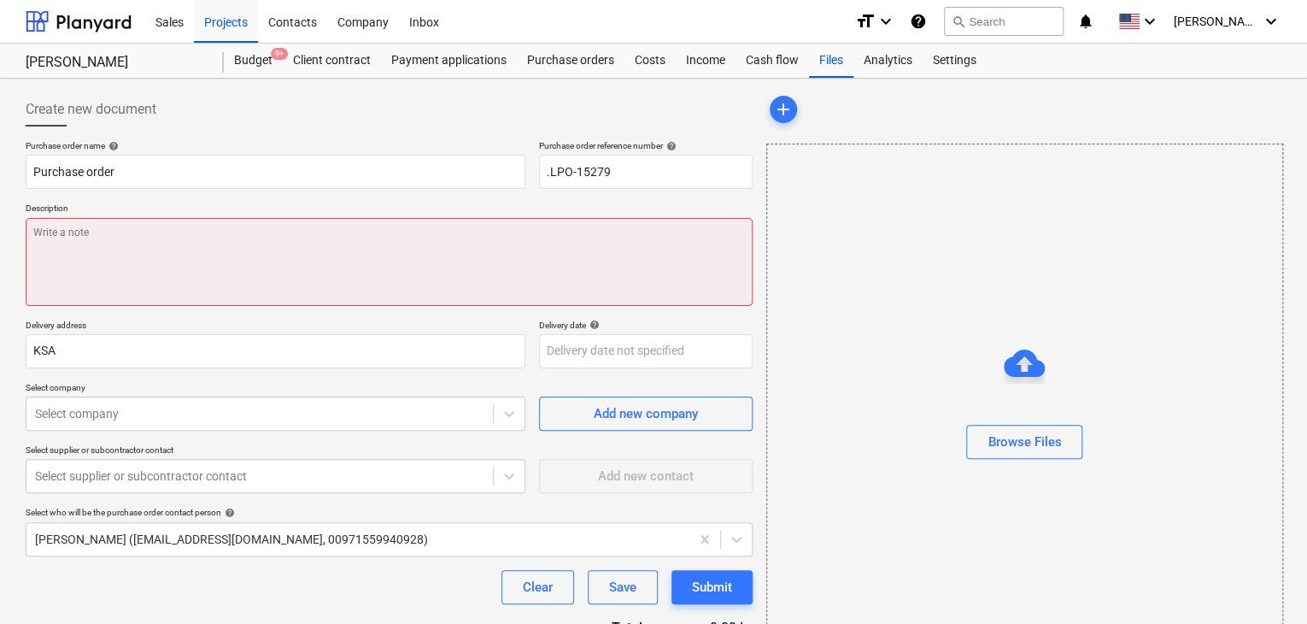
click at [78, 229] on textarea at bounding box center [389, 262] width 727 height 88
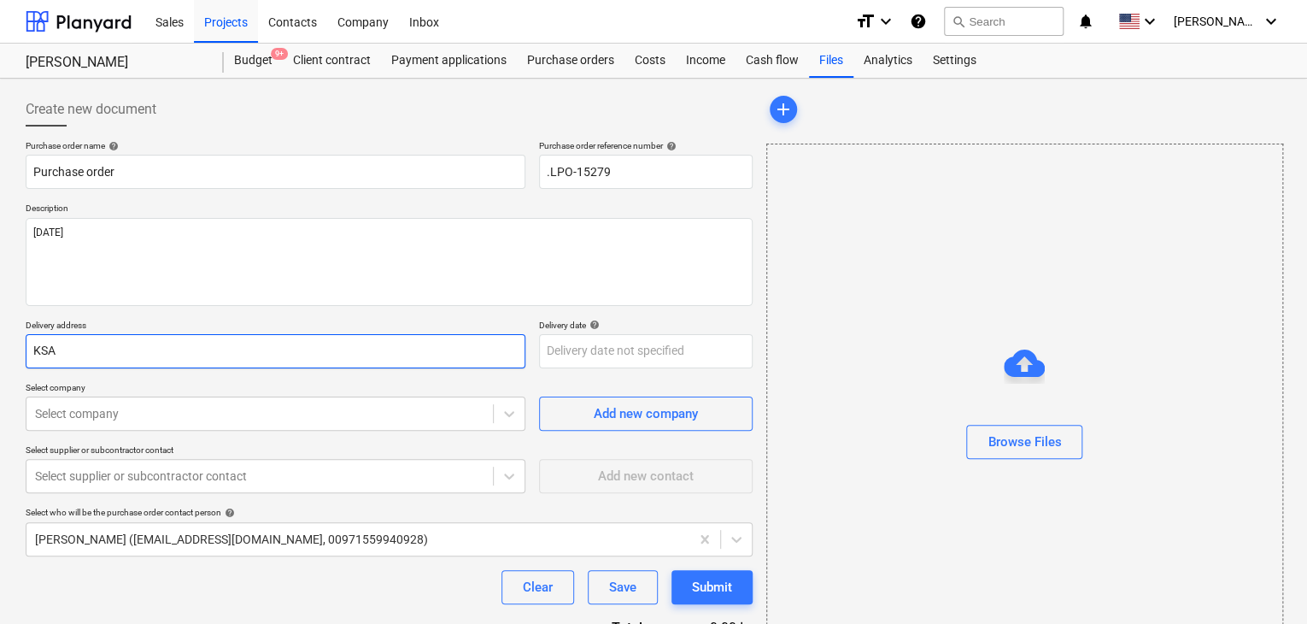
click at [67, 349] on input "KSA" at bounding box center [276, 351] width 500 height 34
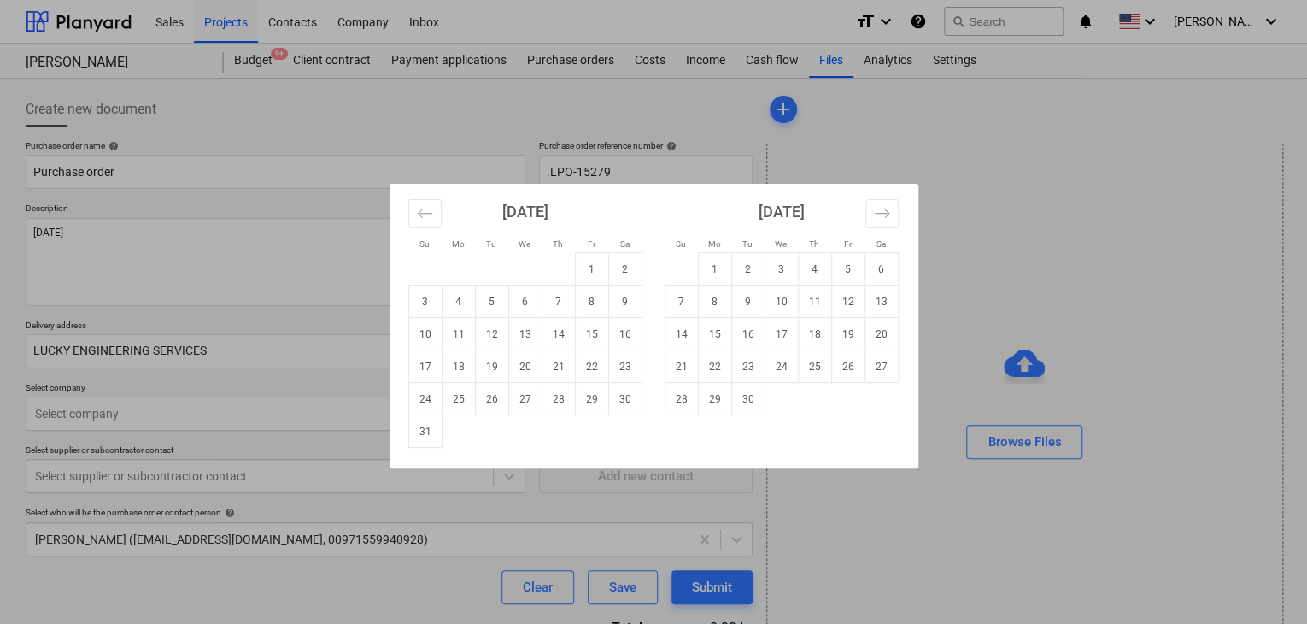
click at [566, 361] on body "Sales Projects Contacts Company Inbox format_size keyboard_arrow_down help sear…" at bounding box center [653, 312] width 1307 height 624
click at [420, 434] on td "31" at bounding box center [424, 431] width 33 height 32
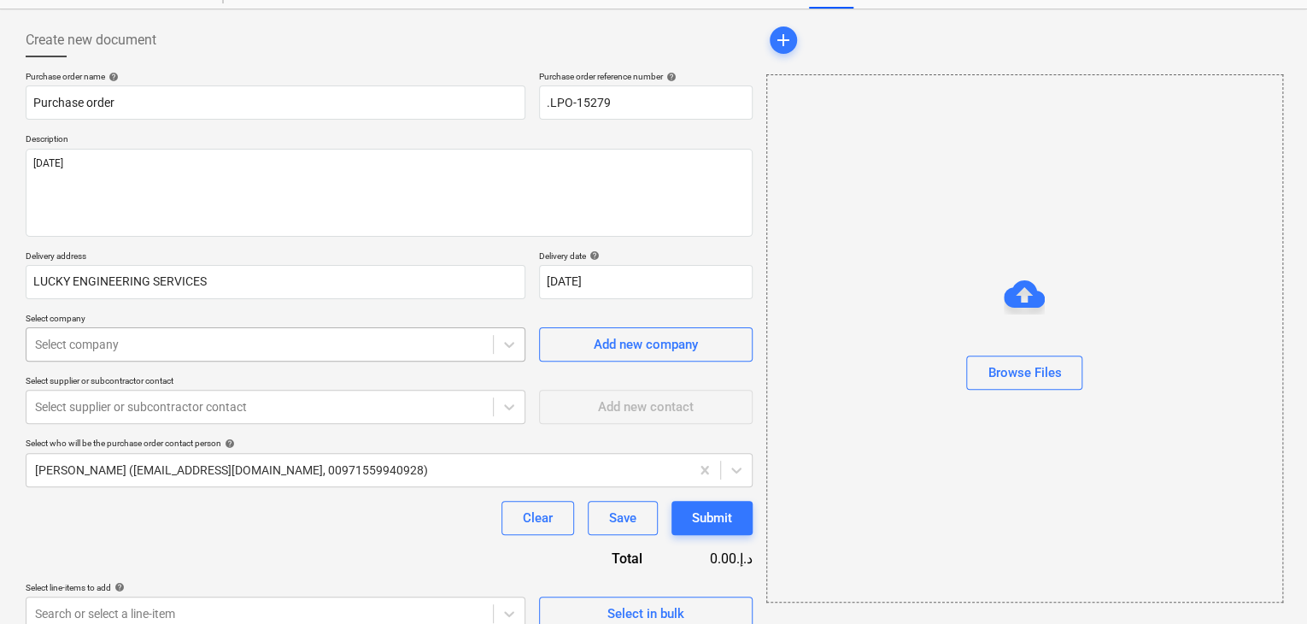
click at [144, 418] on body "Sales Projects Contacts Company Inbox format_size keyboard_arrow_down help sear…" at bounding box center [653, 243] width 1307 height 624
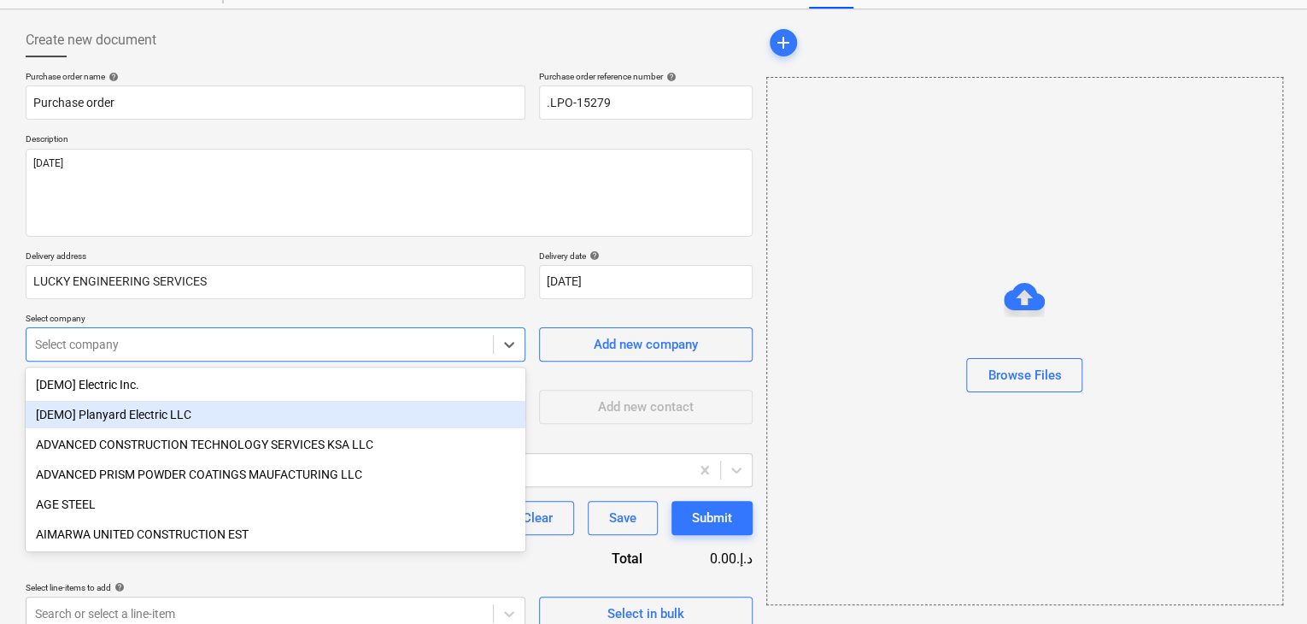
scroll to position [79, 0]
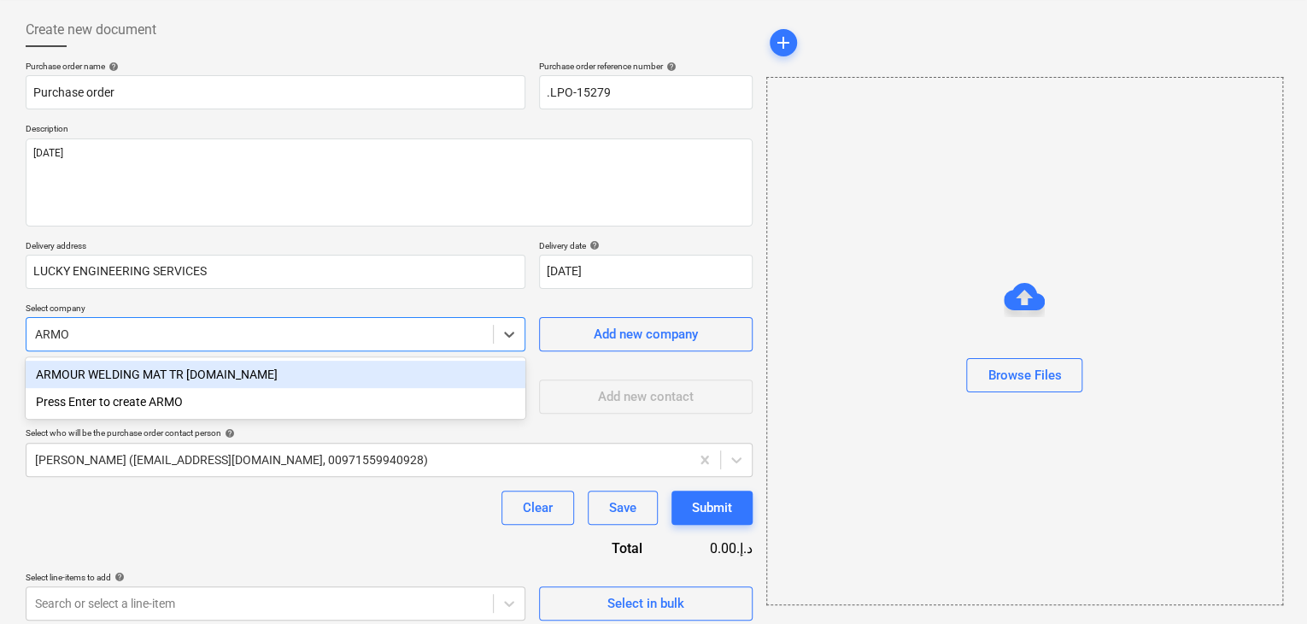
click at [165, 383] on div "ARMOUR WELDING MAT TR [DOMAIN_NAME]" at bounding box center [276, 374] width 500 height 27
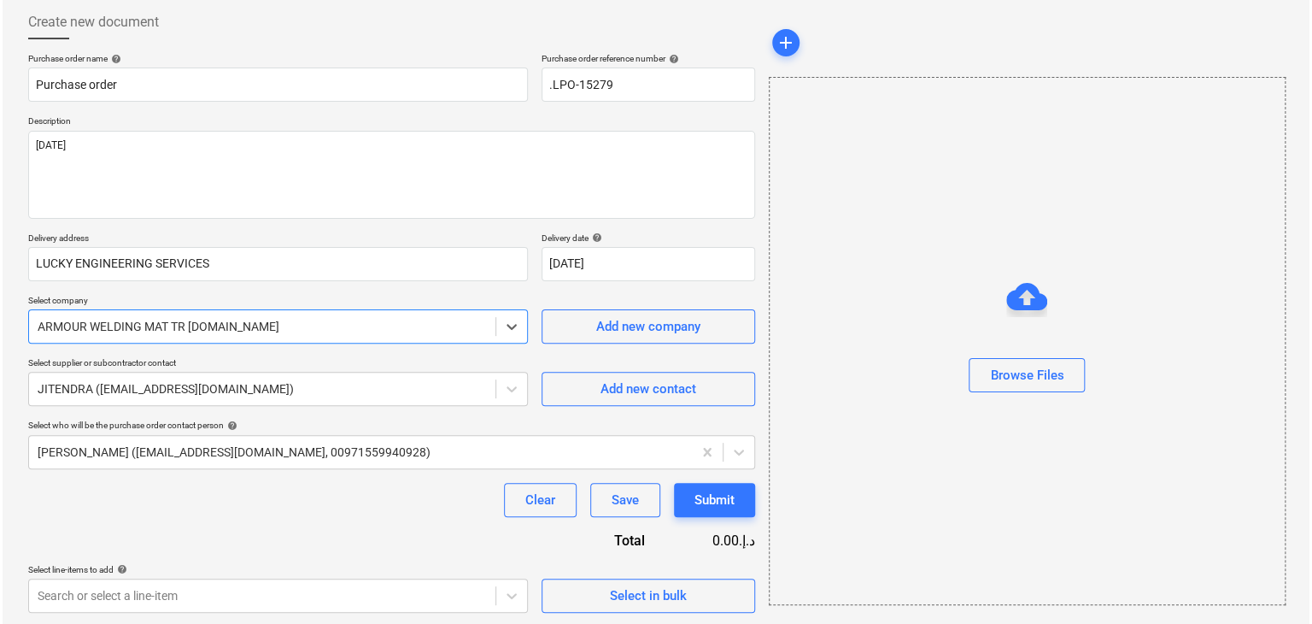
scroll to position [89, 0]
click at [574, 596] on span "Select in bulk" at bounding box center [646, 594] width 171 height 22
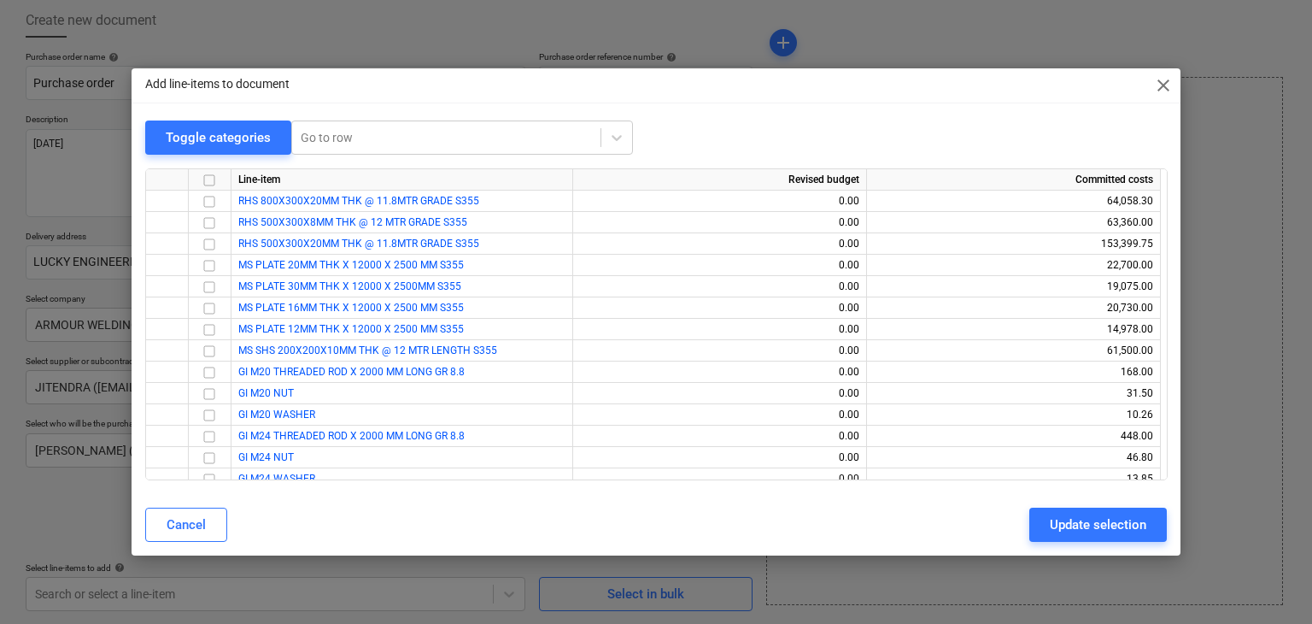
drag, startPoint x: 1167, startPoint y: 179, endPoint x: 1215, endPoint y: 494, distance: 318.1
click at [1215, 494] on div "Add line-items to document close Toggle categories Go to row Line-item Revised …" at bounding box center [656, 312] width 1312 height 624
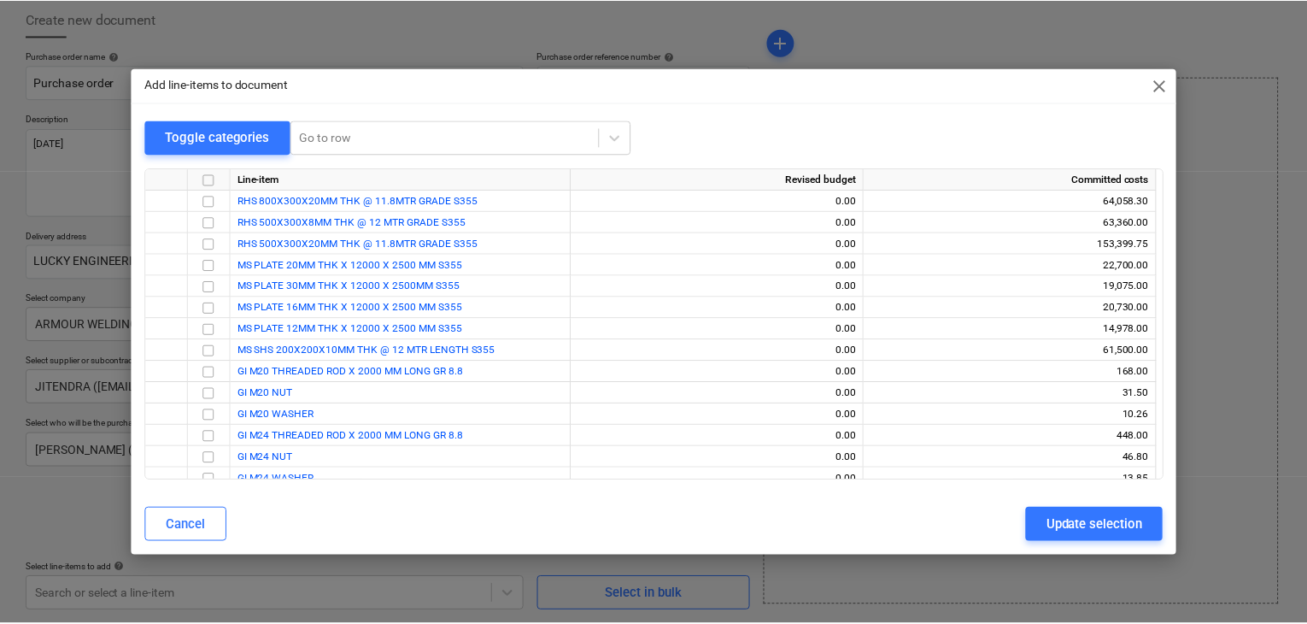
scroll to position [4132, 0]
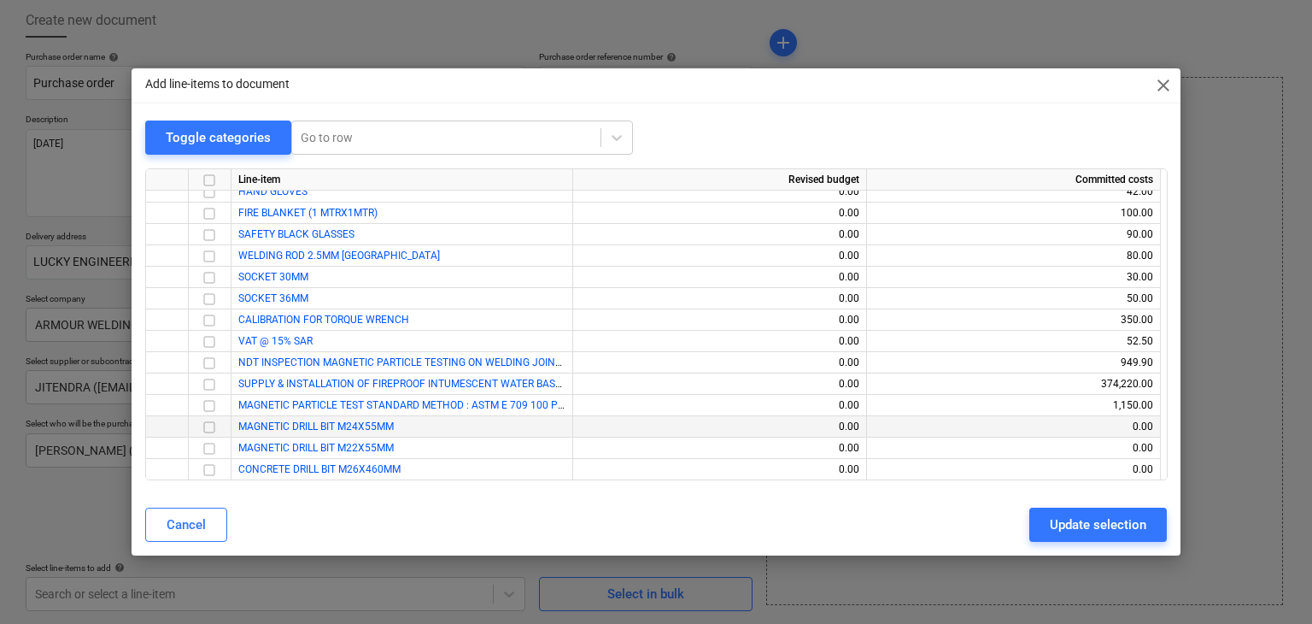
click at [205, 428] on input "checkbox" at bounding box center [209, 427] width 21 height 21
click at [209, 447] on input "checkbox" at bounding box center [209, 448] width 21 height 21
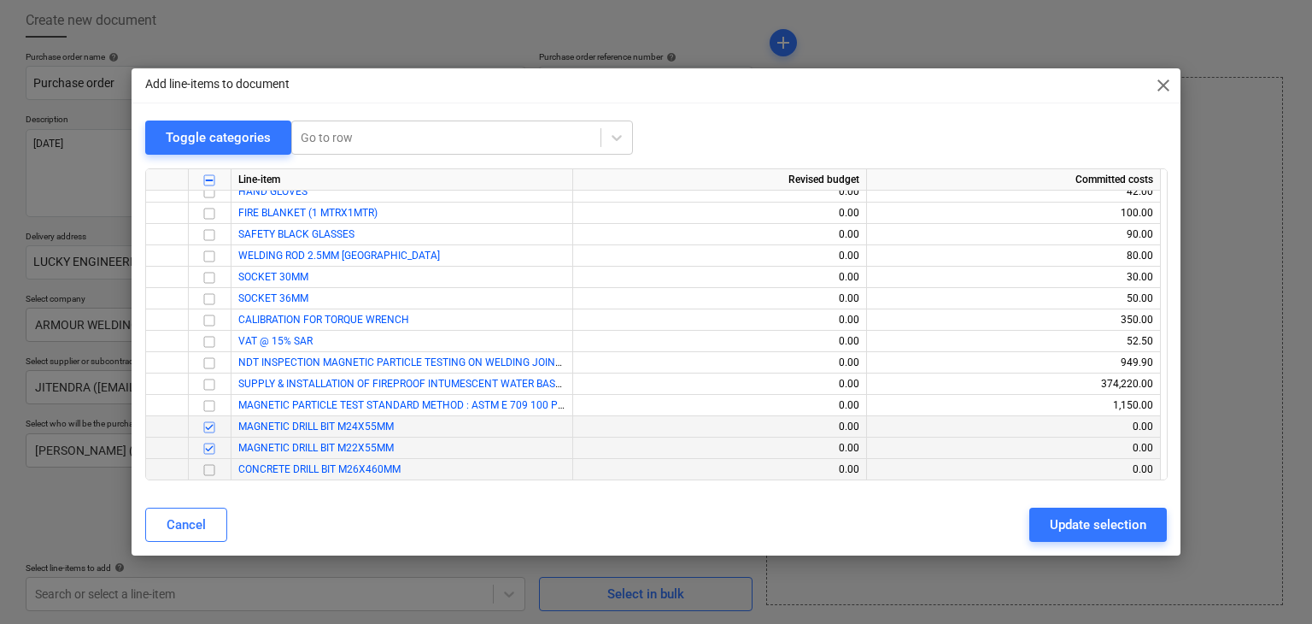
click at [202, 479] on div "Line-item Revised budget Committed costs STEEL BIT 10X150 0.00 35.00 STEEL BIT …" at bounding box center [656, 324] width 1023 height 312
click at [205, 474] on input "checkbox" at bounding box center [209, 470] width 21 height 21
click at [1106, 527] on div "Update selection" at bounding box center [1098, 525] width 97 height 22
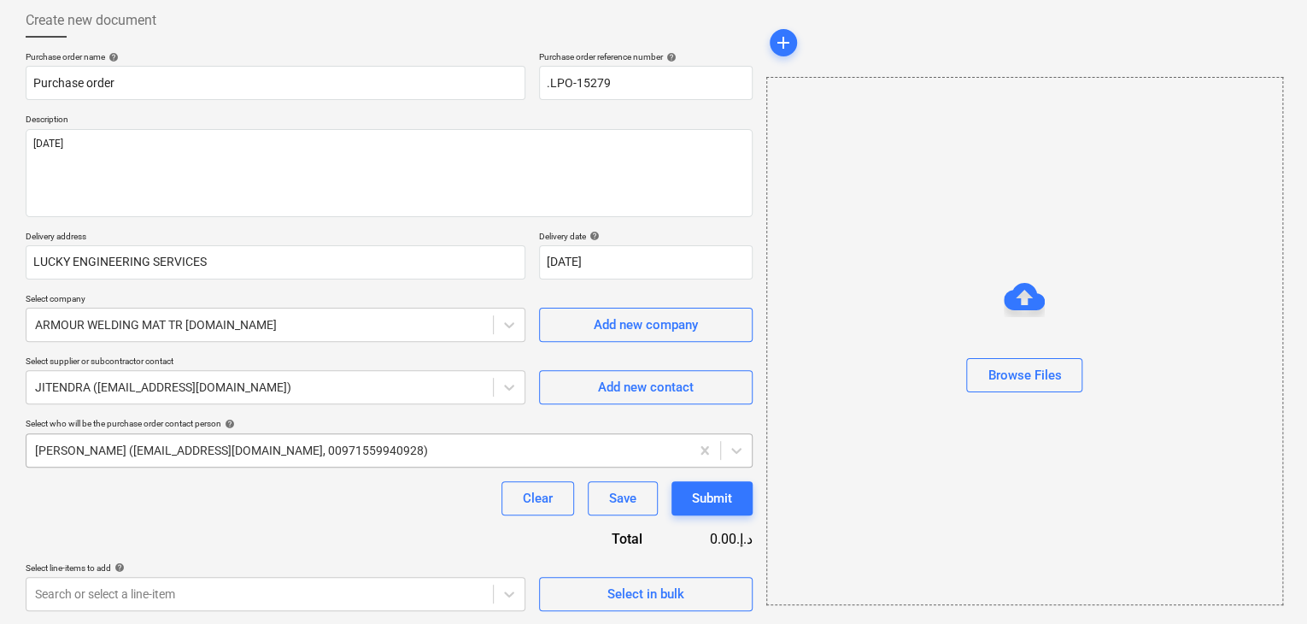
scroll to position [293, 0]
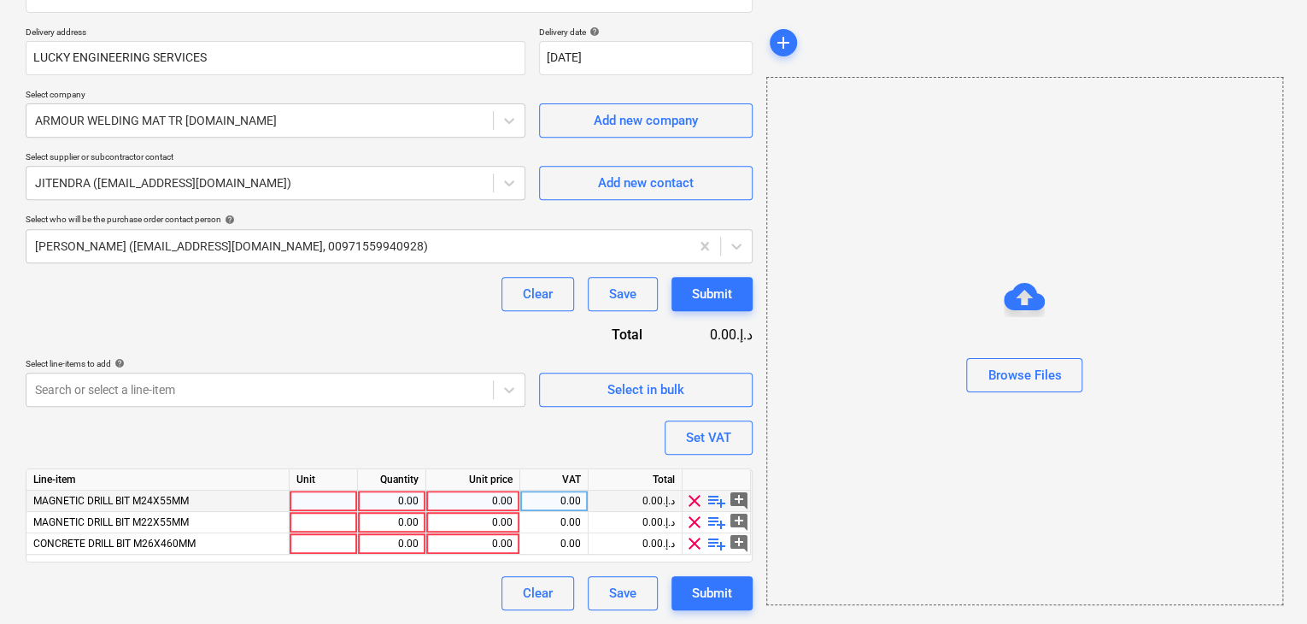
click at [332, 500] on div at bounding box center [324, 500] width 68 height 21
click at [374, 500] on div "0.00" at bounding box center [392, 500] width 54 height 21
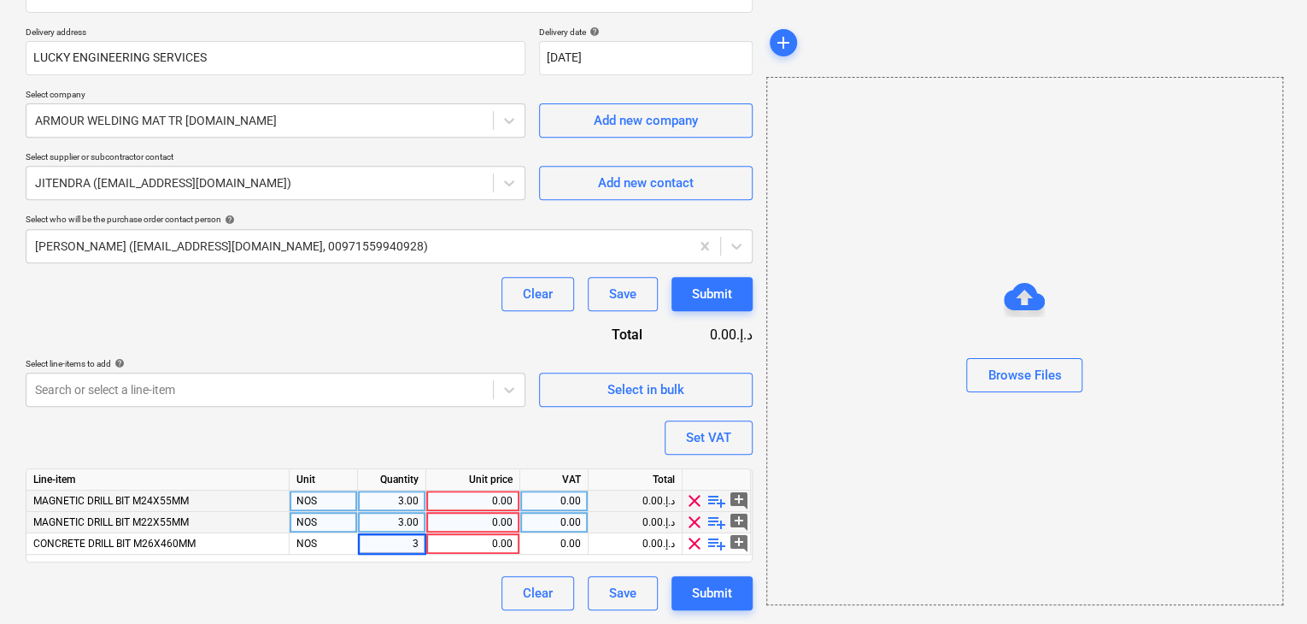
click at [462, 513] on div "0.00" at bounding box center [472, 522] width 79 height 21
click at [484, 497] on div "0.00" at bounding box center [472, 500] width 79 height 21
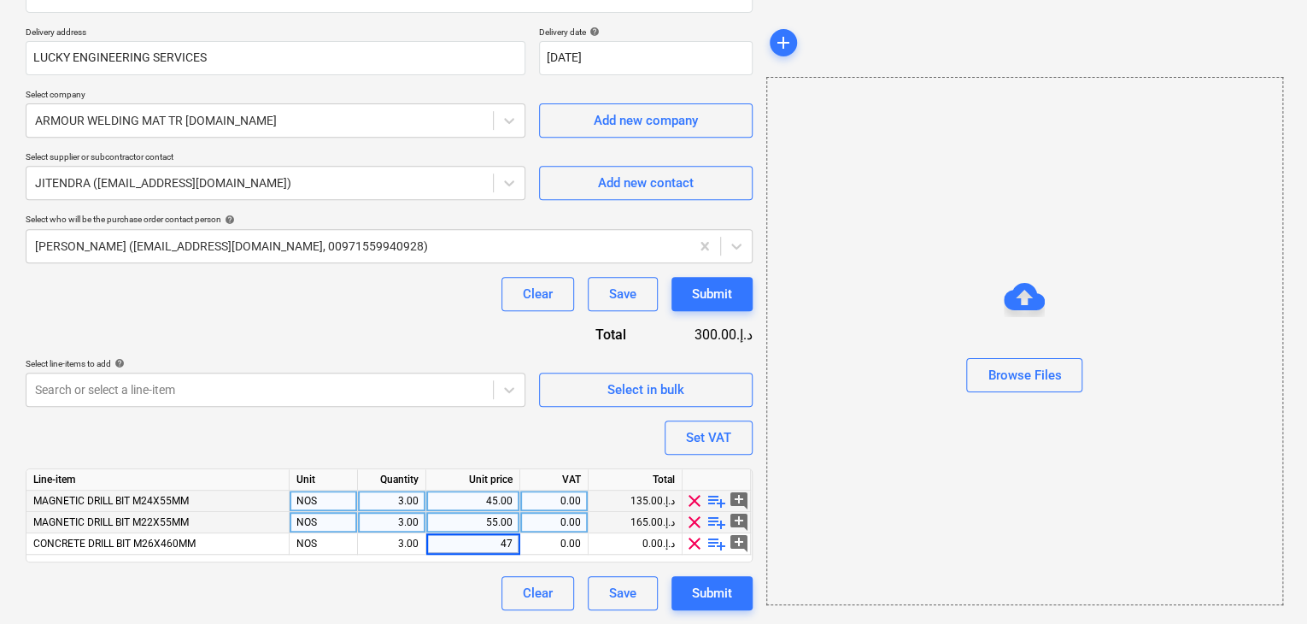
click at [914, 430] on div "Browse Files" at bounding box center [1024, 341] width 517 height 528
click at [723, 422] on button "Set VAT" at bounding box center [709, 437] width 88 height 34
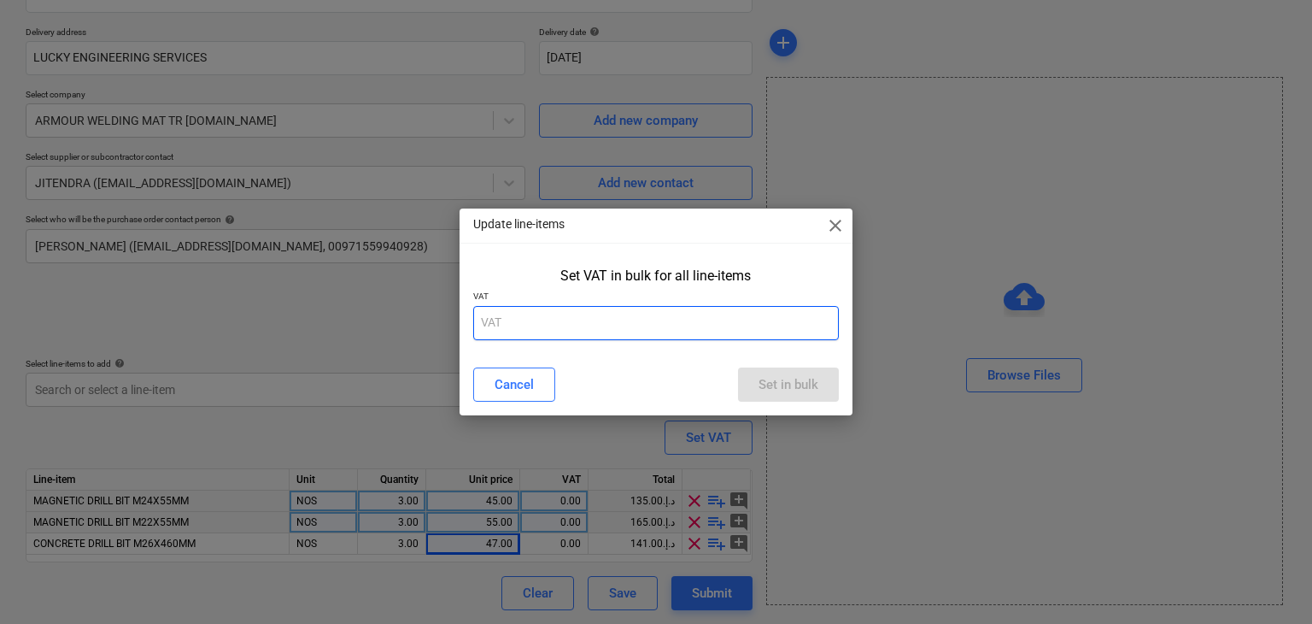
click at [509, 319] on input "text" at bounding box center [656, 323] width 367 height 34
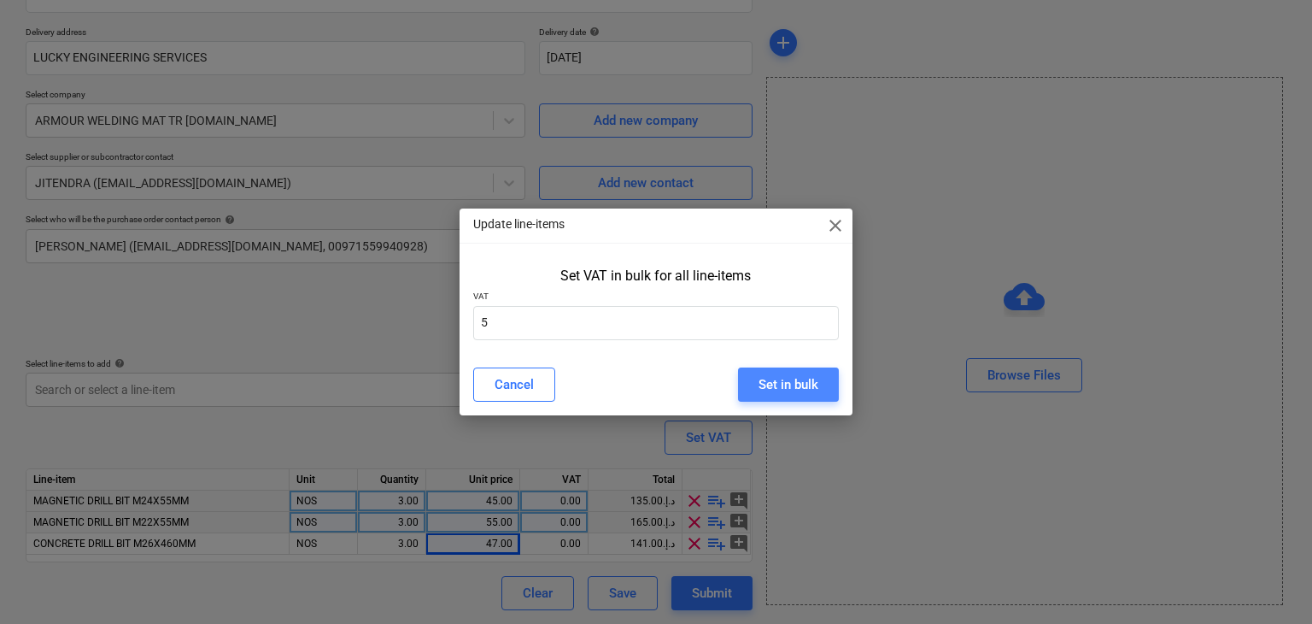
click at [790, 379] on div "Set in bulk" at bounding box center [789, 384] width 60 height 22
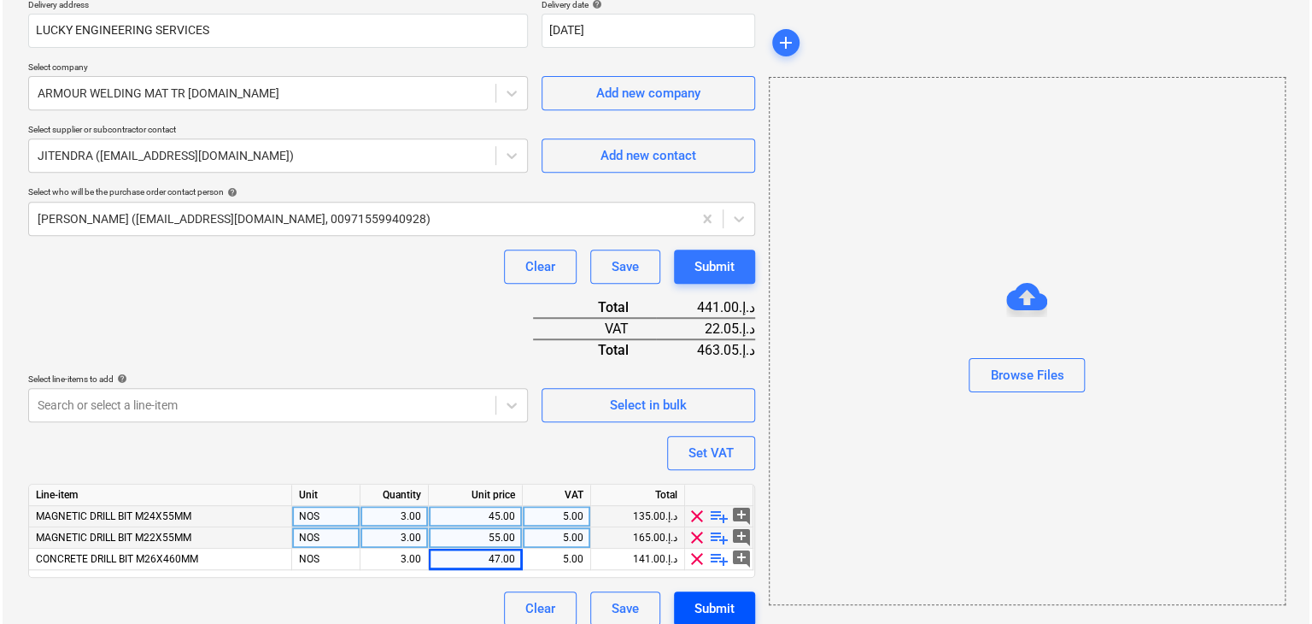
scroll to position [335, 0]
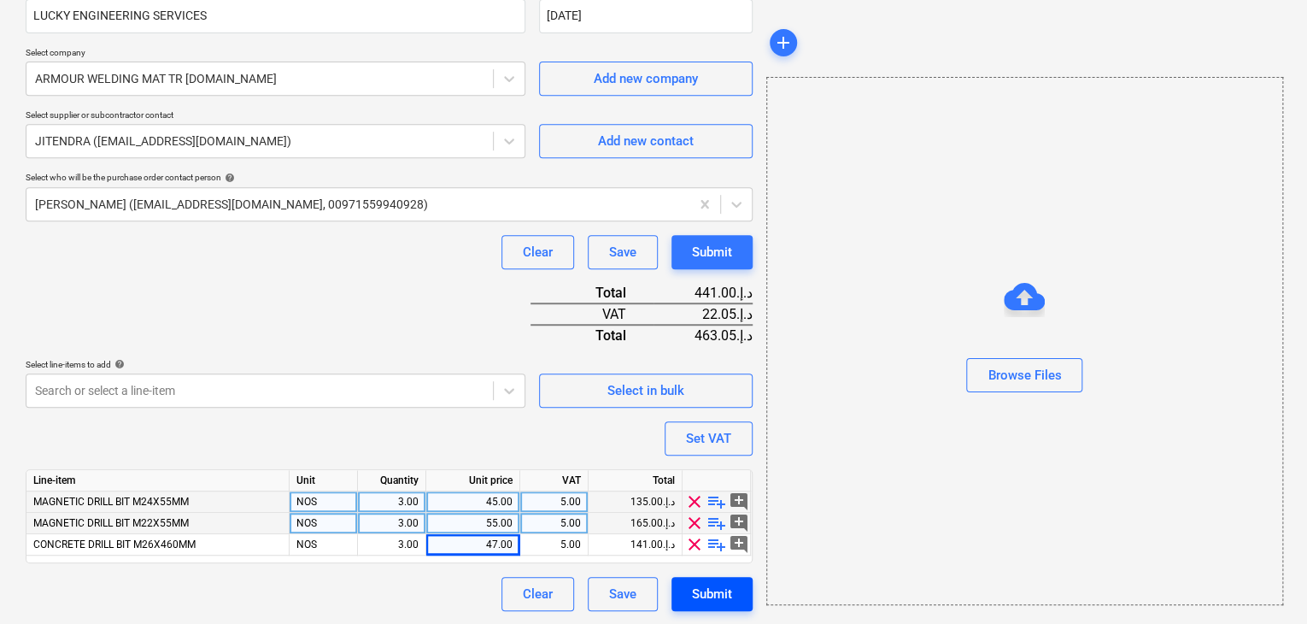
click at [721, 592] on div "Submit" at bounding box center [712, 594] width 40 height 22
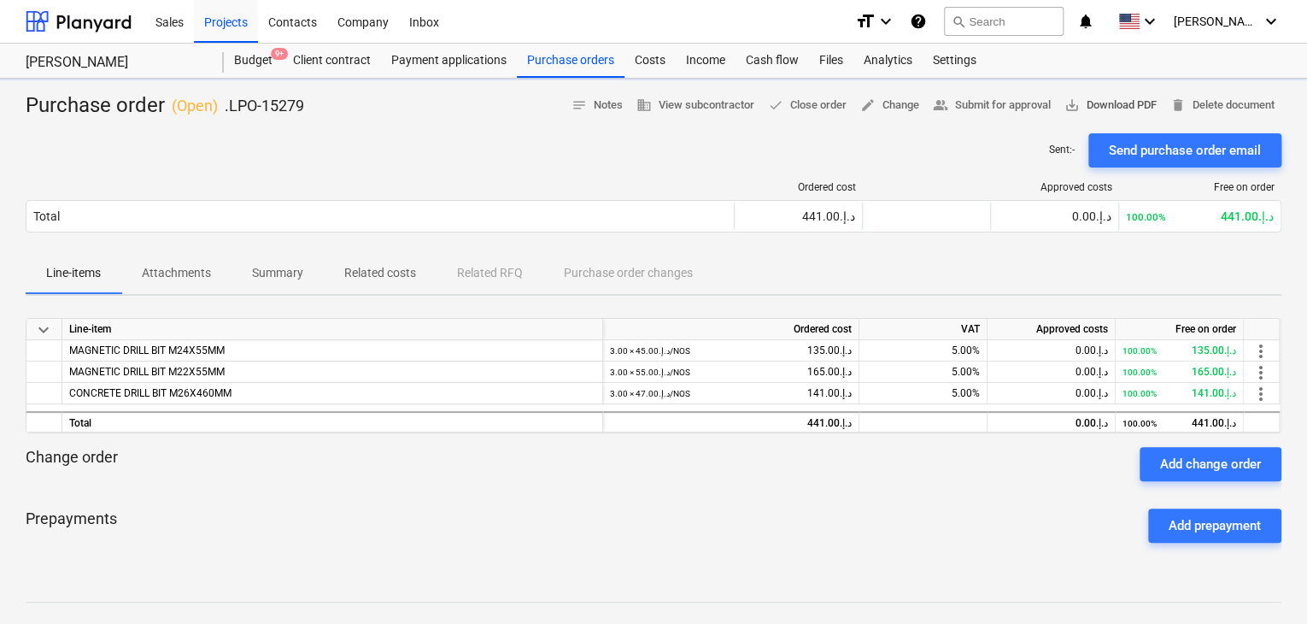
click at [1152, 97] on span "save_alt Download PDF" at bounding box center [1111, 106] width 92 height 20
click at [215, 18] on div "Projects" at bounding box center [226, 21] width 64 height 44
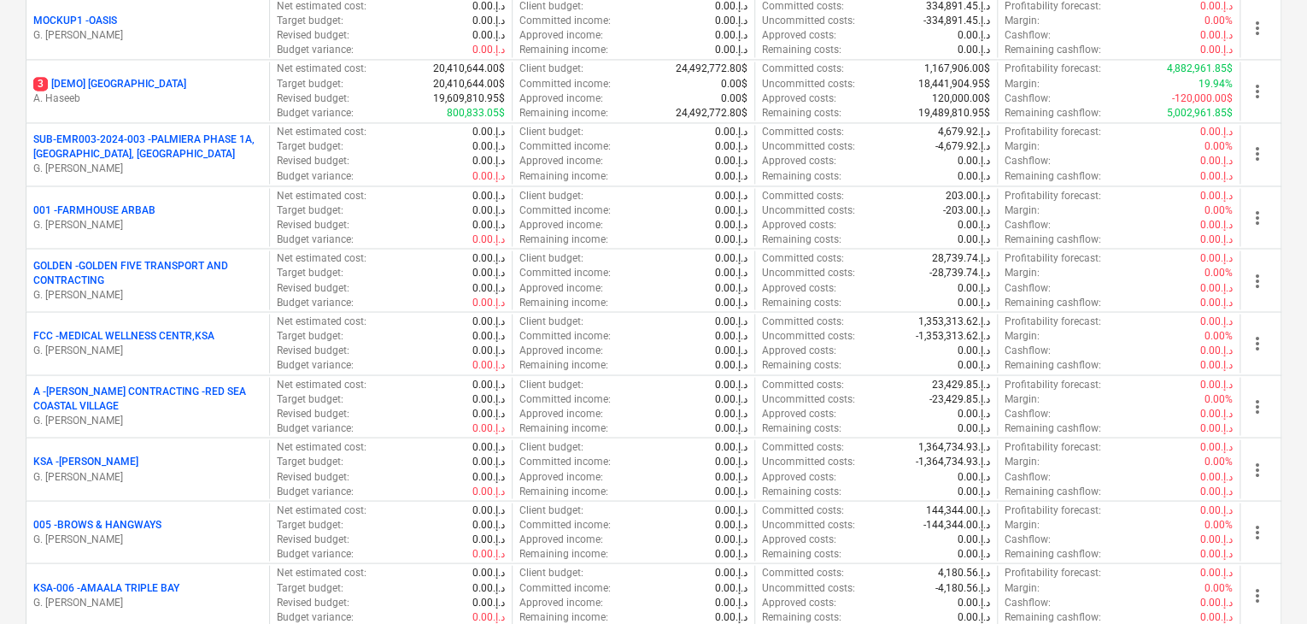
scroll to position [1538, 0]
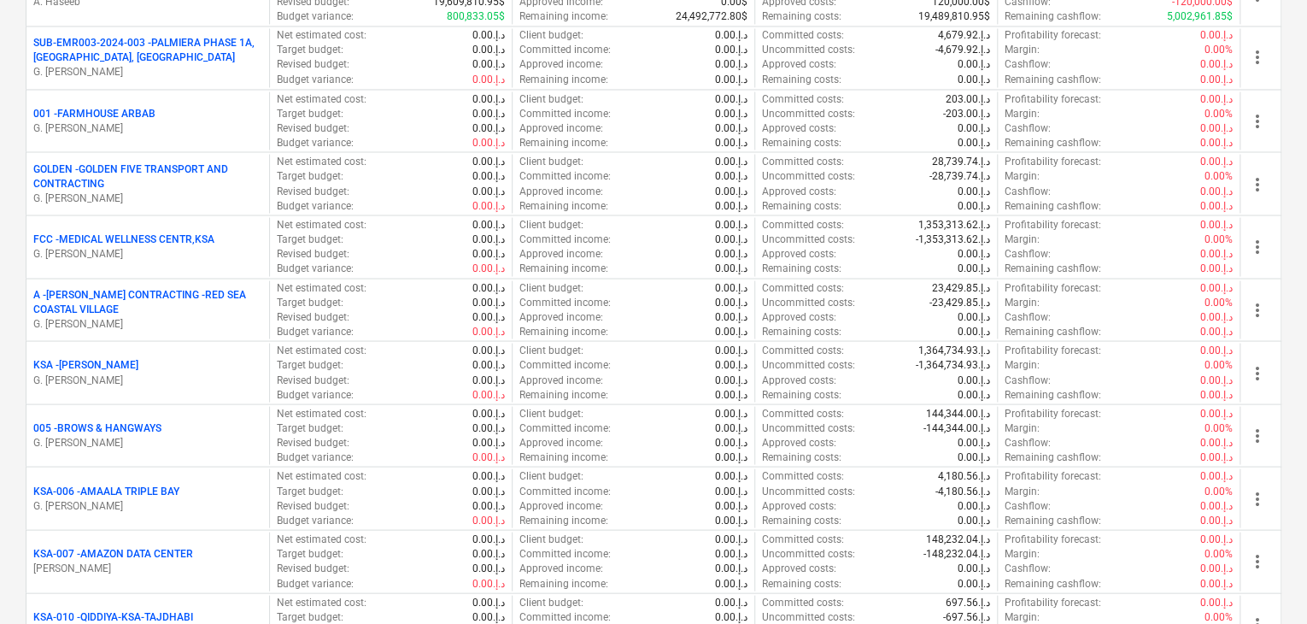
click at [211, 546] on div "KSA-007 - AMAZON DATA CENTER" at bounding box center [147, 553] width 229 height 15
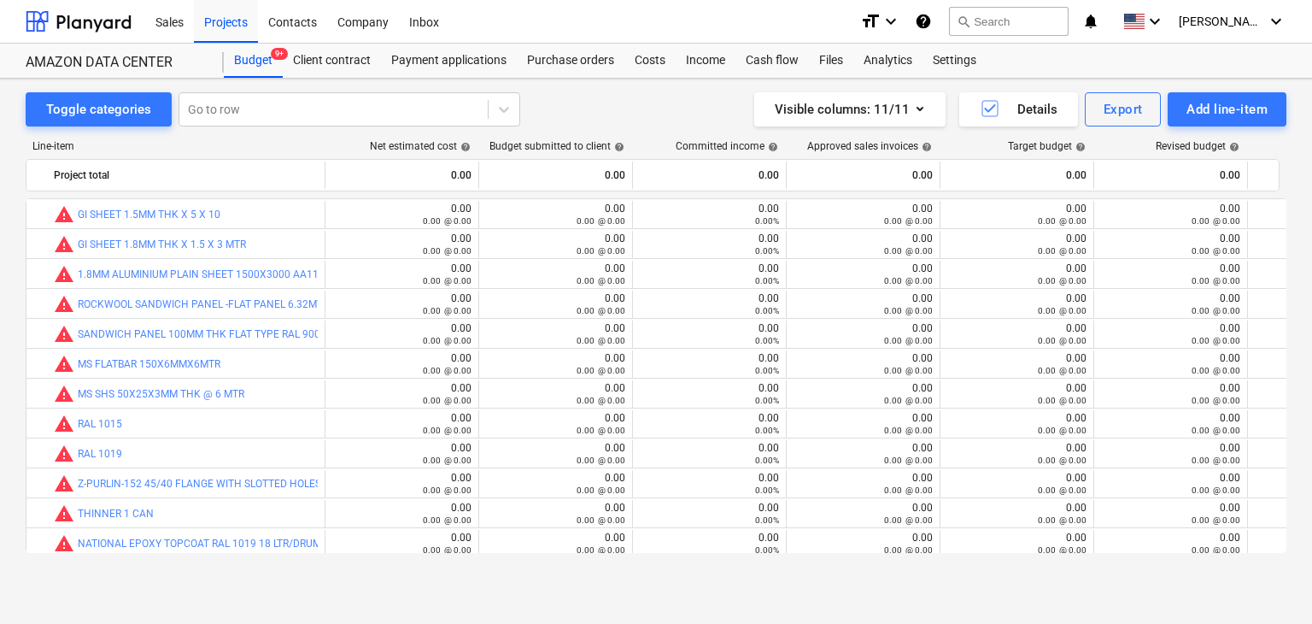
click at [584, 83] on div "Toggle categories Go to row Visible columns : 11/11 Details Export Add line-ite…" at bounding box center [656, 333] width 1312 height 508
click at [559, 61] on div "Purchase orders" at bounding box center [571, 61] width 108 height 34
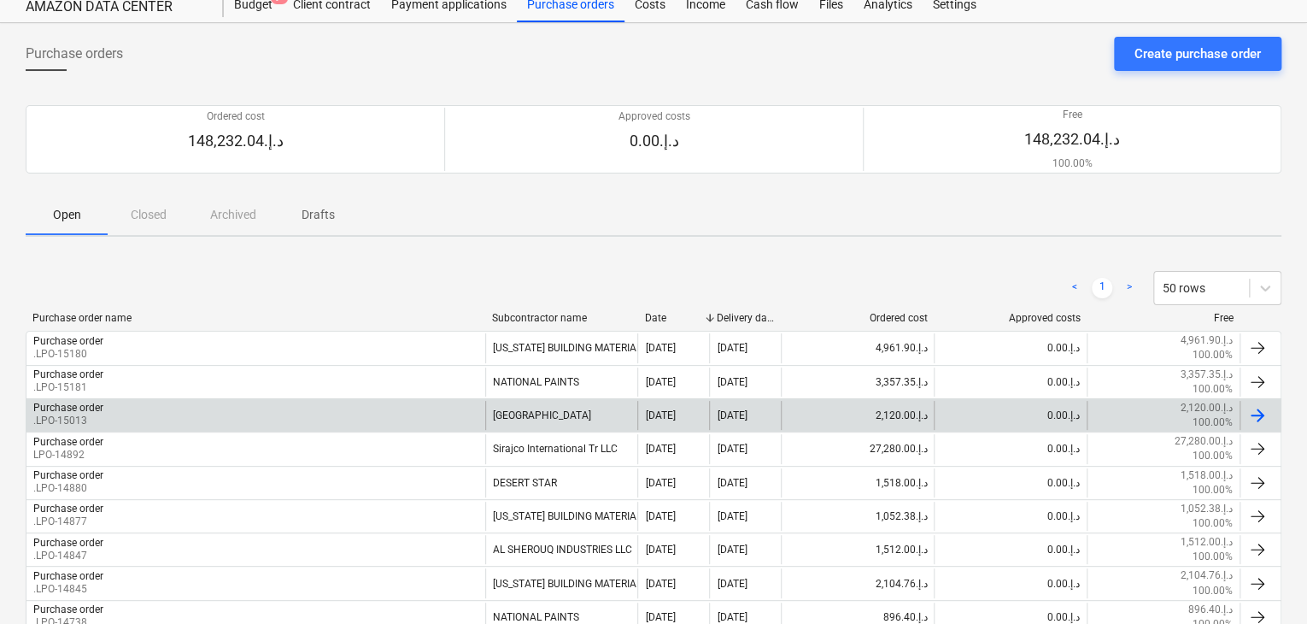
scroll to position [85, 0]
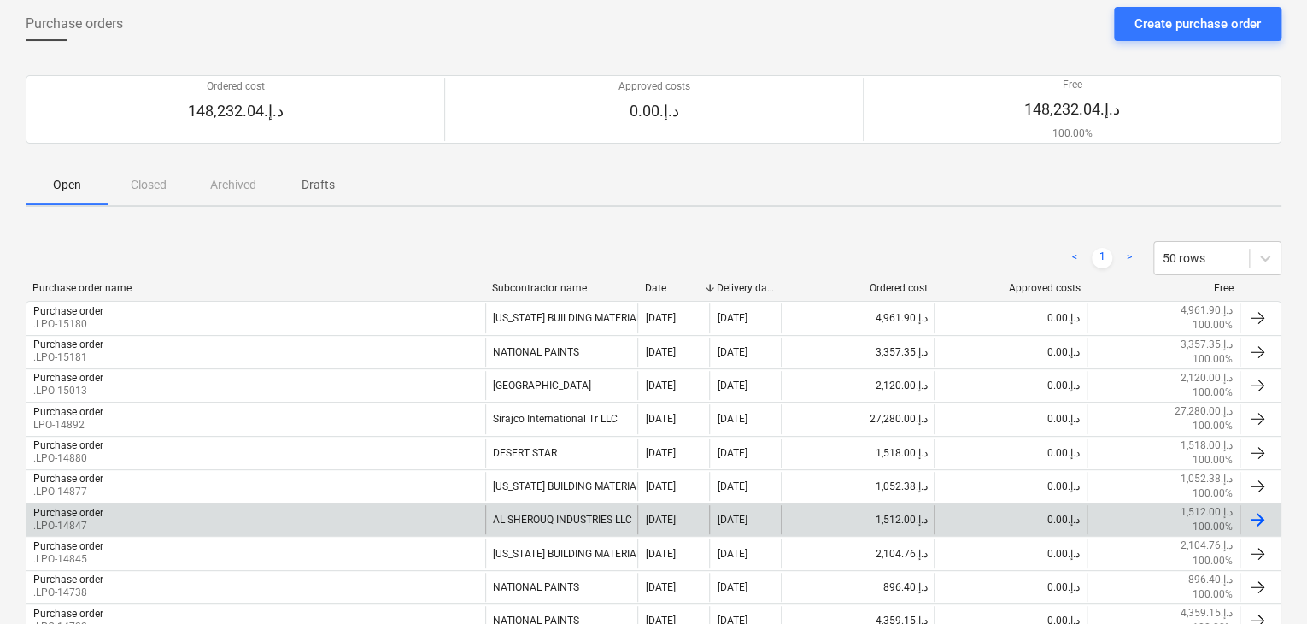
click at [73, 523] on p ".LPO-14847" at bounding box center [68, 526] width 70 height 15
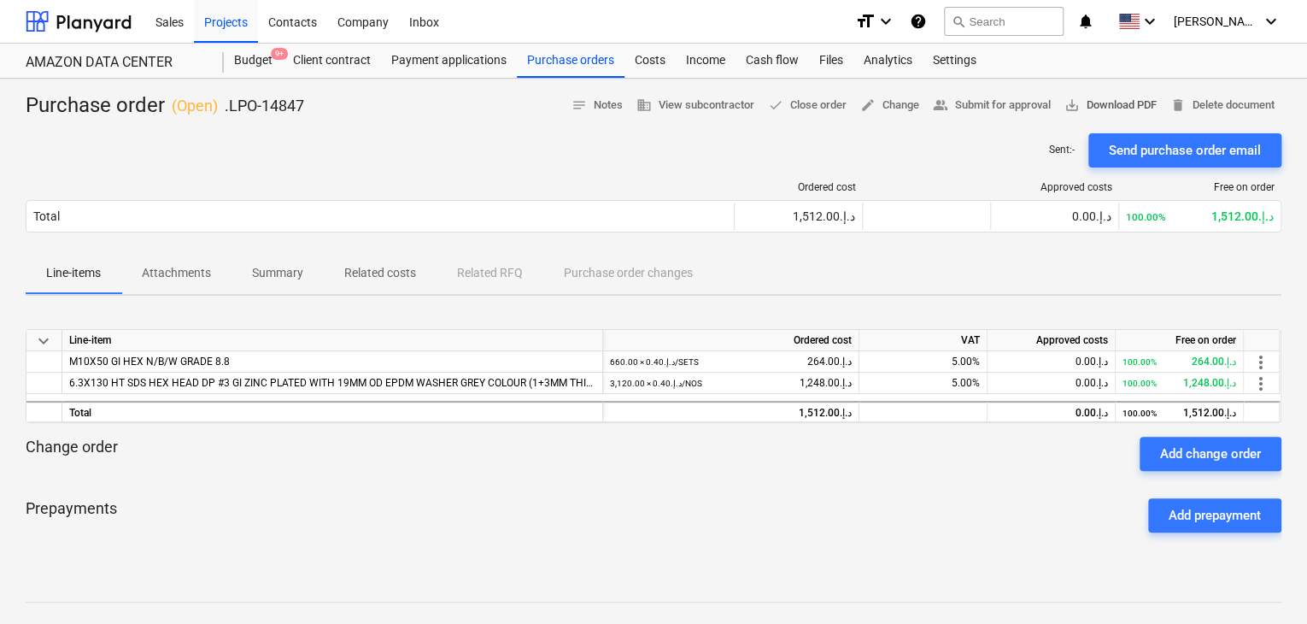
click at [1106, 107] on span "save_alt Download PDF" at bounding box center [1111, 106] width 92 height 20
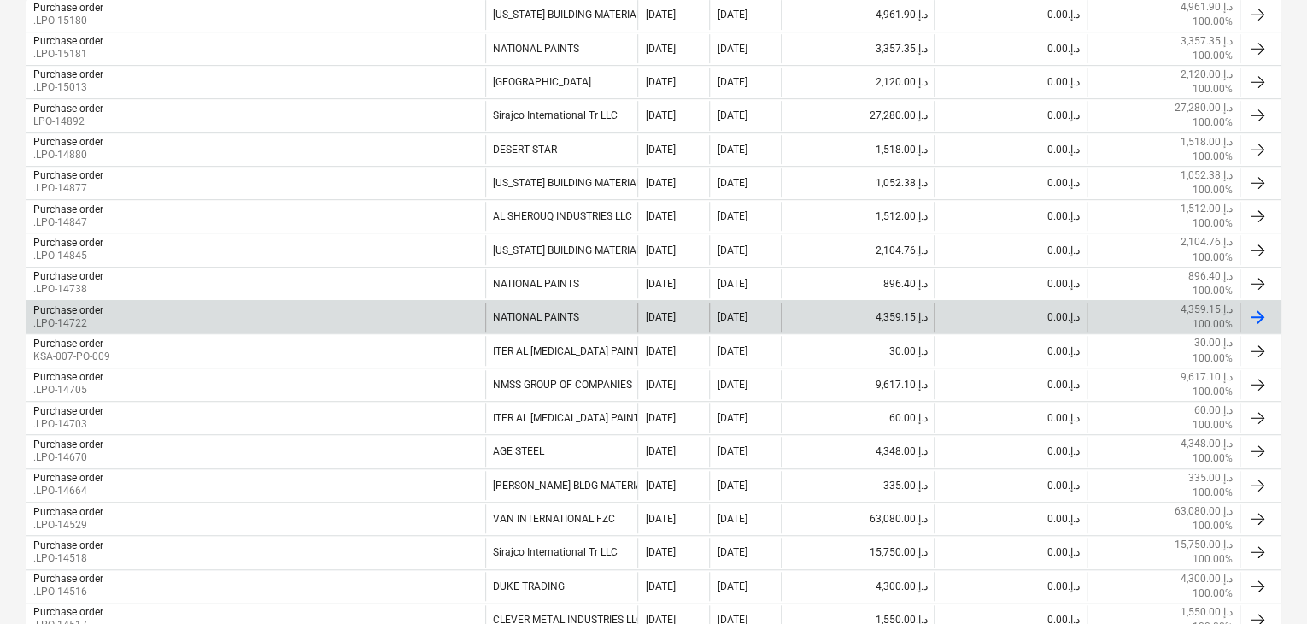
scroll to position [493, 0]
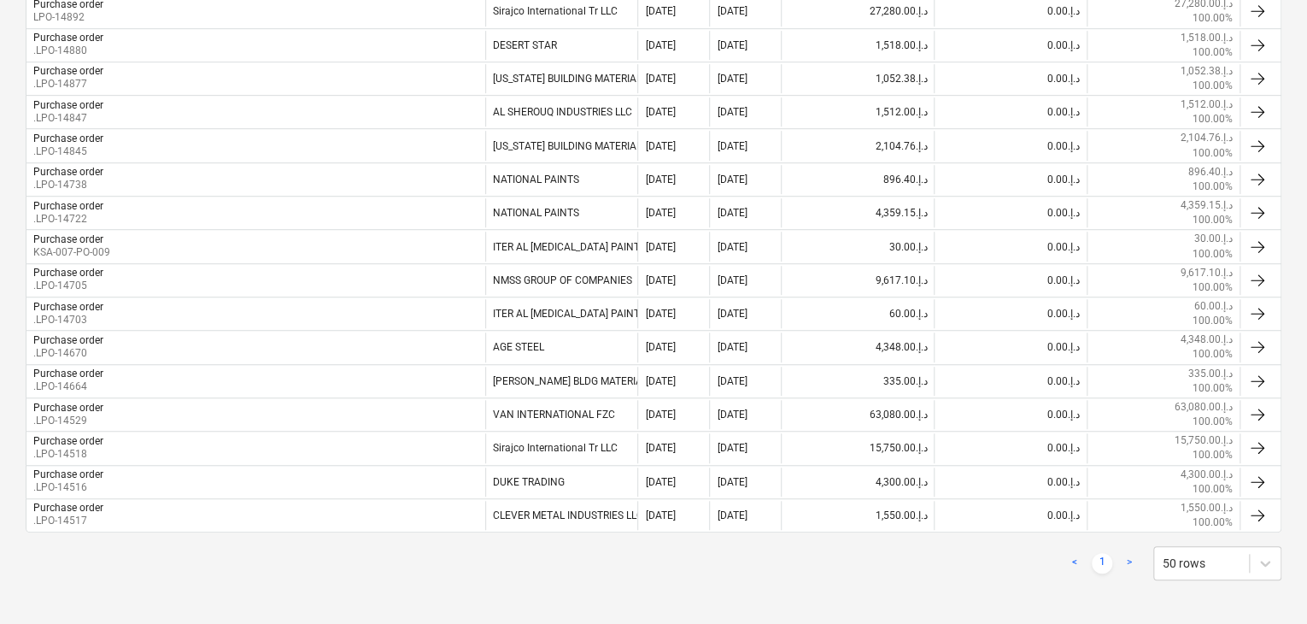
click at [1124, 554] on link ">" at bounding box center [1129, 563] width 21 height 21
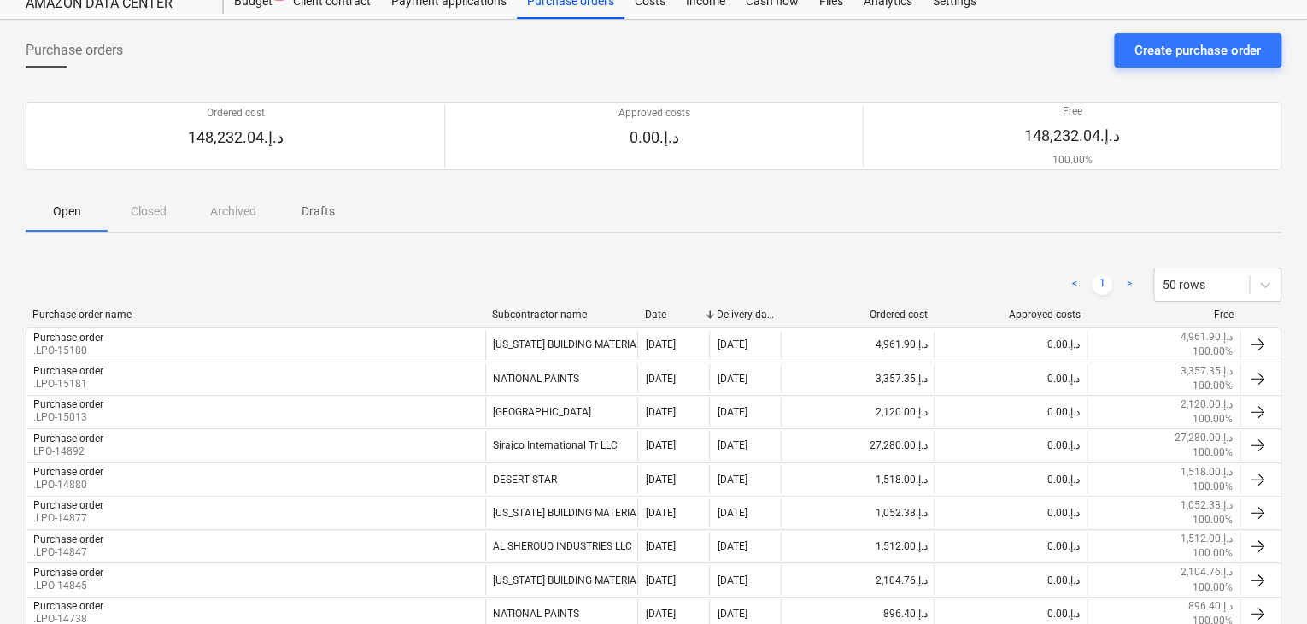
scroll to position [0, 0]
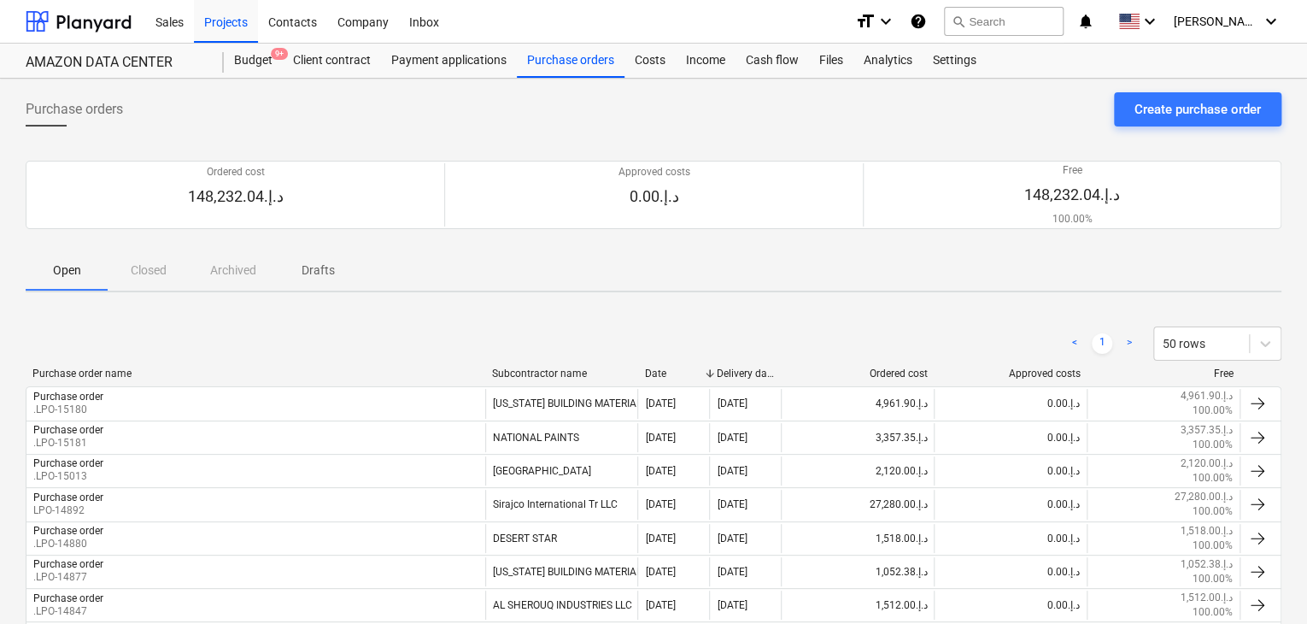
click at [169, 278] on div "Open Closed Archived Drafts" at bounding box center [654, 270] width 1256 height 41
click at [137, 267] on div "Open Closed Archived Drafts" at bounding box center [654, 270] width 1256 height 41
click at [148, 271] on div "Open Closed Archived Drafts" at bounding box center [654, 270] width 1256 height 41
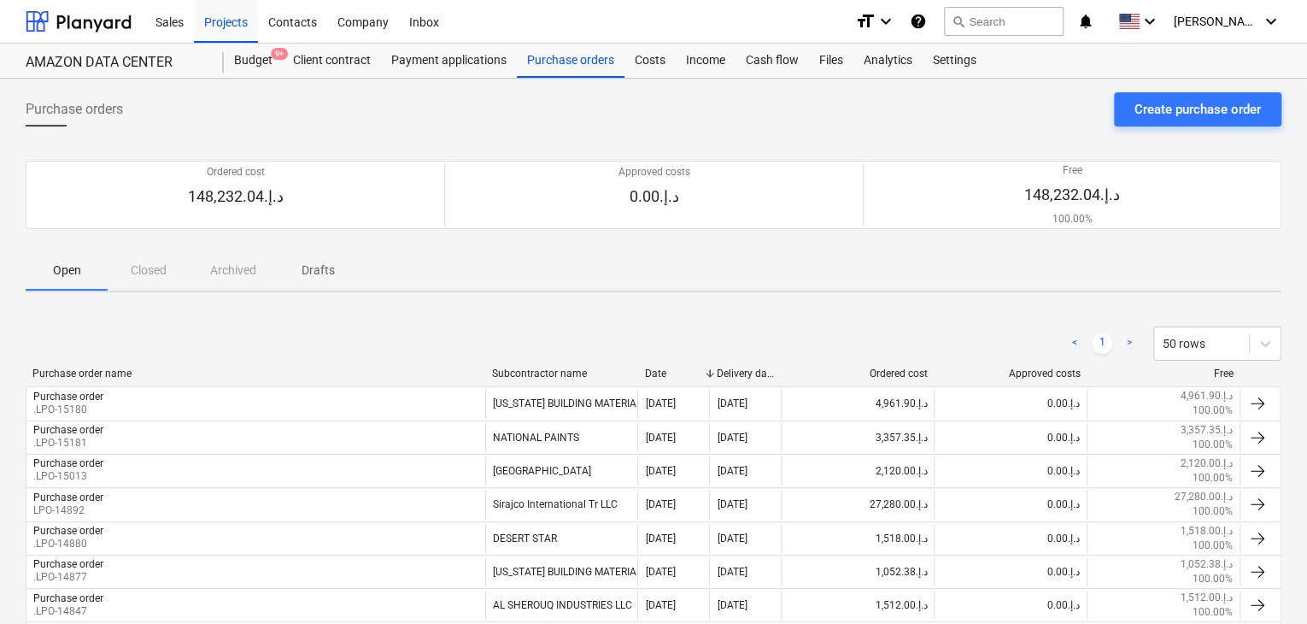
click at [148, 271] on div "Open Closed Archived Drafts" at bounding box center [654, 270] width 1256 height 41
click at [250, 73] on div "Budget 9+" at bounding box center [253, 61] width 59 height 34
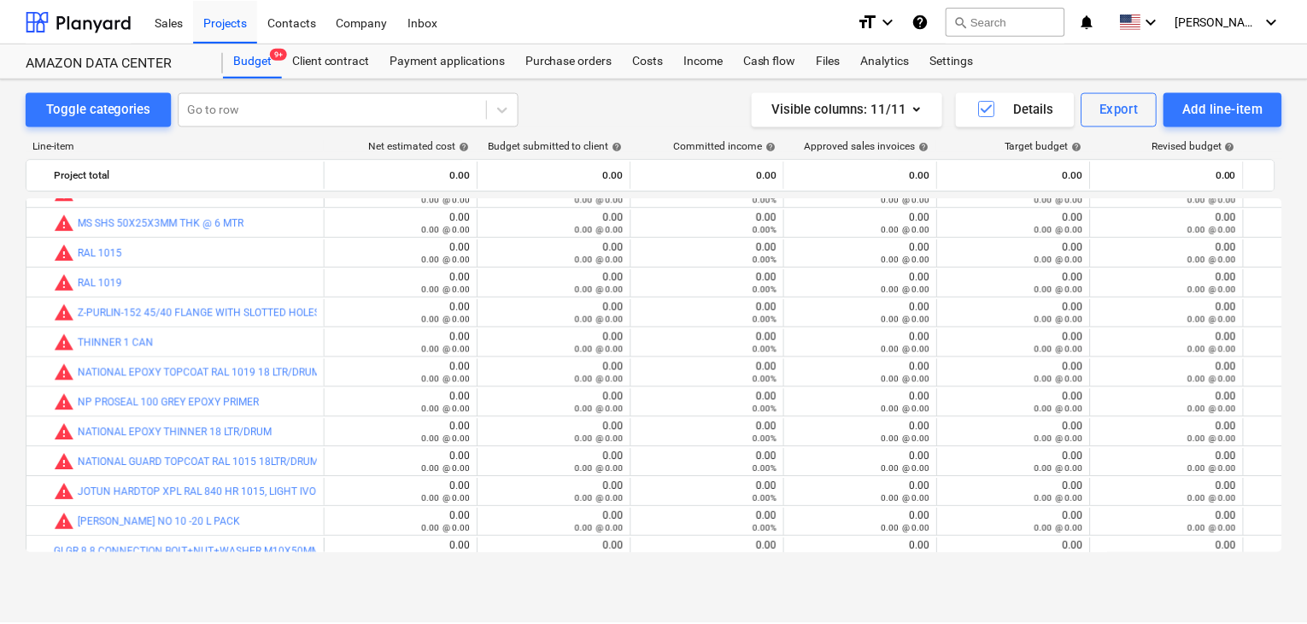
scroll to position [256, 0]
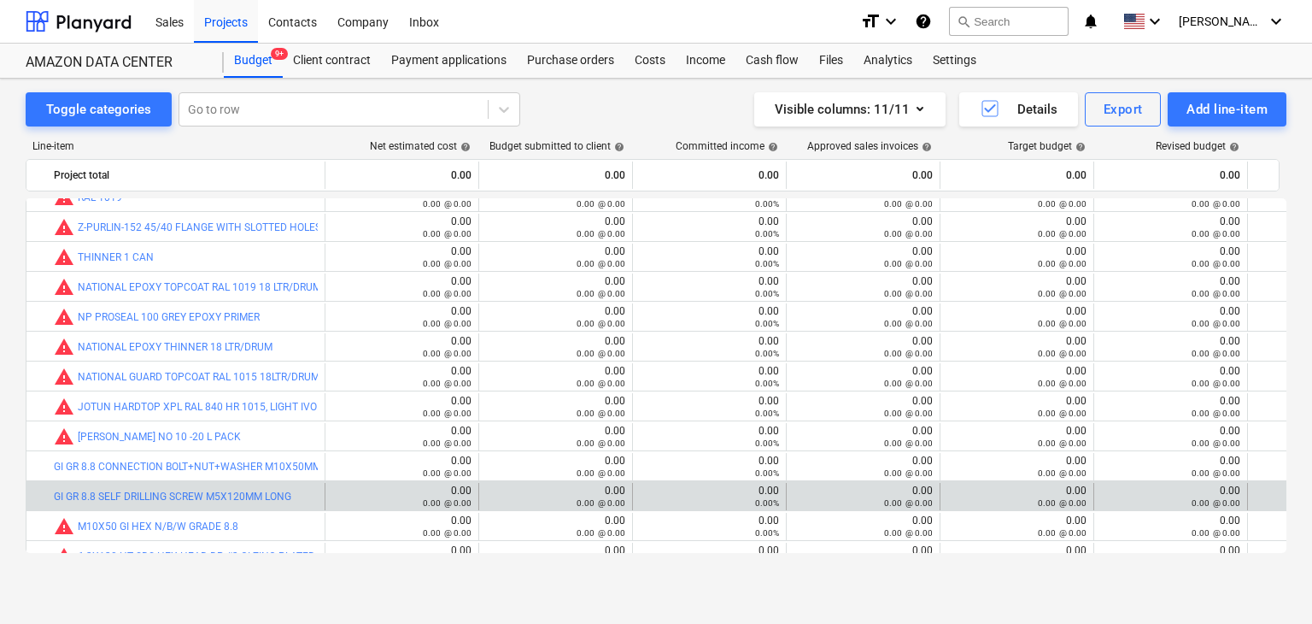
click at [128, 486] on div "bar_chart GI GR 8.8 SELF DRILLING SCREW M5X120MM LONG" at bounding box center [186, 496] width 264 height 27
click at [122, 486] on div "bar_chart GI GR 8.8 SELF DRILLING SCREW M5X120MM LONG" at bounding box center [186, 496] width 264 height 27
click at [123, 490] on link "GI GR 8.8 SELF DRILLING SCREW M5X120MM LONG" at bounding box center [173, 496] width 238 height 12
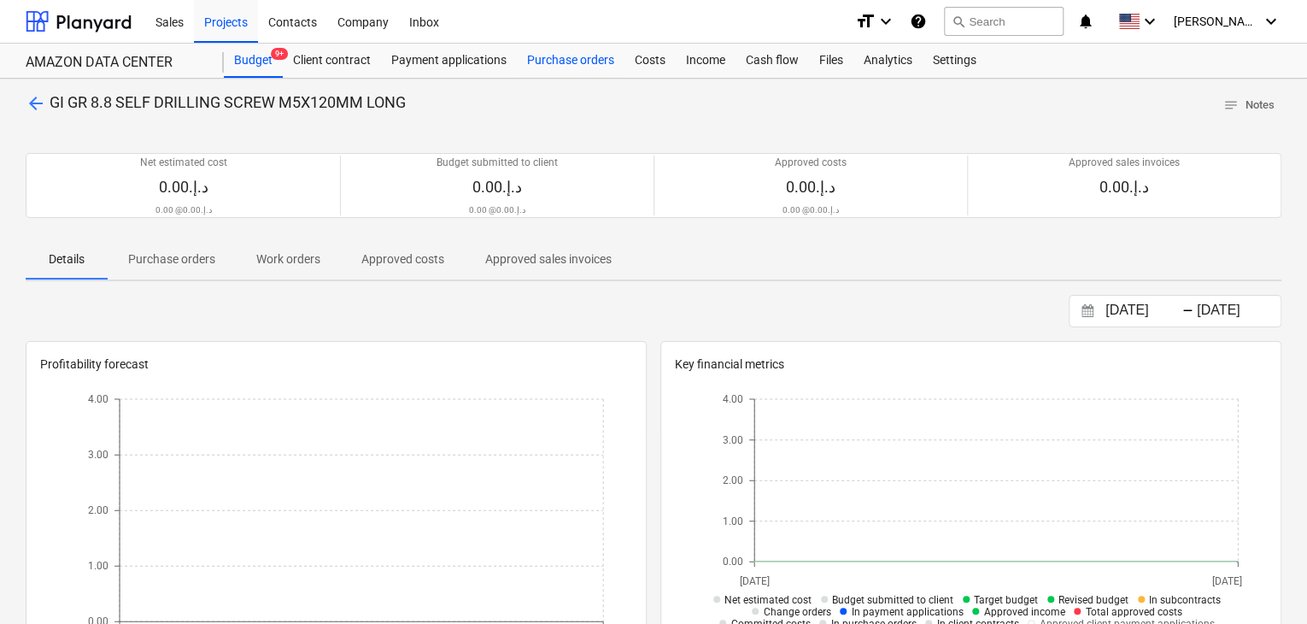
click at [565, 55] on div "Purchase orders" at bounding box center [571, 61] width 108 height 34
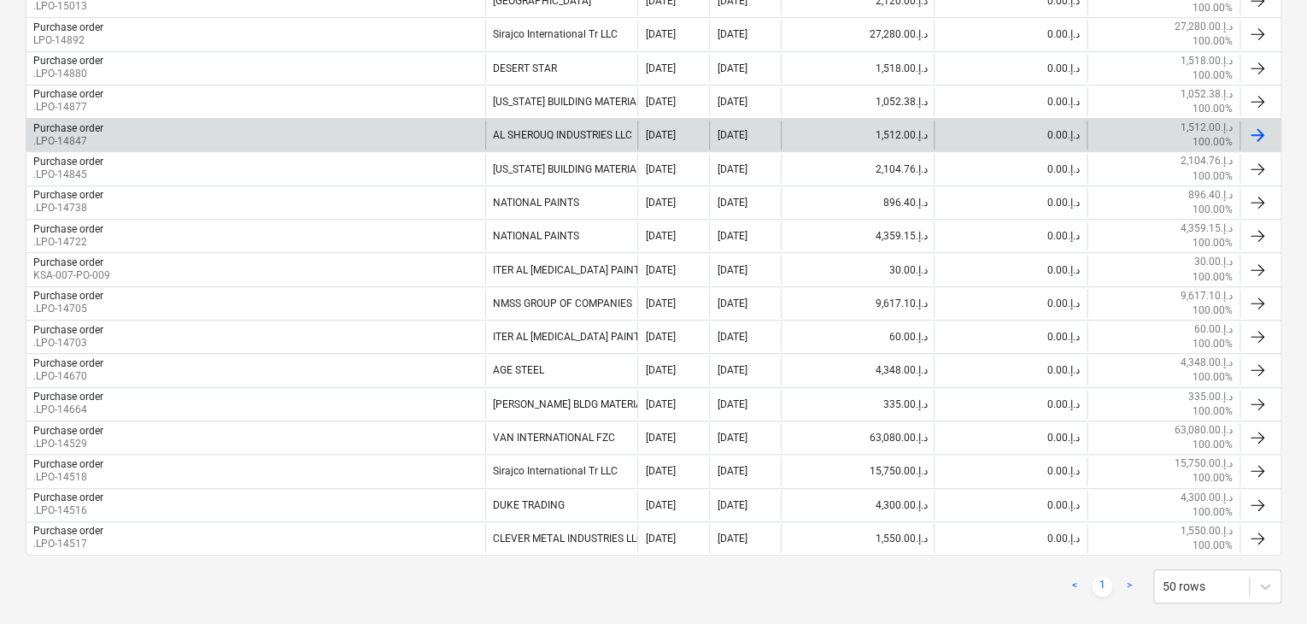
scroll to position [493, 0]
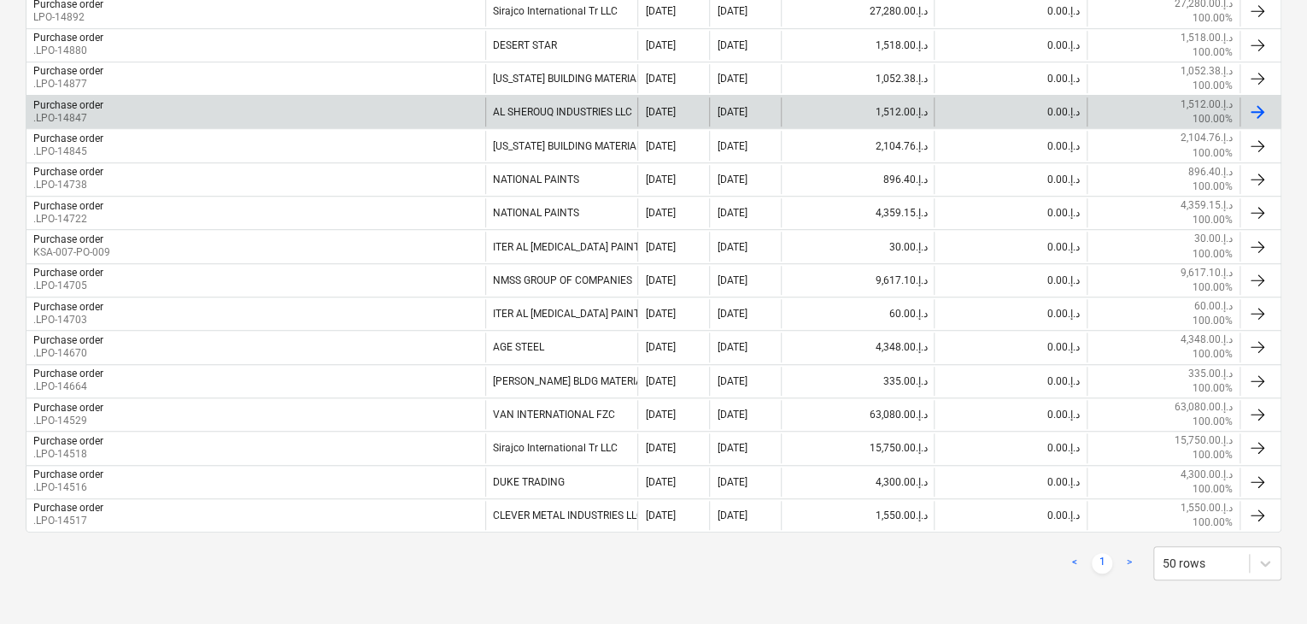
click at [153, 115] on div "Purchase order .LPO-14847" at bounding box center [255, 111] width 459 height 29
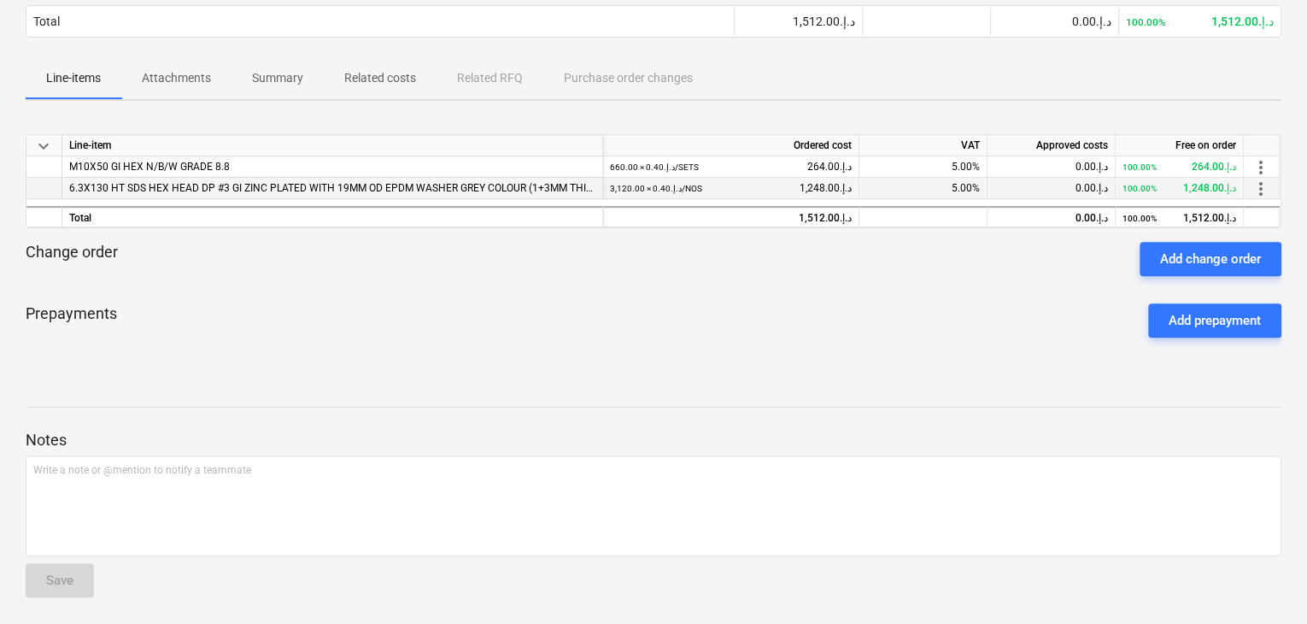
click at [285, 182] on span "6.3X130 HT SDS HEX HEAD DP #3 GI ZINC PLATED WITH 19MM OD EPDM WASHER GREY COLO…" at bounding box center [336, 188] width 534 height 12
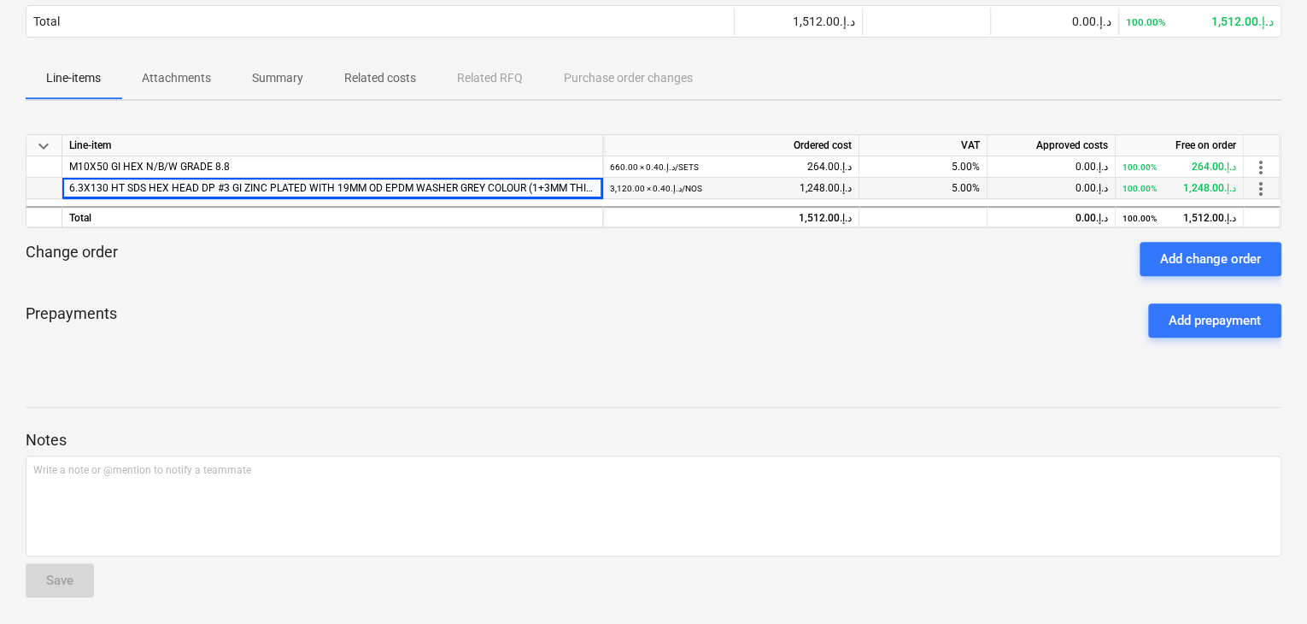
click at [476, 189] on span "6.3X130 HT SDS HEX HEAD DP #3 GI ZINC PLATED WITH 19MM OD EPDM WASHER GREY COLO…" at bounding box center [336, 188] width 534 height 12
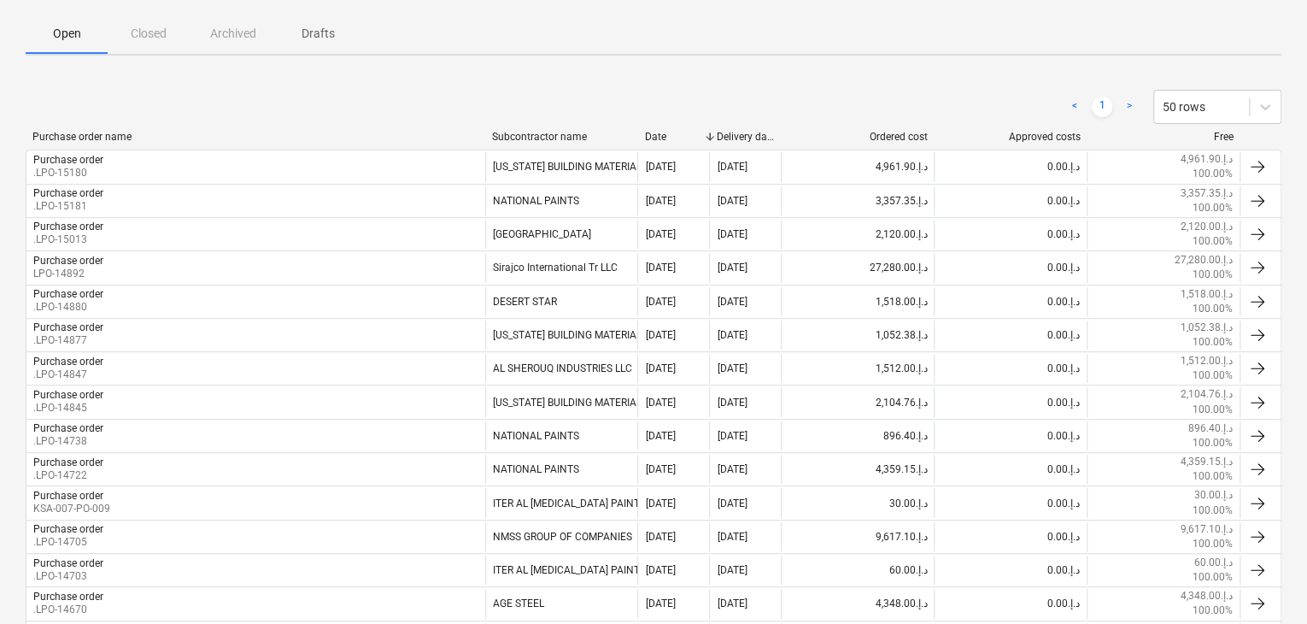
scroll to position [66, 0]
